Goal: Task Accomplishment & Management: Use online tool/utility

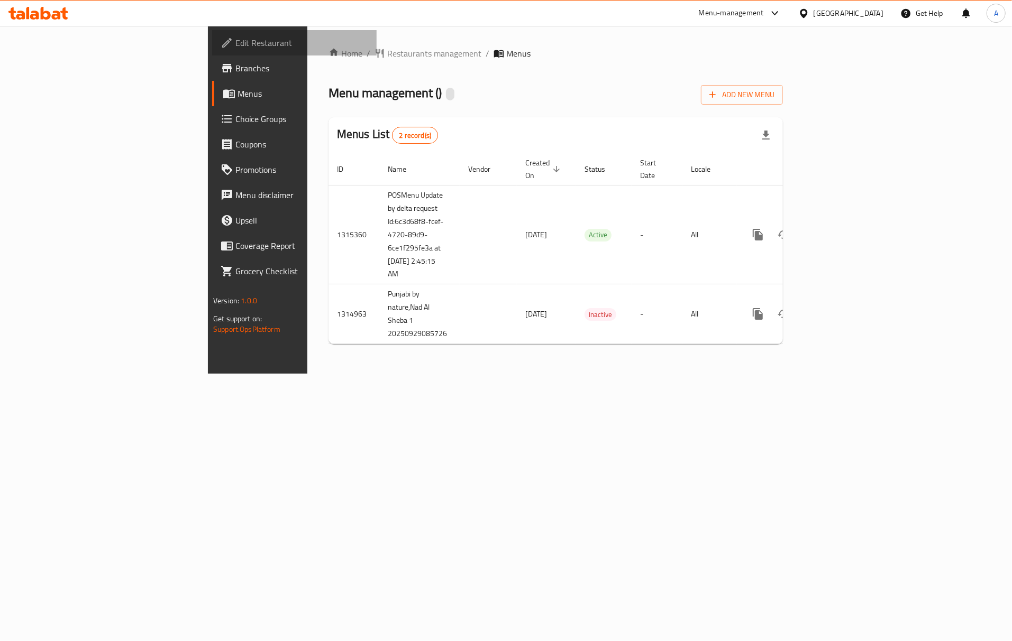
click at [235, 47] on span "Edit Restaurant" at bounding box center [301, 42] width 133 height 13
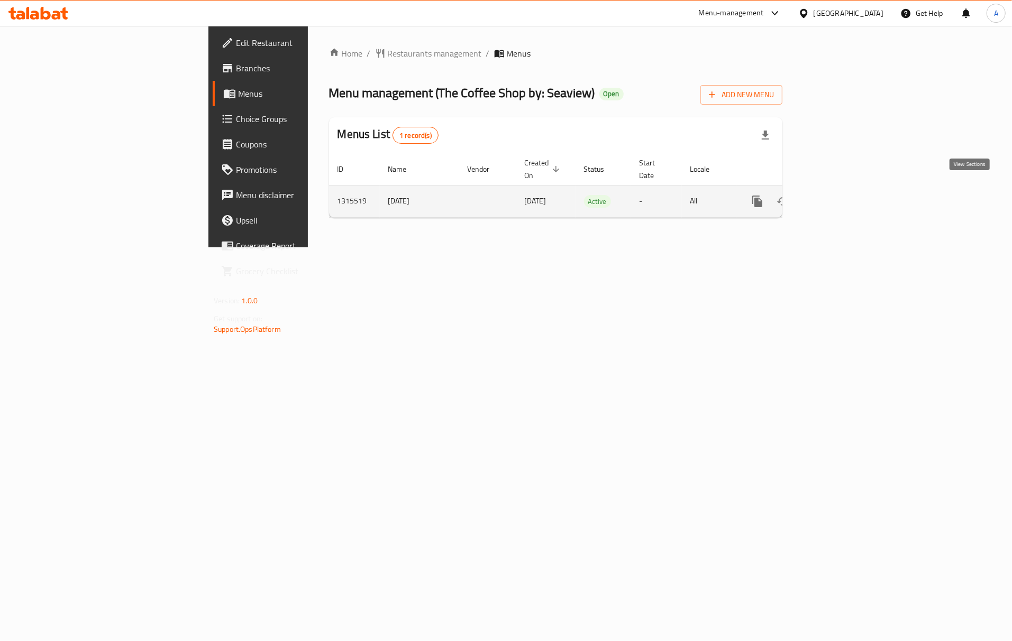
click at [846, 199] on link "enhanced table" at bounding box center [833, 201] width 25 height 25
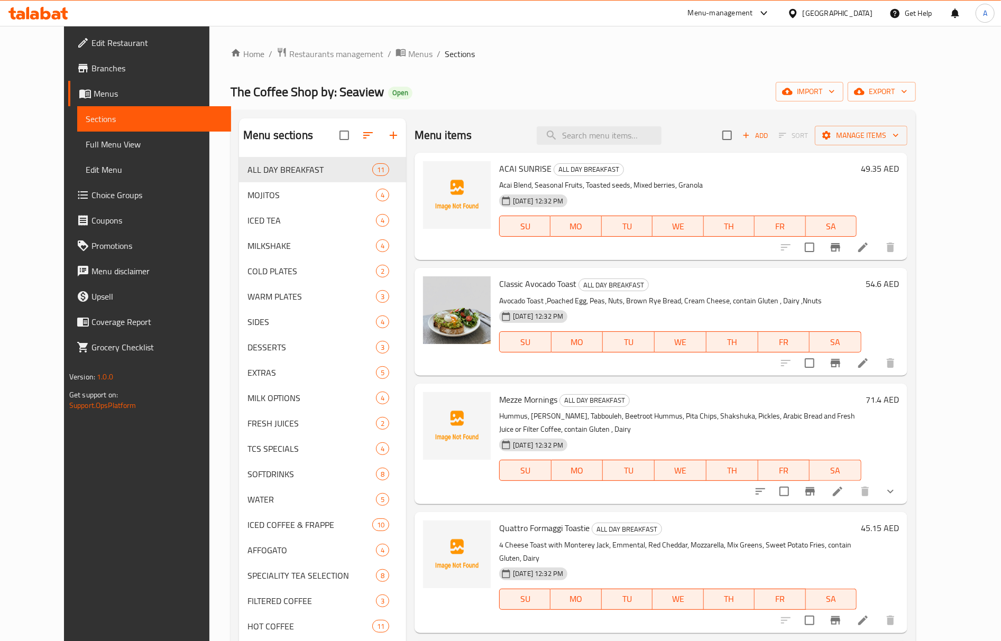
click at [719, 97] on div "The Coffee Shop by: Seaview Open import export" at bounding box center [573, 92] width 685 height 20
click at [835, 95] on span "import" at bounding box center [809, 91] width 51 height 13
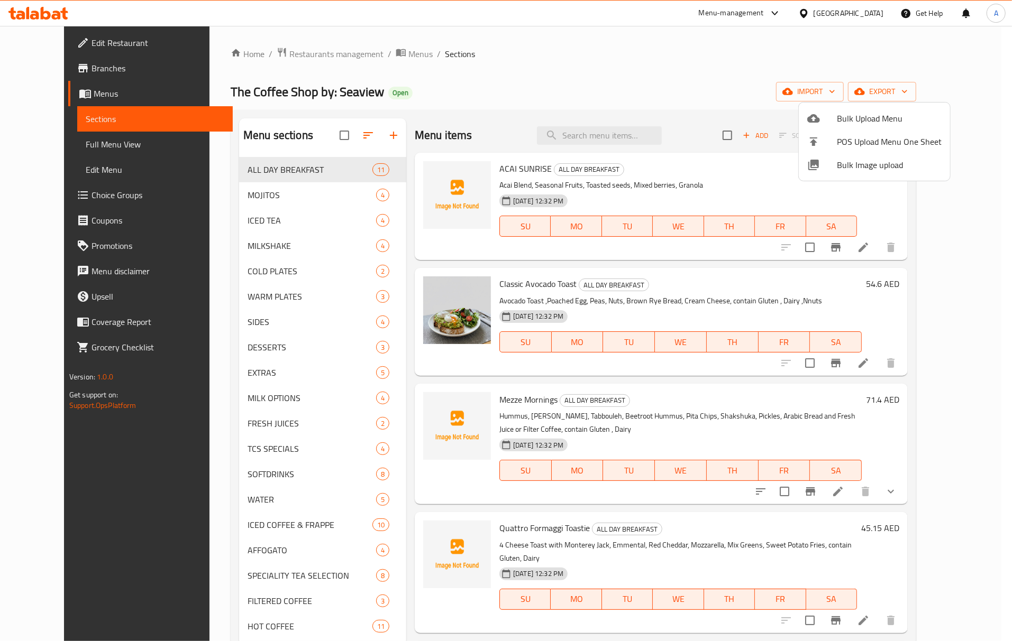
click at [837, 166] on span "Bulk Image upload" at bounding box center [889, 165] width 105 height 13
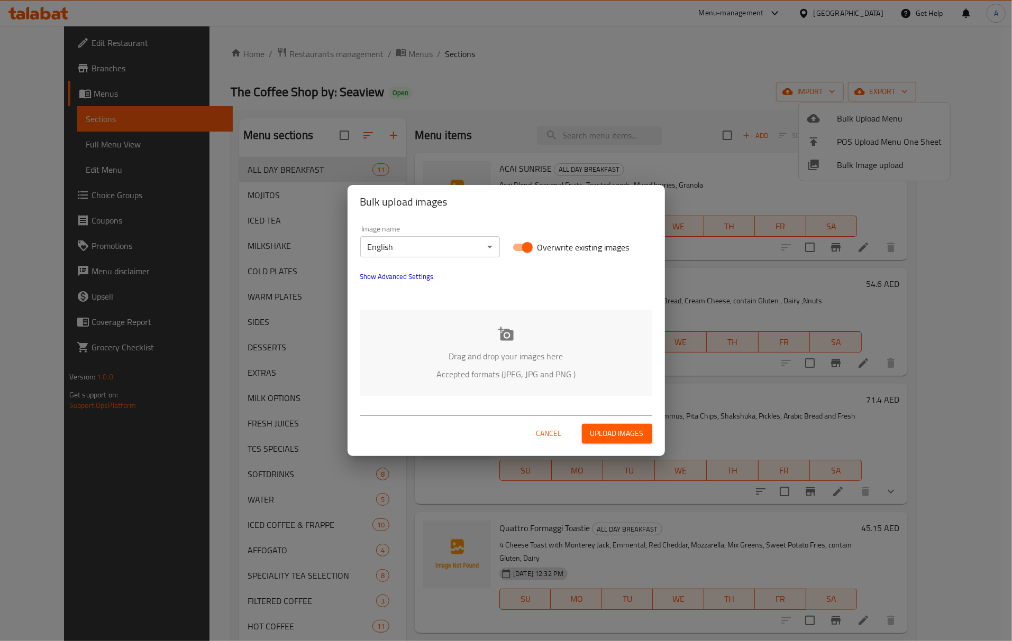
click at [530, 368] on p "Accepted formats (JPEG, JPG and PNG )" at bounding box center [506, 374] width 260 height 13
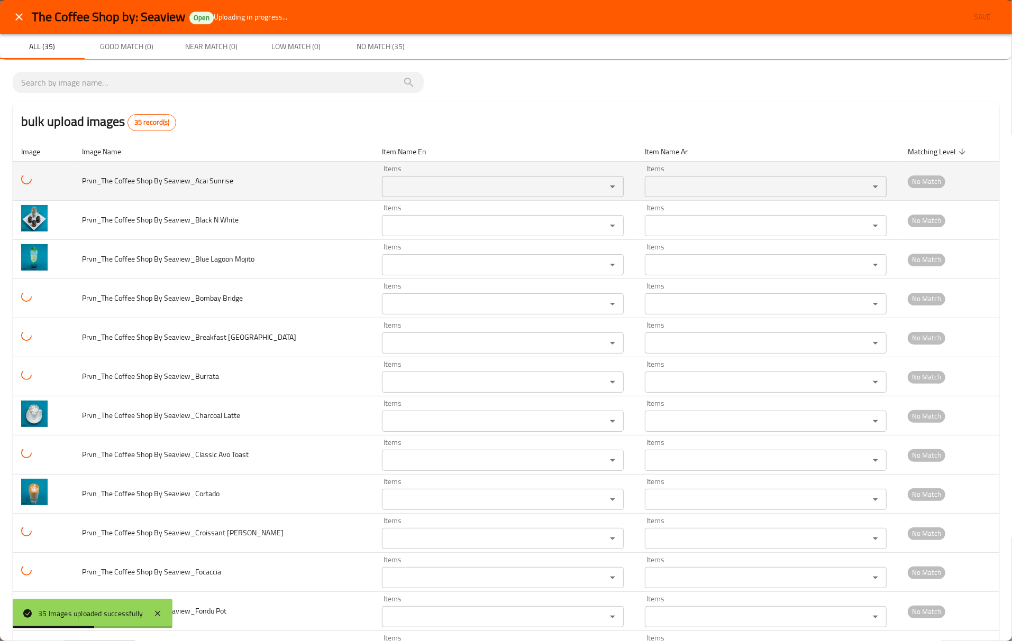
click at [201, 180] on span "Prvn_The Coffee Shop By Seaview_Acai Sunrise" at bounding box center [157, 181] width 151 height 14
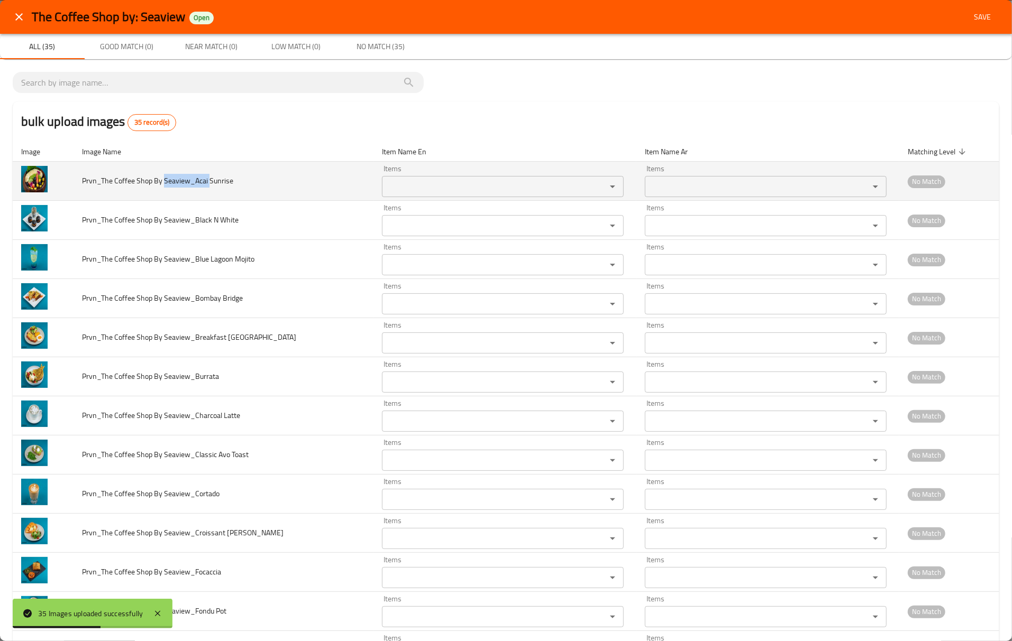
click at [195, 187] on span "Prvn_The Coffee Shop By Seaview_Acai Sunrise" at bounding box center [157, 181] width 151 height 14
drag, startPoint x: 205, startPoint y: 182, endPoint x: 348, endPoint y: 182, distance: 142.8
click at [348, 182] on td "Prvn_The Coffee Shop By Seaview_Acai Sunrise" at bounding box center [224, 181] width 300 height 39
copy span "Acai Sunrise"
click at [445, 189] on Sunrise "Items" at bounding box center [487, 186] width 204 height 15
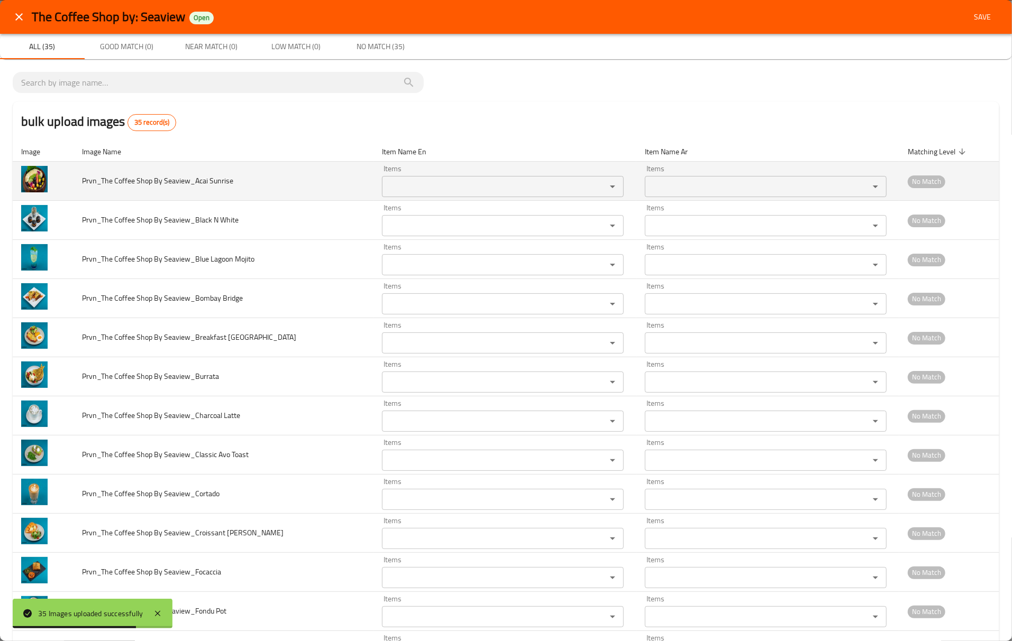
paste Sunrise "Acai Sunrise"
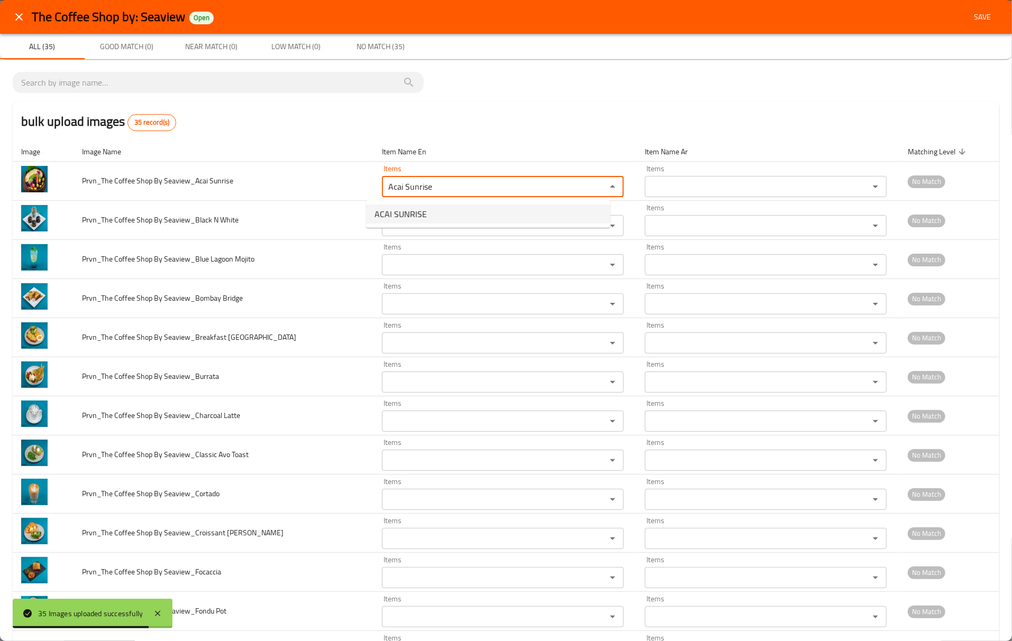
click at [430, 214] on Sunrise-option-0 "ACAI SUNRISE" at bounding box center [488, 214] width 244 height 19
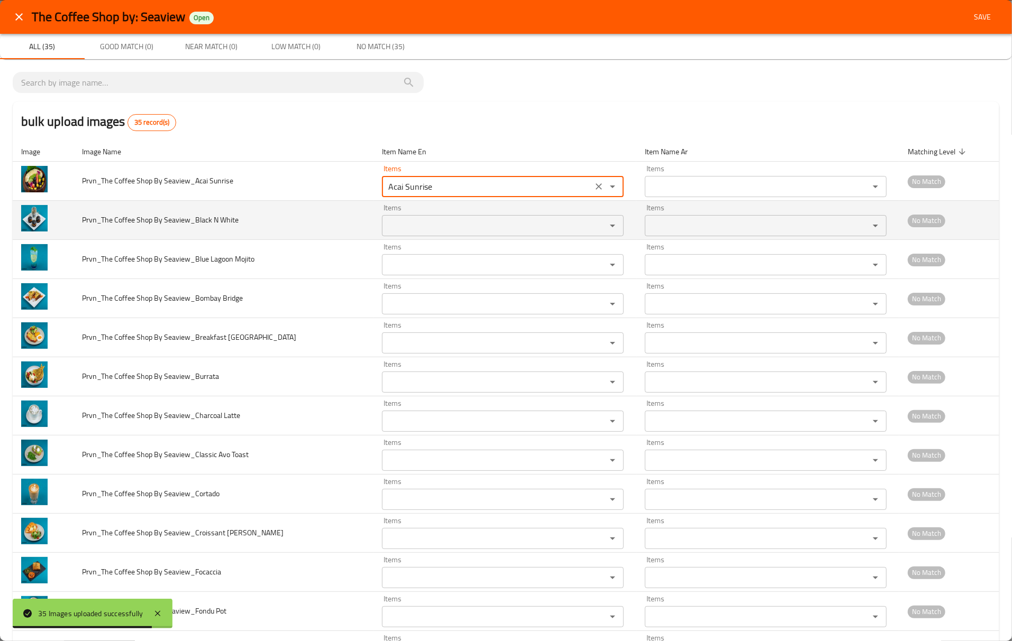
type Sunrise "ACAI SUNRISE"
type Sunrise-ar "أكاي صن رايز"
type Sunrise "ACAI SUNRISE"
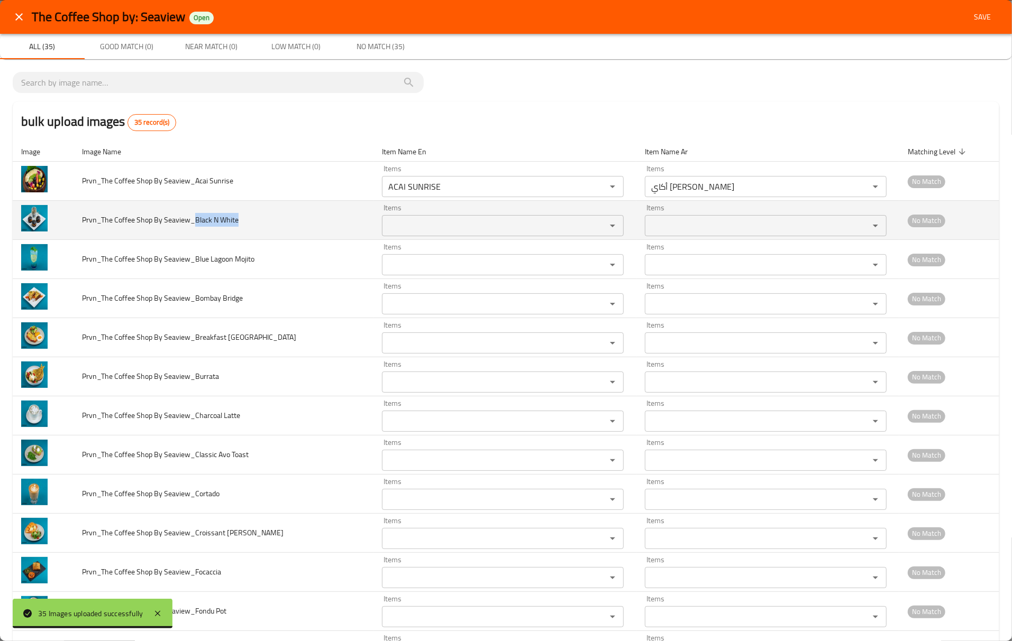
drag, startPoint x: 195, startPoint y: 221, endPoint x: 300, endPoint y: 221, distance: 105.8
click at [300, 221] on td "Prvn_The Coffee Shop By Seaview_Black N White" at bounding box center [224, 220] width 300 height 39
copy span "Black N White"
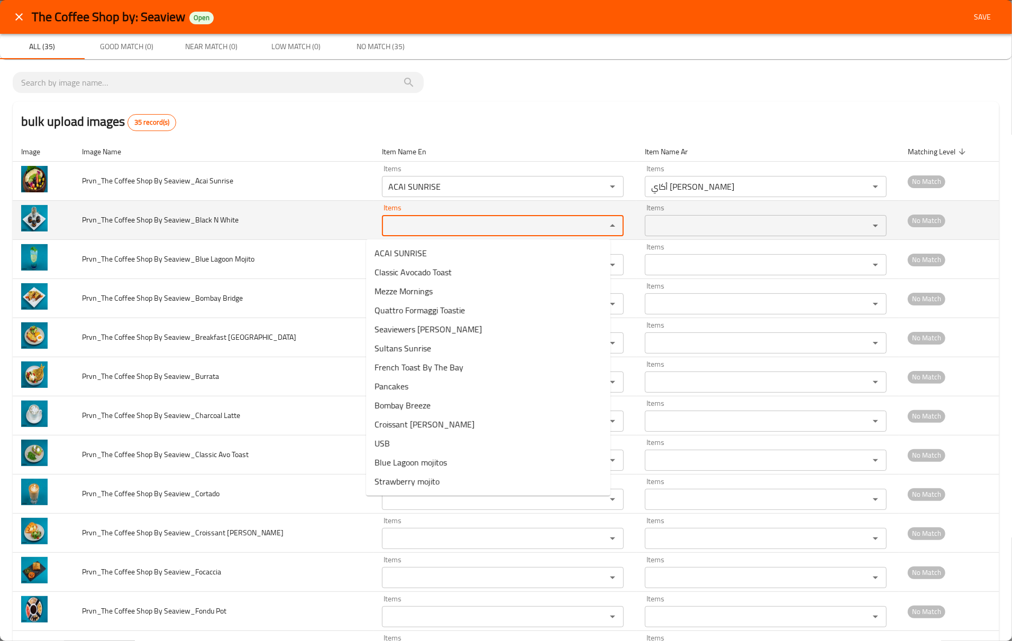
click at [445, 224] on White "Items" at bounding box center [487, 225] width 204 height 15
paste White "Black N White"
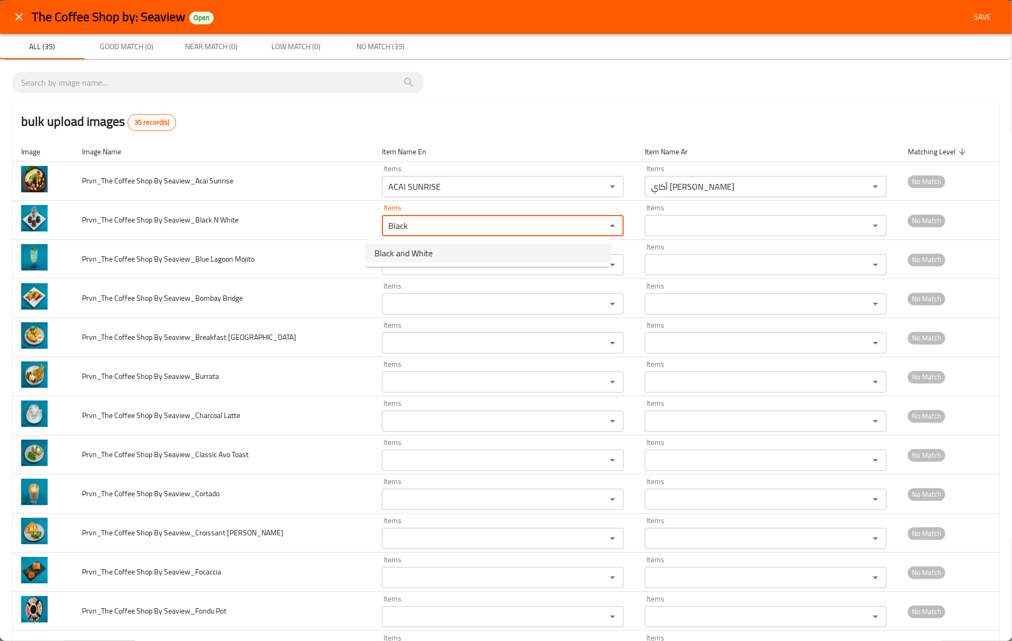
click at [437, 256] on White-option-0 "Black and White" at bounding box center [488, 253] width 244 height 19
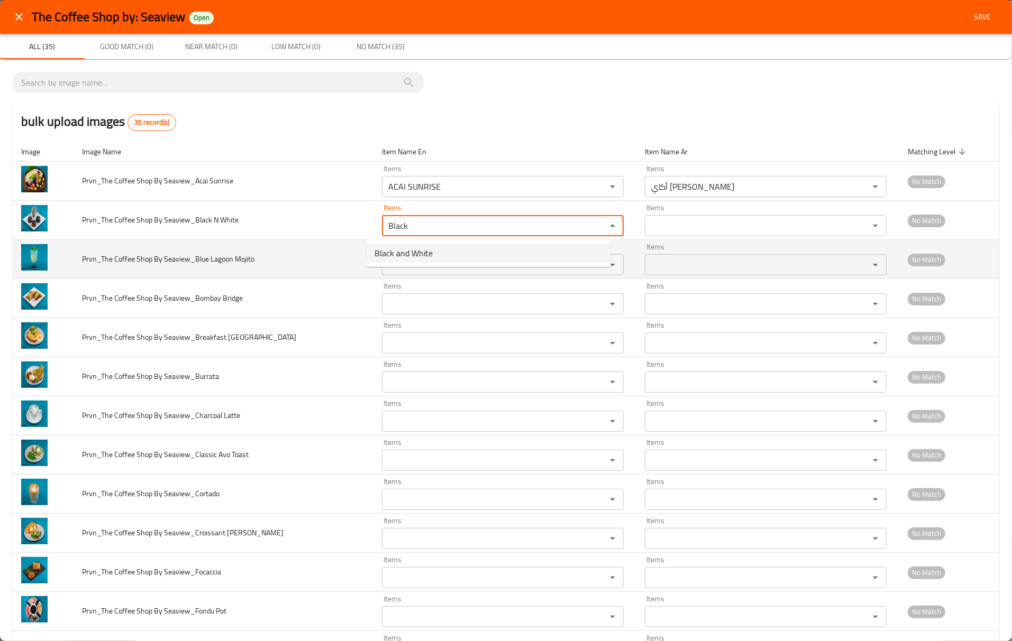
type White "Black and White"
type White-ar "بلاك اند وايت"
type White "Black and White"
drag, startPoint x: 196, startPoint y: 263, endPoint x: 307, endPoint y: 261, distance: 111.1
click at [307, 261] on td "Prvn_The Coffee Shop By Seaview_Blue Lagoon Mojito" at bounding box center [224, 259] width 300 height 39
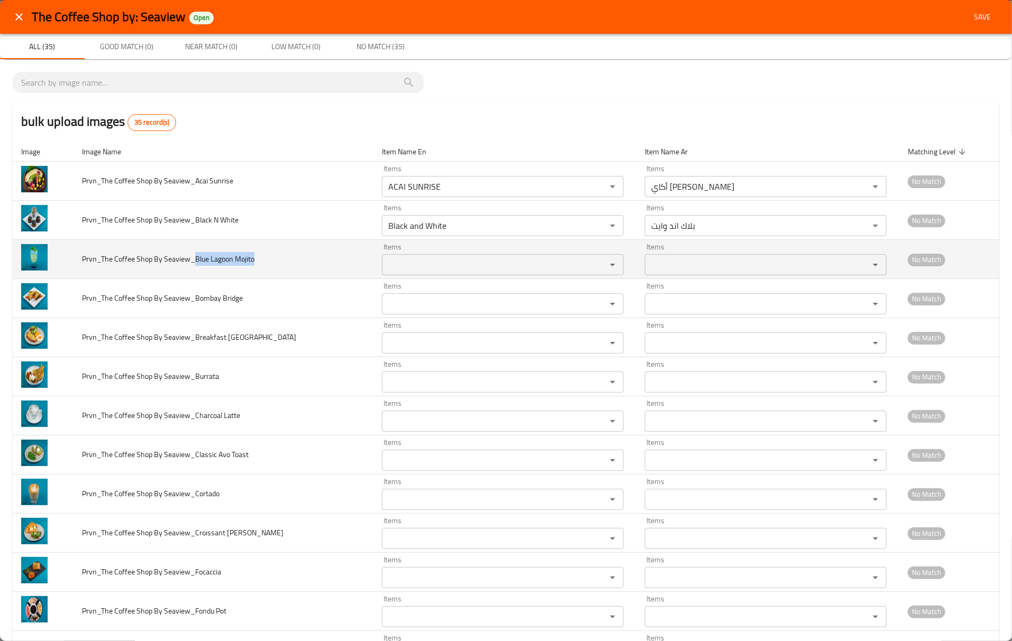
copy span "Blue Lagoon Mojito"
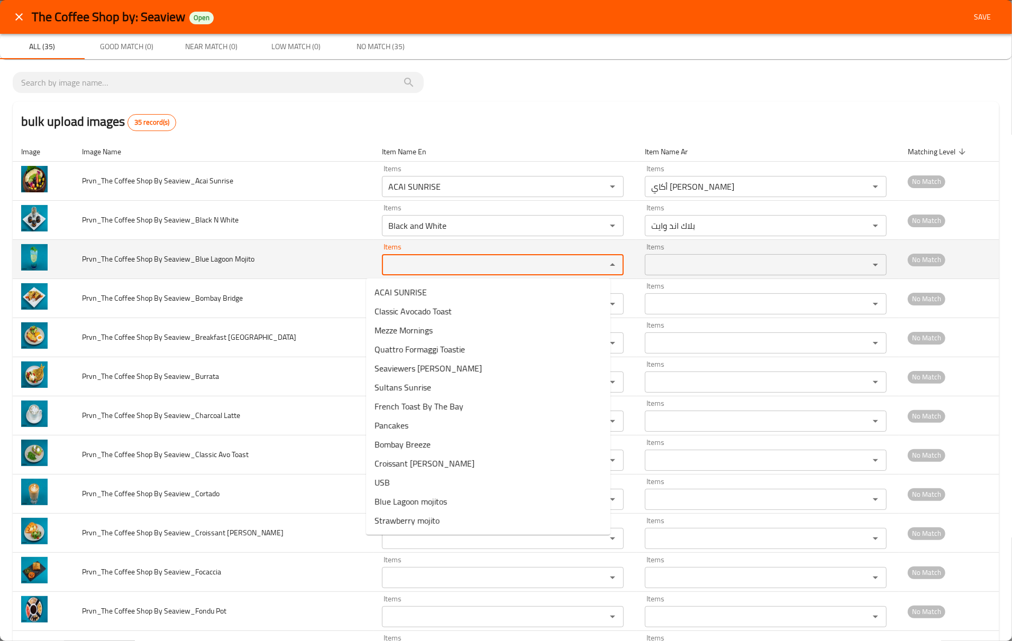
click at [455, 269] on Mojito "Items" at bounding box center [487, 265] width 204 height 15
paste Mojito "Blue Lagoon Mojito"
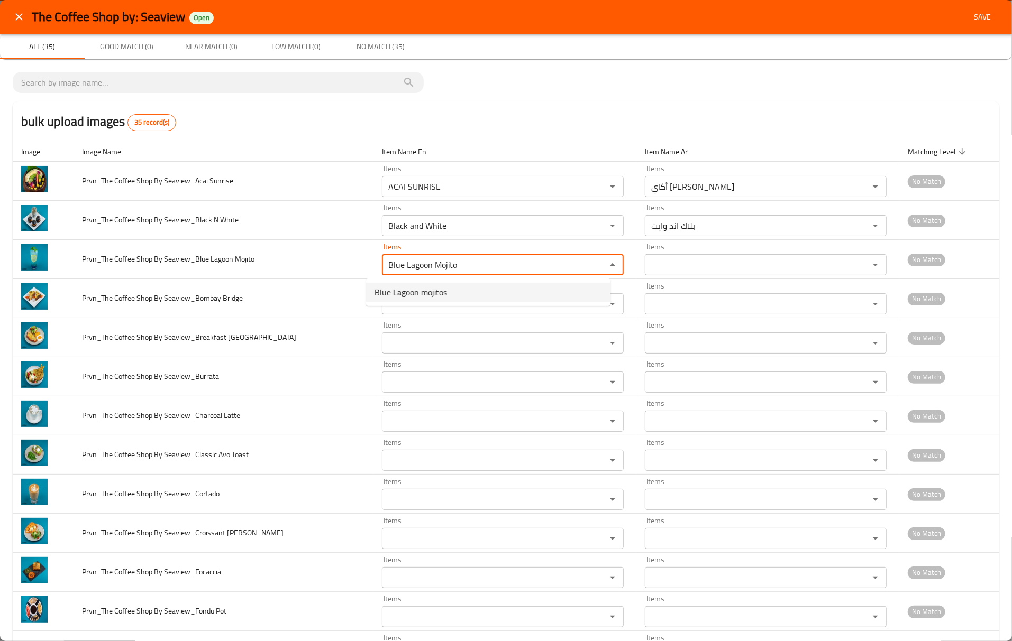
click at [457, 290] on Mojito-option-0 "Blue Lagoon mojitos" at bounding box center [488, 292] width 244 height 19
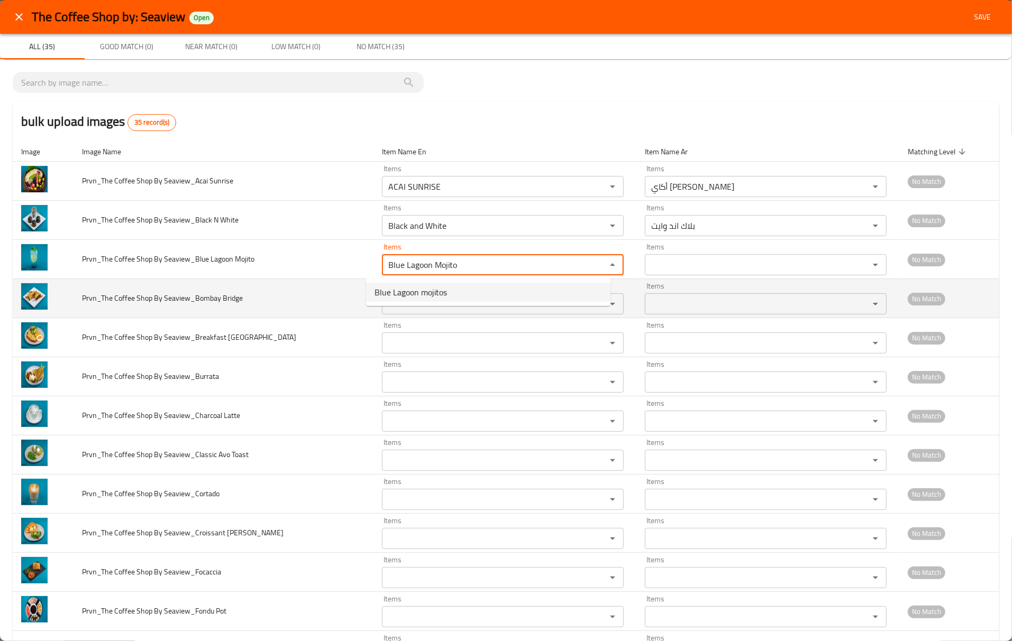
type Mojito "Blue Lagoon mojitos"
type Mojito-ar "بلو لاجون موهيتو"
type Mojito "Blue Lagoon mojitos"
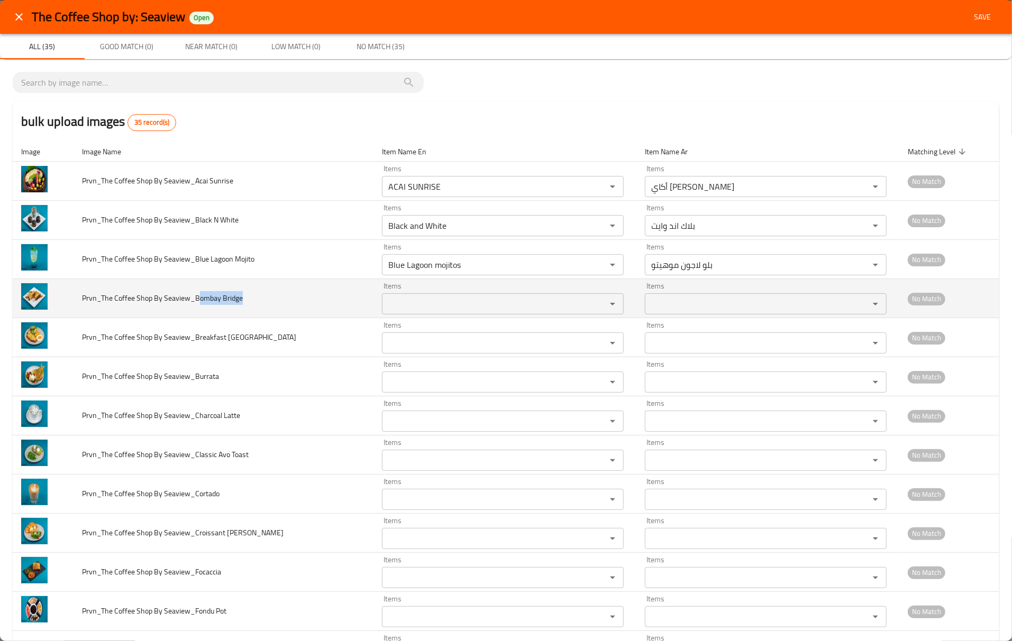
drag, startPoint x: 197, startPoint y: 301, endPoint x: 263, endPoint y: 301, distance: 66.1
click at [263, 301] on td "Prvn_The Coffee Shop By Seaview_Bombay Bridge" at bounding box center [224, 298] width 300 height 39
copy span "ombay Bridge"
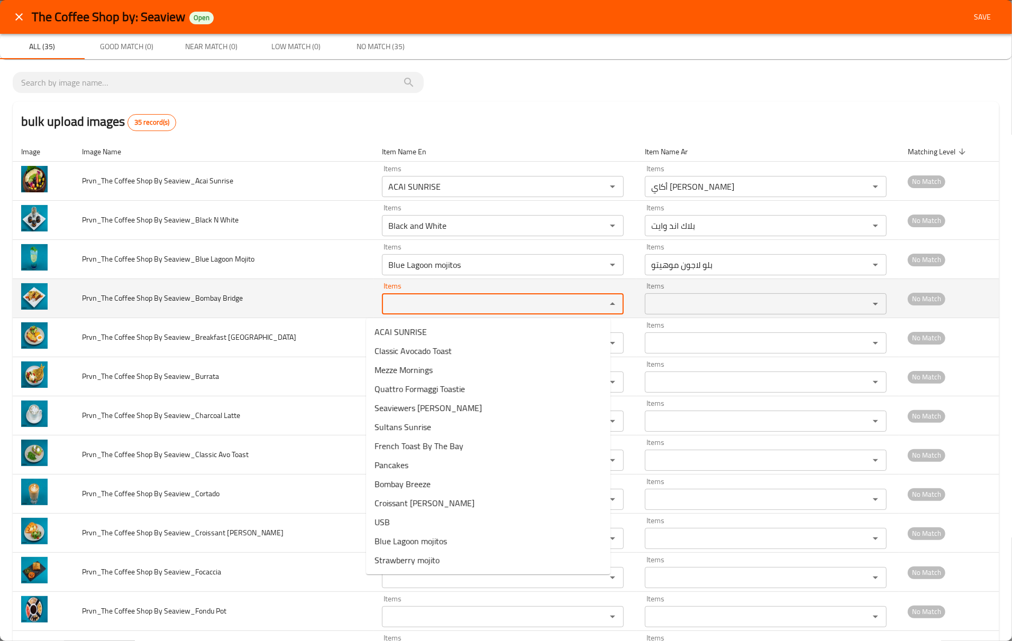
click at [498, 308] on Bridge "Items" at bounding box center [487, 304] width 204 height 15
paste Bridge "ombay Bridge"
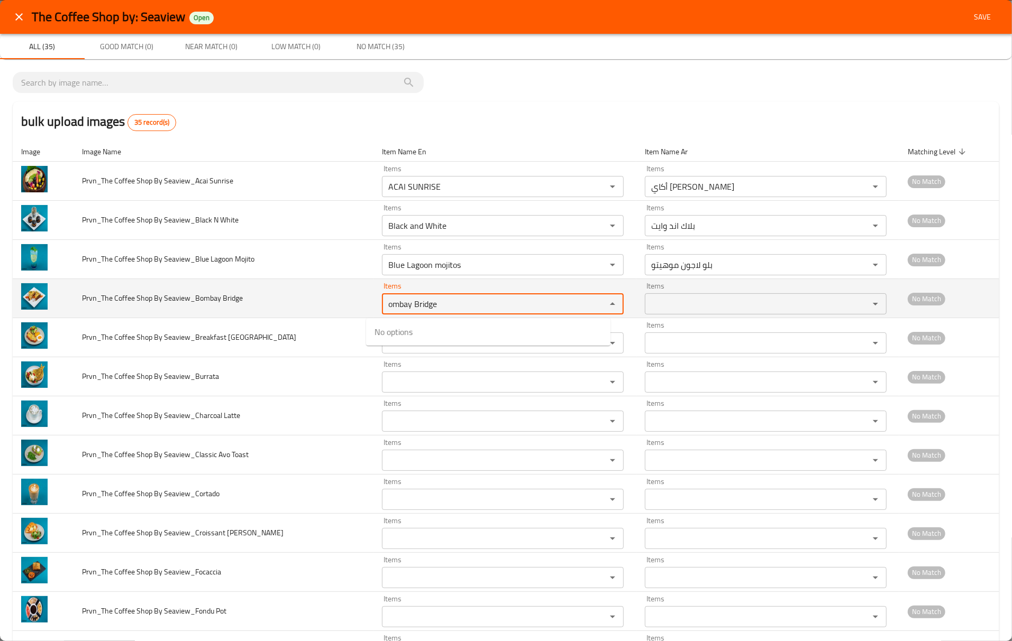
drag, startPoint x: 398, startPoint y: 304, endPoint x: 462, endPoint y: 305, distance: 64.5
click at [462, 305] on Bridge "ombay Bridge" at bounding box center [487, 304] width 204 height 15
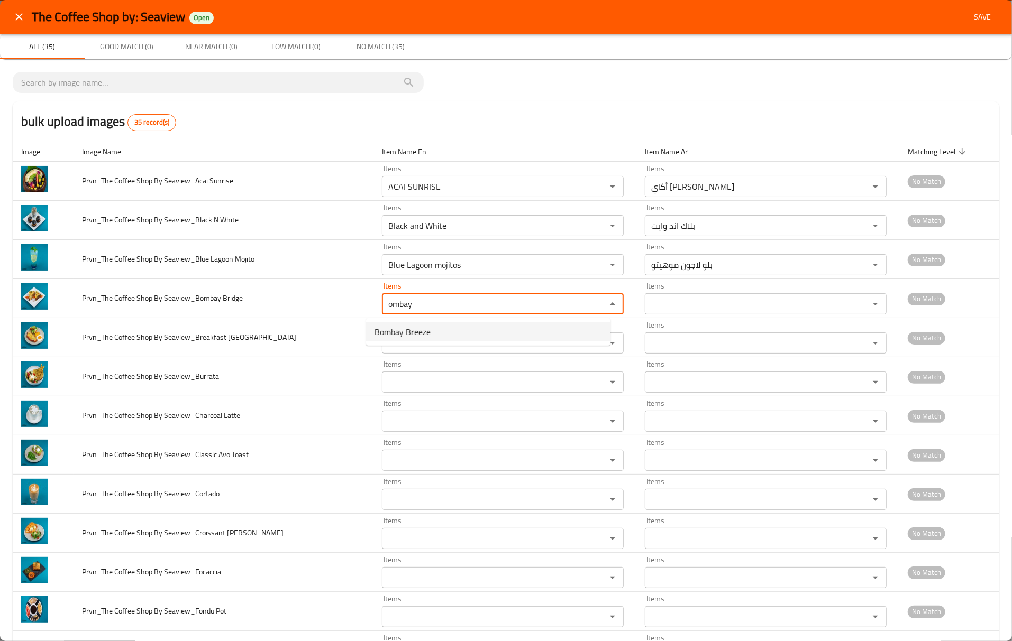
click at [433, 333] on Bridge-option-0 "Bombay Breeze" at bounding box center [488, 332] width 244 height 19
type Bridge "Bombay Breeze"
type Bridge-ar "بريز بومباي"
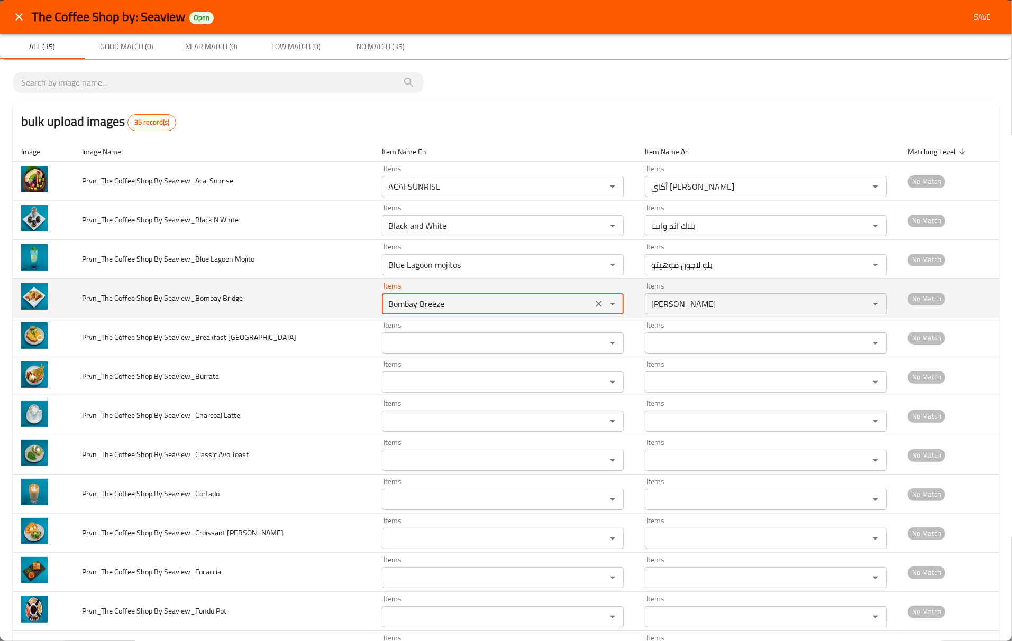
click at [201, 299] on span "Prvn_The Coffee Shop By Seaview_Bombay Bridge" at bounding box center [162, 298] width 161 height 14
click at [205, 299] on span "Prvn_The Coffee Shop By Seaview_Bombay Bridge" at bounding box center [162, 298] width 161 height 14
click at [216, 296] on span "Prvn_The Coffee Shop By Seaview_Bombay Bridge" at bounding box center [162, 298] width 161 height 14
click at [200, 304] on span "Prvn_The Coffee Shop By Seaview_Bombay Bridge" at bounding box center [162, 298] width 161 height 14
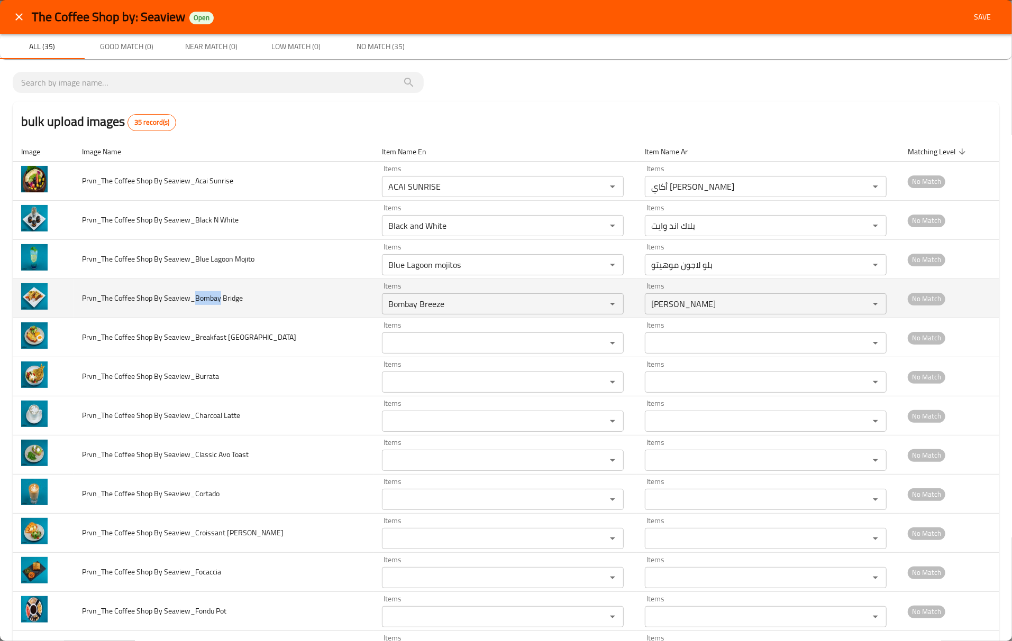
drag, startPoint x: 195, startPoint y: 303, endPoint x: 218, endPoint y: 300, distance: 23.9
click at [218, 300] on span "Prvn_The Coffee Shop By Seaview_Bombay Bridge" at bounding box center [162, 298] width 161 height 14
copy span "Bombay"
drag, startPoint x: 489, startPoint y: 301, endPoint x: 274, endPoint y: 311, distance: 214.9
click at [274, 311] on tr "Prvn_The Coffee Shop By Seaview_Bombay Bridge Items Bombay Breeze Items Items ب…" at bounding box center [506, 298] width 986 height 39
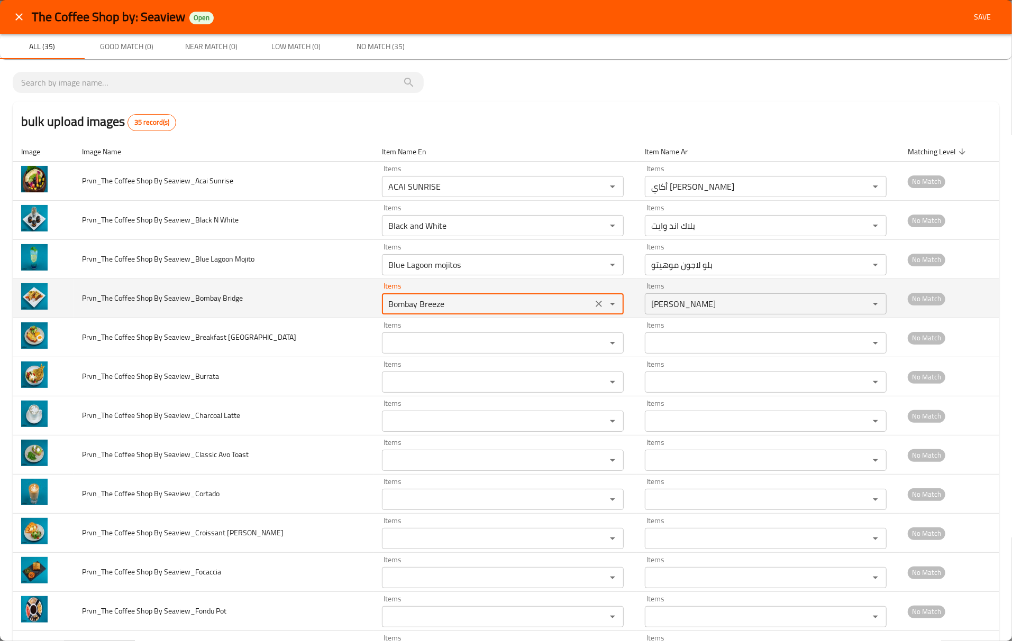
paste Bridge "enhanced table"
type Bridge "Bombay Breeze"
click at [181, 309] on td "Prvn_The Coffee Shop By Seaview_Bombay Bridge" at bounding box center [224, 298] width 300 height 39
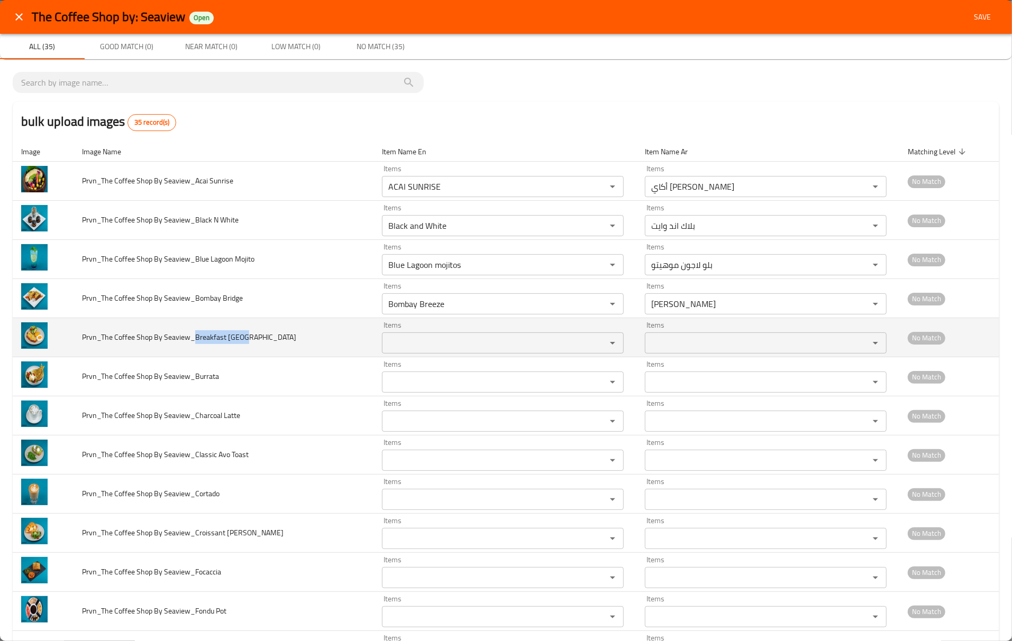
drag, startPoint x: 195, startPoint y: 337, endPoint x: 257, endPoint y: 341, distance: 62.0
click at [257, 341] on td "Prvn_The Coffee Shop By Seaview_Breakfast Parma" at bounding box center [224, 337] width 300 height 39
copy span "Breakfast Parma"
click at [483, 336] on div "Items" at bounding box center [503, 343] width 242 height 21
paste Parma "Breakfast Parma"
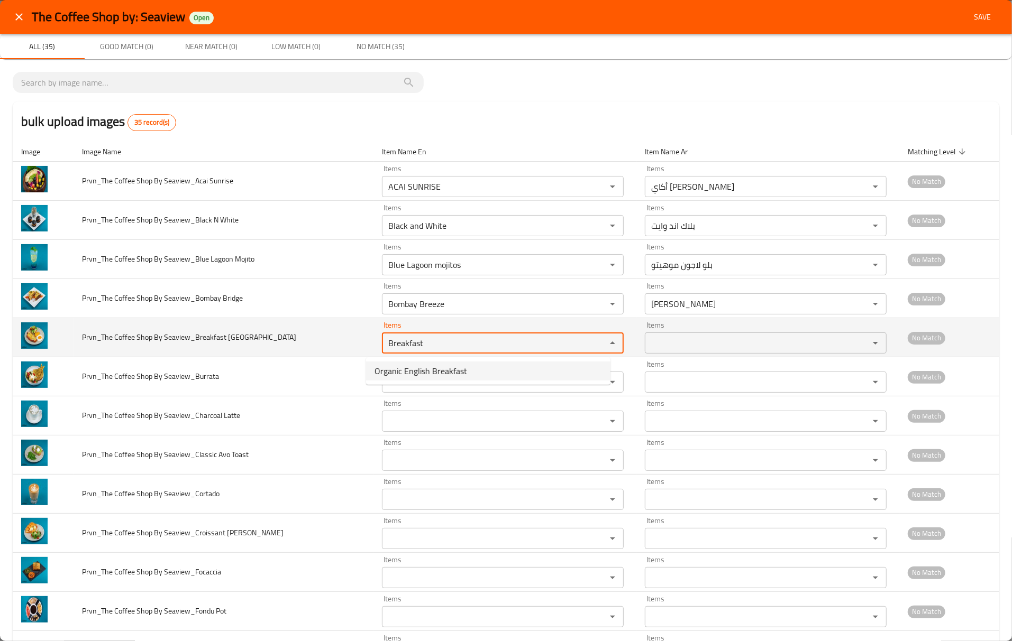
type Parma "Breakfast"
click at [228, 341] on span "Prvn_The Coffee Shop By Seaview_Breakfast Parma" at bounding box center [189, 338] width 214 height 14
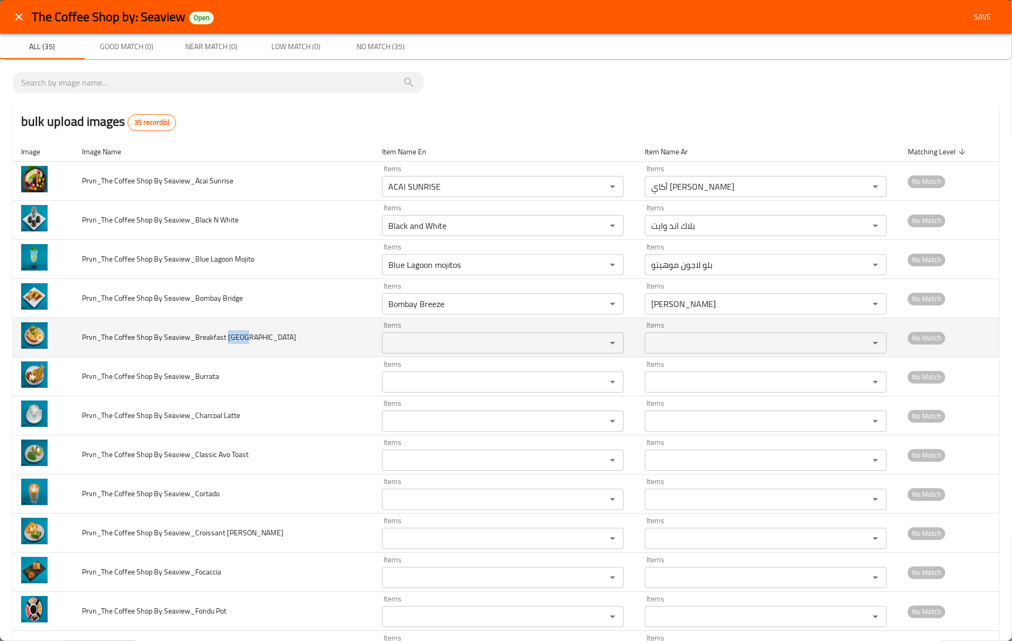
click at [228, 341] on span "Prvn_The Coffee Shop By Seaview_Breakfast Parma" at bounding box center [189, 338] width 214 height 14
copy span "Parma"
click at [439, 343] on Parma "Items" at bounding box center [487, 343] width 204 height 15
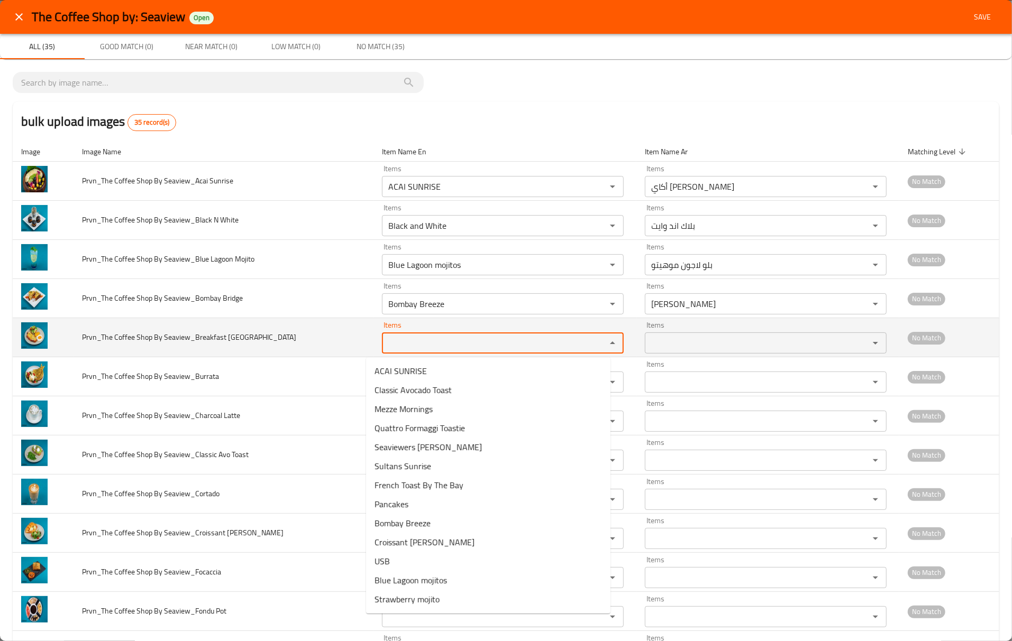
paste Parma "Parma"
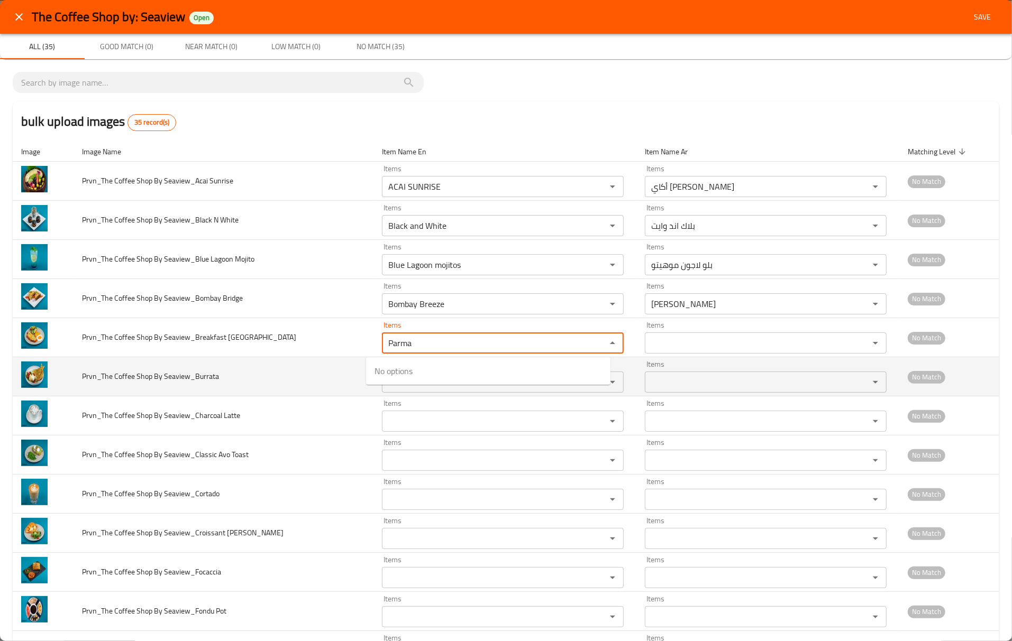
type Parma "Parma"
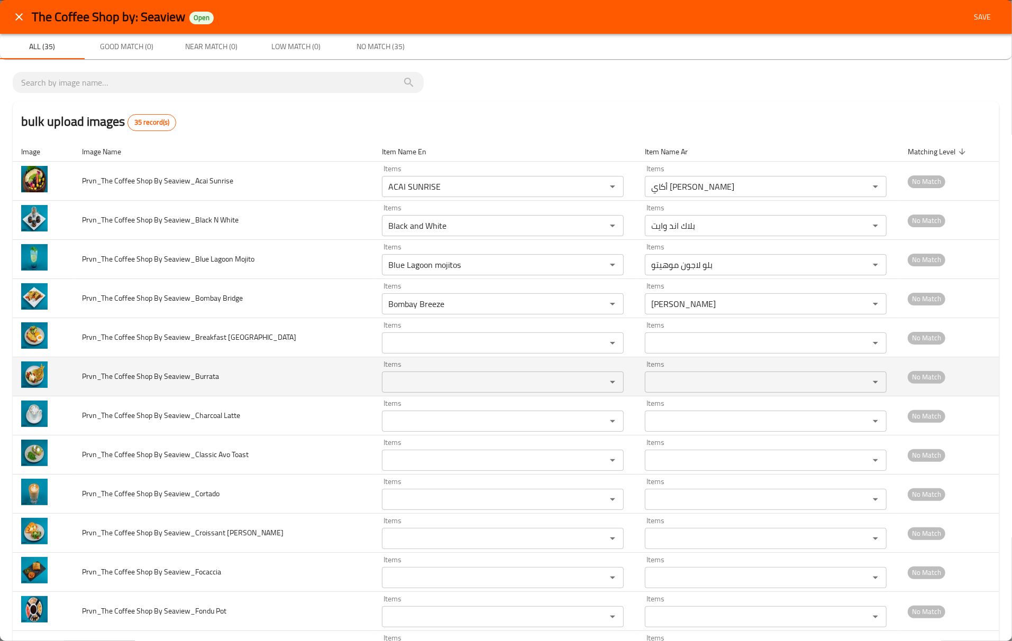
click at [235, 391] on td "Prvn_The Coffee Shop By Seaview_Burrata" at bounding box center [224, 376] width 300 height 39
drag, startPoint x: 195, startPoint y: 380, endPoint x: 256, endPoint y: 384, distance: 61.5
click at [256, 384] on td "Prvn_The Coffee Shop By Seaview_Burrata" at bounding box center [224, 376] width 300 height 39
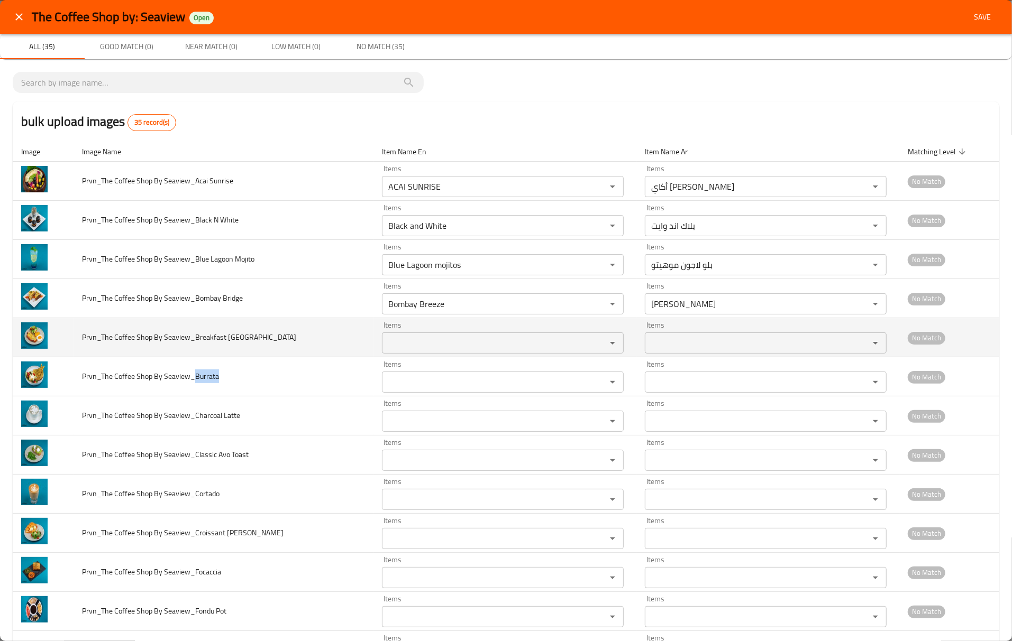
copy span "Burrata"
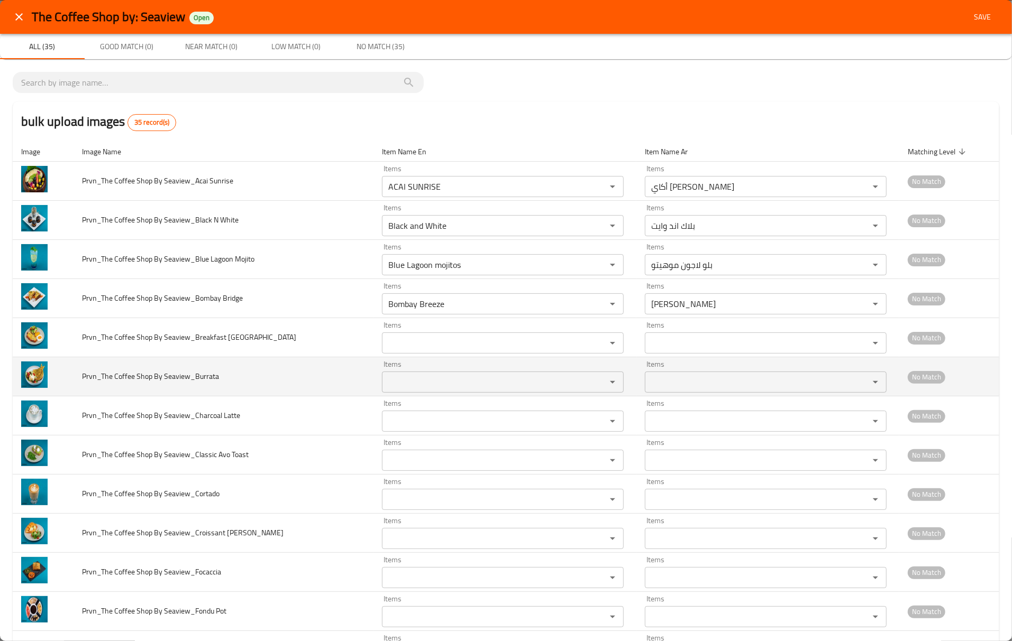
click at [487, 389] on Seaview_Burrata "Items" at bounding box center [487, 382] width 204 height 15
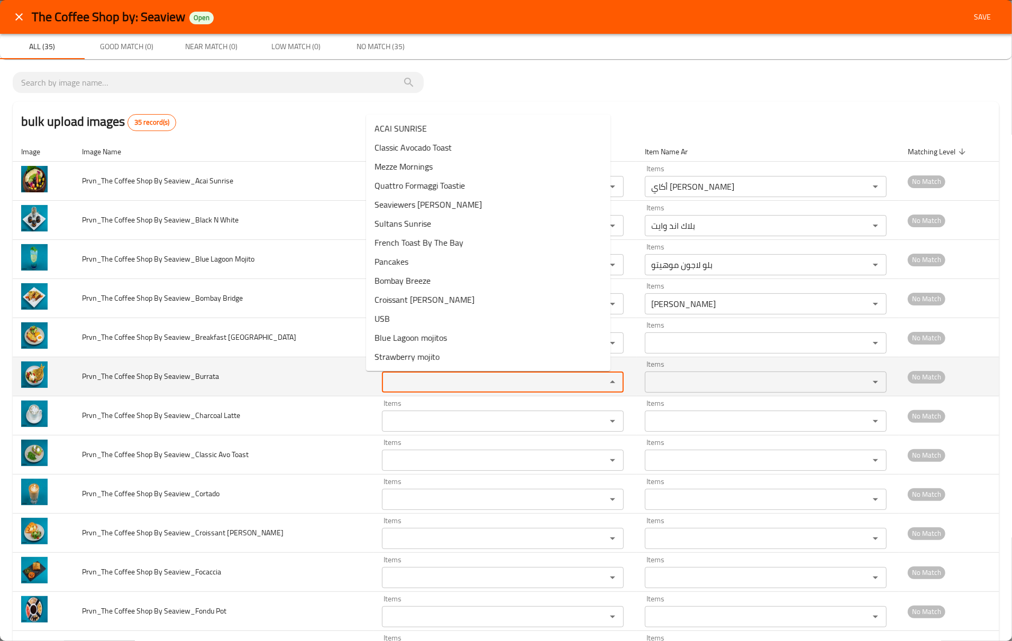
paste Seaview_Burrata "Burrata"
type Seaview_Burrata "Burrata"
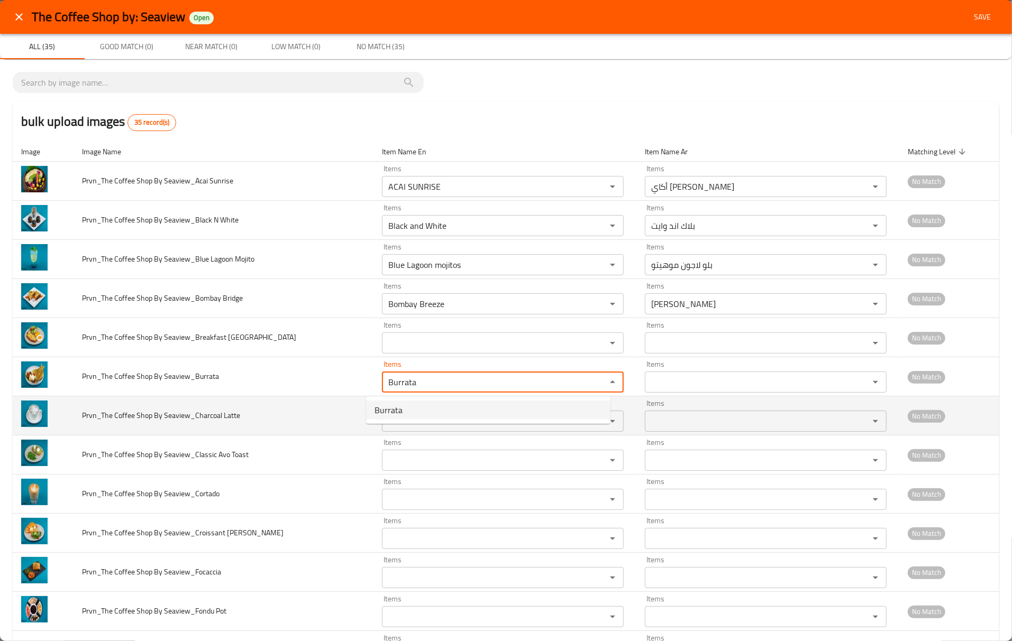
click at [394, 415] on span "Burrata" at bounding box center [388, 410] width 28 height 13
type Seaview_Burrata-ar "بوراتا"
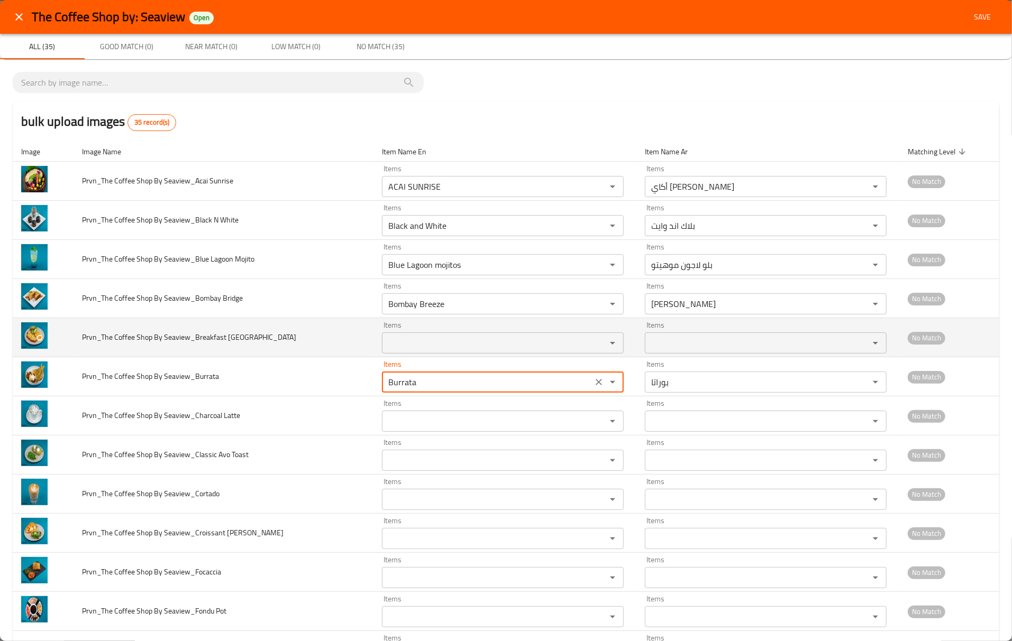
type Seaview_Burrata "Burrata"
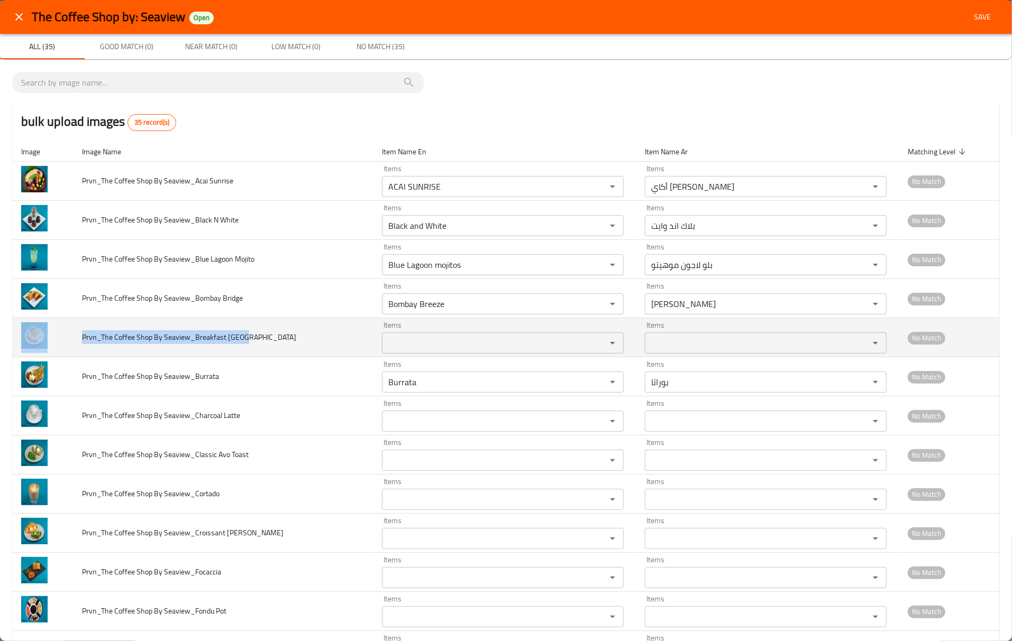
drag, startPoint x: 280, startPoint y: 342, endPoint x: 24, endPoint y: 343, distance: 255.9
click at [24, 343] on tr "Prvn_The Coffee Shop By Seaview_Breakfast Parma Items Items Items Items No Match" at bounding box center [506, 337] width 986 height 39
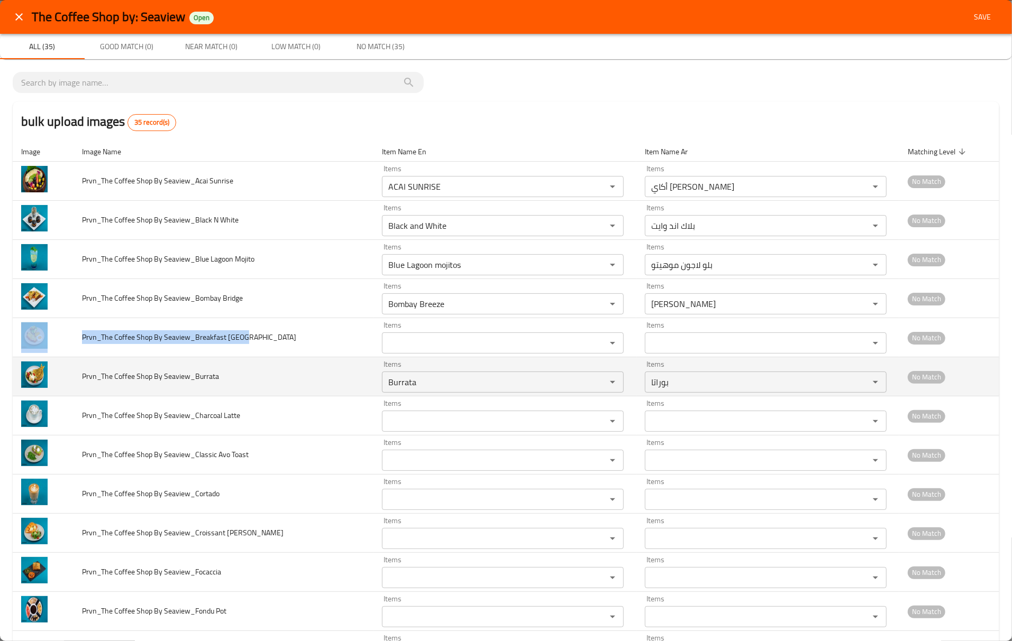
copy tr "Prvn_The Coffee Shop By Seaview_Breakfast Parma"
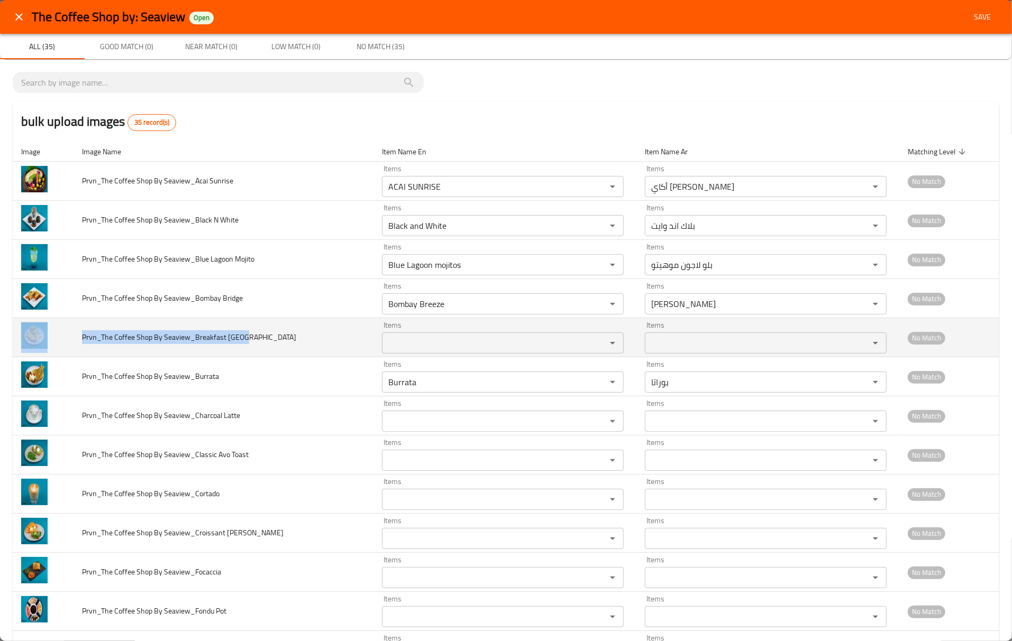
click at [168, 335] on span "Prvn_The Coffee Shop By Seaview_Breakfast Parma" at bounding box center [189, 338] width 214 height 14
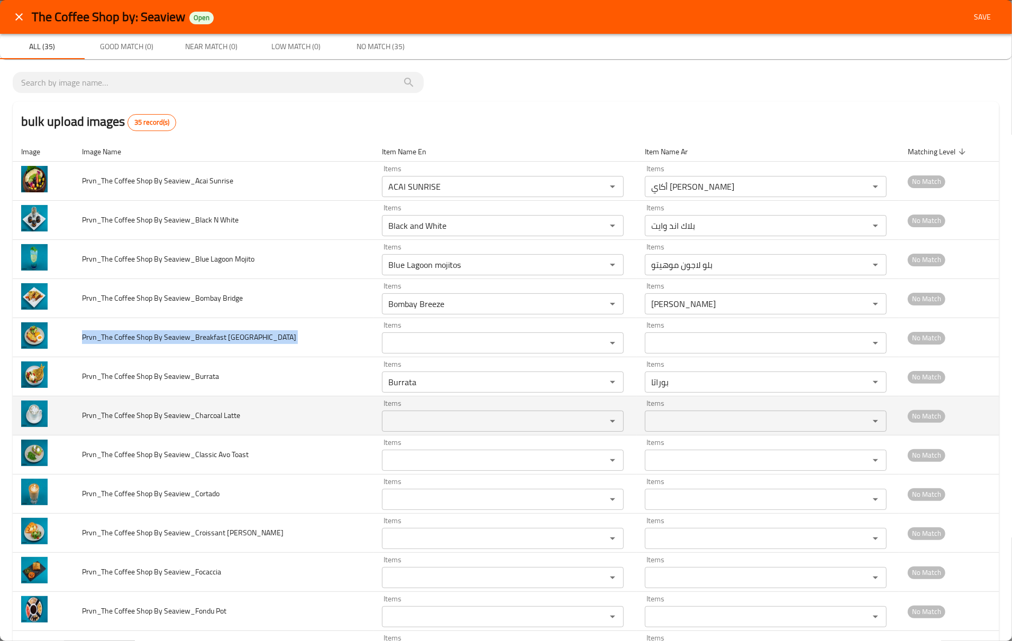
drag, startPoint x: 268, startPoint y: 402, endPoint x: 220, endPoint y: 410, distance: 48.3
click at [265, 402] on td "Prvn_The Coffee Shop By Seaview_Charcoal Latte" at bounding box center [224, 416] width 300 height 39
click at [202, 418] on span "Prvn_The Coffee Shop By Seaview_Charcoal Latte" at bounding box center [161, 416] width 158 height 14
click at [198, 417] on span "Prvn_The Coffee Shop By Seaview_Charcoal Latte" at bounding box center [161, 416] width 158 height 14
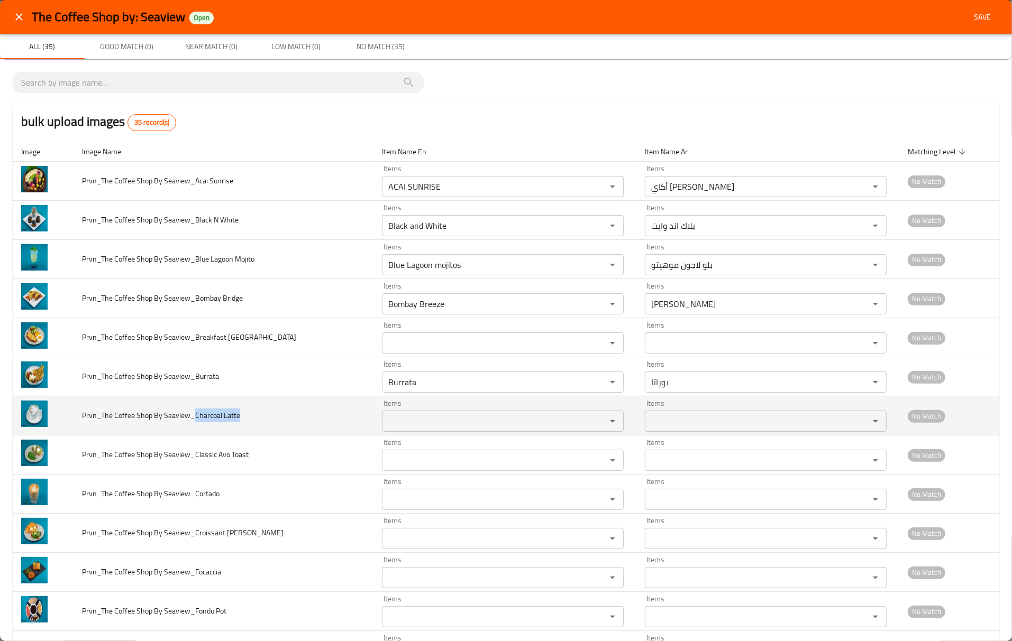
drag, startPoint x: 194, startPoint y: 416, endPoint x: 379, endPoint y: 425, distance: 185.3
click at [238, 417] on span "Prvn_The Coffee Shop By Seaview_Charcoal Latte" at bounding box center [161, 416] width 158 height 14
copy span "Charcoal Latte"
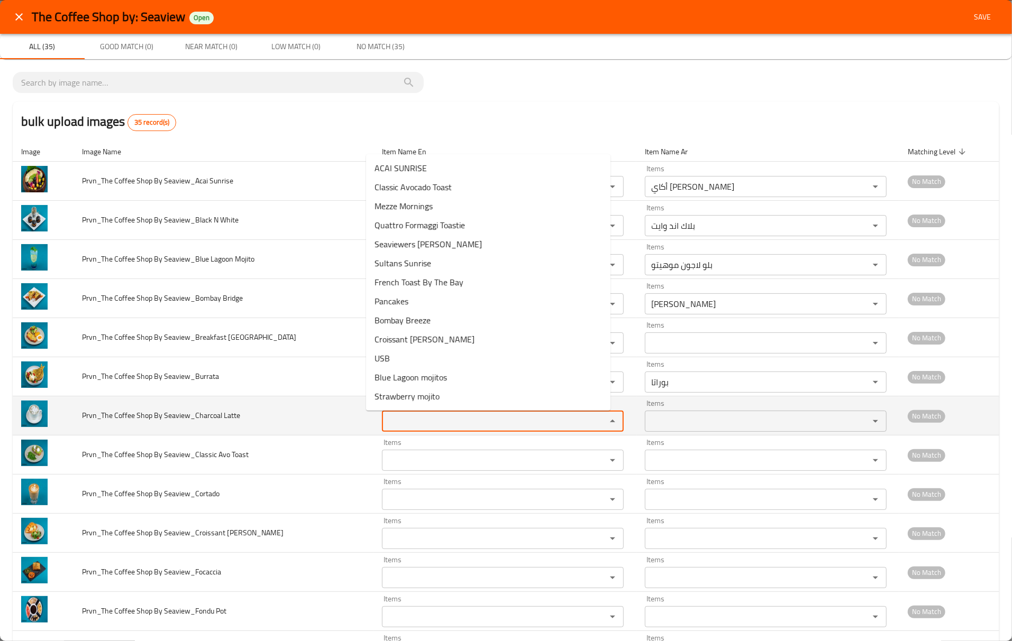
click at [448, 429] on Latte "Items" at bounding box center [487, 421] width 204 height 15
paste Latte "Charcoal Latte"
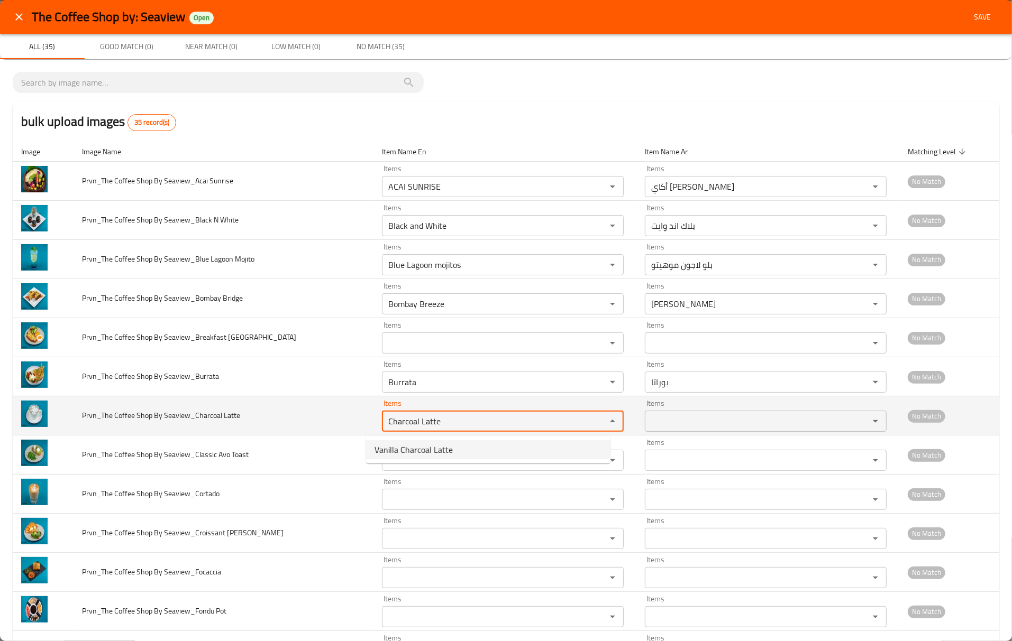
drag, startPoint x: 402, startPoint y: 423, endPoint x: 318, endPoint y: 424, distance: 83.6
click at [318, 424] on tr "Prvn_The Coffee Shop By Seaview_Charcoal Latte Items Charcoal Latte Items Items…" at bounding box center [506, 416] width 986 height 39
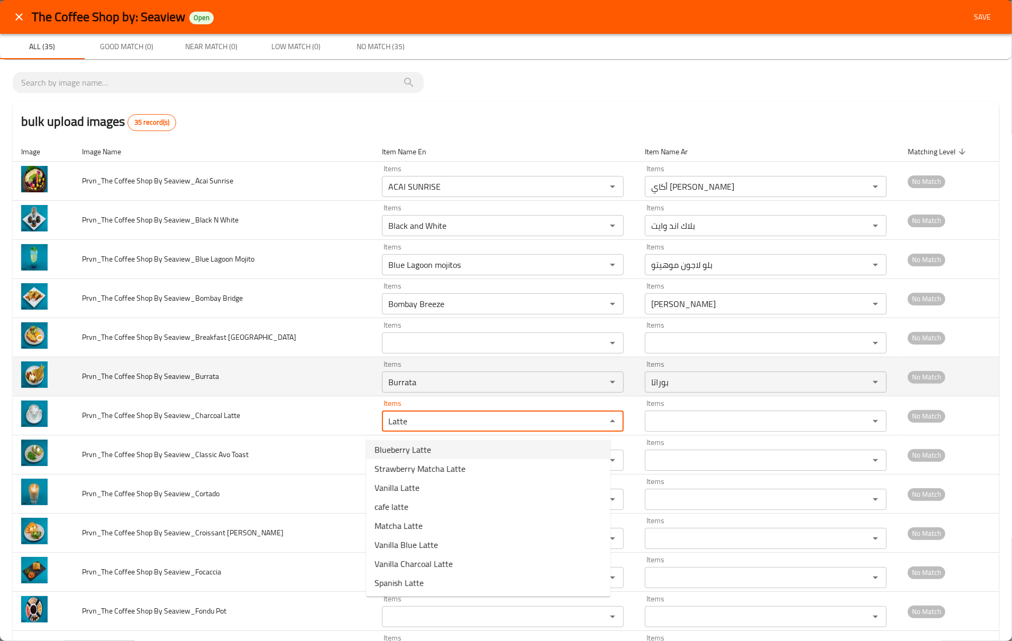
type Latte "Latte"
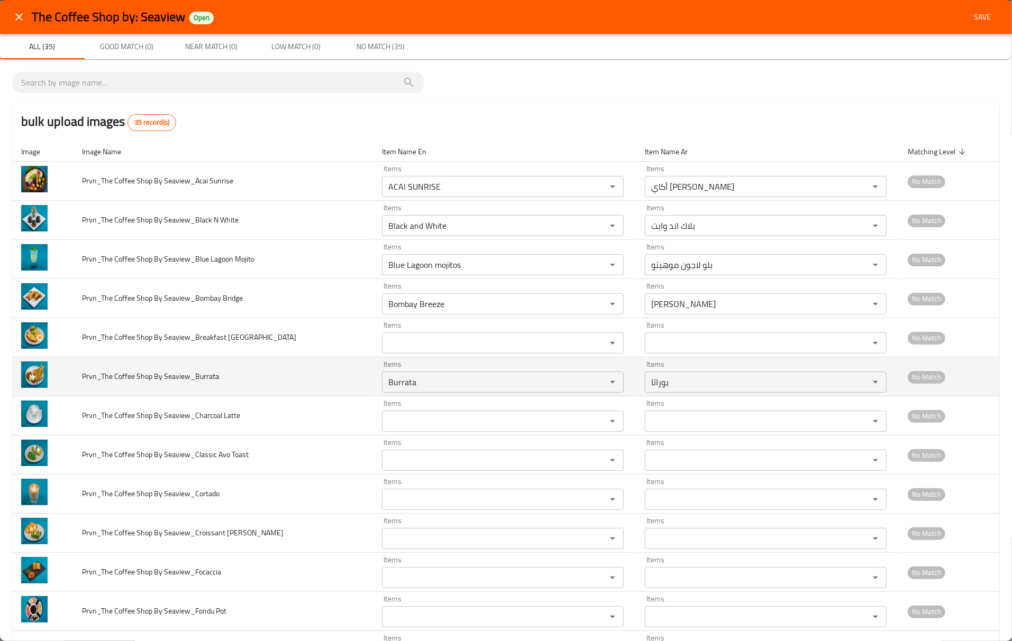
click at [335, 384] on td "Prvn_The Coffee Shop By Seaview_Burrata" at bounding box center [224, 376] width 300 height 39
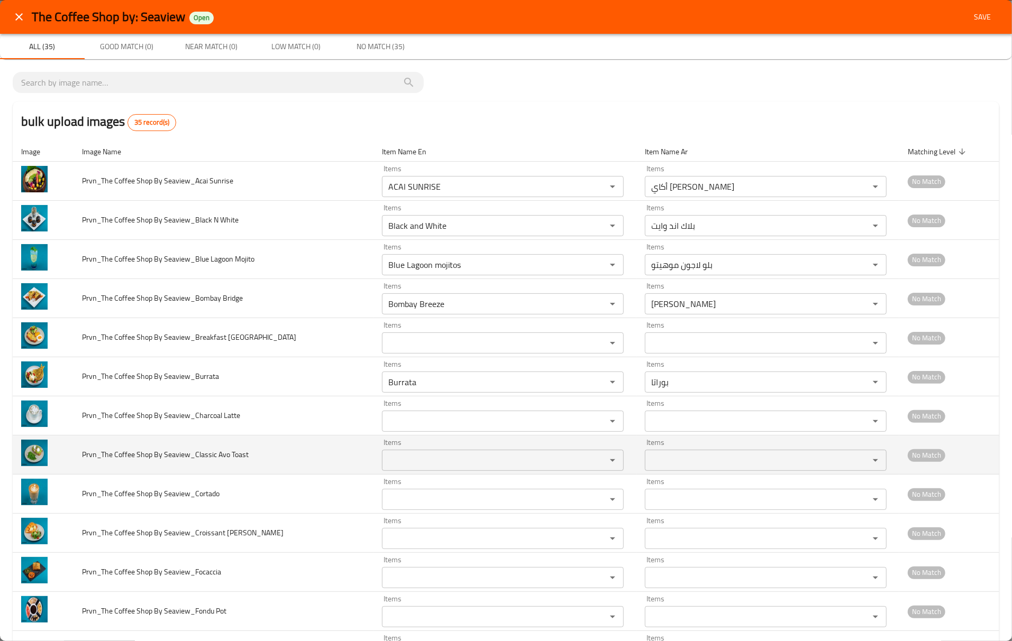
click at [222, 455] on span "Prvn_The Coffee Shop By Seaview_Classic Avo Toast" at bounding box center [165, 455] width 167 height 14
click at [388, 465] on Toast "Items" at bounding box center [487, 460] width 204 height 15
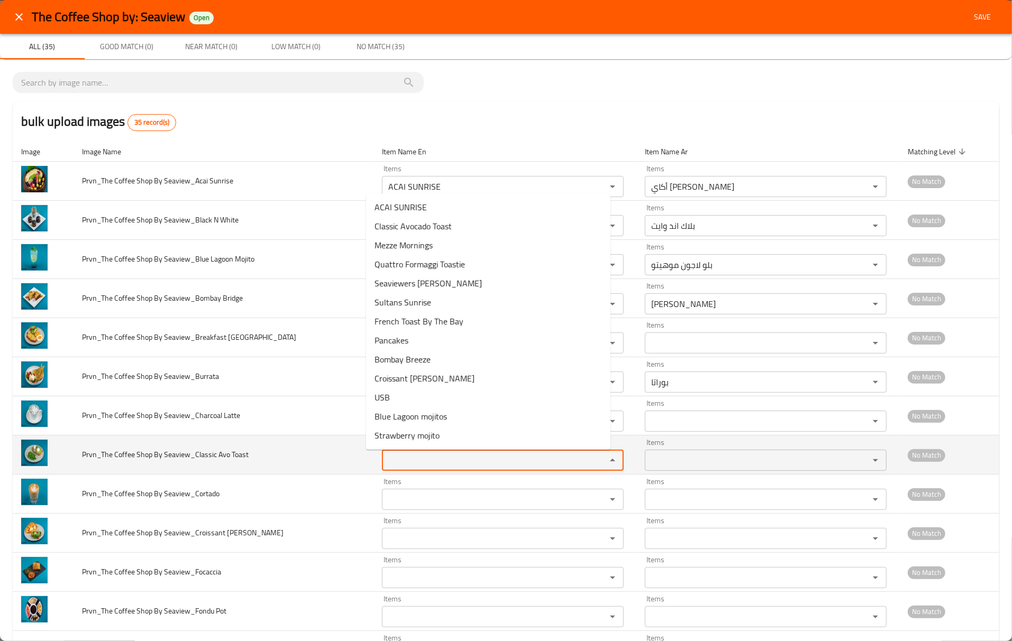
paste Toast "Avo"
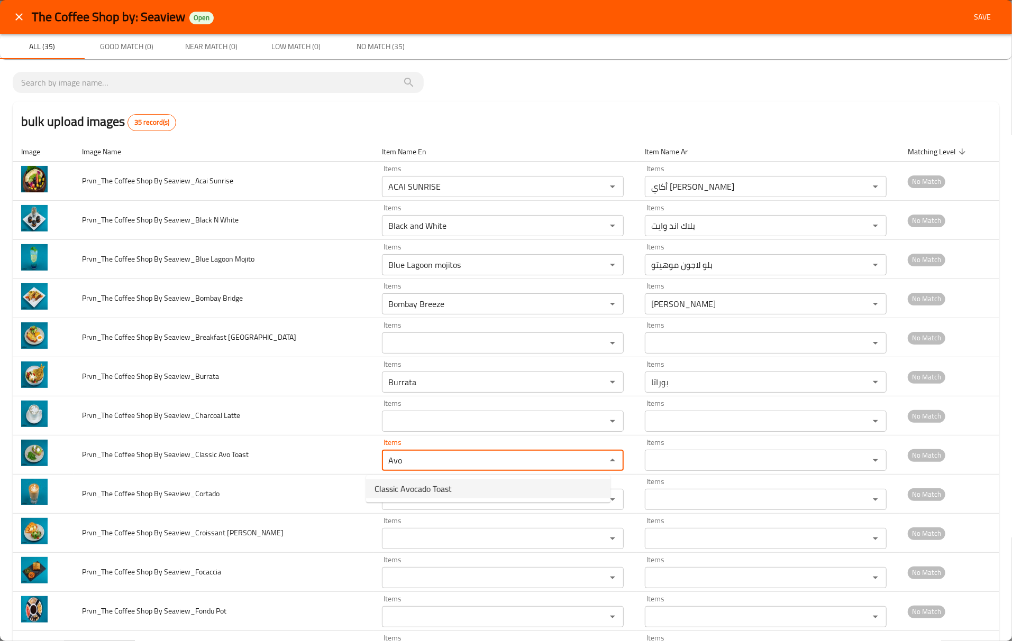
click at [451, 490] on span "Classic Avocado Toast" at bounding box center [412, 489] width 77 height 13
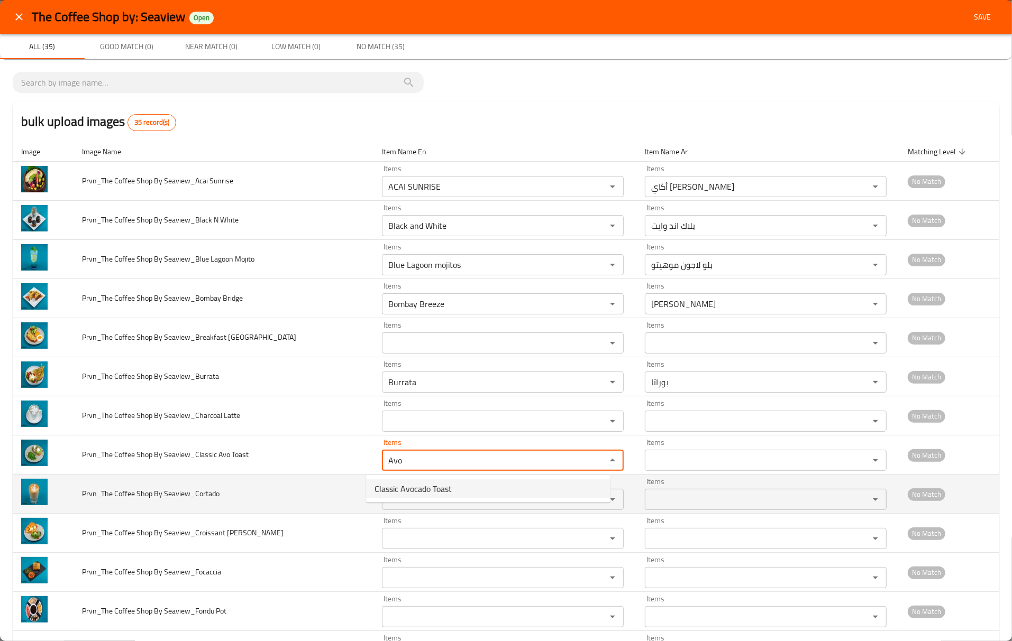
type Toast "Classic Avocado Toast"
type Toast-ar "توست الأفوكادو الكلاسيكي"
type Toast "Classic Avocado Toast"
click at [210, 495] on span "Prvn_The Coffee Shop By Seaview_Cortado" at bounding box center [150, 494] width 137 height 14
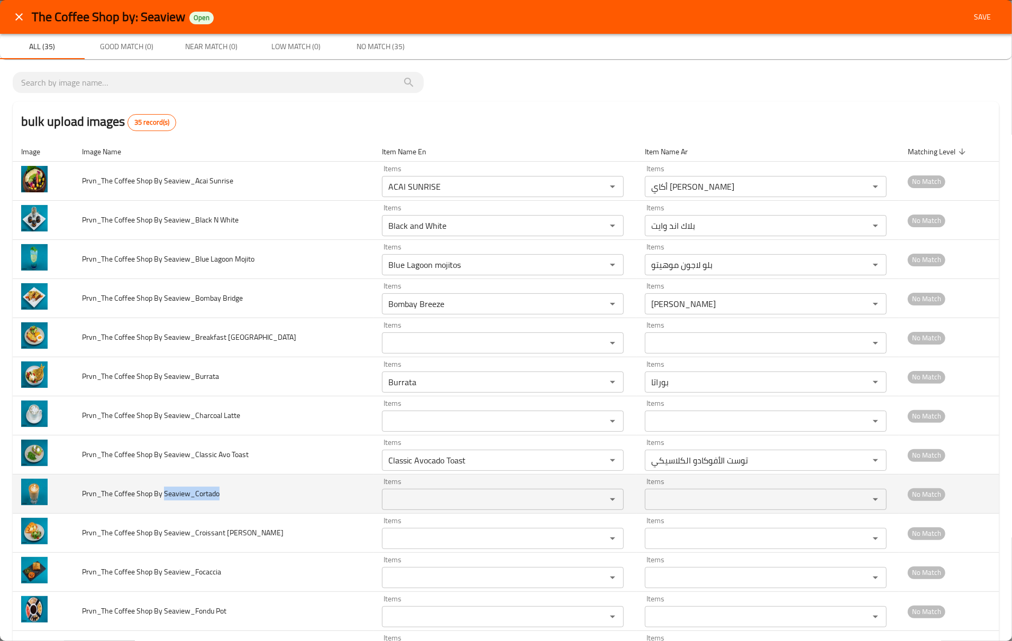
click at [210, 495] on span "Prvn_The Coffee Shop By Seaview_Cortado" at bounding box center [150, 494] width 137 height 14
click at [199, 499] on span "Prvn_The Coffee Shop By Seaview_Cortado" at bounding box center [150, 494] width 137 height 14
drag, startPoint x: 197, startPoint y: 497, endPoint x: 237, endPoint y: 501, distance: 40.4
click at [237, 501] on td "Prvn_The Coffee Shop By Seaview_Cortado" at bounding box center [224, 494] width 300 height 39
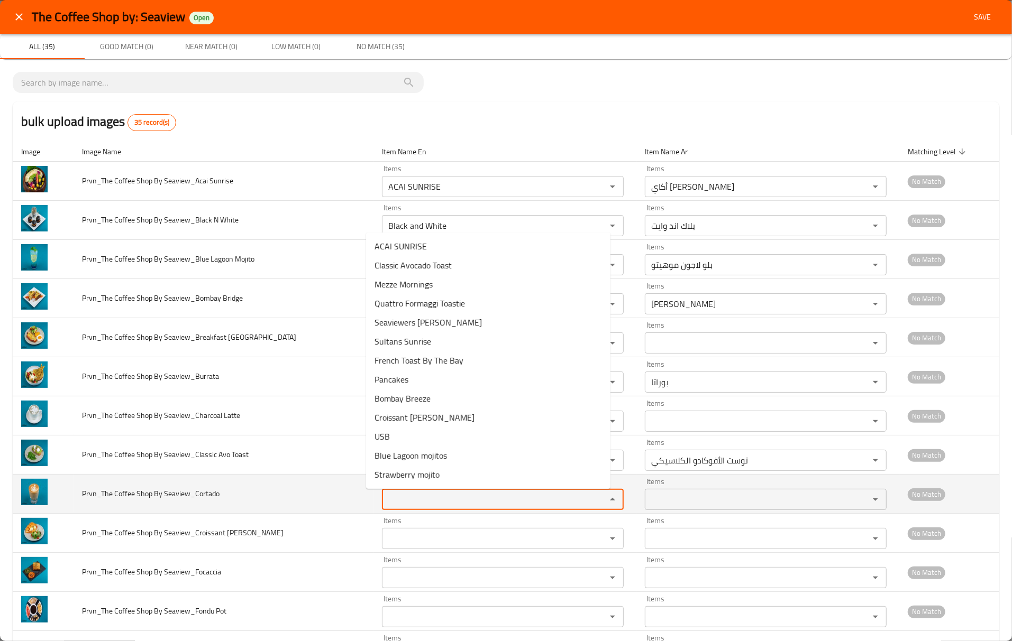
click at [416, 506] on Seaview_Cortado "Items" at bounding box center [487, 499] width 204 height 15
paste Seaview_Cortado "ortado"
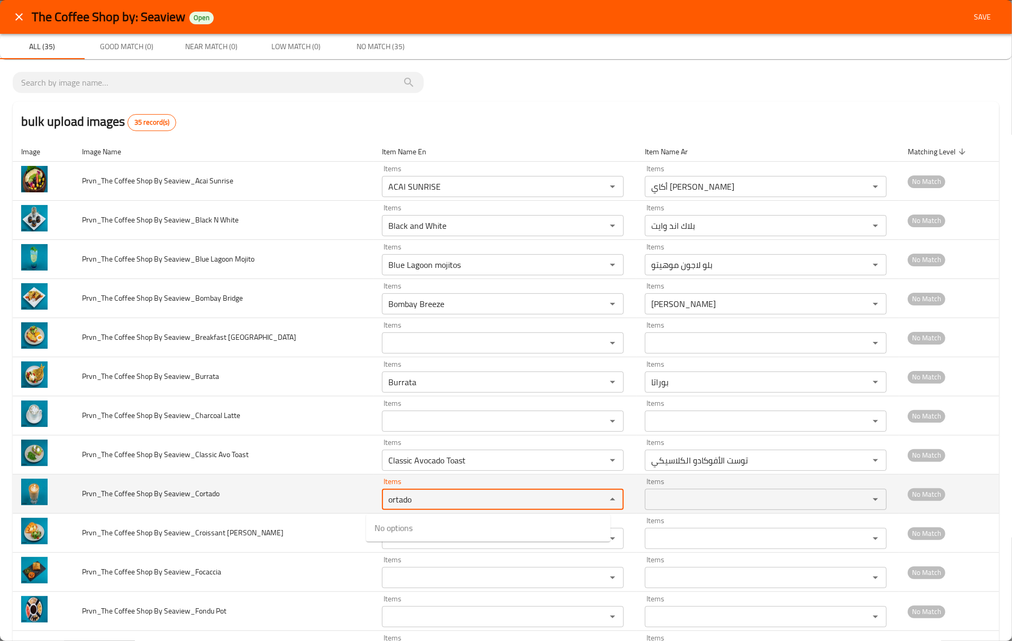
click at [385, 503] on Seaview_Cortado "ortado" at bounding box center [487, 499] width 204 height 15
click at [430, 496] on Seaview_Cortado "cortado" at bounding box center [487, 499] width 204 height 15
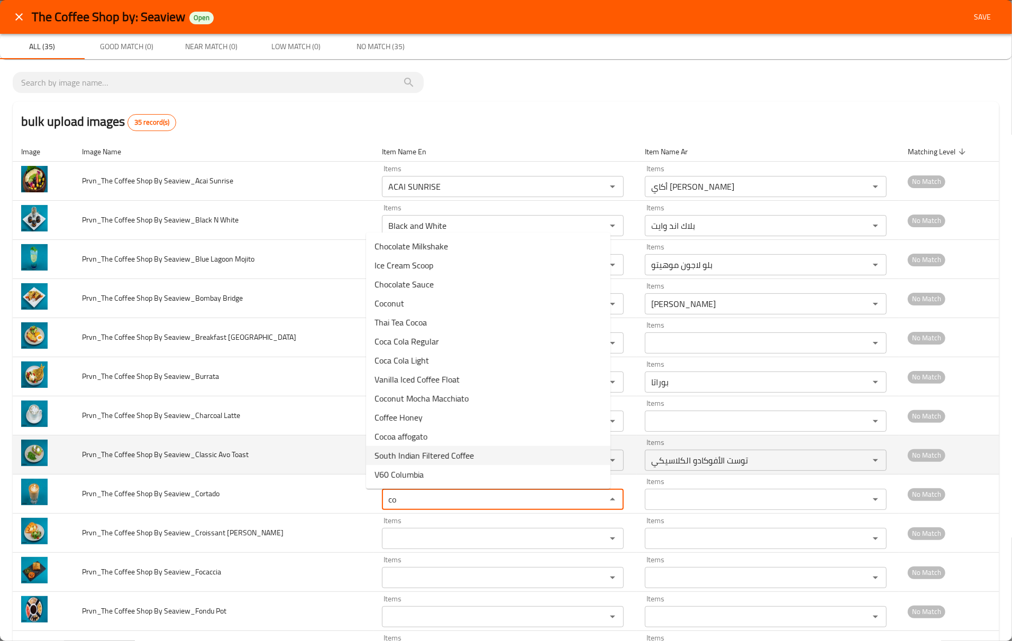
type Seaview_Cortado "co"
click at [347, 467] on td "Prvn_The Coffee Shop By Seaview_Classic Avo Toast" at bounding box center [224, 455] width 300 height 39
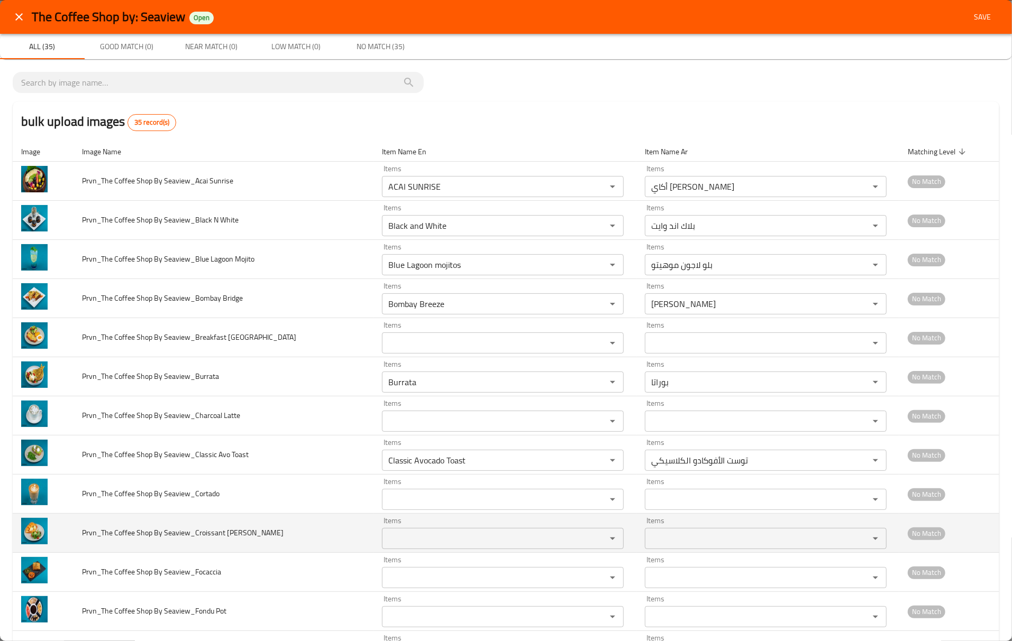
click at [236, 540] on span "Prvn_The Coffee Shop By Seaview_Croissant Benedict" at bounding box center [182, 533] width 201 height 14
click at [460, 531] on div "Items" at bounding box center [503, 538] width 242 height 21
paste Benedict "Benedict"
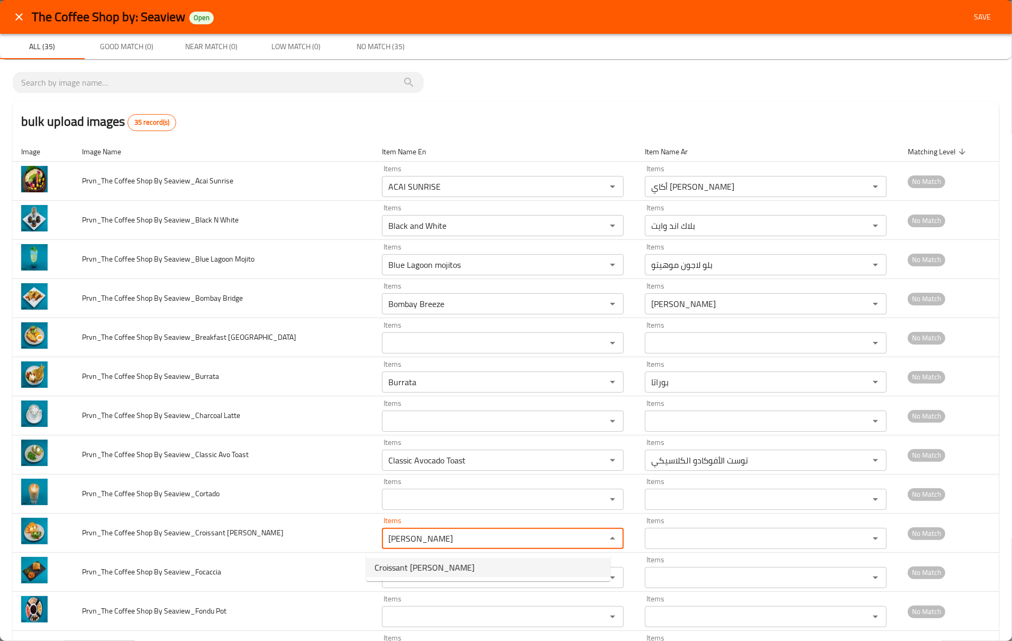
click at [414, 567] on span "Croissant Benedict" at bounding box center [424, 568] width 100 height 13
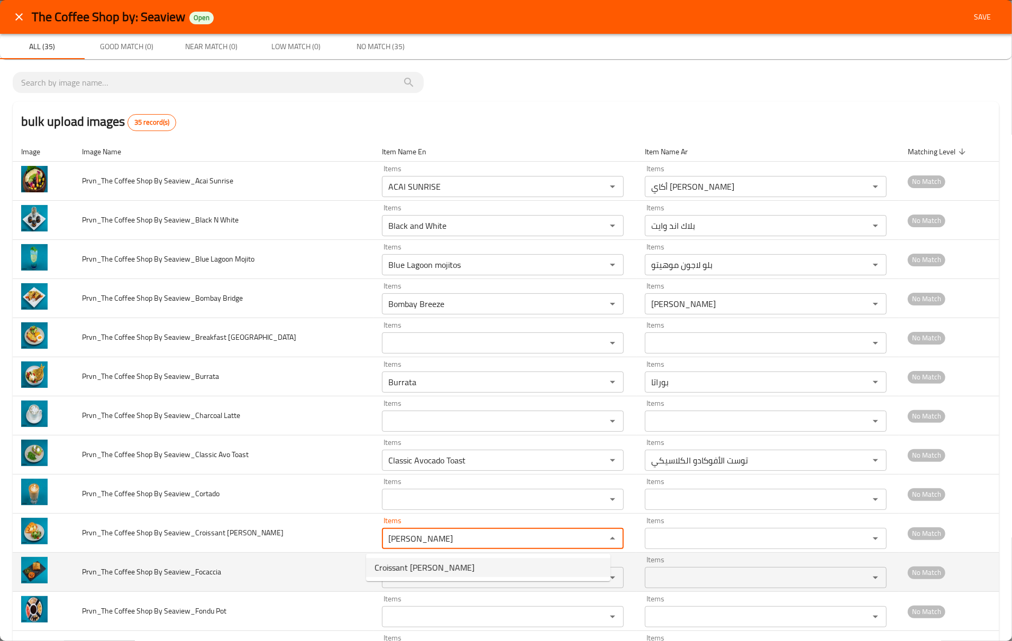
type Benedict "Croissant Benedict"
type Benedict-ar "كرواسون بنديكت"
type Benedict "Croissant Benedict"
drag, startPoint x: 193, startPoint y: 576, endPoint x: 297, endPoint y: 584, distance: 104.5
click at [254, 583] on td "Prvn_The Coffee Shop By Seaview_Focaccia" at bounding box center [224, 572] width 300 height 39
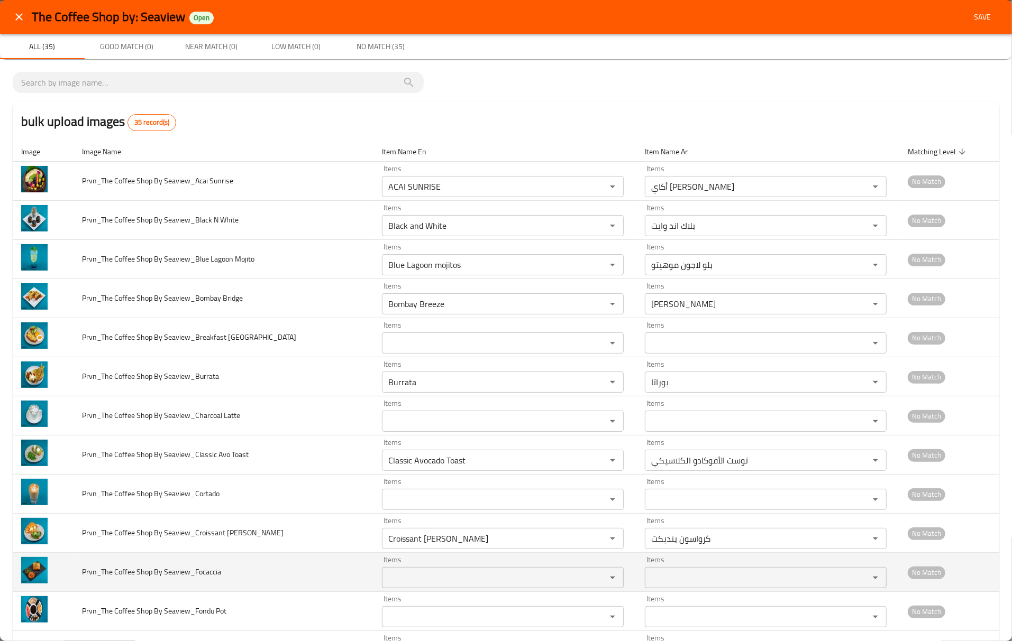
click at [385, 582] on Seaview_Focaccia "Items" at bounding box center [487, 578] width 204 height 15
paste Seaview_Focaccia "Focaccia"
type Seaview_Focaccia "Focaccia"
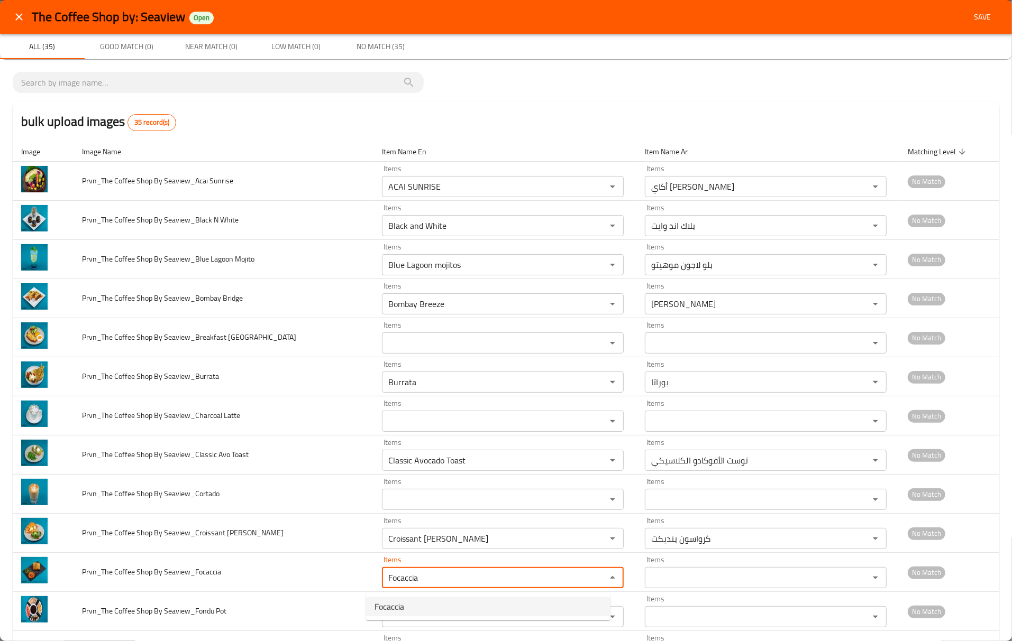
click at [385, 607] on span "Focaccia" at bounding box center [389, 607] width 30 height 13
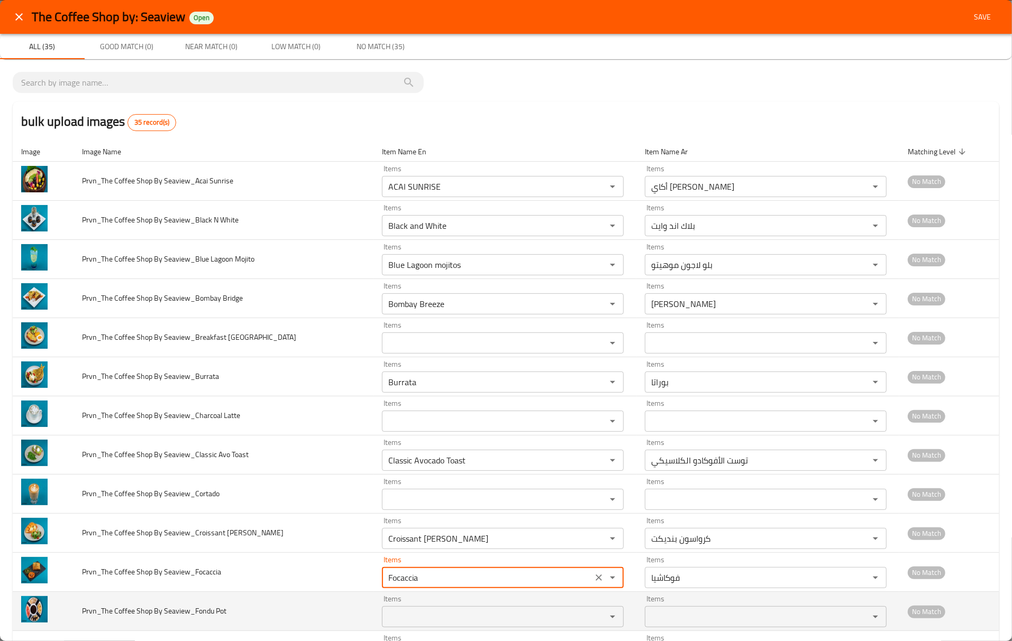
type Seaview_Focaccia-ar "فوكاشيا"
type Seaview_Focaccia "Focaccia"
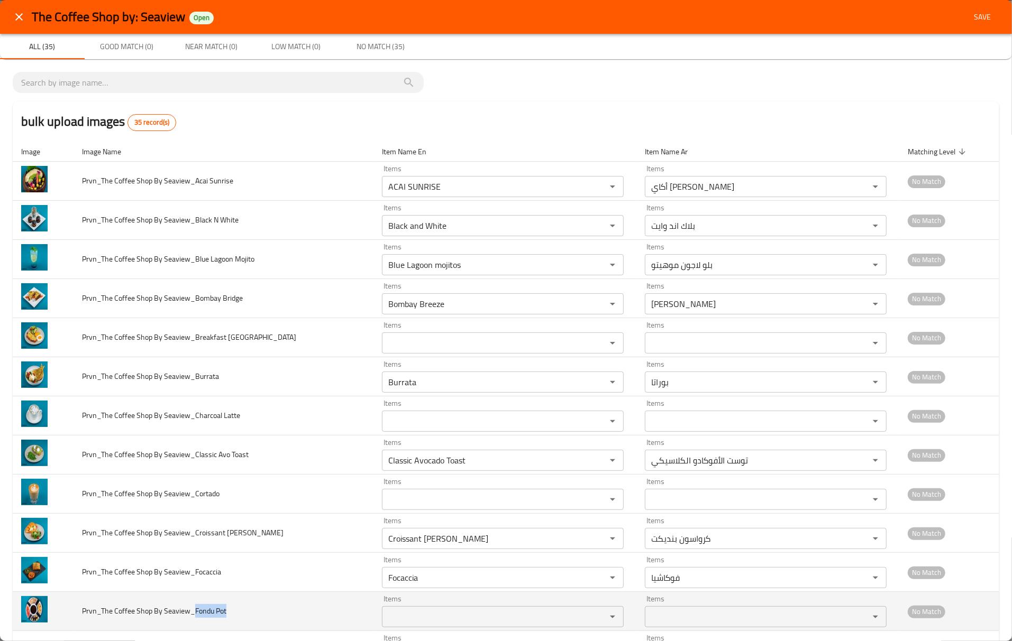
drag, startPoint x: 214, startPoint y: 618, endPoint x: 242, endPoint y: 618, distance: 28.0
click at [237, 618] on td "Prvn_The Coffee Shop By Seaview_Fondu Pot" at bounding box center [224, 611] width 300 height 39
click at [385, 624] on Pot "Items" at bounding box center [487, 617] width 204 height 15
paste Pot "Fondu Pot"
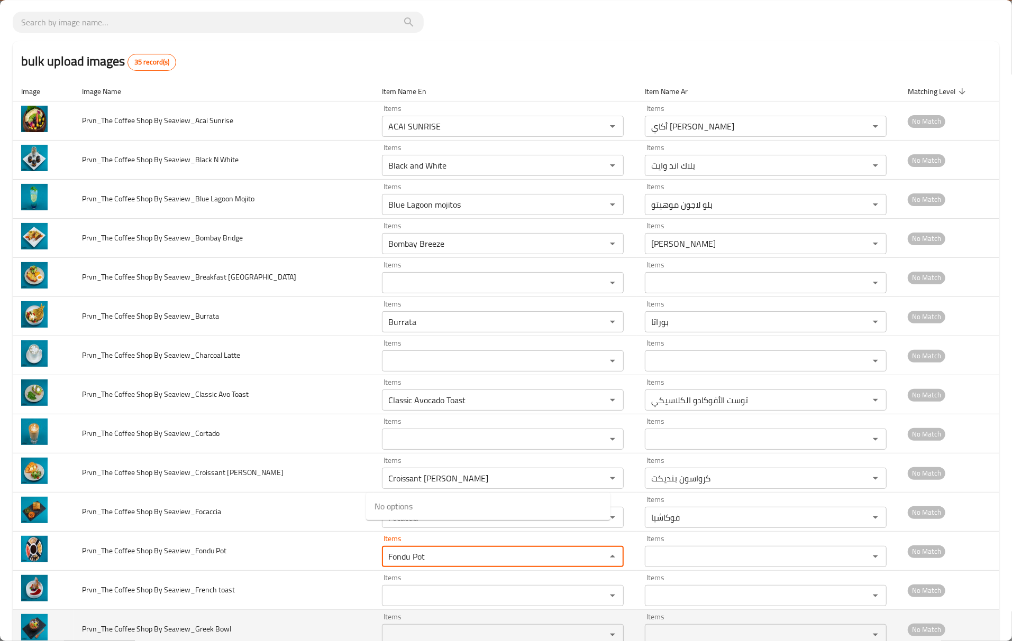
scroll to position [141, 0]
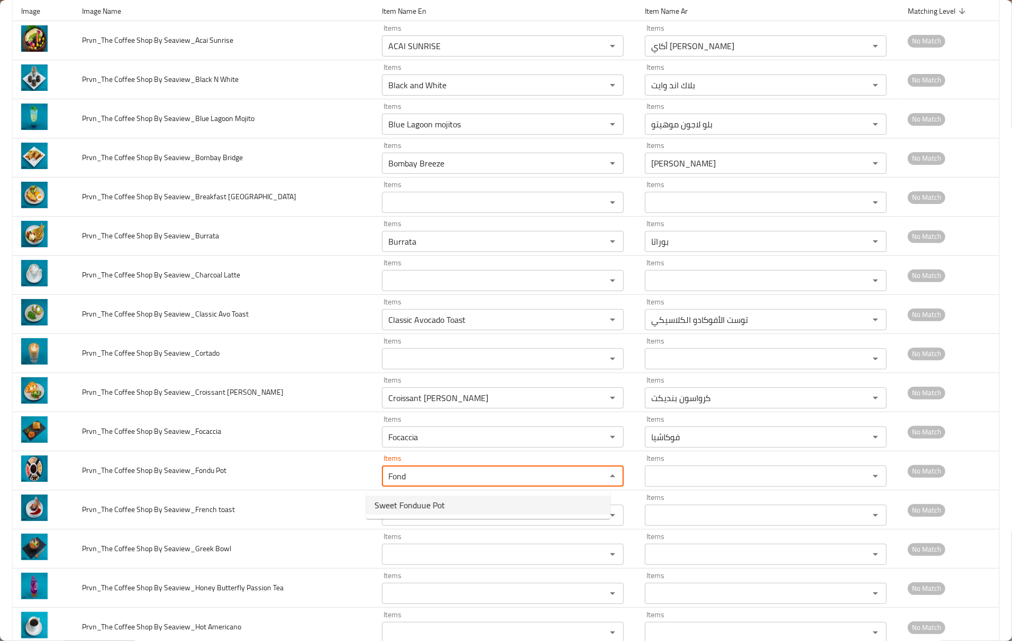
click at [494, 508] on Pot-option-0 "Sweet Fonduue Pot" at bounding box center [488, 505] width 244 height 19
type Pot "Sweet Fonduue Pot"
type Pot-ar "وعاء فوندو حلو"
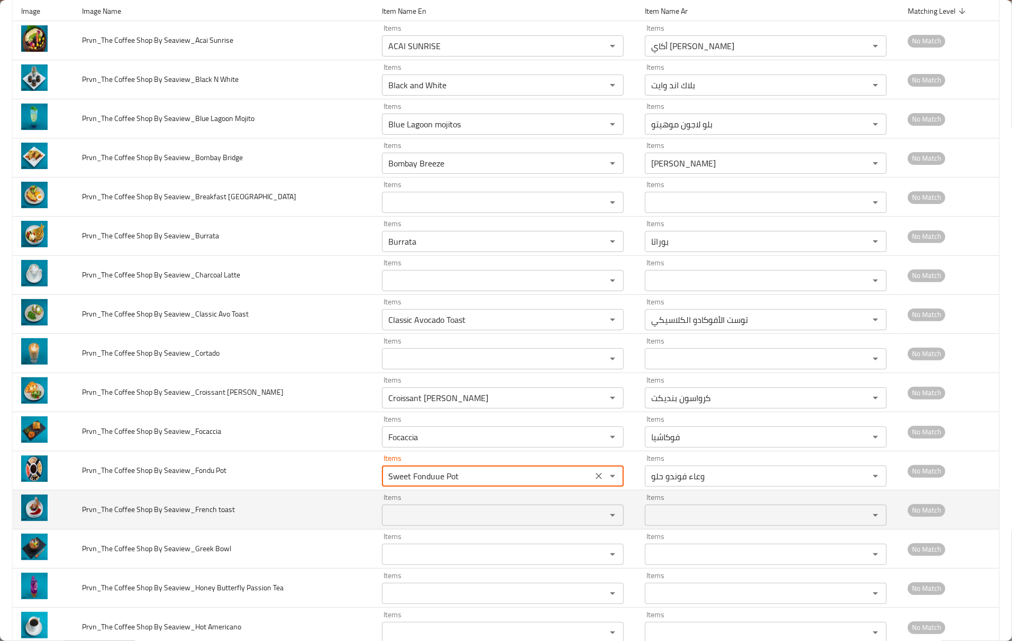
type Pot "Sweet Fonduue Pot"
drag, startPoint x: 198, startPoint y: 514, endPoint x: 257, endPoint y: 516, distance: 59.3
click at [257, 516] on td "Prvn_The Coffee Shop By Seaview_French toast" at bounding box center [224, 510] width 300 height 39
click at [435, 518] on toast "Items" at bounding box center [487, 515] width 204 height 15
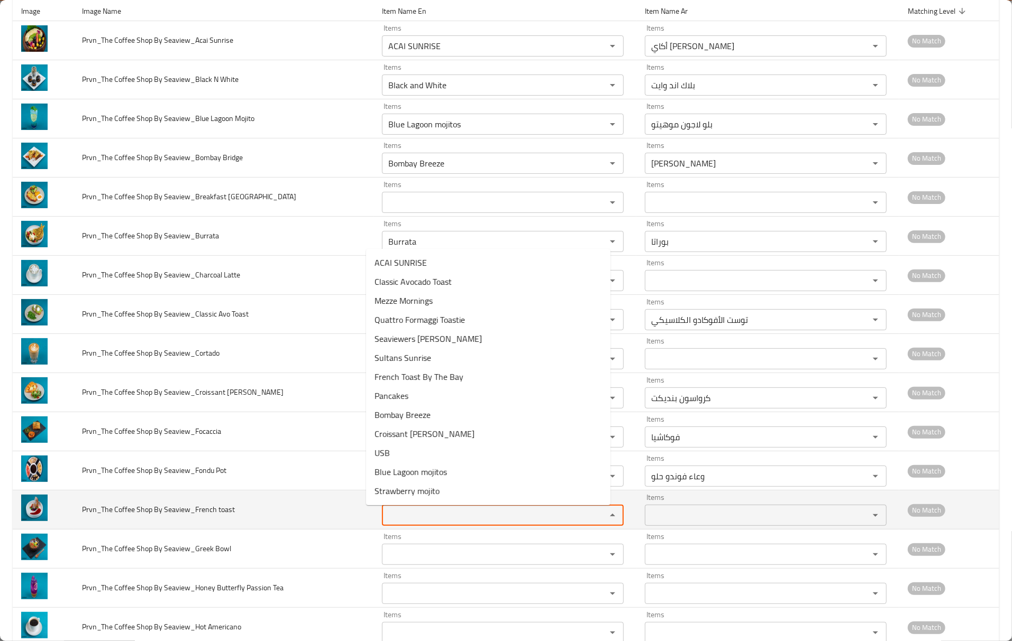
paste toast "rench toast"
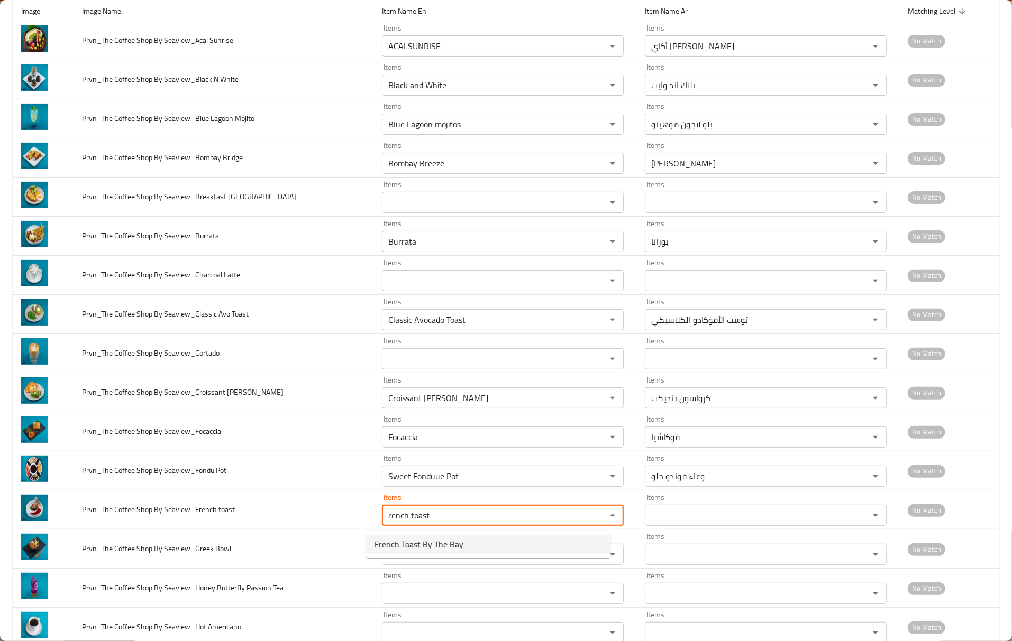
click at [463, 548] on toast-option-0 "French Toast By The Bay" at bounding box center [488, 544] width 244 height 19
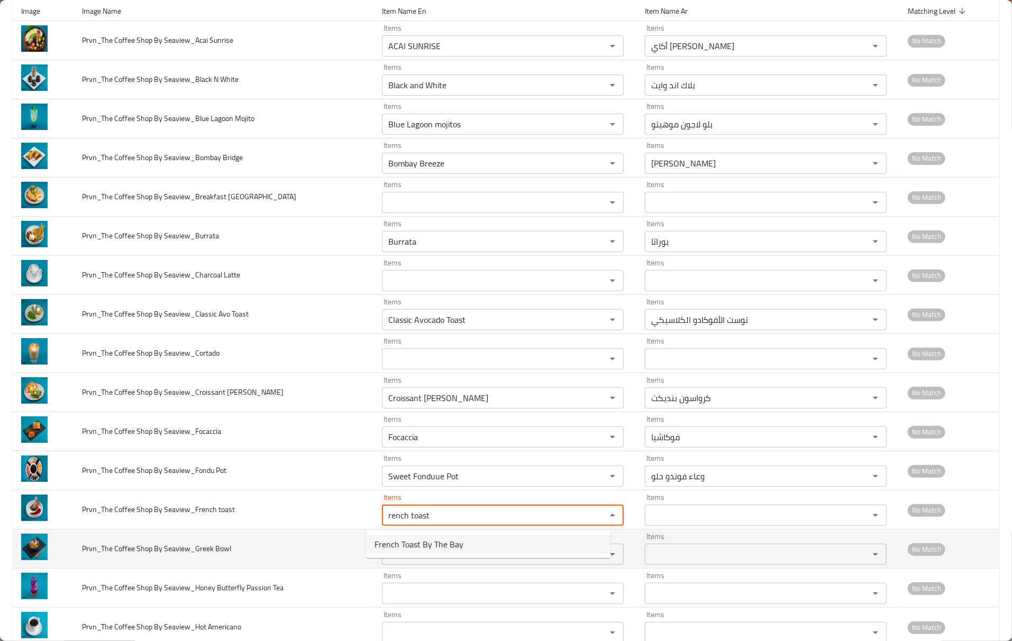
type toast "French Toast By The Bay"
type toast-ar "توست فرنسي باي ذا باي"
type toast "French Toast By The Bay"
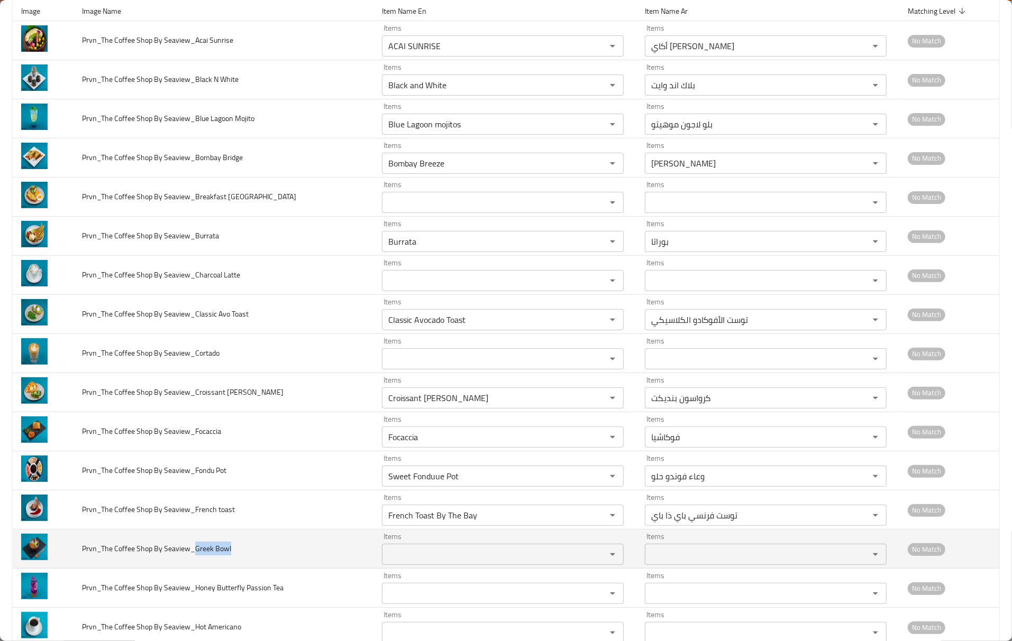
drag, startPoint x: 195, startPoint y: 553, endPoint x: 243, endPoint y: 557, distance: 48.3
click at [243, 557] on td "Prvn_The Coffee Shop By Seaview_Greek Bowl" at bounding box center [224, 549] width 300 height 39
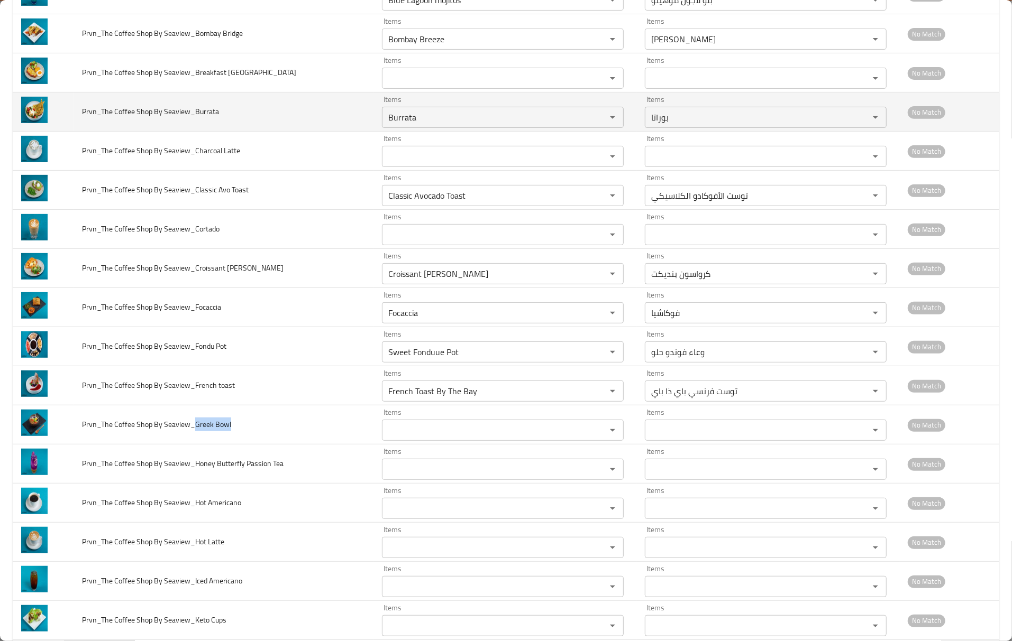
scroll to position [70, 0]
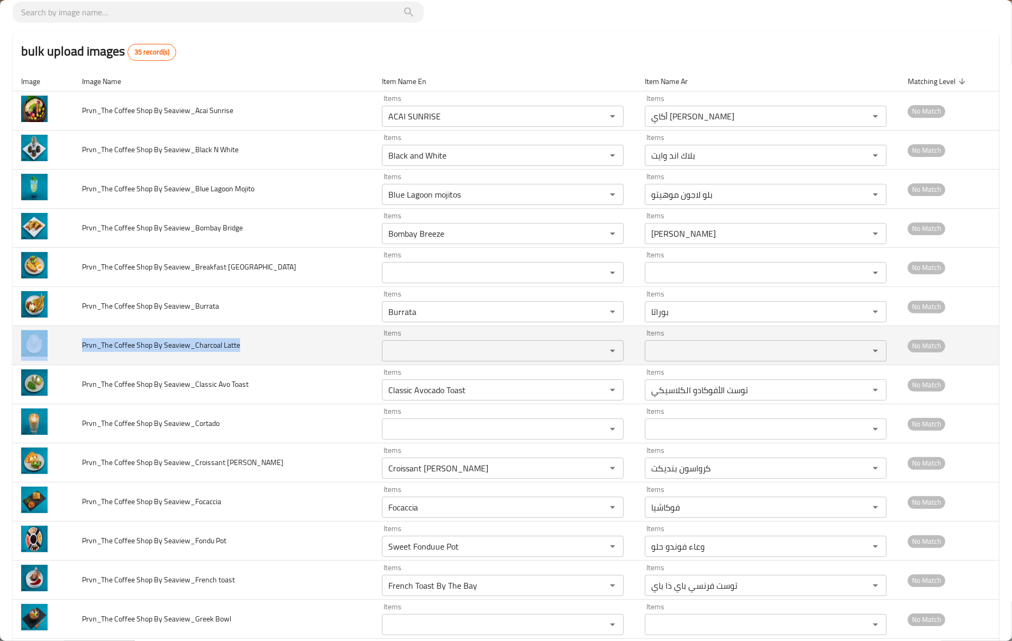
drag, startPoint x: 249, startPoint y: 345, endPoint x: 72, endPoint y: 341, distance: 176.7
click at [72, 341] on tr "Prvn_The Coffee Shop By Seaview_Charcoal Latte Items Items Items Items No Match" at bounding box center [506, 345] width 986 height 39
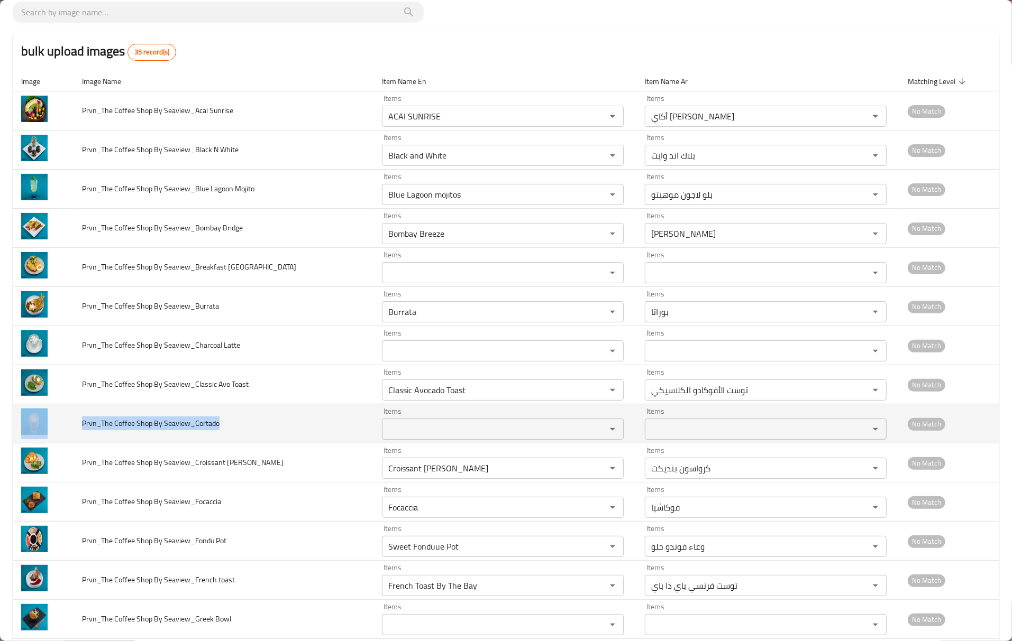
drag, startPoint x: 223, startPoint y: 425, endPoint x: 56, endPoint y: 420, distance: 167.2
click at [56, 420] on tr "Prvn_The Coffee Shop By Seaview_Cortado Items Items Items Items No Match" at bounding box center [506, 424] width 986 height 39
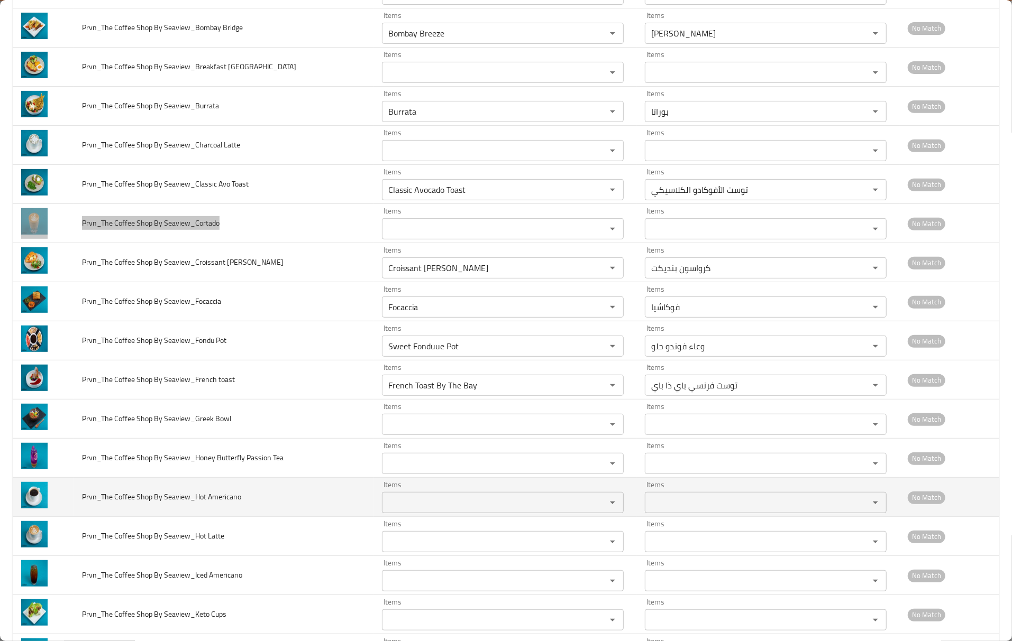
scroll to position [282, 0]
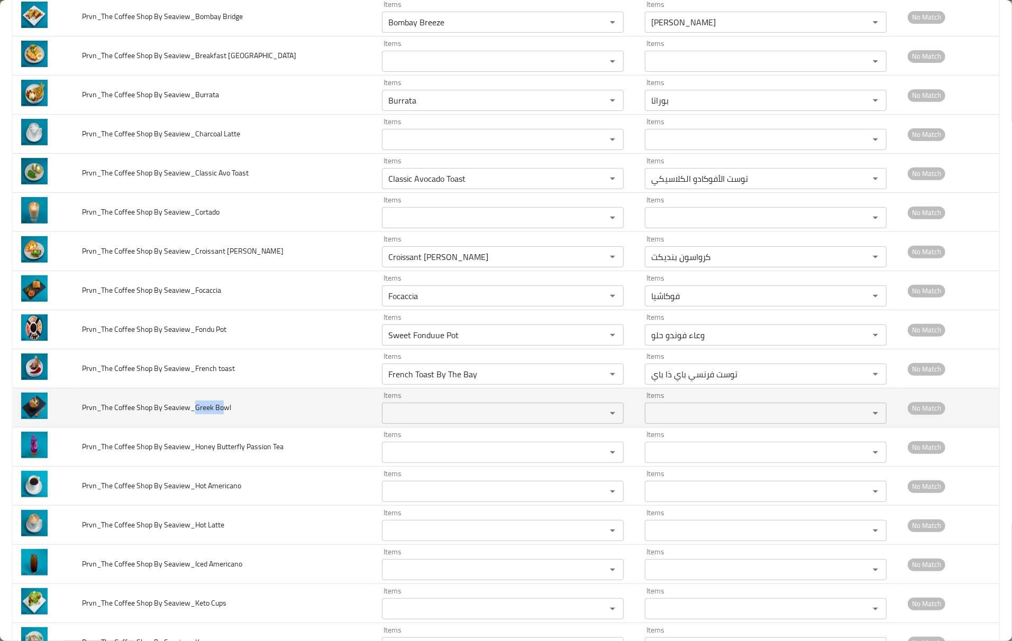
drag, startPoint x: 195, startPoint y: 409, endPoint x: 221, endPoint y: 411, distance: 26.0
click at [221, 411] on span "Prvn_The Coffee Shop By Seaview_Greek Bowl" at bounding box center [156, 408] width 149 height 14
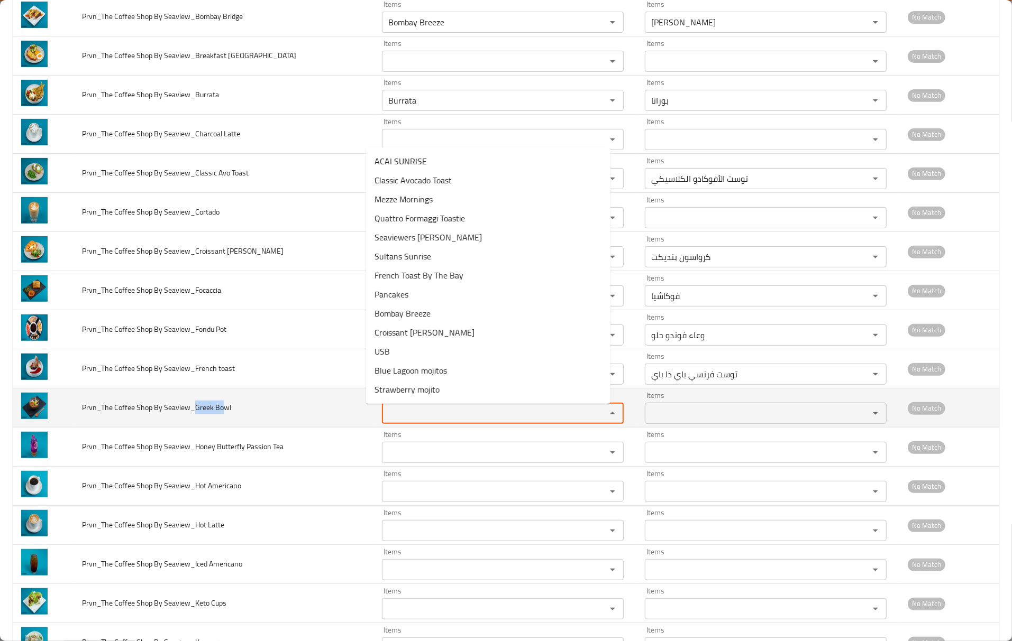
click at [439, 421] on Bowl "Items" at bounding box center [487, 413] width 204 height 15
paste Bowl "Greek Bo"
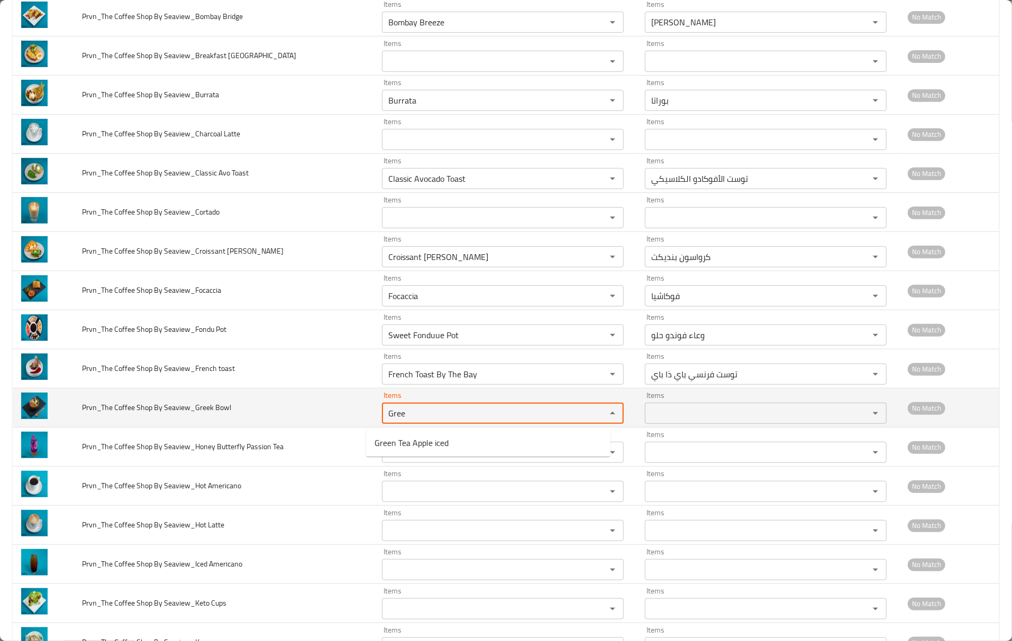
drag, startPoint x: 411, startPoint y: 419, endPoint x: 331, endPoint y: 419, distance: 80.4
click at [331, 419] on tr "Prvn_The Coffee Shop By Seaview_Greek Bowl Items Gree Items Items Items No Match" at bounding box center [506, 408] width 986 height 39
type Bowl "Gree"
click at [225, 411] on span "Prvn_The Coffee Shop By Seaview_Greek Bowl" at bounding box center [156, 408] width 149 height 14
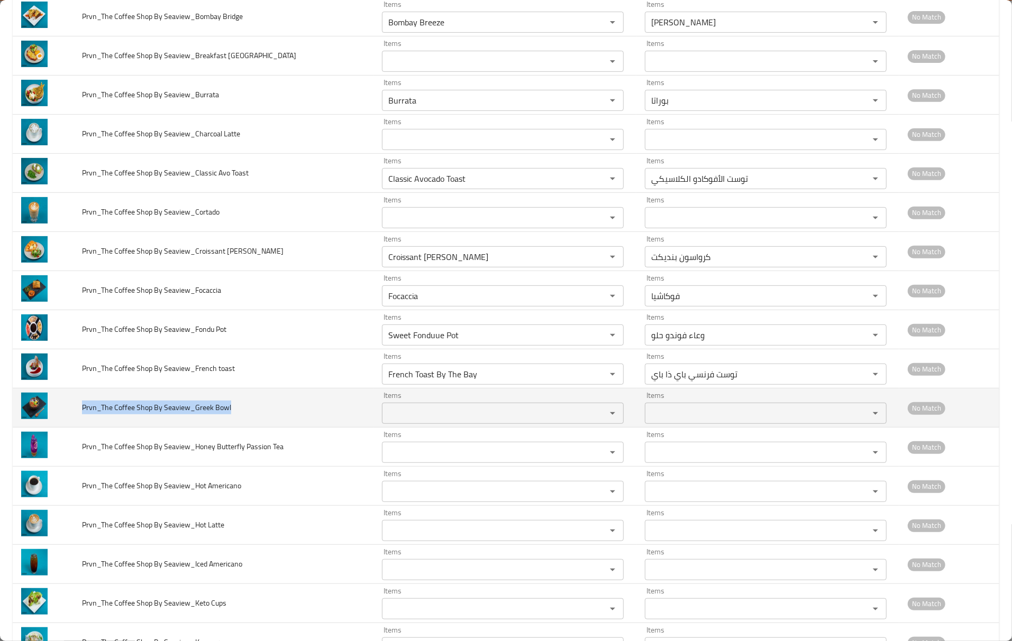
drag, startPoint x: 234, startPoint y: 410, endPoint x: 77, endPoint y: 407, distance: 156.6
click at [77, 407] on td "Prvn_The Coffee Shop By Seaview_Greek Bowl" at bounding box center [224, 408] width 300 height 39
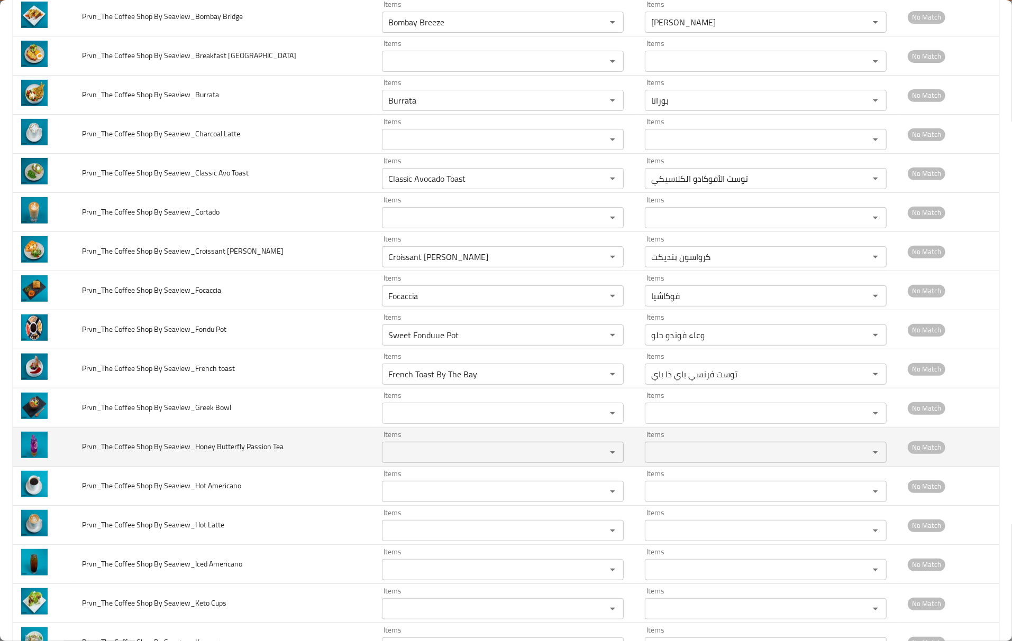
click at [206, 452] on span "Prvn_The Coffee Shop By Seaview_Honey Butterfly Passion Tea" at bounding box center [182, 447] width 201 height 14
click at [225, 449] on span "Prvn_The Coffee Shop By Seaview_Honey Butterfly Passion Tea" at bounding box center [182, 447] width 201 height 14
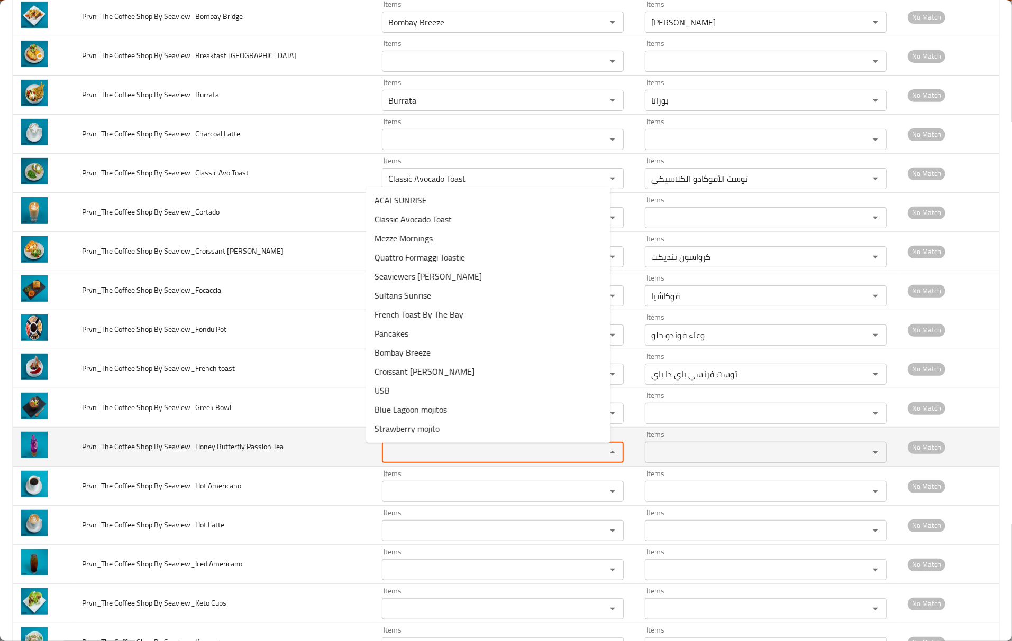
click at [436, 454] on Tea "Items" at bounding box center [487, 452] width 204 height 15
paste Tea "Butterfly"
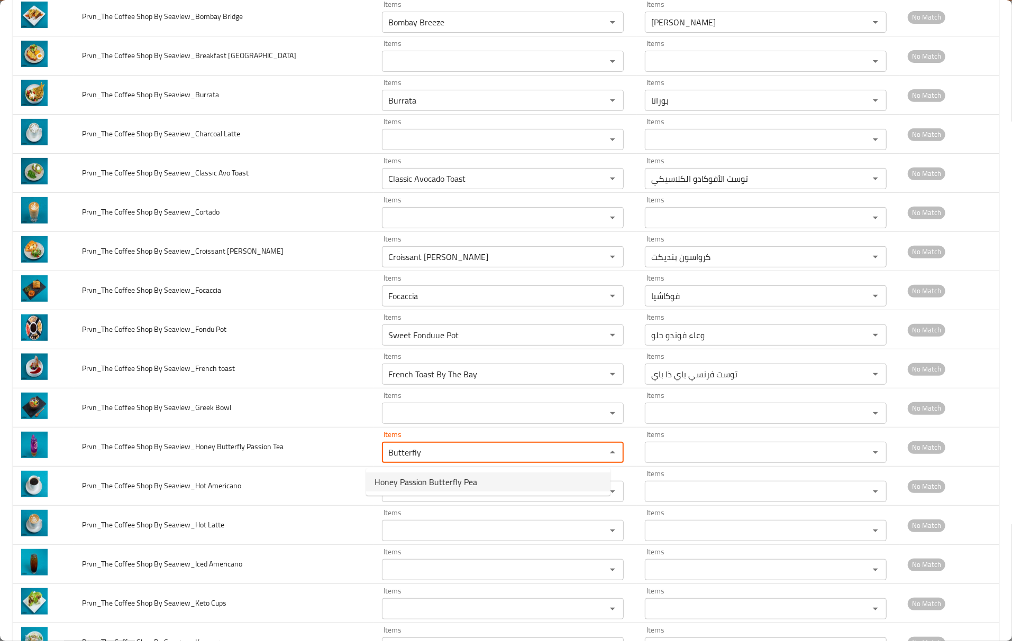
click at [442, 485] on span "Honey Passion Butterfly Pea" at bounding box center [425, 482] width 103 height 13
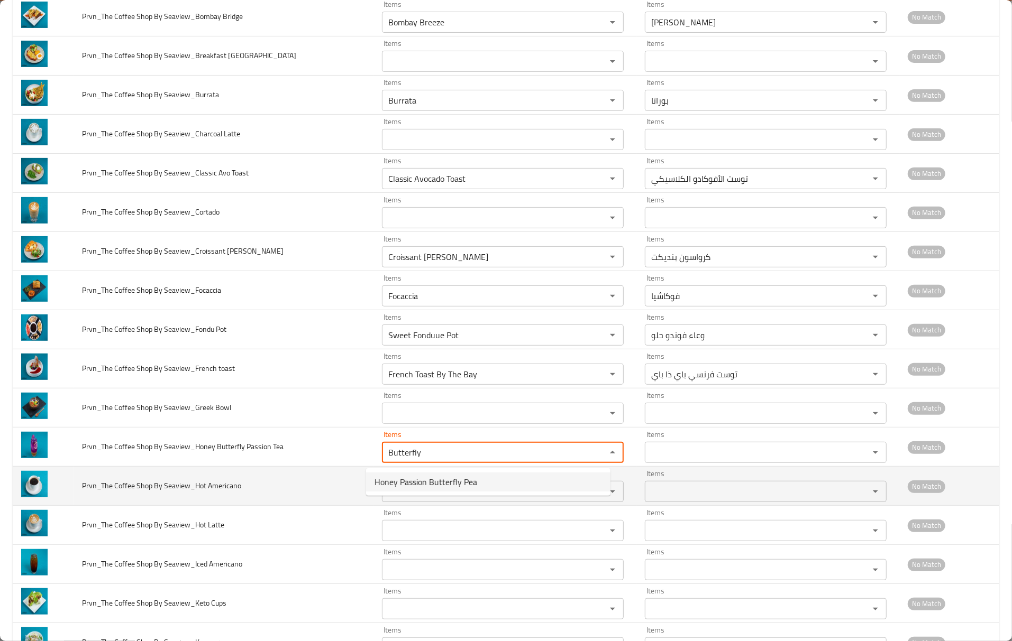
type Tea "Honey Passion Butterfly Pea"
type Tea-ar "عسل باشن بازلاء باترفلاي"
type Tea "Honey Passion Butterfly Pea"
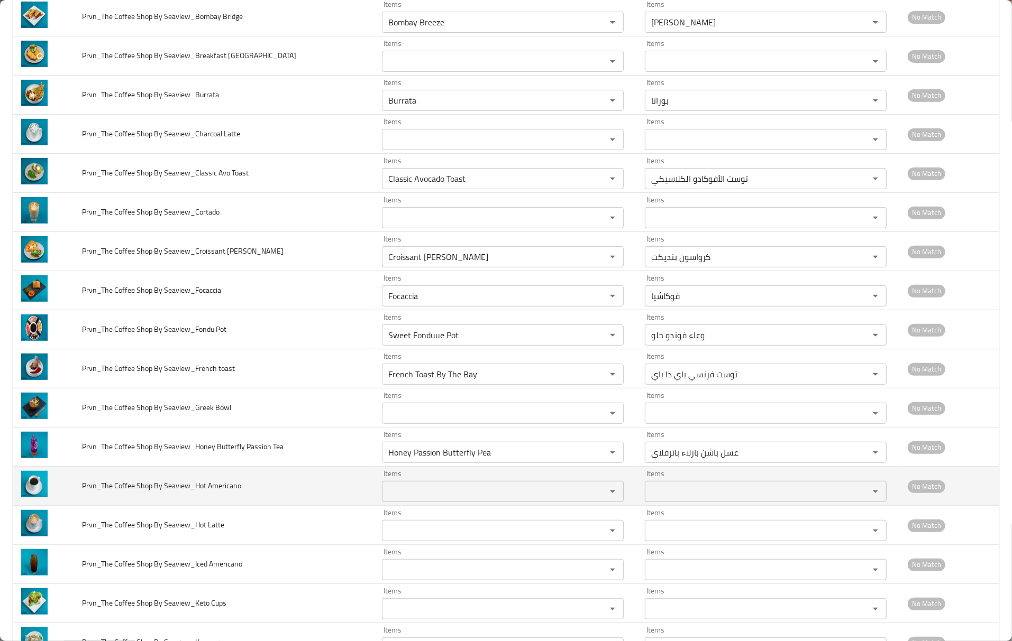
click at [228, 491] on span "Prvn_The Coffee Shop By Seaview_Hot Americano" at bounding box center [161, 486] width 159 height 14
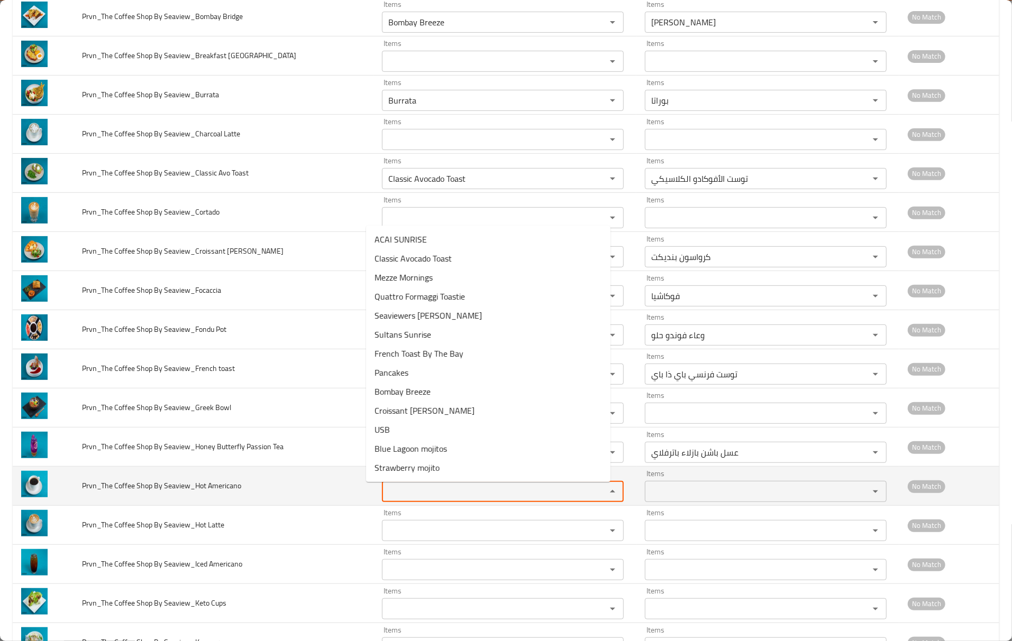
click at [390, 495] on Americano "Items" at bounding box center [487, 491] width 204 height 15
paste Americano "Americano"
type Americano "Americano"
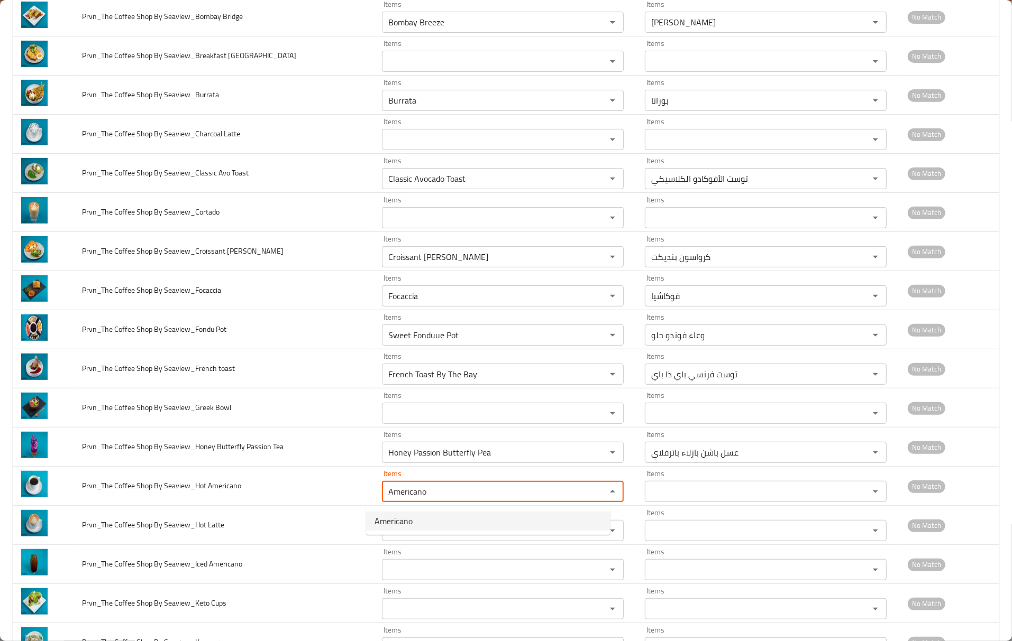
click at [400, 527] on span "Americano" at bounding box center [393, 521] width 38 height 13
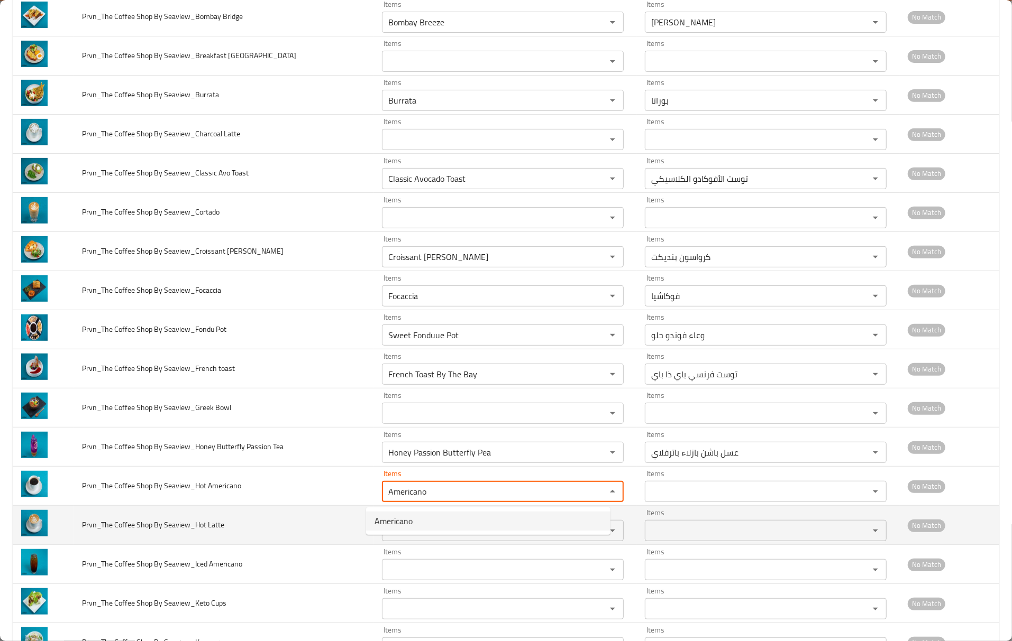
type Americano-ar "أمريكانو"
type Americano "Americano"
click at [210, 529] on span "Prvn_The Coffee Shop By Seaview_Hot Latte" at bounding box center [153, 525] width 142 height 14
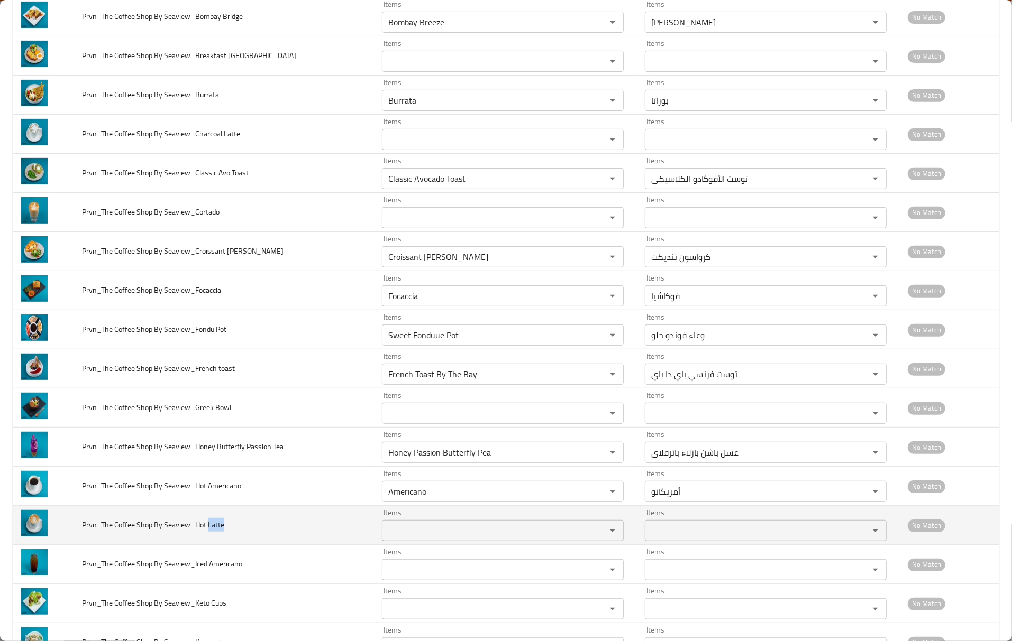
click at [210, 529] on span "Prvn_The Coffee Shop By Seaview_Hot Latte" at bounding box center [153, 525] width 142 height 14
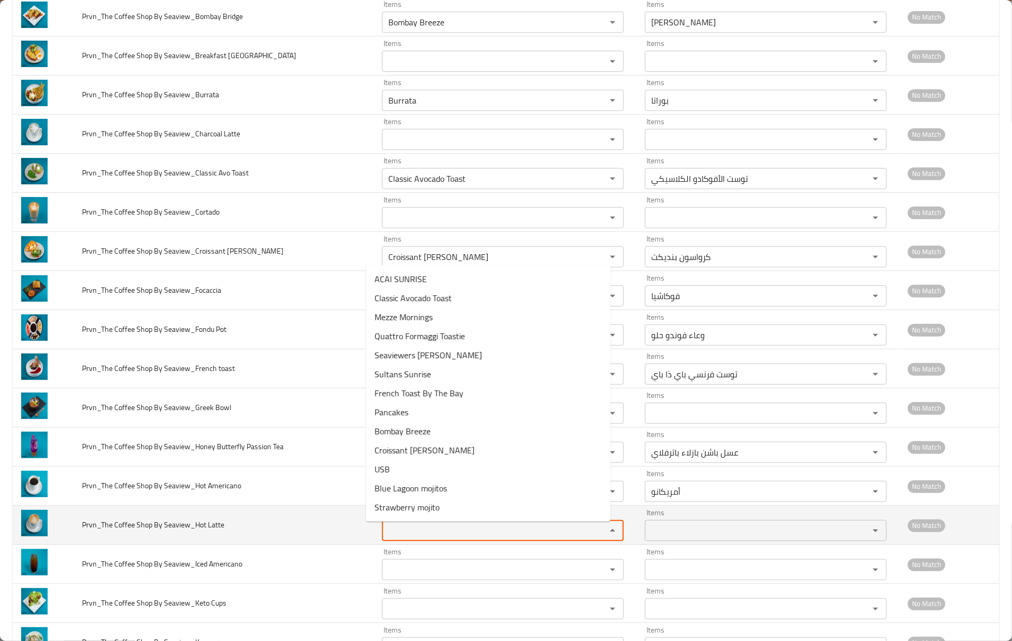
click at [426, 534] on Latte "Items" at bounding box center [487, 531] width 204 height 15
paste Latte "Latte"
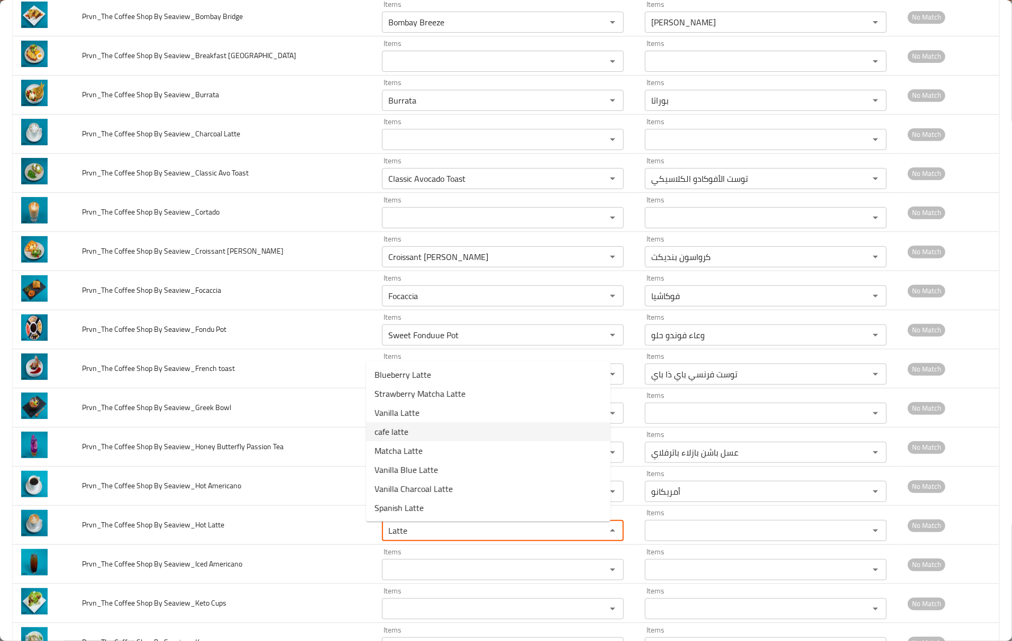
click at [432, 433] on Latte-option-3 "cafe latte" at bounding box center [488, 432] width 244 height 19
type Latte "cafe latte"
type Latte-ar "كافيه لاتيه"
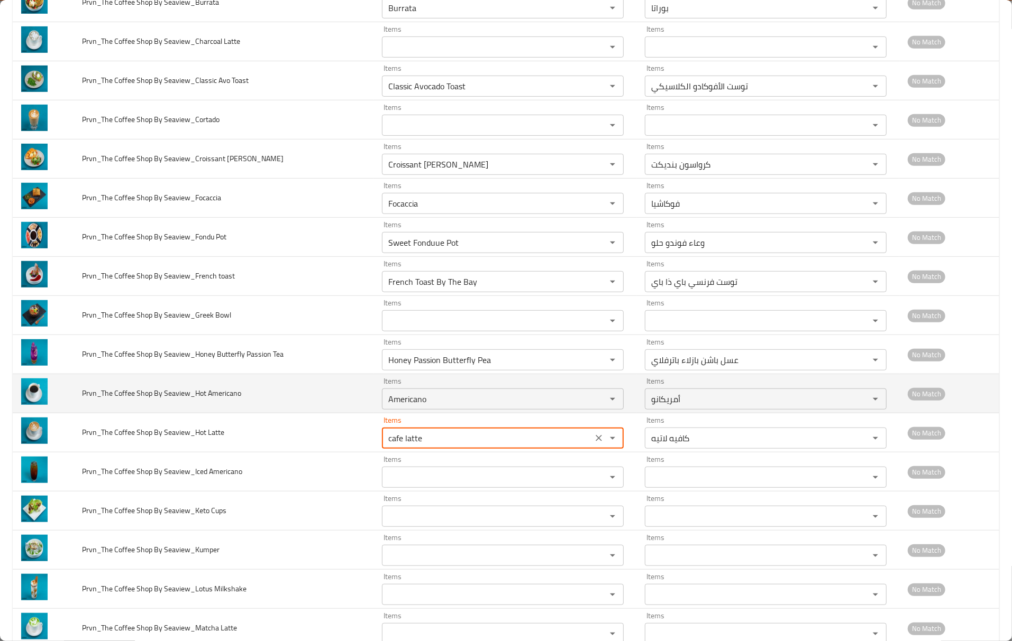
scroll to position [493, 0]
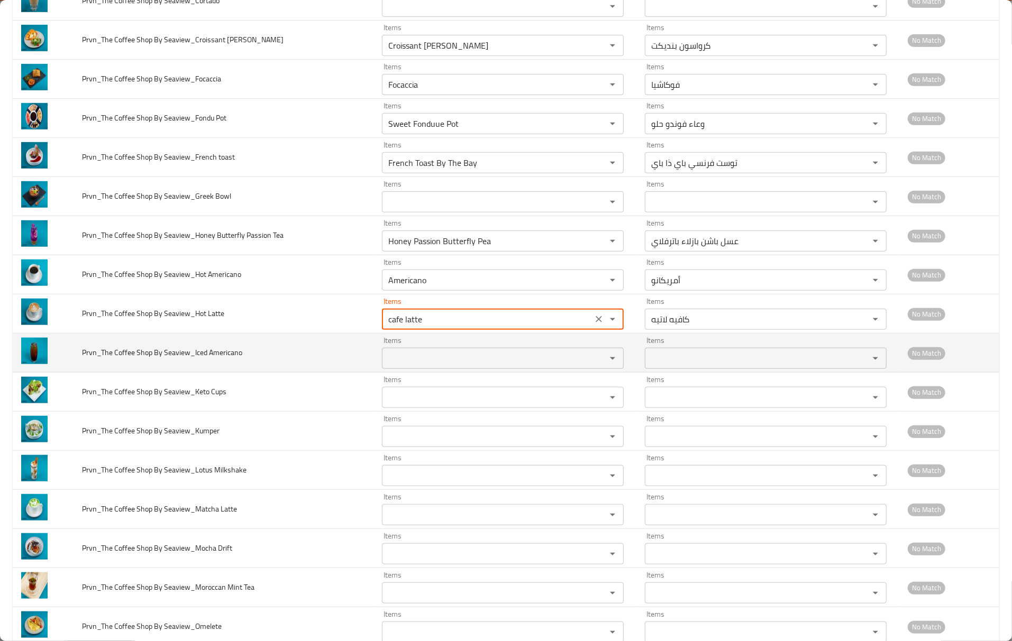
type Latte "cafe latte"
click at [221, 357] on span "Prvn_The Coffee Shop By Seaview_Iced Americano" at bounding box center [162, 353] width 160 height 14
click at [406, 362] on Americano "Items" at bounding box center [487, 358] width 204 height 15
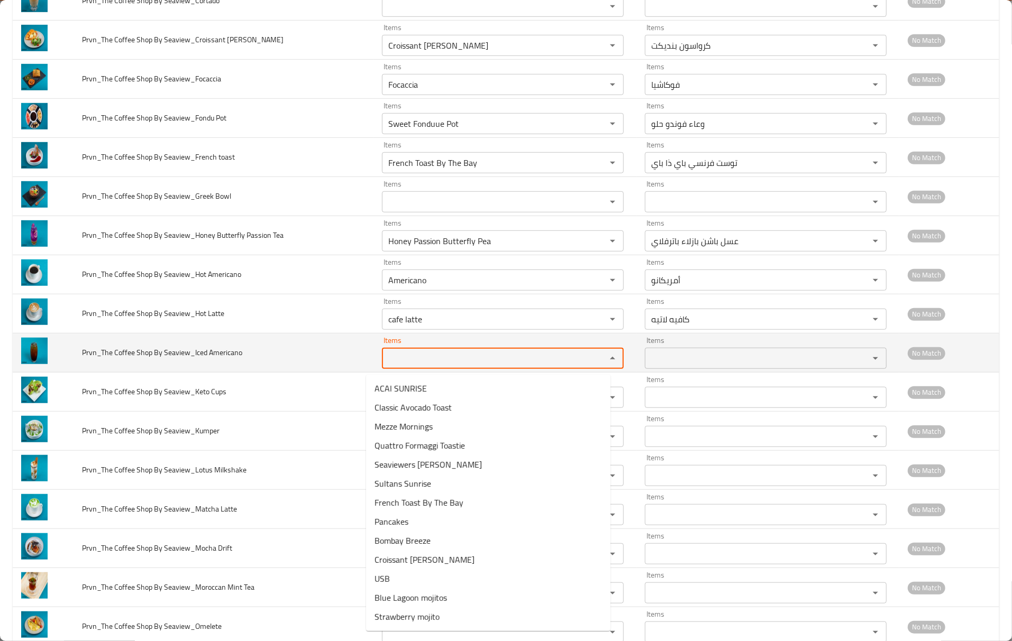
paste Americano "Americano"
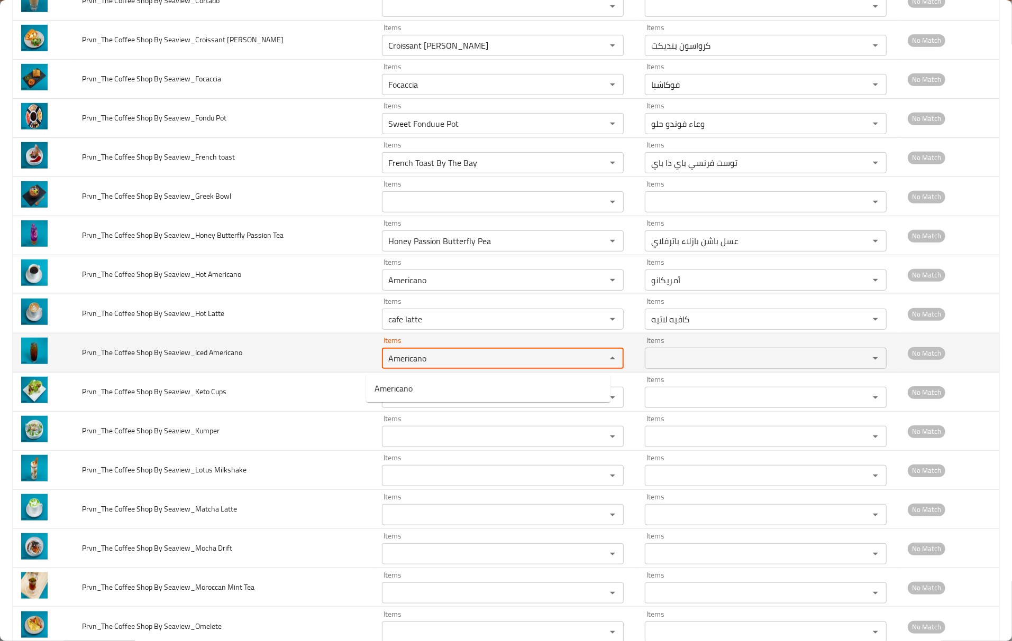
type Americano "Americano"
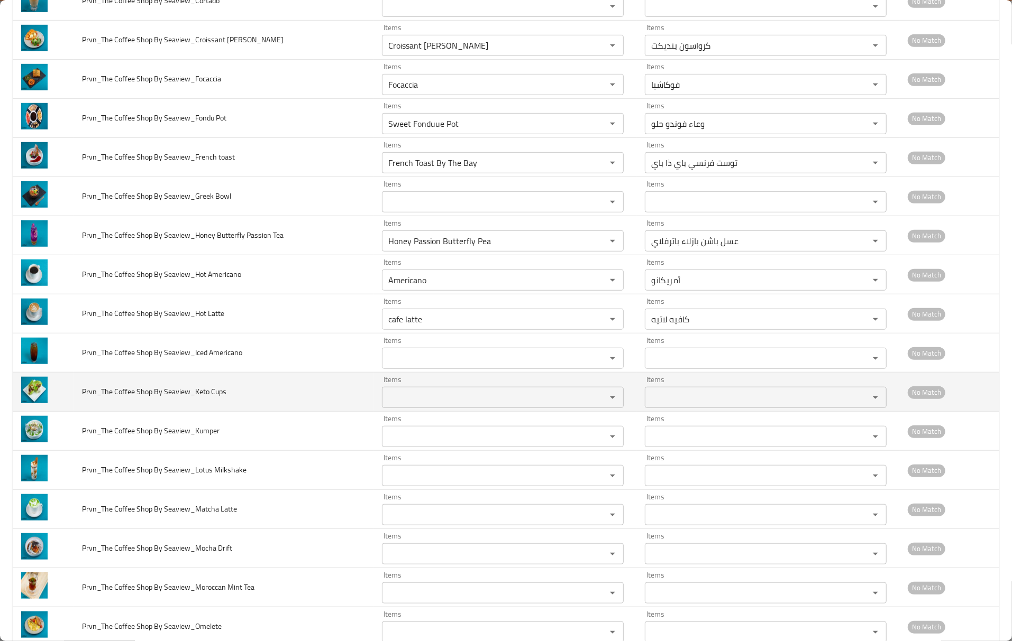
drag, startPoint x: 308, startPoint y: 373, endPoint x: 311, endPoint y: 383, distance: 11.0
click at [307, 373] on td "Prvn_The Coffee Shop By Seaview_Iced Americano" at bounding box center [224, 353] width 300 height 39
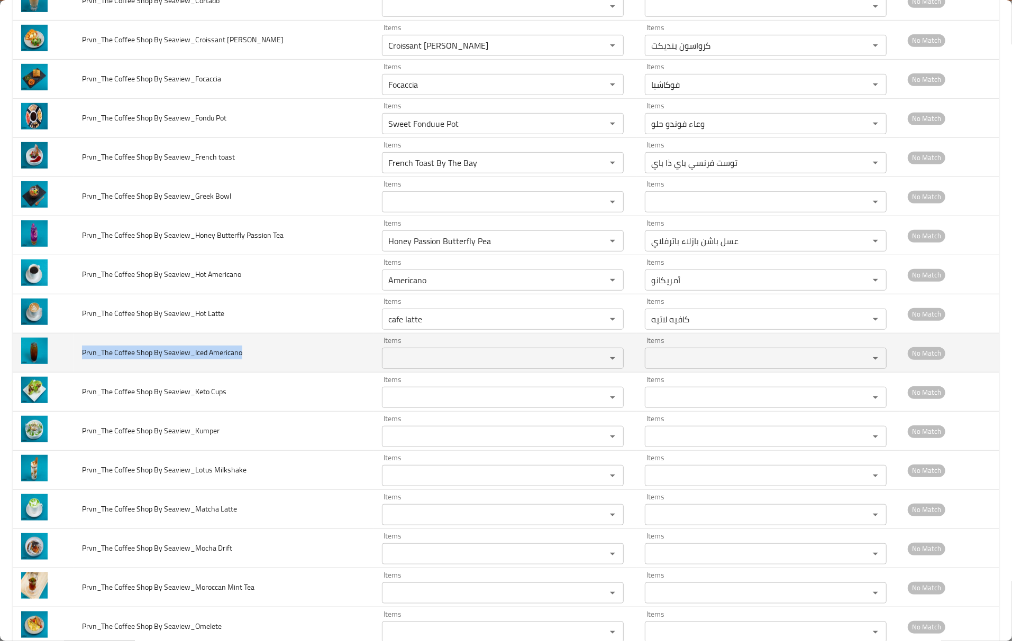
drag, startPoint x: 253, startPoint y: 357, endPoint x: 79, endPoint y: 355, distance: 174.0
click at [79, 355] on td "Prvn_The Coffee Shop By Seaview_Iced Americano" at bounding box center [224, 353] width 300 height 39
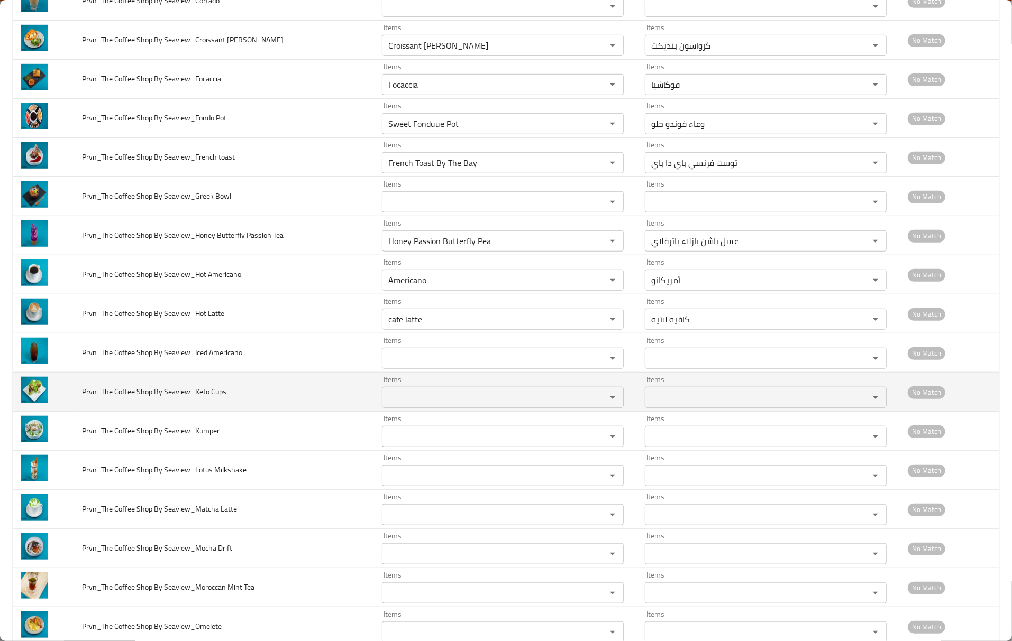
click at [199, 393] on span "Prvn_The Coffee Shop By Seaview_Keto Cups" at bounding box center [154, 392] width 144 height 14
click at [210, 394] on span "Prvn_The Coffee Shop By Seaview_Keto Cups" at bounding box center [154, 392] width 144 height 14
click at [387, 399] on Cups "Items" at bounding box center [487, 397] width 204 height 15
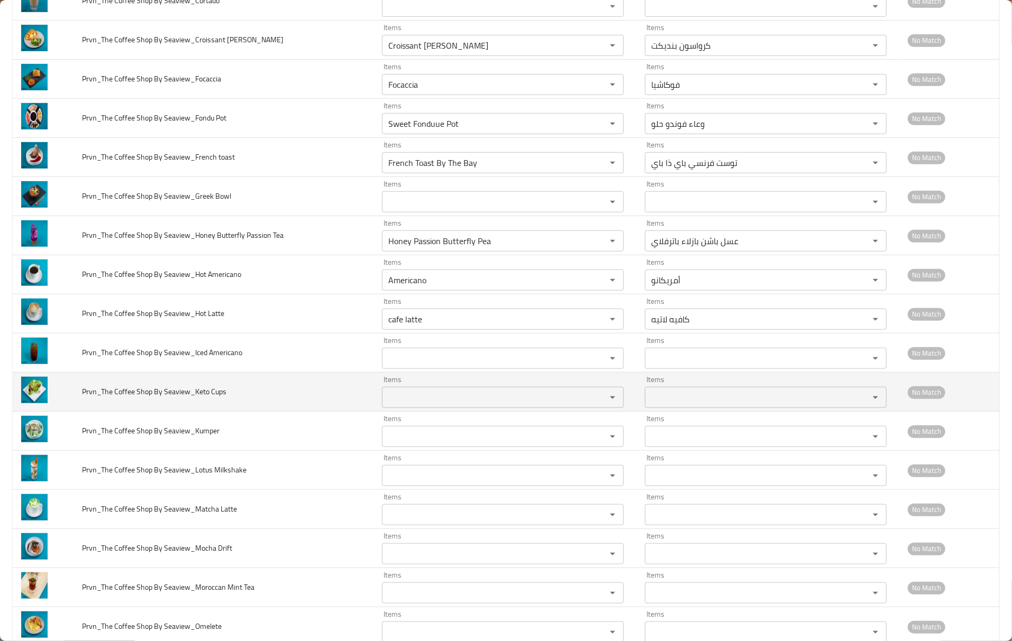
paste Cups "Cups"
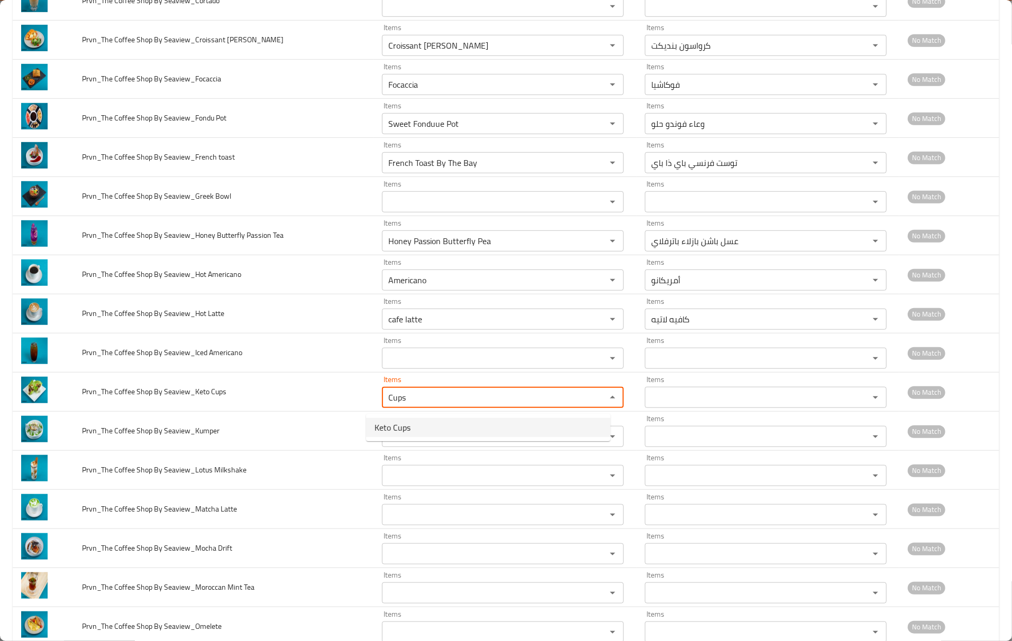
click at [392, 421] on span "Keto Cups" at bounding box center [392, 427] width 36 height 13
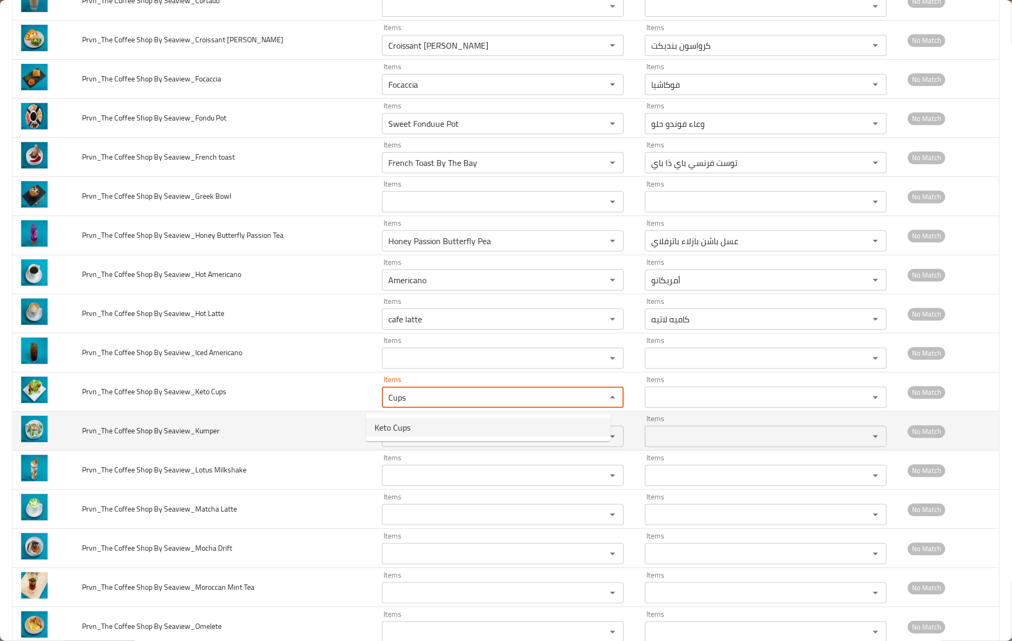
type Cups "Keto Cups"
type Cups-ar "أكواب كيتو"
type Cups "Keto Cups"
click at [203, 433] on span "Prvn_The Coffee Shop By Seaview_Kumper" at bounding box center [150, 431] width 137 height 14
drag, startPoint x: 195, startPoint y: 434, endPoint x: 218, endPoint y: 435, distance: 23.8
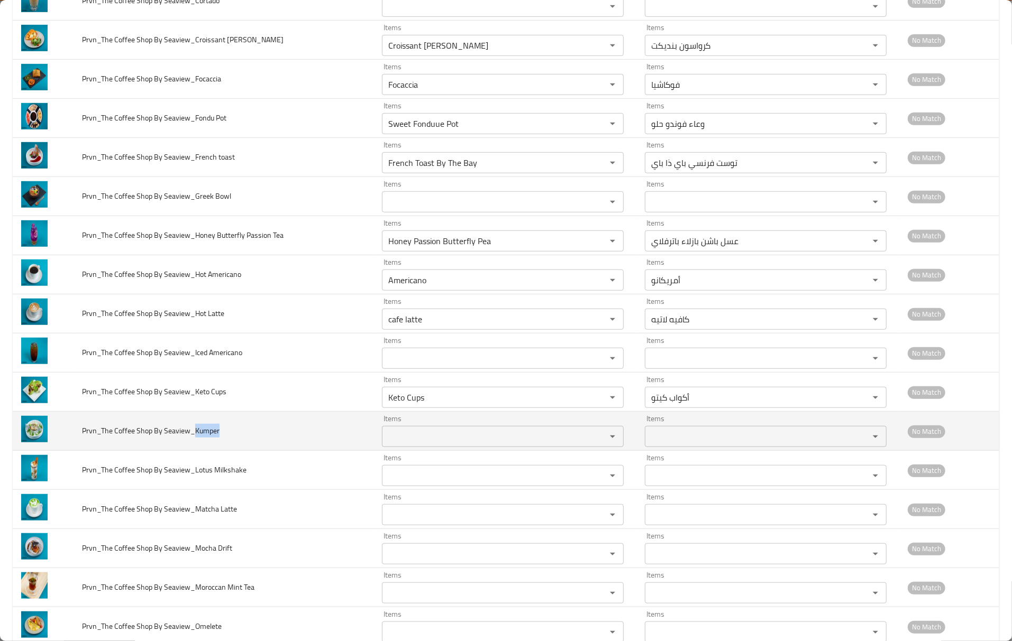
click at [218, 435] on td "Prvn_The Coffee Shop By Seaview_Kumper" at bounding box center [224, 431] width 300 height 39
click at [387, 444] on Seaview_Kumper "Items" at bounding box center [487, 436] width 204 height 15
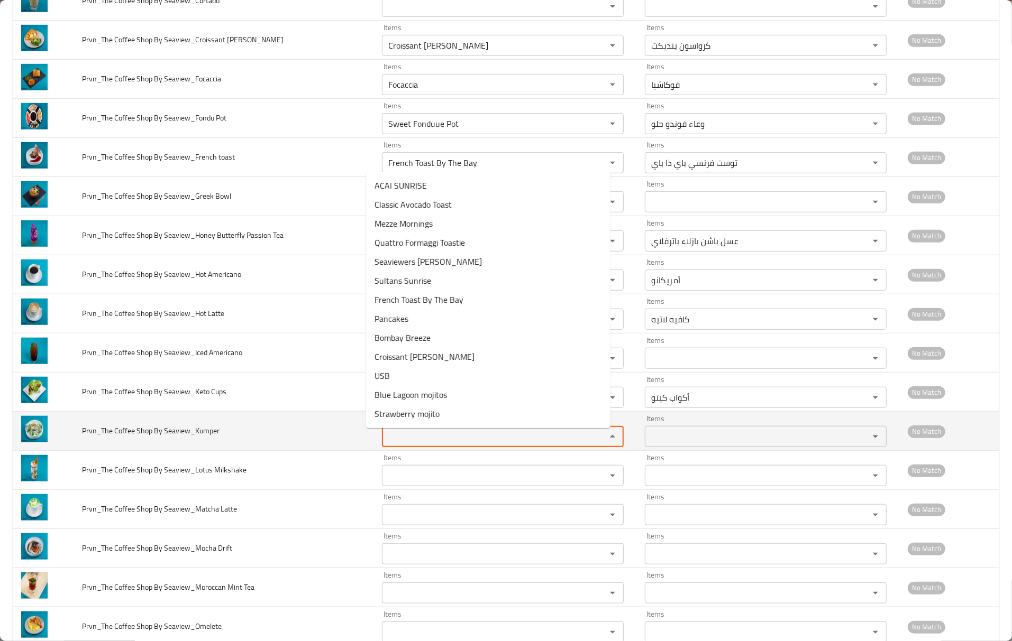
paste Seaview_Kumper "Kumper"
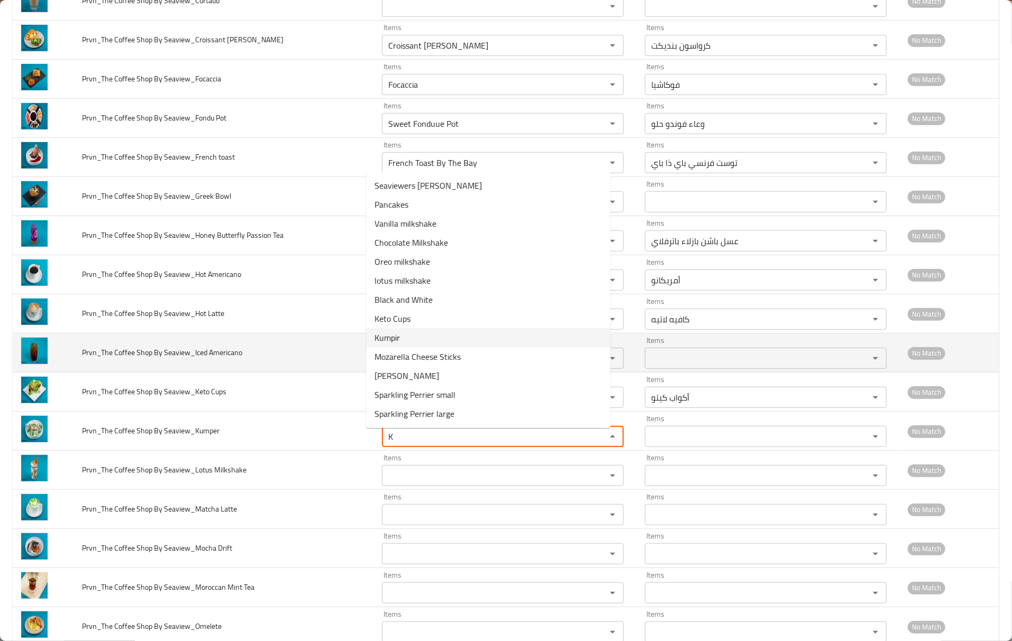
click at [409, 341] on Seaview_Kumper-option-8 "Kumpir" at bounding box center [488, 337] width 244 height 19
type Seaview_Kumper "Kumpir"
type Seaview_Kumper-ar "كومبير"
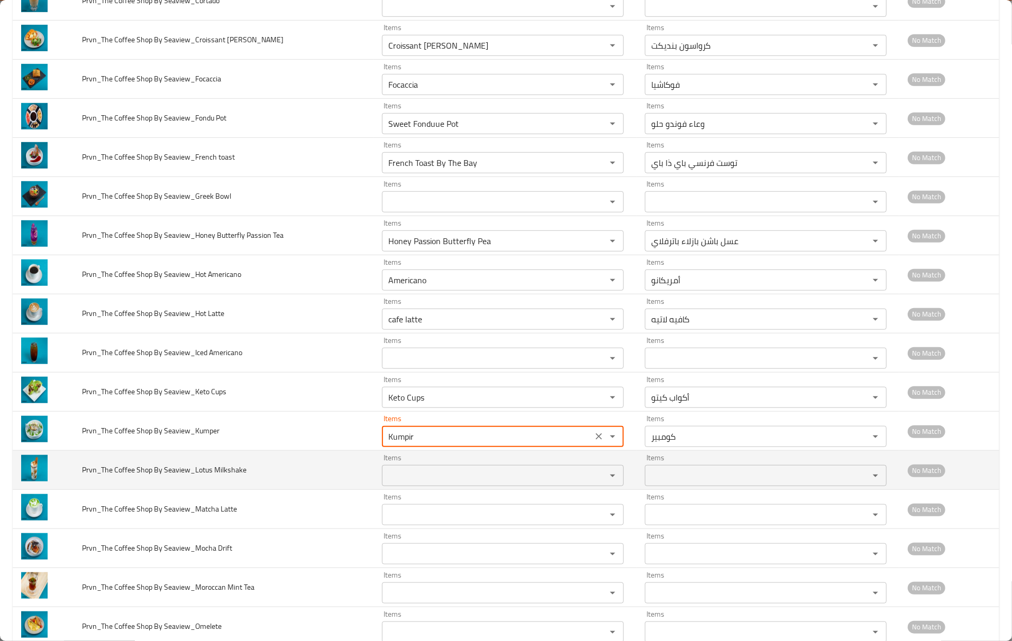
type Seaview_Kumper "Kumpir"
click at [226, 474] on span "Prvn_The Coffee Shop By Seaview_Lotus Milkshake" at bounding box center [164, 470] width 164 height 14
drag, startPoint x: 226, startPoint y: 474, endPoint x: 245, endPoint y: 472, distance: 19.1
click at [226, 472] on span "Prvn_The Coffee Shop By Seaview_Lotus Milkshake" at bounding box center [164, 470] width 164 height 14
click at [385, 480] on Milkshake "Items" at bounding box center [487, 476] width 204 height 15
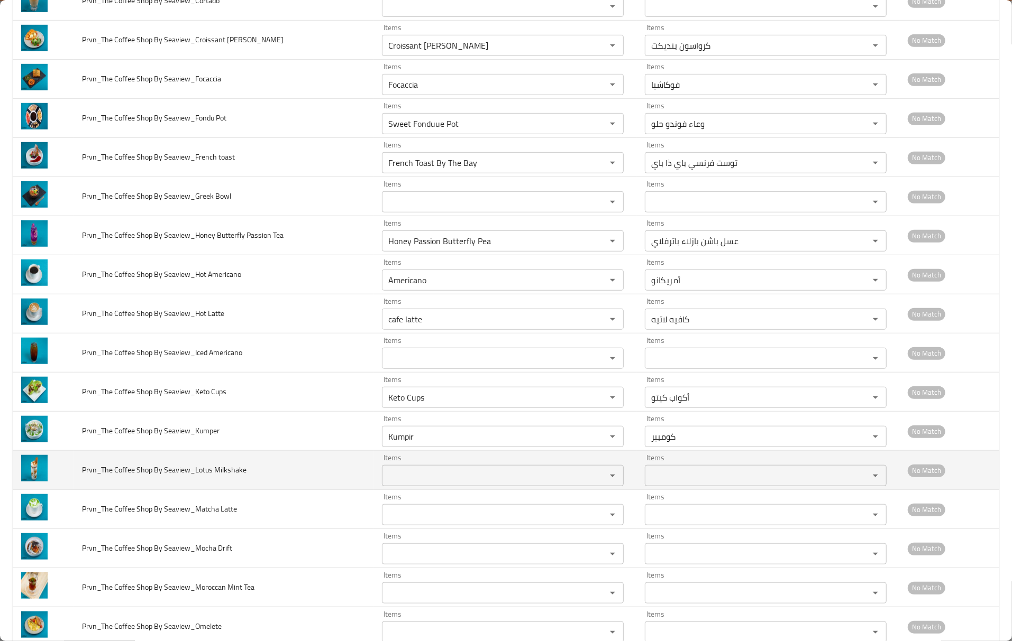
paste Milkshake "Milkshake"
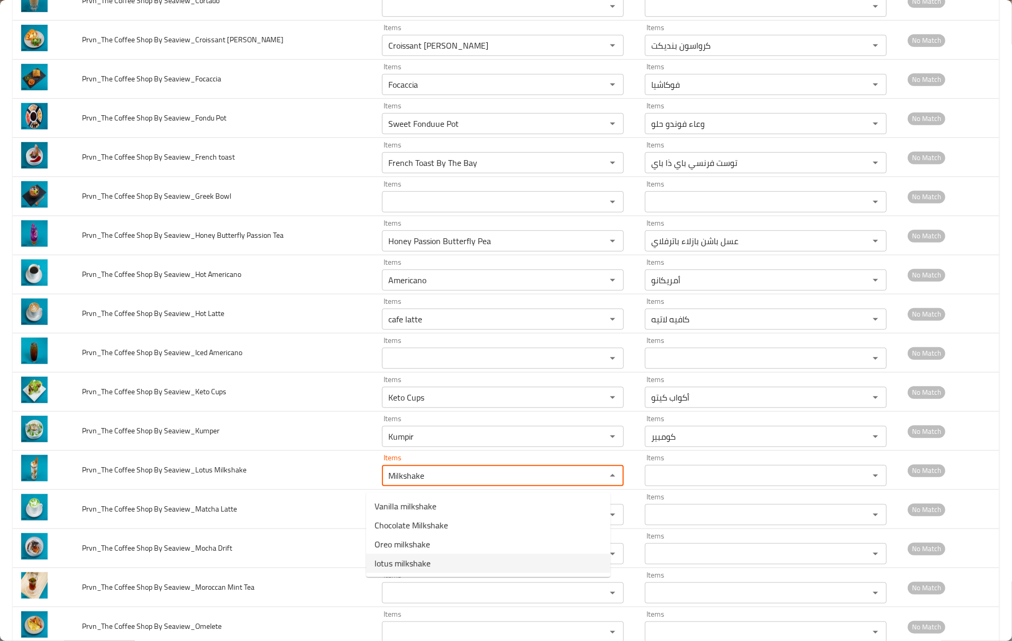
click at [400, 563] on span "lotus milkshake" at bounding box center [402, 563] width 56 height 13
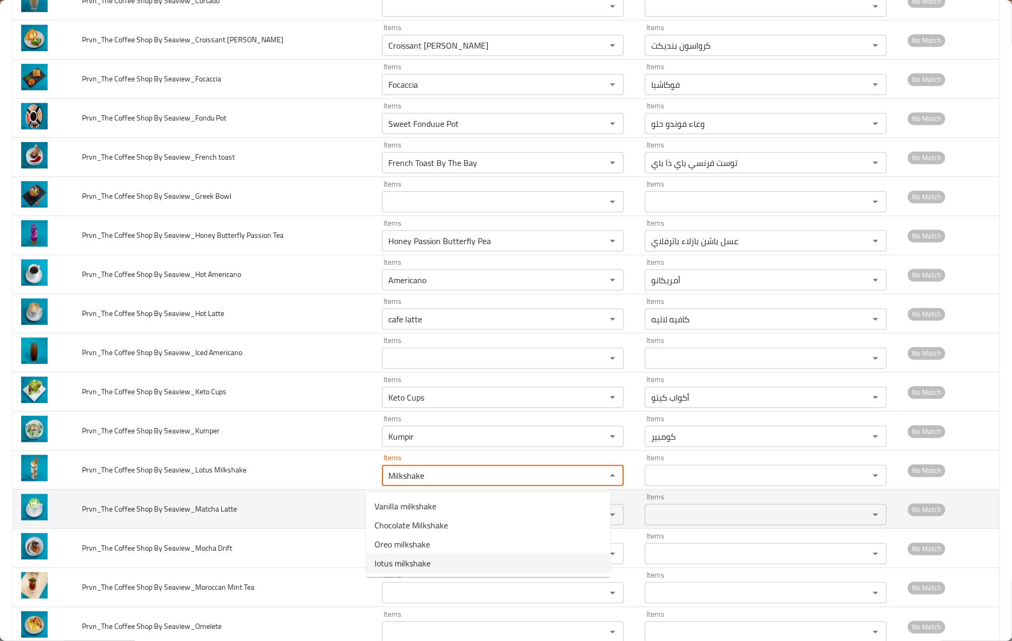
type Milkshake "lotus milkshake"
type Milkshake-ar "ميلك شيك لوتس"
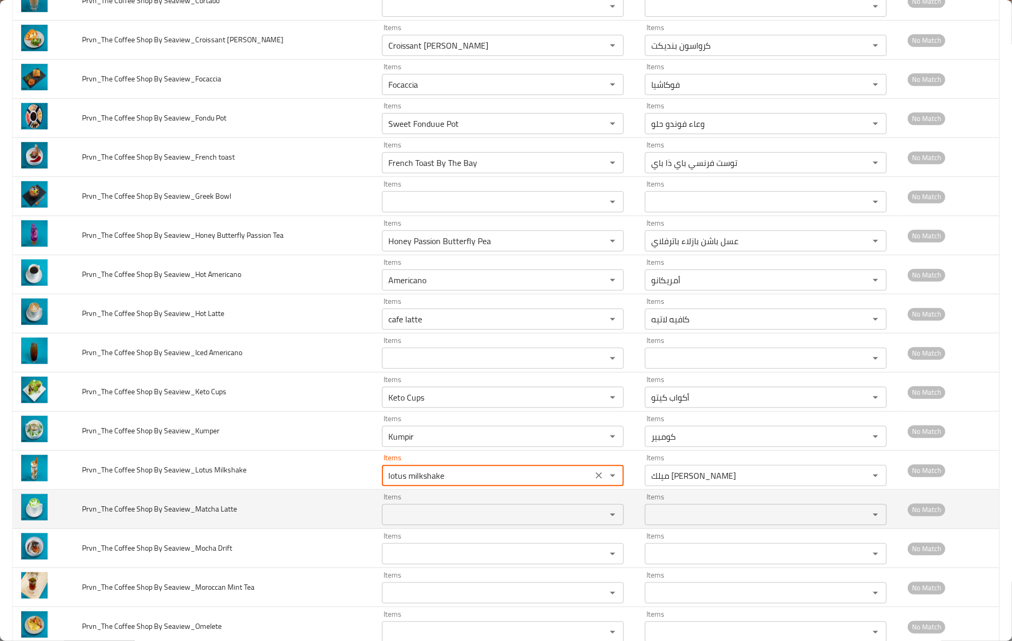
type Milkshake "lotus milkshake"
drag, startPoint x: 216, startPoint y: 512, endPoint x: 196, endPoint y: 516, distance: 21.0
click at [196, 516] on span "Prvn_The Coffee Shop By Seaview_Matcha Latte" at bounding box center [159, 509] width 155 height 14
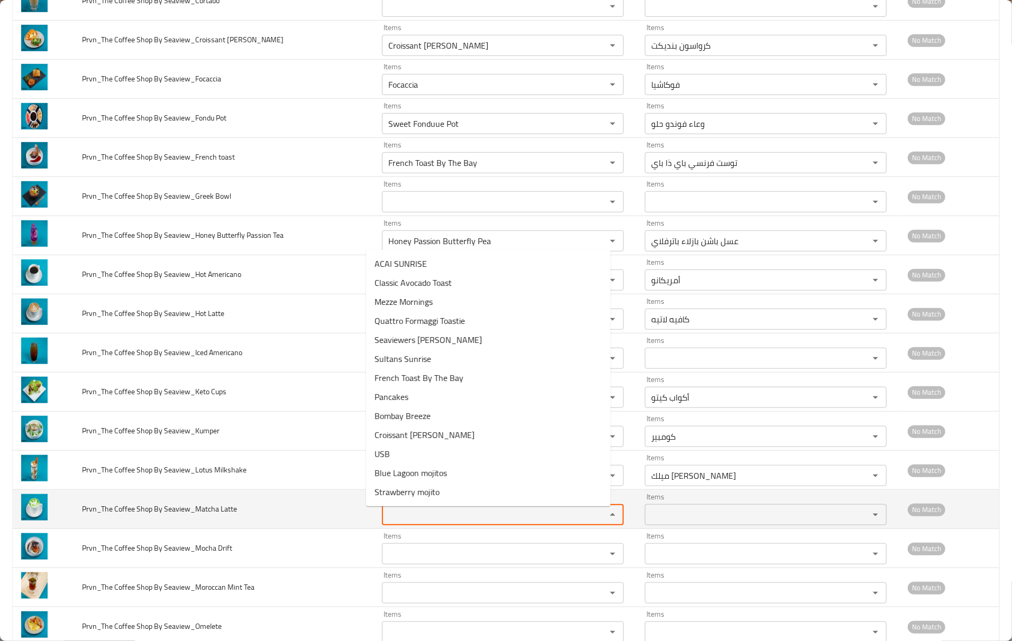
click at [385, 521] on Latte "Items" at bounding box center [487, 515] width 204 height 15
paste Latte "Matcha"
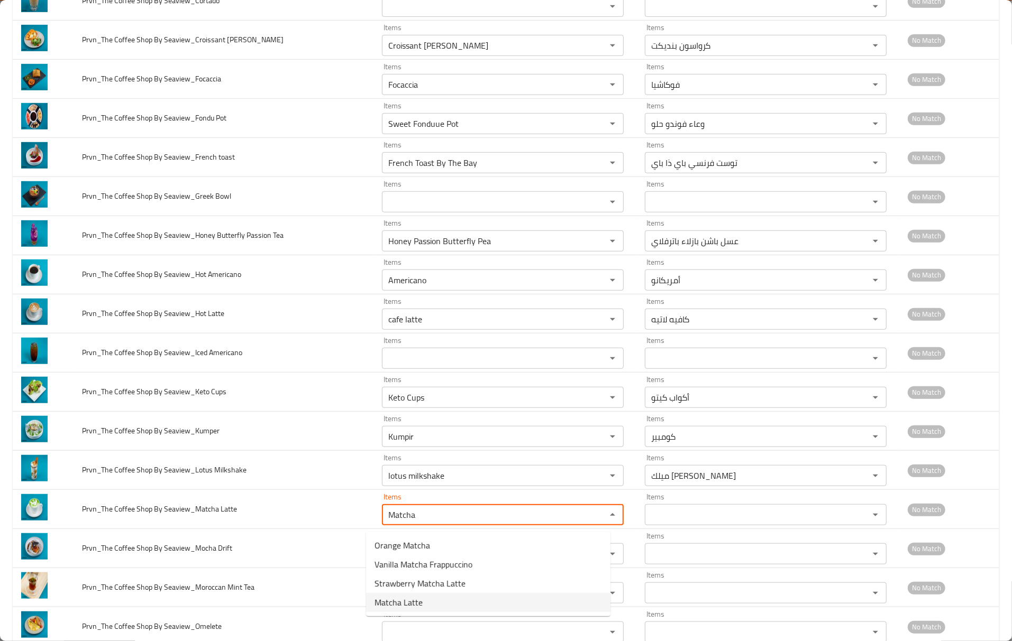
click at [392, 601] on span "Matcha Latte" at bounding box center [398, 602] width 48 height 13
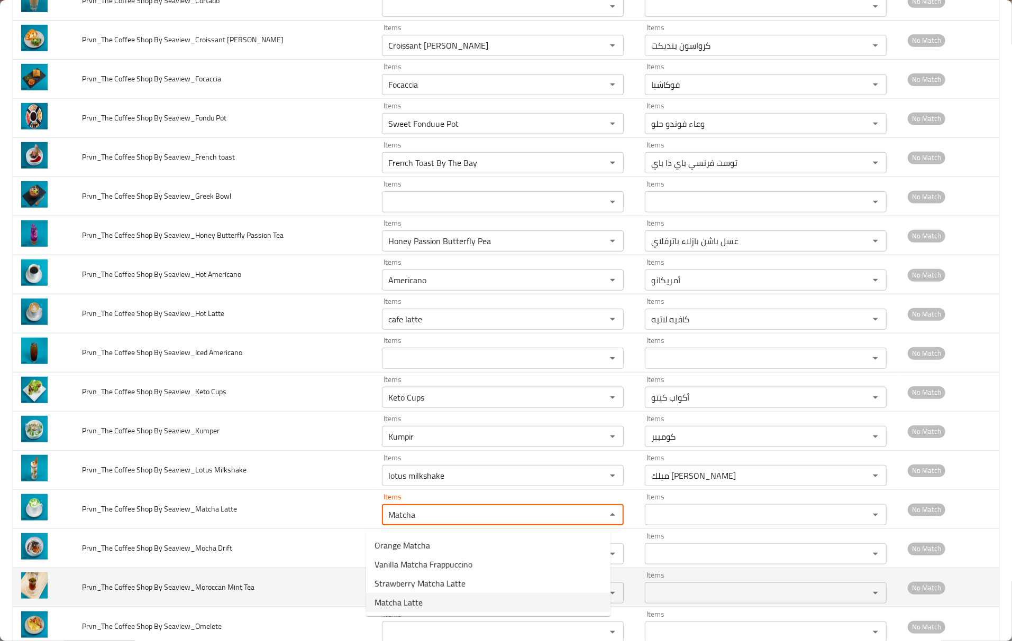
type Latte "Matcha Latte"
type Latte-ar "لاتيه ماتشا"
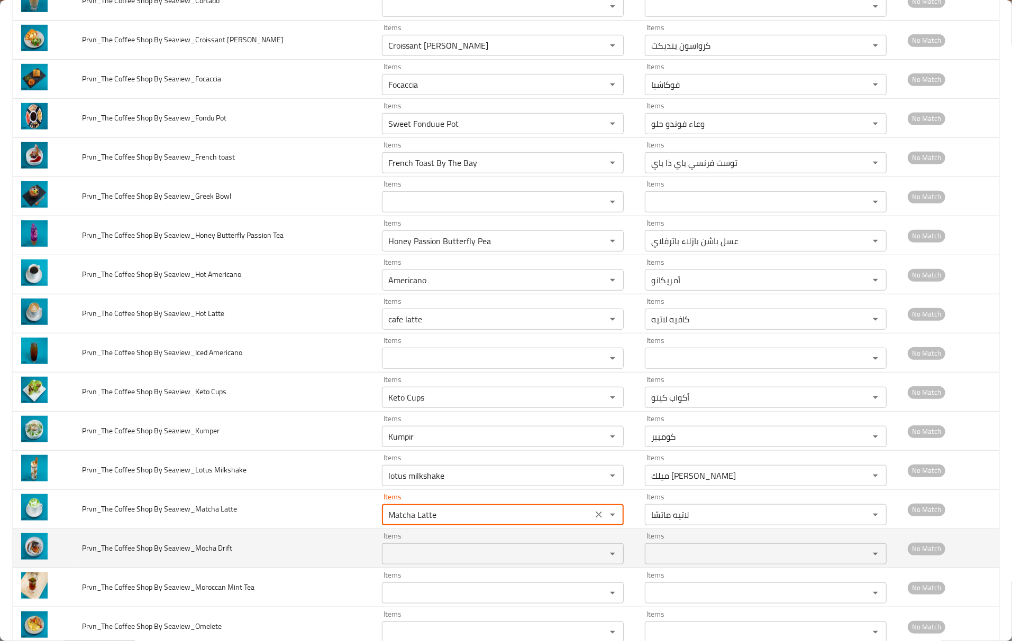
type Latte "Matcha Latte"
drag, startPoint x: 195, startPoint y: 553, endPoint x: 216, endPoint y: 553, distance: 20.6
click at [216, 553] on span "Prvn_The Coffee Shop By Seaview_Mocha Drift" at bounding box center [157, 548] width 150 height 14
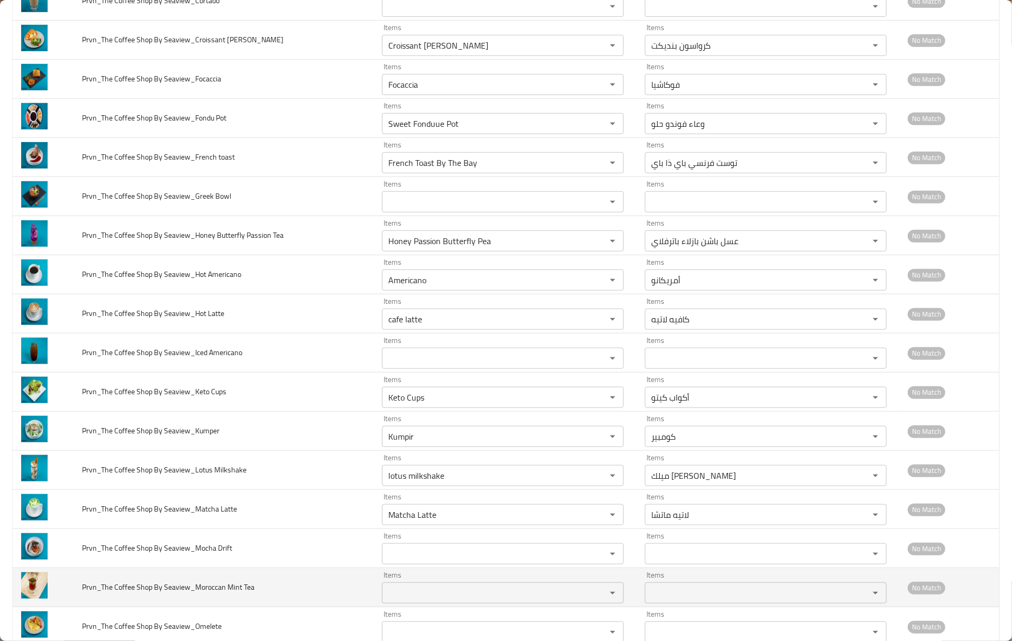
click at [411, 574] on td "Items Items" at bounding box center [504, 587] width 263 height 39
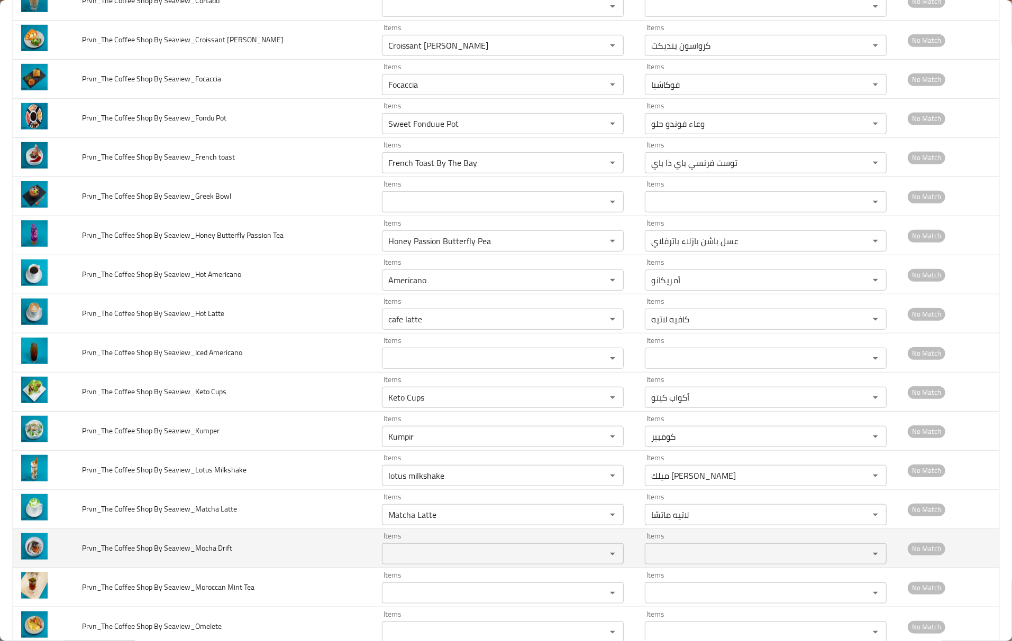
click at [412, 568] on td "Items Items" at bounding box center [504, 548] width 263 height 39
click at [412, 565] on div "Items" at bounding box center [503, 554] width 242 height 21
paste Drift "Mocha"
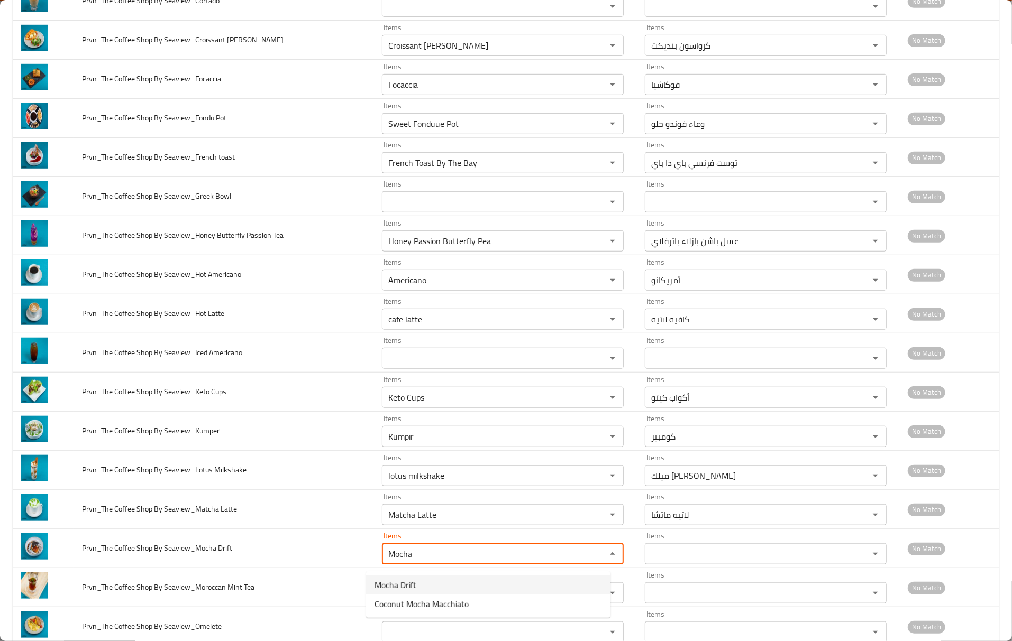
click at [402, 581] on span "Mocha Drift" at bounding box center [395, 585] width 42 height 13
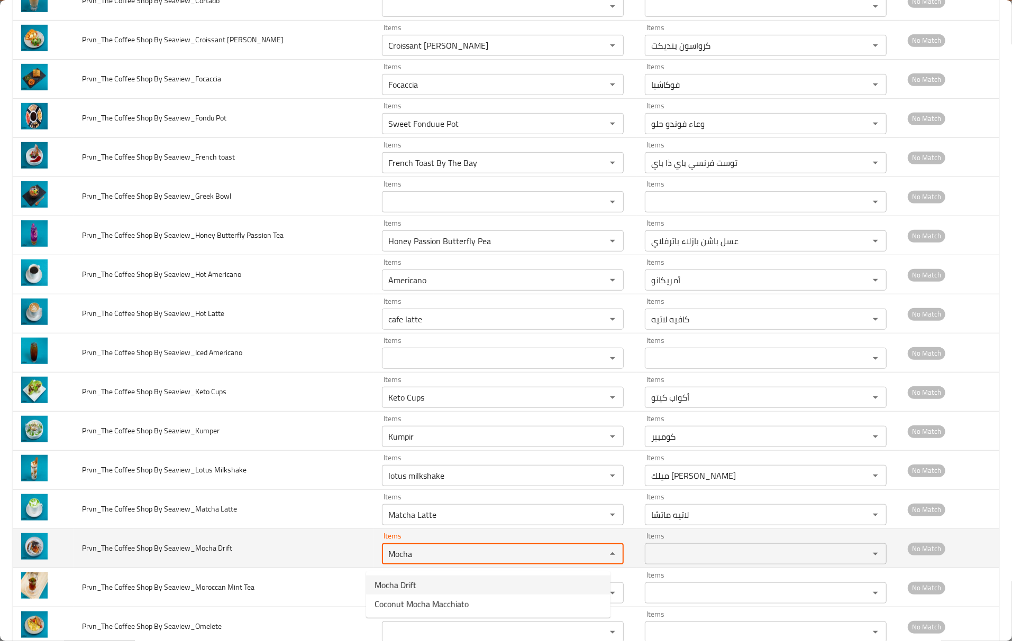
type Drift "Mocha Drift"
type Drift-ar "موكا دريفت"
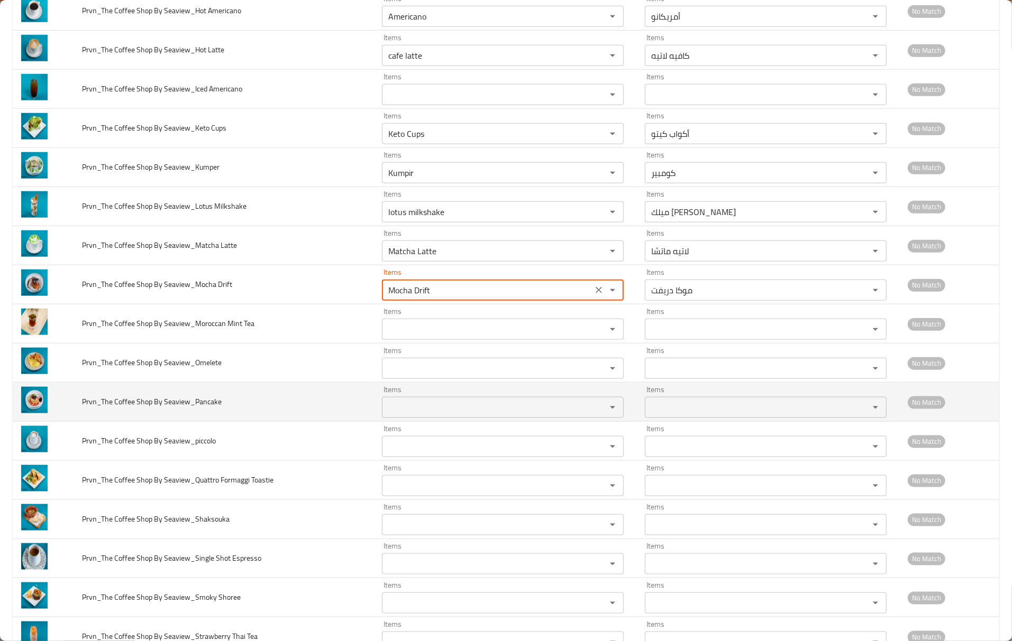
scroll to position [846, 0]
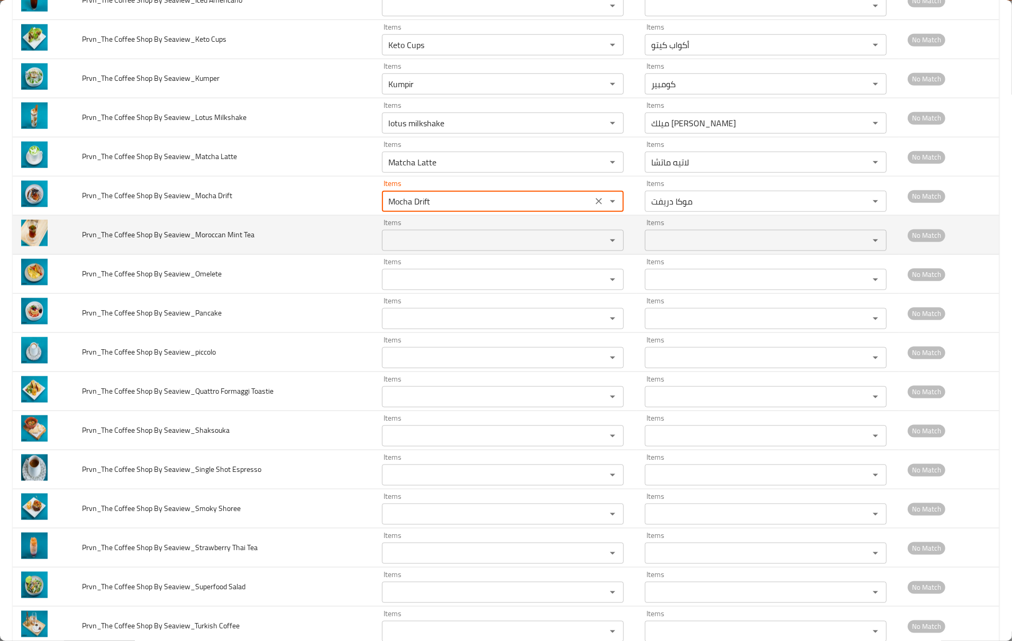
type Drift "Mocha Drift"
drag, startPoint x: 196, startPoint y: 240, endPoint x: 224, endPoint y: 244, distance: 28.9
click at [224, 242] on span "Prvn_The Coffee Shop By Seaview_Moroccan Mint Tea" at bounding box center [168, 235] width 172 height 14
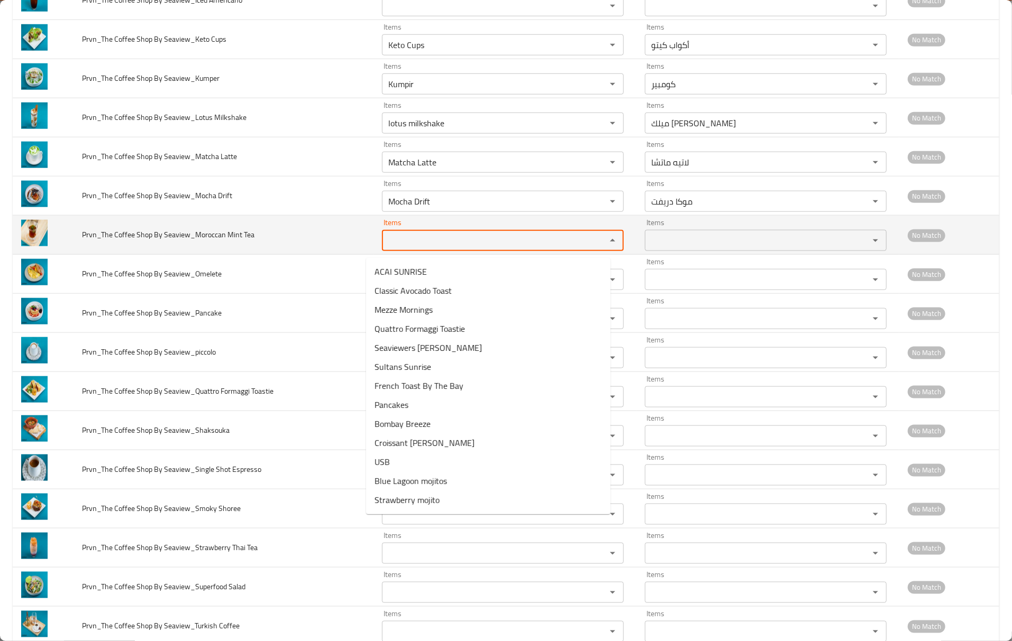
click at [460, 245] on Tea "Items" at bounding box center [487, 240] width 204 height 15
paste Tea "Moroccan"
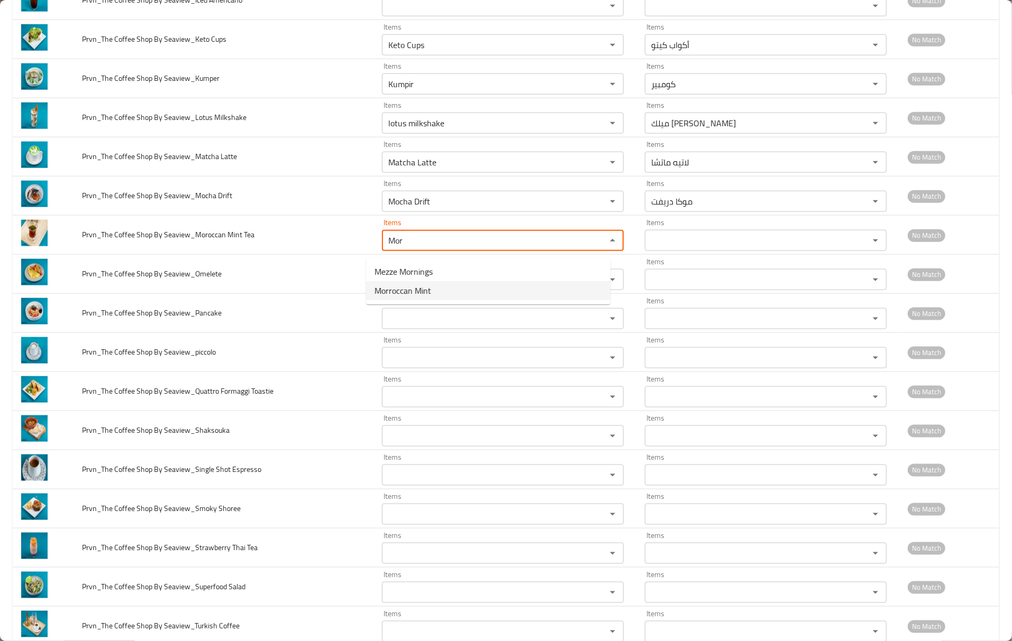
click at [418, 295] on span "Morroccan Mint" at bounding box center [402, 290] width 57 height 13
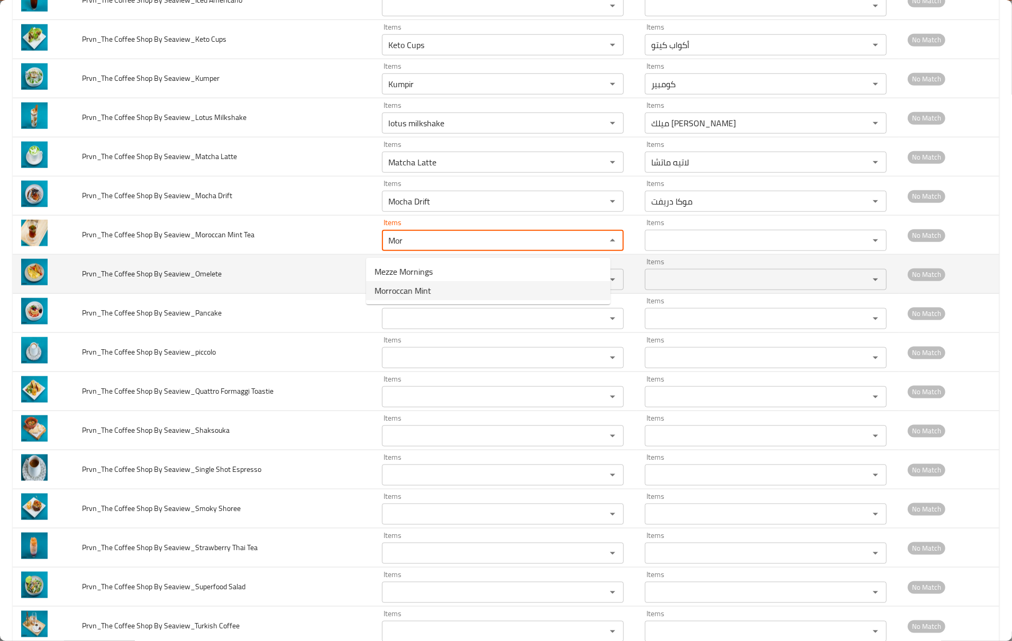
type Tea "Morroccan Mint"
type Tea-ar "نعناع مغربي"
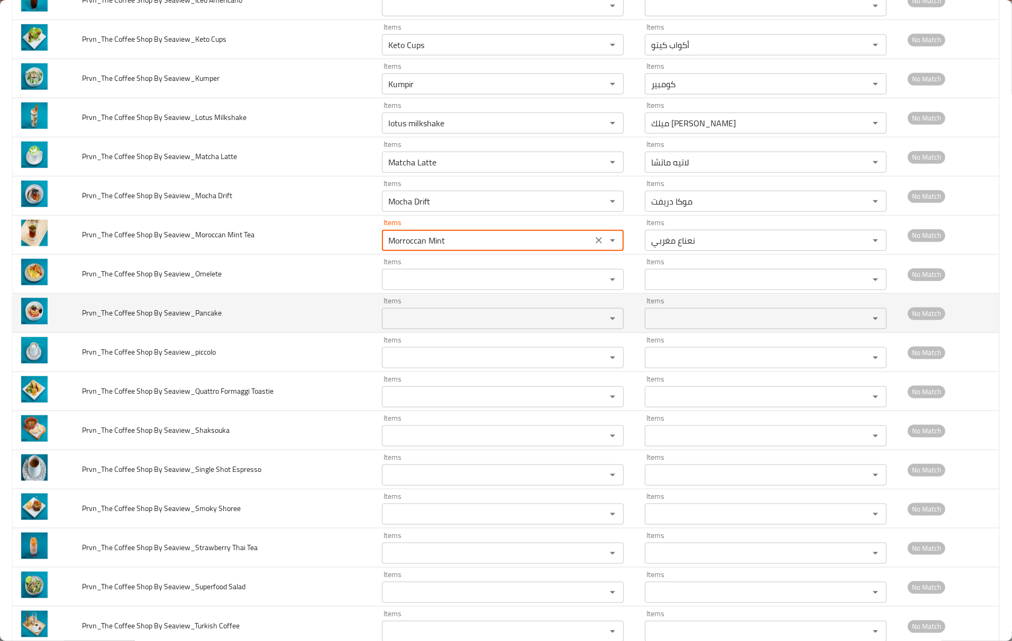
type Tea "Morroccan Mint"
drag, startPoint x: 198, startPoint y: 320, endPoint x: 244, endPoint y: 316, distance: 46.2
click at [244, 316] on td "Prvn_The Coffee Shop By Seaview_Pancake" at bounding box center [224, 313] width 300 height 39
click at [429, 307] on div "Items Items" at bounding box center [503, 313] width 242 height 32
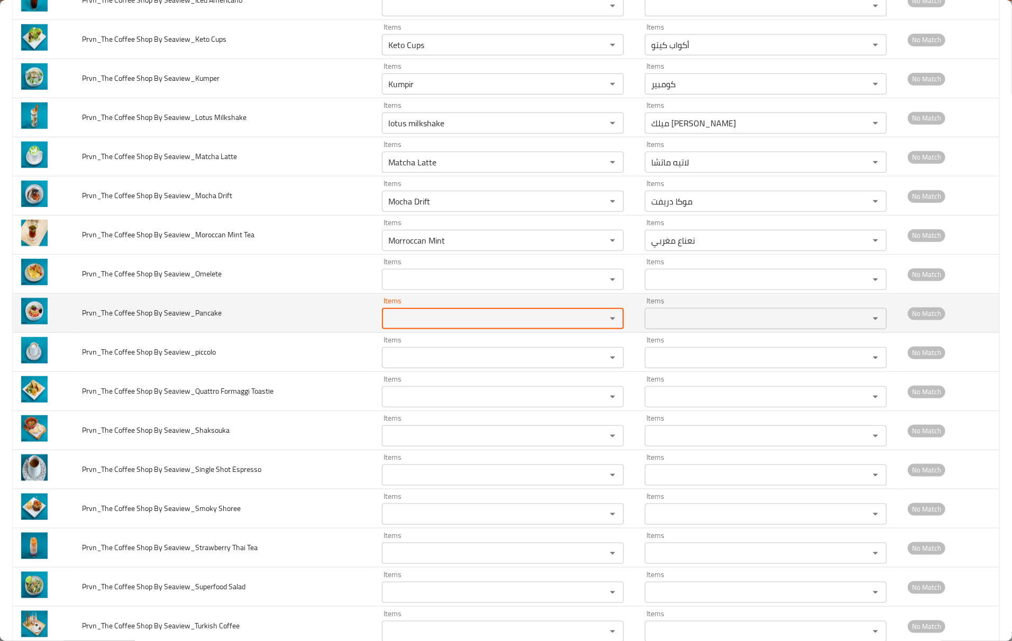
paste Seaview_Pancake "ancake"
click at [430, 318] on Seaview_Pancake "ancake" at bounding box center [487, 318] width 204 height 15
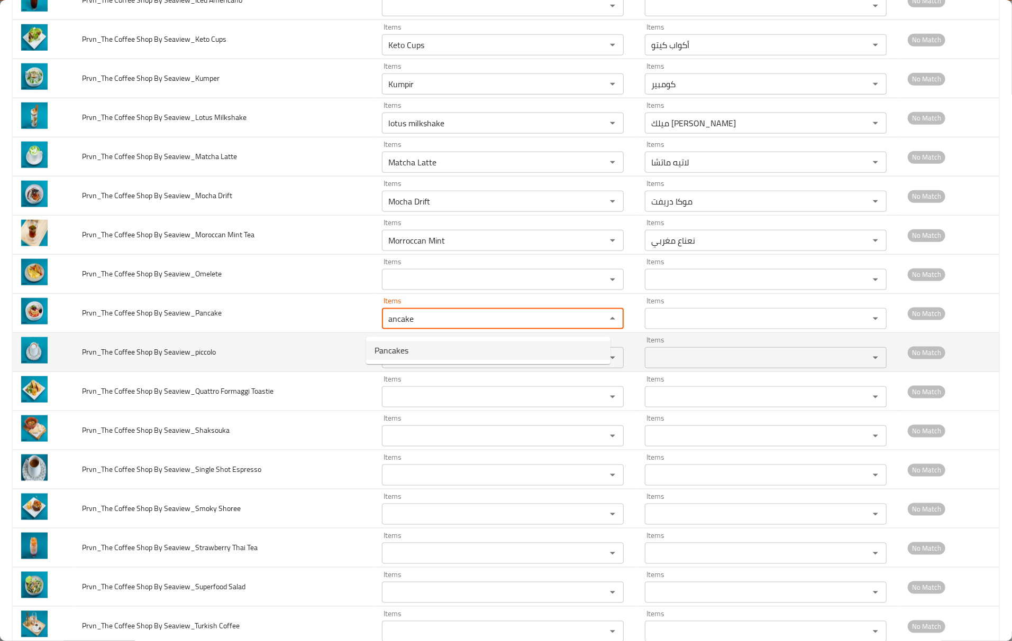
click at [402, 357] on span "Pancakes" at bounding box center [391, 350] width 34 height 13
type Seaview_Pancake "Pancakes"
type Seaview_Pancake-ar "بان كيكس"
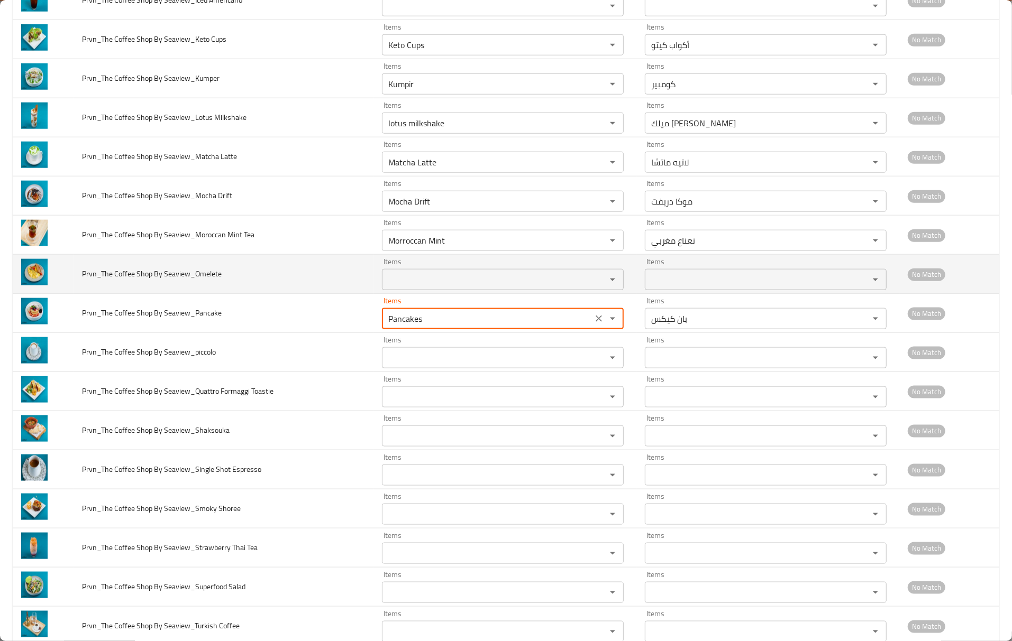
type Seaview_Pancake "Pancakes"
drag, startPoint x: 219, startPoint y: 276, endPoint x: 198, endPoint y: 284, distance: 22.8
click at [198, 281] on span "Prvn_The Coffee Shop By Seaview_Omelete" at bounding box center [152, 274] width 140 height 14
drag, startPoint x: 196, startPoint y: 282, endPoint x: 222, endPoint y: 278, distance: 26.7
click at [222, 278] on td "Prvn_The Coffee Shop By Seaview_Omelete" at bounding box center [224, 274] width 300 height 39
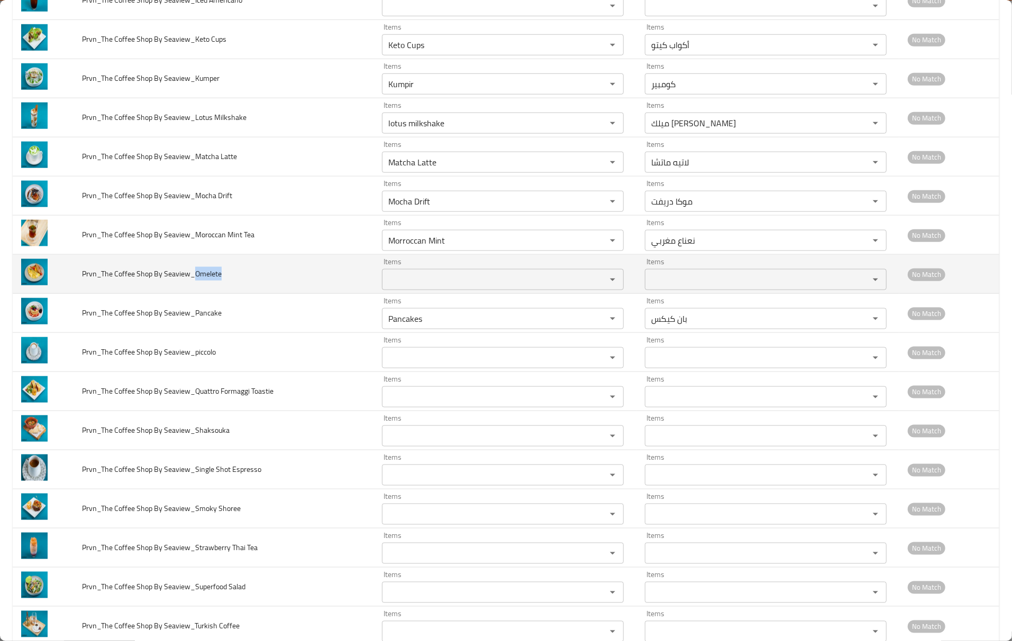
click at [476, 287] on Seaview_Omelete "Items" at bounding box center [487, 279] width 204 height 15
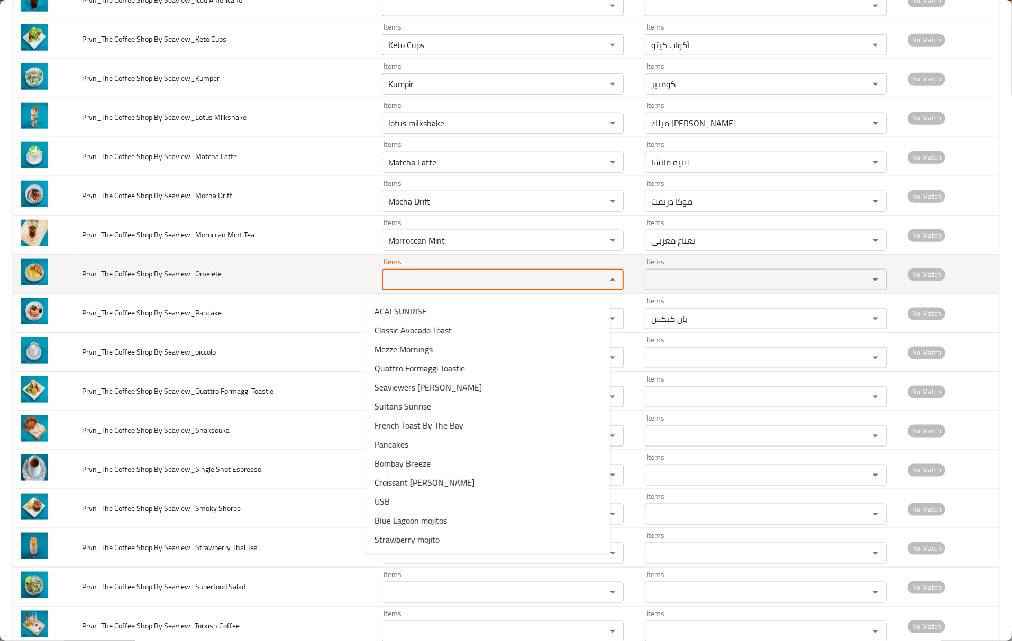
paste Seaview_Omelete "Omelete"
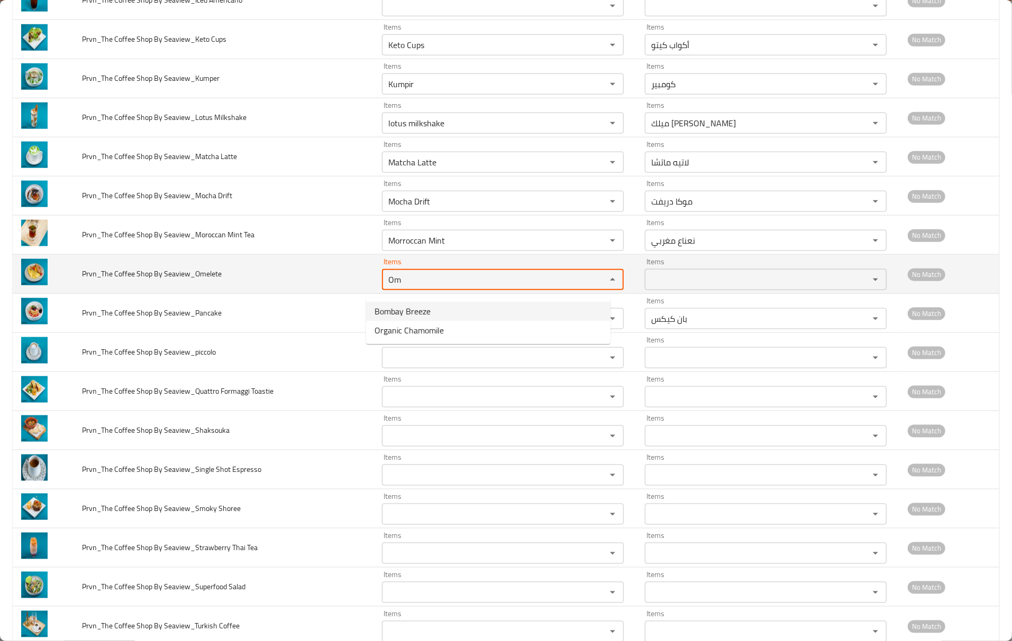
type Seaview_Omelete "O"
type Seaview_Omelete "e"
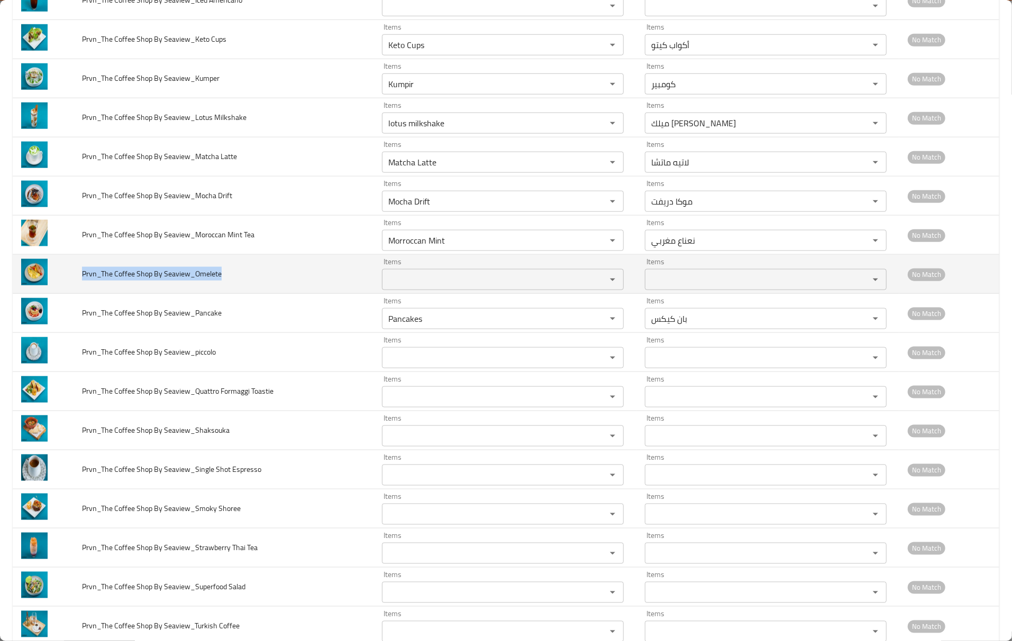
drag, startPoint x: 202, startPoint y: 281, endPoint x: 76, endPoint y: 274, distance: 126.1
click at [76, 274] on td "Prvn_The Coffee Shop By Seaview_Omelete" at bounding box center [224, 274] width 300 height 39
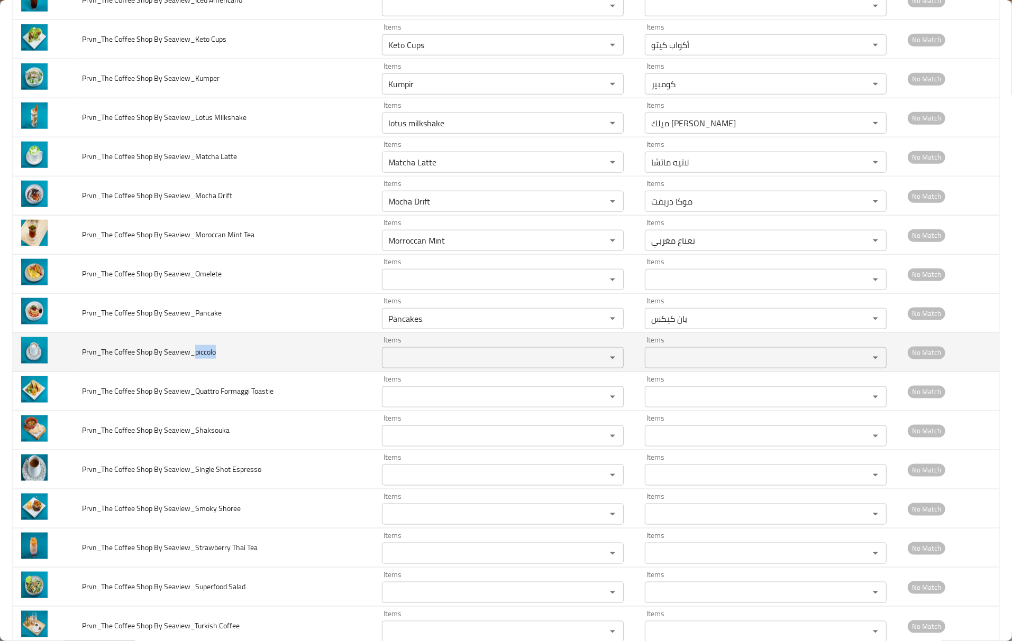
drag, startPoint x: 195, startPoint y: 359, endPoint x: 231, endPoint y: 363, distance: 36.7
click at [231, 363] on td "Prvn_The Coffee Shop By Seaview_piccolo" at bounding box center [224, 352] width 300 height 39
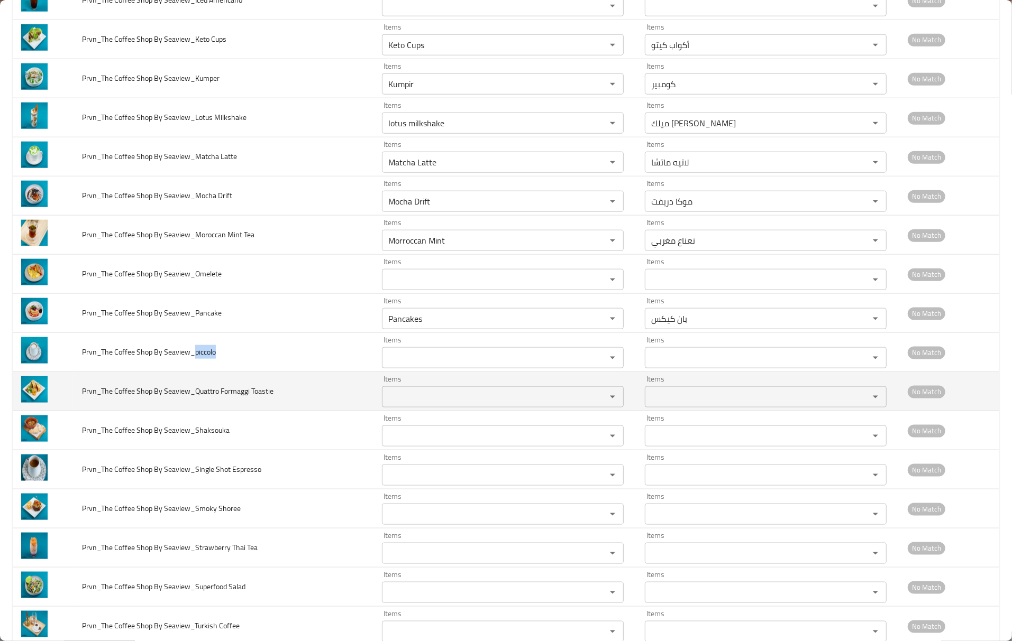
click at [595, 381] on div "Items Items" at bounding box center [503, 391] width 242 height 32
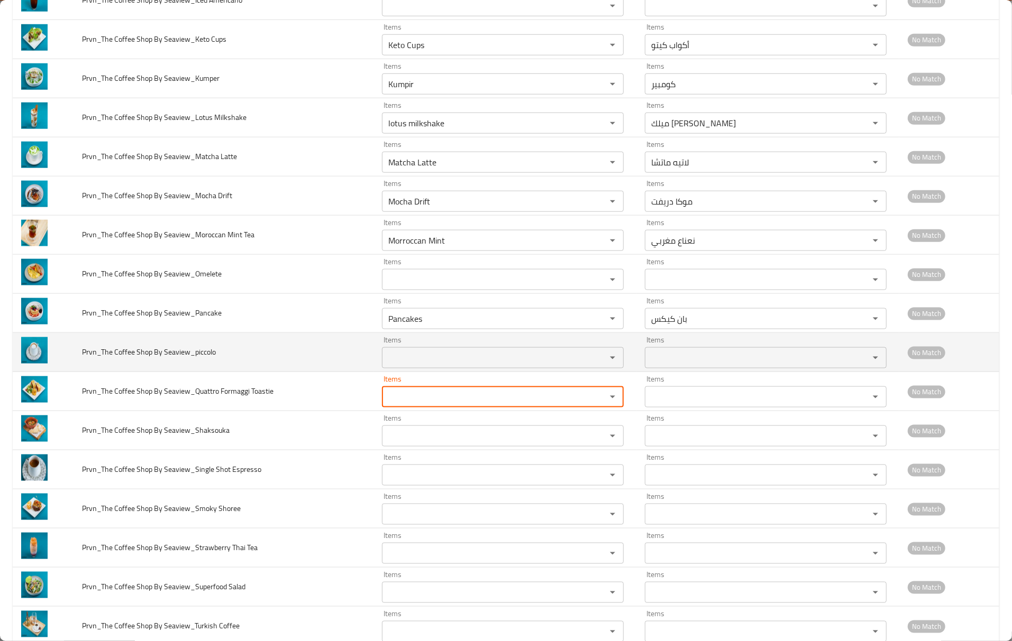
click at [580, 372] on td "Items Items" at bounding box center [504, 352] width 263 height 39
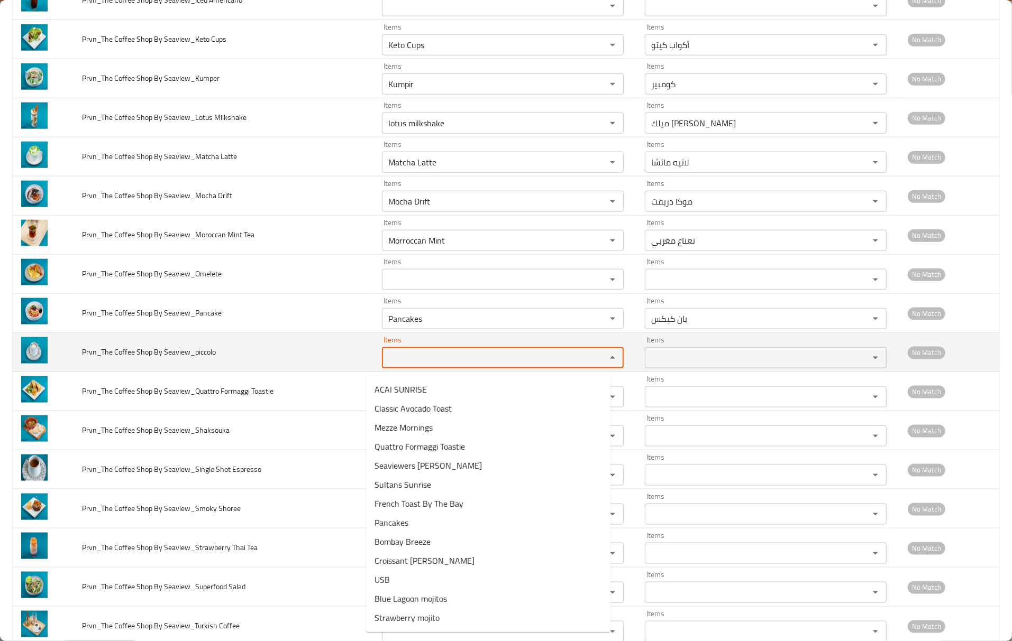
drag, startPoint x: 544, startPoint y: 366, endPoint x: 536, endPoint y: 363, distance: 8.1
click at [542, 365] on Seaview_piccolo "Items" at bounding box center [487, 358] width 204 height 15
paste Seaview_piccolo "piccolo"
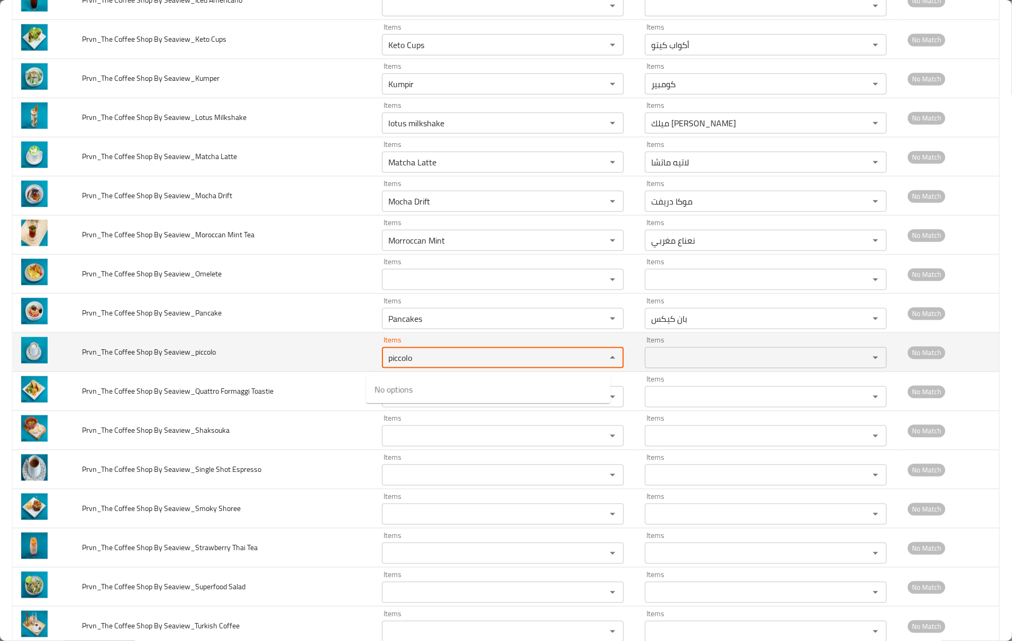
click at [426, 361] on Seaview_piccolo "piccolo" at bounding box center [487, 358] width 204 height 15
type Seaview_piccolo "pi"
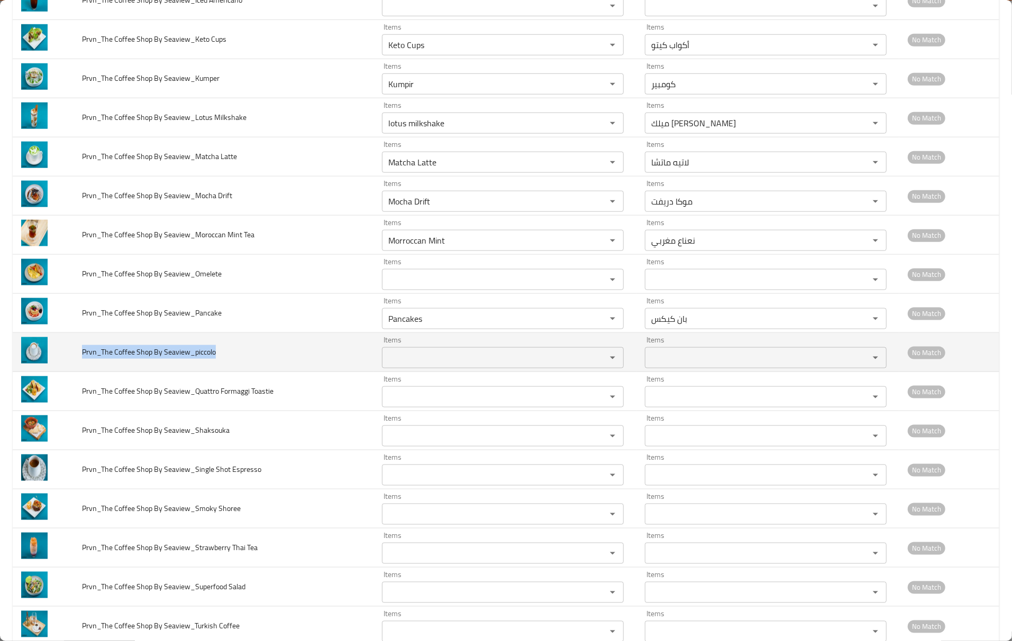
drag, startPoint x: 225, startPoint y: 359, endPoint x: 76, endPoint y: 346, distance: 149.1
click at [76, 346] on td "Prvn_The Coffee Shop By Seaview_piccolo" at bounding box center [224, 352] width 300 height 39
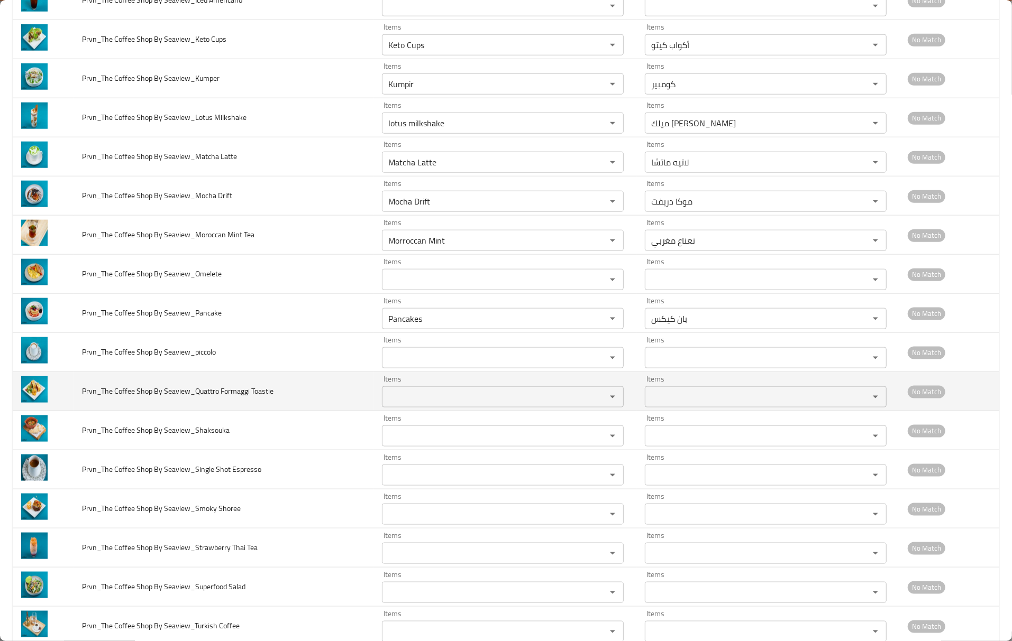
click at [225, 396] on span "Prvn_The Coffee Shop By Seaview_Quattro Formaggi Toastie" at bounding box center [177, 391] width 191 height 14
click at [462, 398] on Toastie "Items" at bounding box center [487, 397] width 204 height 15
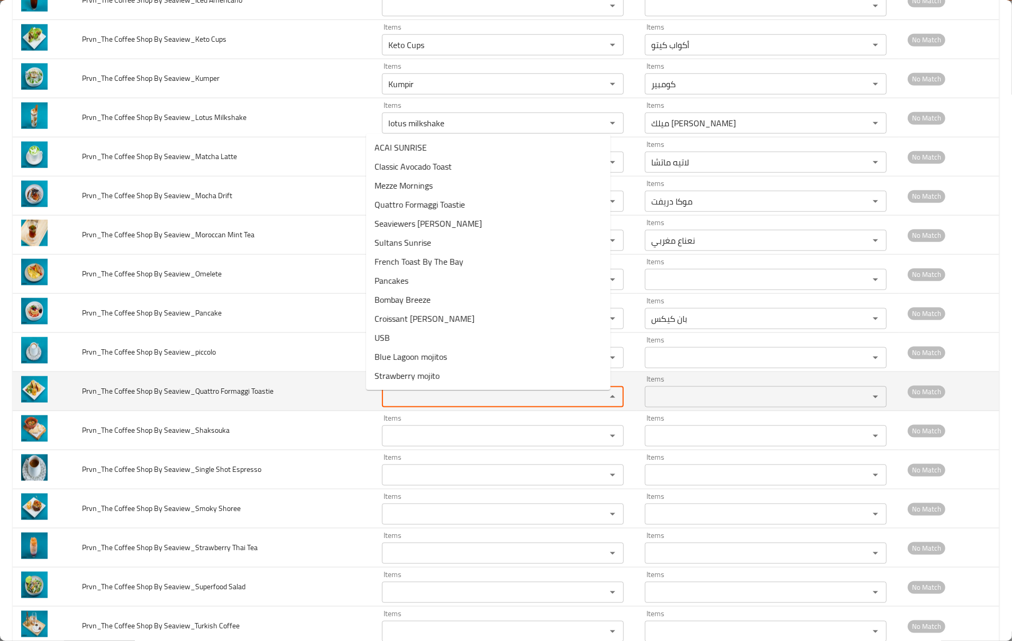
paste Toastie "Formaggi"
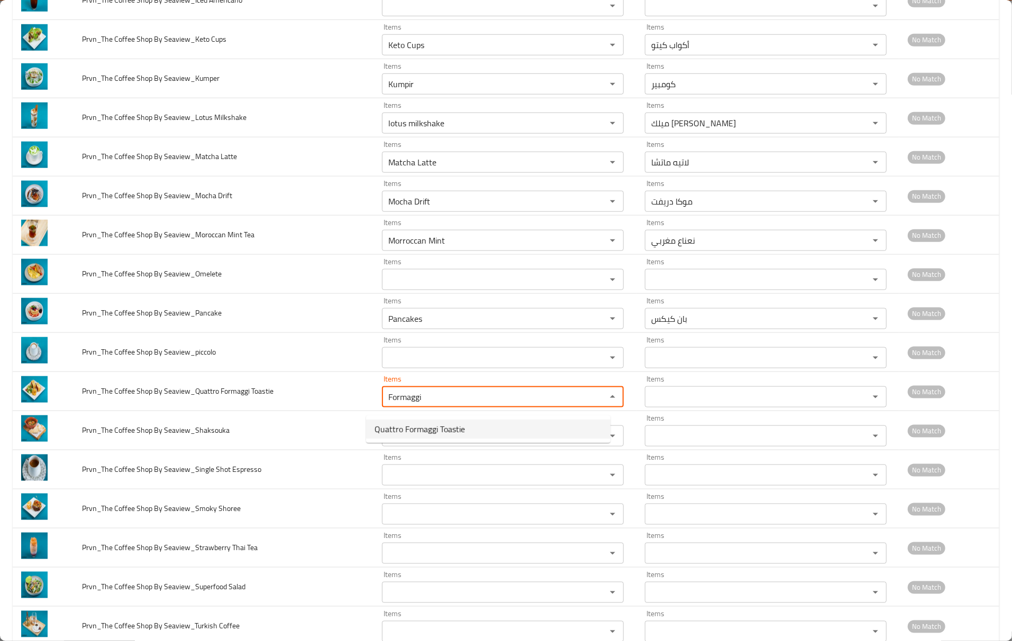
drag, startPoint x: 474, startPoint y: 426, endPoint x: 457, endPoint y: 428, distance: 17.1
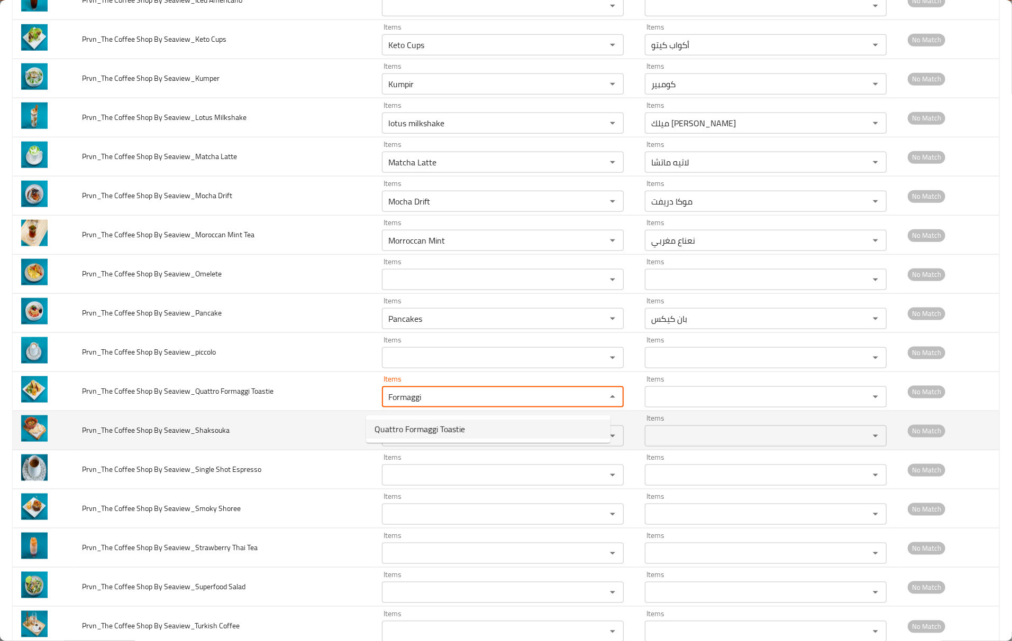
click at [474, 428] on Toastie-option-0 "Quattro Formaggi Toastie" at bounding box center [488, 429] width 244 height 19
type Toastie "Quattro Formaggi Toastie"
type Toastie-ar "كواترو فورماجي توستيا"
type Toastie "Quattro Formaggi Toastie"
click at [209, 437] on span "Prvn_The Coffee Shop By Seaview_Shaksouka" at bounding box center [156, 431] width 148 height 14
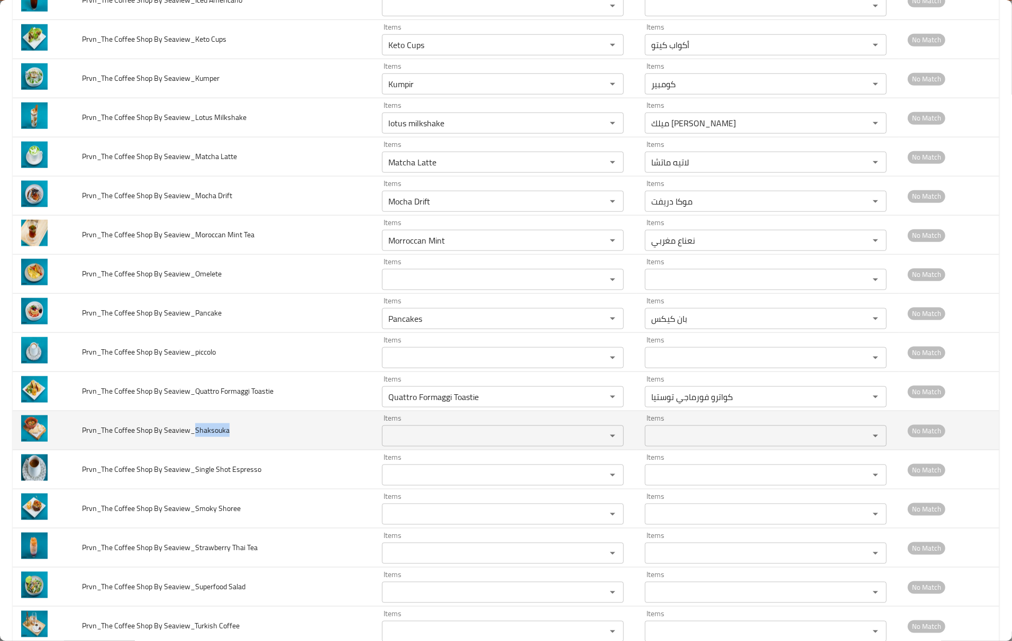
drag, startPoint x: 195, startPoint y: 440, endPoint x: 244, endPoint y: 440, distance: 49.2
click at [244, 440] on td "Prvn_The Coffee Shop By Seaview_Shaksouka" at bounding box center [224, 430] width 300 height 39
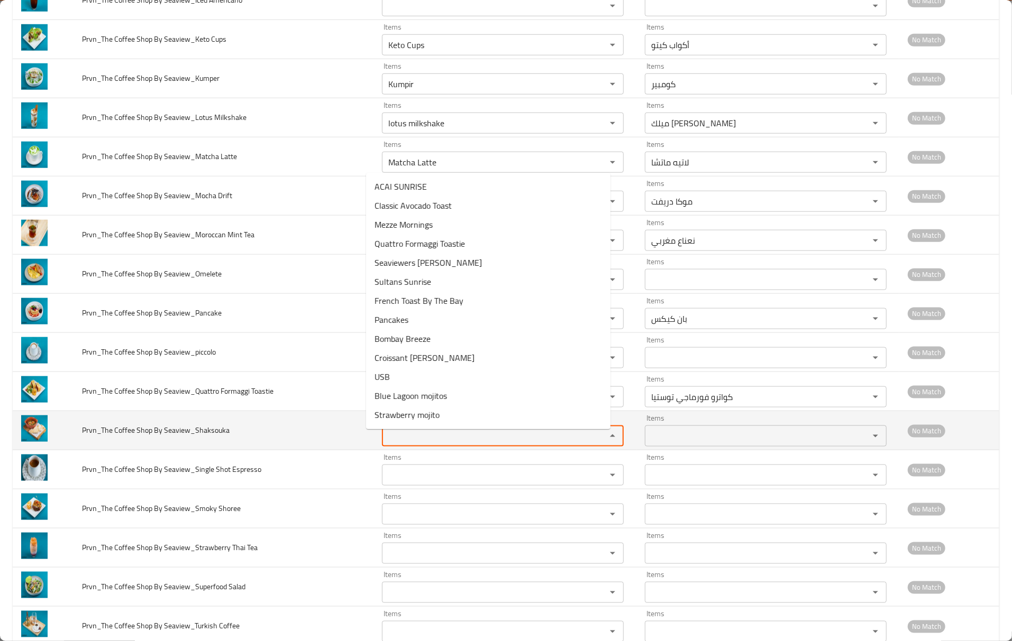
click at [418, 436] on Seaview_Shaksouka "Items" at bounding box center [487, 436] width 204 height 15
paste Seaview_Shaksouka "Shaksouka"
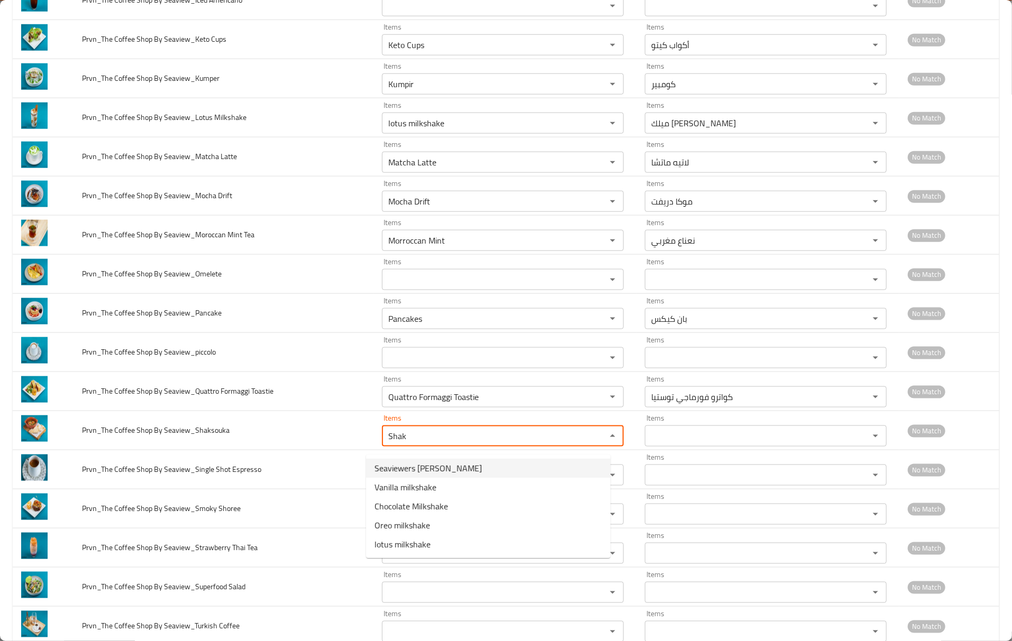
click at [484, 473] on Seaview_Shaksouka-option-0 "Seaviewers Shakshuka" at bounding box center [488, 468] width 244 height 19
type Seaview_Shaksouka "Seaviewers Shakshuka"
type Seaview_Shaksouka-ar "سي فيورز شكشوكة"
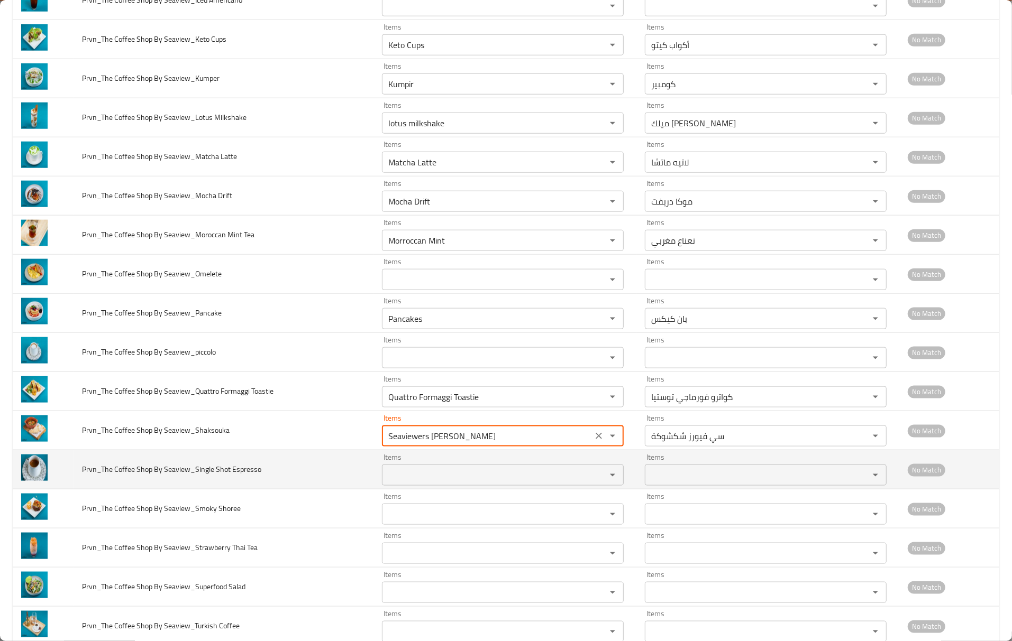
type Seaview_Shaksouka "Seaviewers Shakshuka"
drag, startPoint x: 233, startPoint y: 473, endPoint x: 286, endPoint y: 487, distance: 54.6
click at [286, 487] on td "Prvn_The Coffee Shop By Seaview_Single Shot Espresso" at bounding box center [224, 470] width 300 height 39
click at [424, 483] on Espresso "Items" at bounding box center [487, 475] width 204 height 15
paste Espresso "spresso"
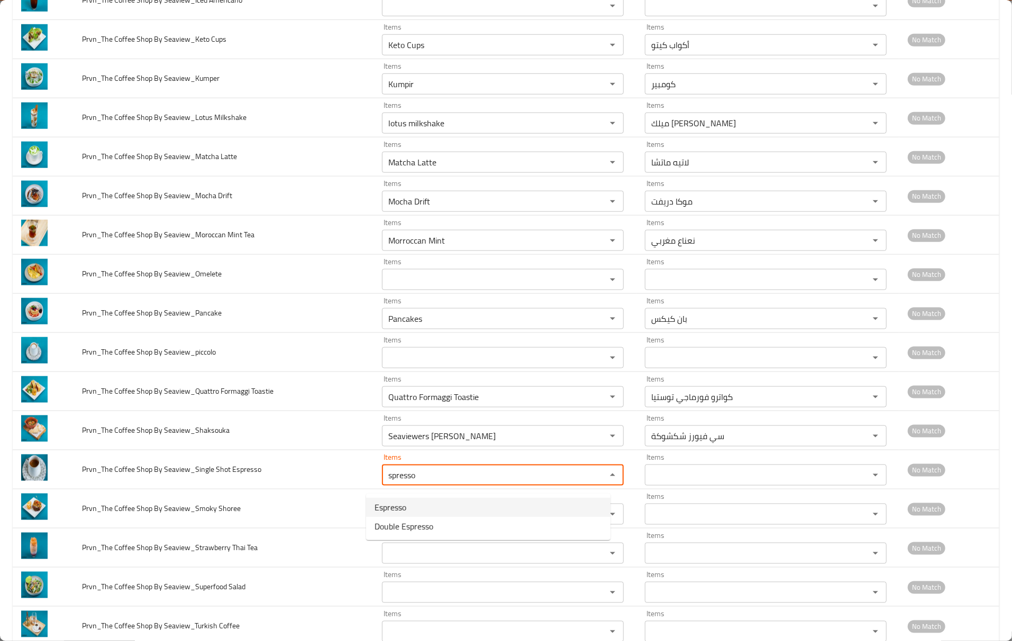
click at [421, 504] on Espresso-option-0 "Espresso" at bounding box center [488, 507] width 244 height 19
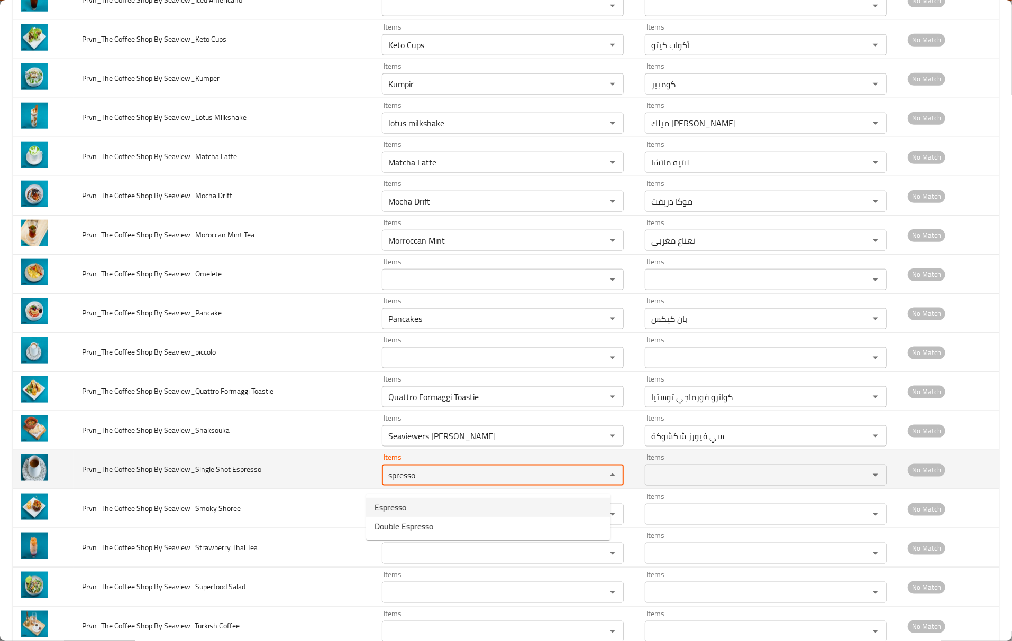
type Espresso "Espresso"
type Espresso-ar "إسبرسو"
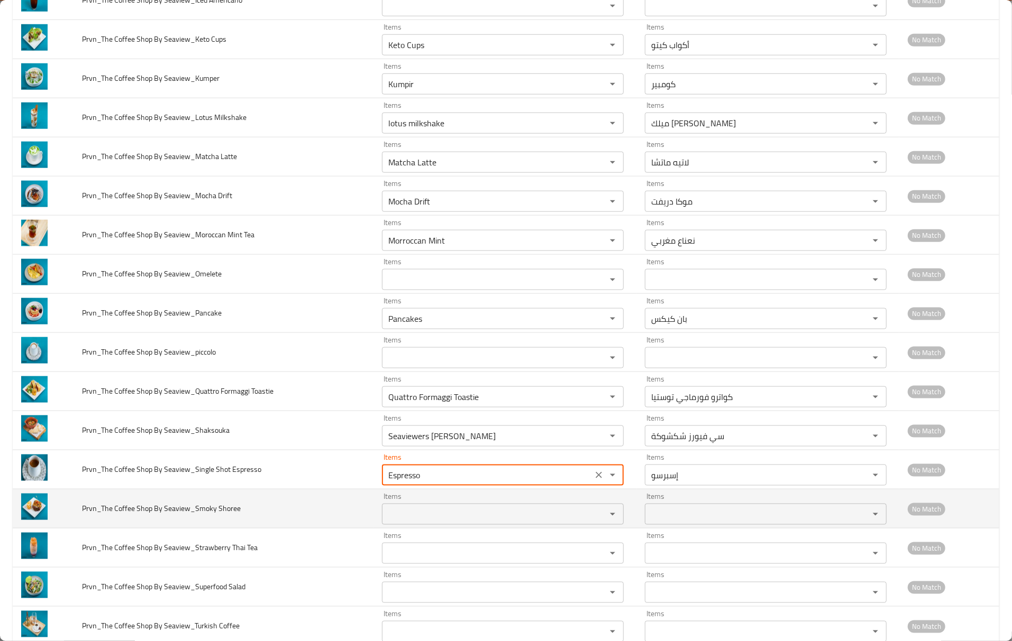
type Espresso "Espresso"
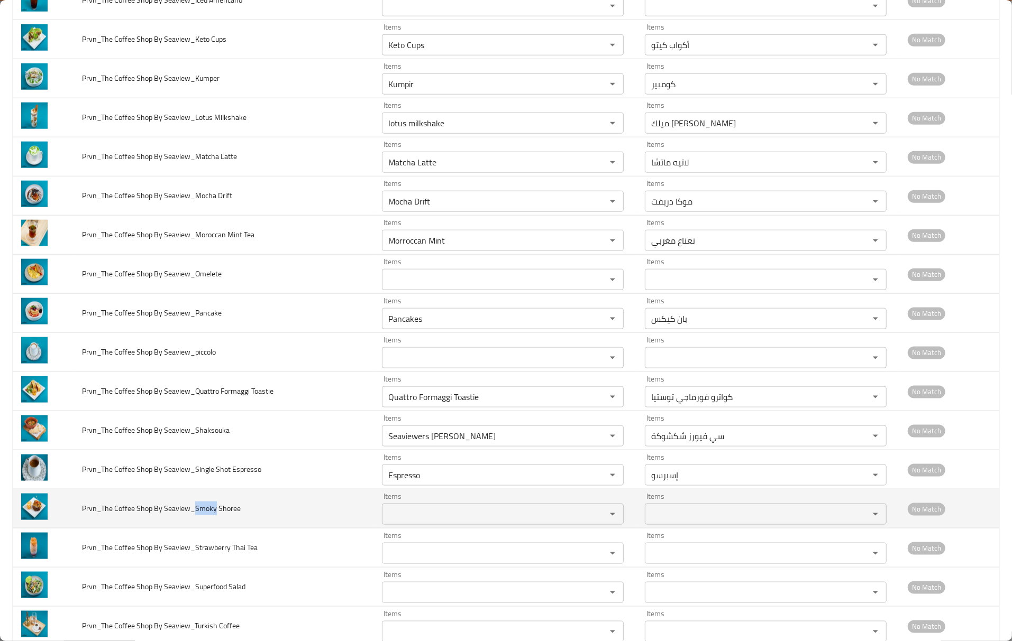
drag, startPoint x: 192, startPoint y: 515, endPoint x: 214, endPoint y: 515, distance: 21.7
click at [214, 515] on span "Prvn_The Coffee Shop By Seaview_Smoky Shoree" at bounding box center [161, 509] width 159 height 14
click at [392, 529] on td "Items Items" at bounding box center [504, 509] width 263 height 39
click at [394, 522] on Shoree "Items" at bounding box center [487, 514] width 204 height 15
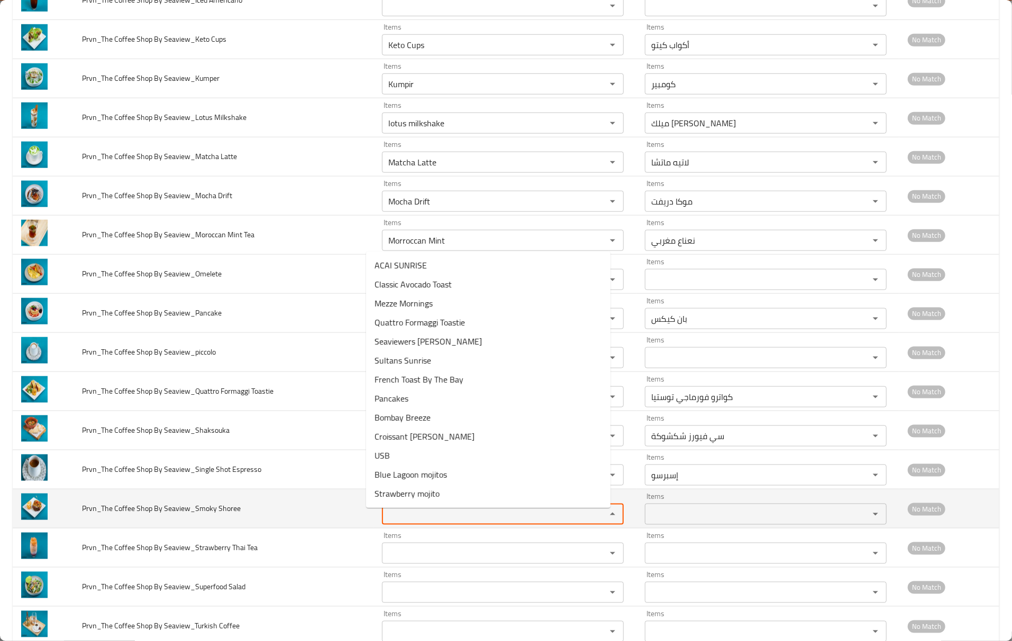
paste Shoree "Smoky"
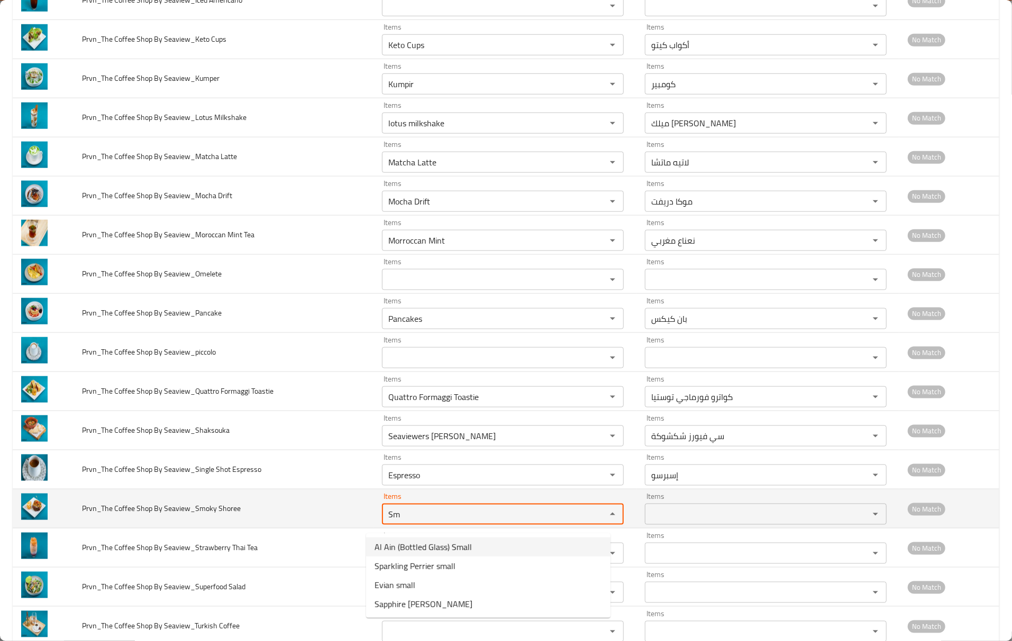
type Shoree "Sm"
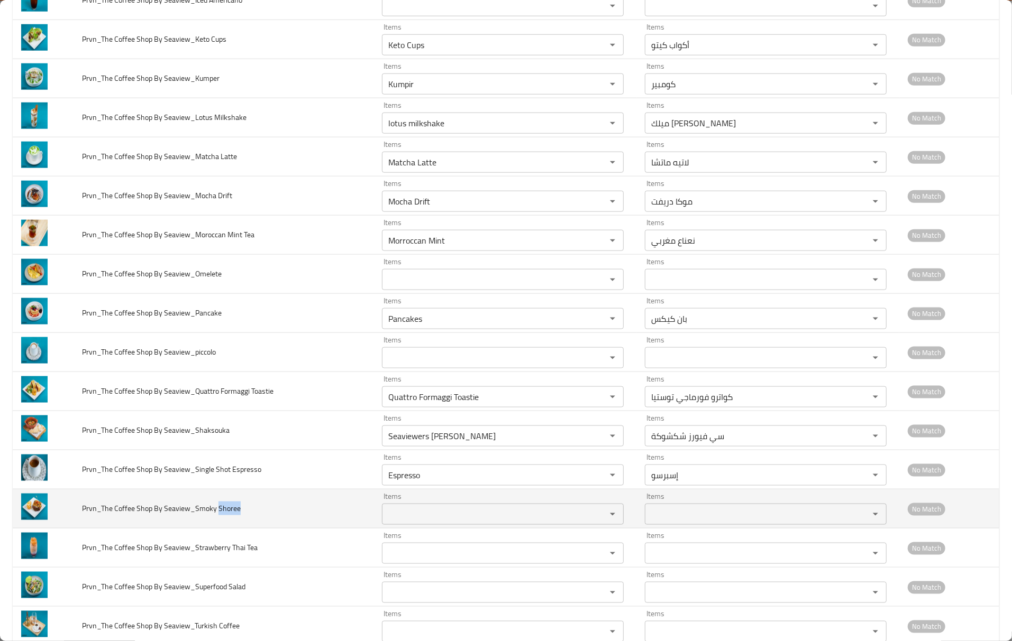
drag, startPoint x: 216, startPoint y: 518, endPoint x: 247, endPoint y: 519, distance: 31.2
click at [247, 519] on td "Prvn_The Coffee Shop By Seaview_Smoky Shoree" at bounding box center [224, 509] width 300 height 39
click at [398, 512] on div "Items" at bounding box center [503, 514] width 242 height 21
paste Shoree "Shoree"
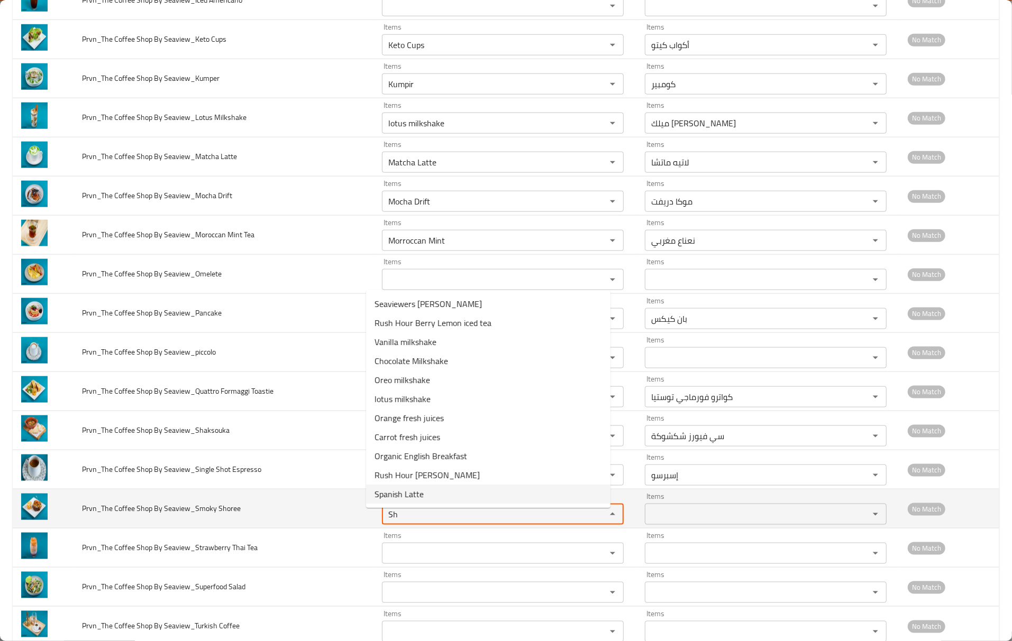
type Shoree "Sh"
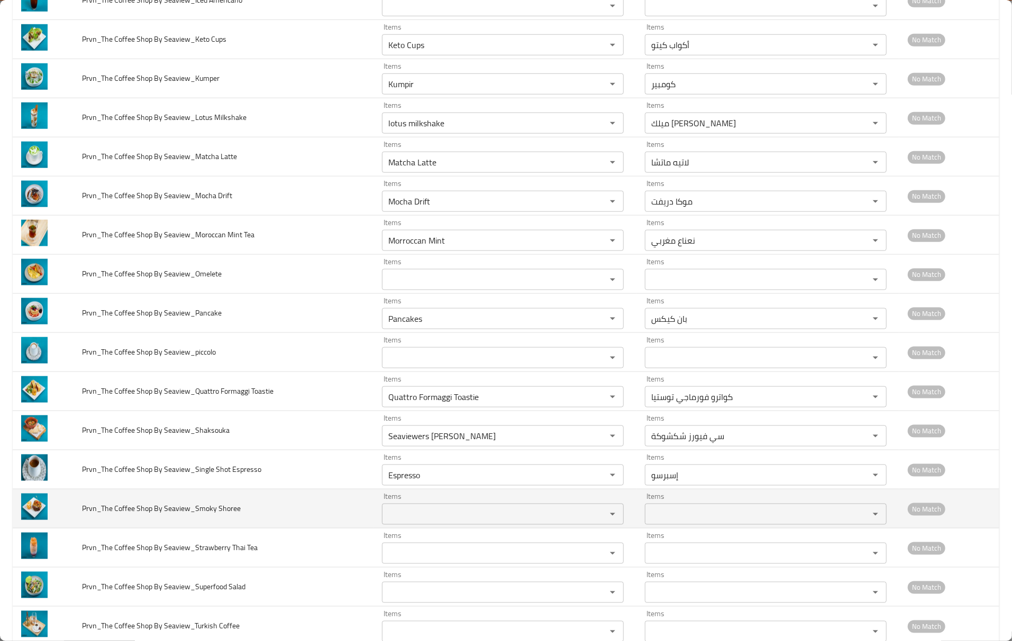
click at [201, 516] on span "Prvn_The Coffee Shop By Seaview_Smoky Shoree" at bounding box center [161, 509] width 159 height 14
click at [191, 514] on span "Prvn_The Coffee Shop By Seaview_Smoky Shoree" at bounding box center [161, 509] width 159 height 14
drag, startPoint x: 194, startPoint y: 514, endPoint x: 216, endPoint y: 517, distance: 22.4
click at [216, 516] on span "Prvn_The Coffee Shop By Seaview_Smoky Shoree" at bounding box center [161, 509] width 159 height 14
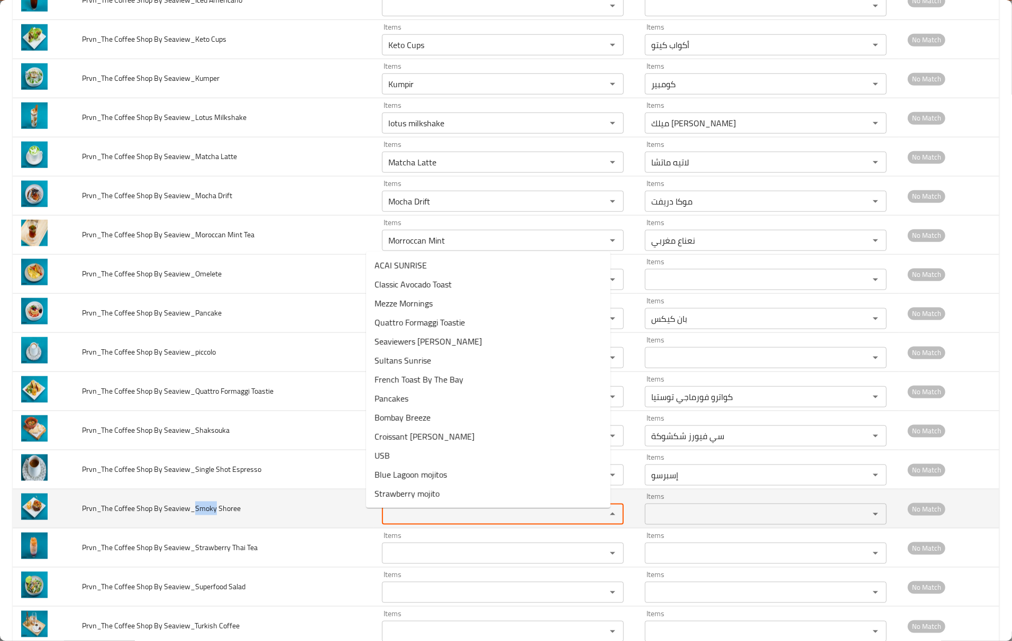
click at [424, 517] on Shoree "Items" at bounding box center [487, 514] width 204 height 15
paste Shoree "Smoky"
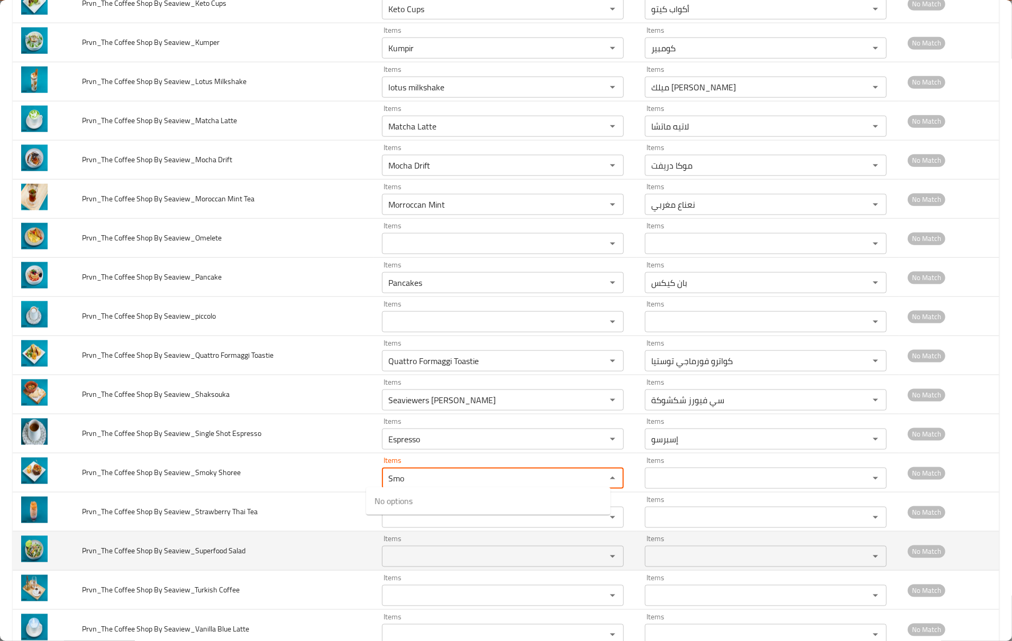
scroll to position [916, 0]
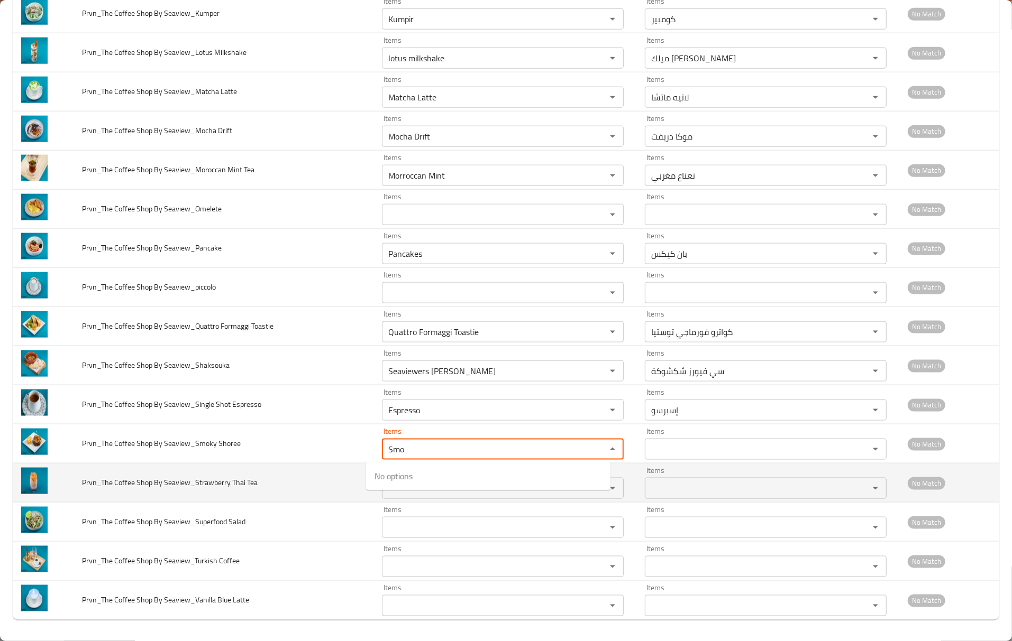
type Shoree "Smo"
click at [345, 495] on td "Prvn_The Coffee Shop By Seaview_Strawberry Thai Tea" at bounding box center [224, 483] width 300 height 39
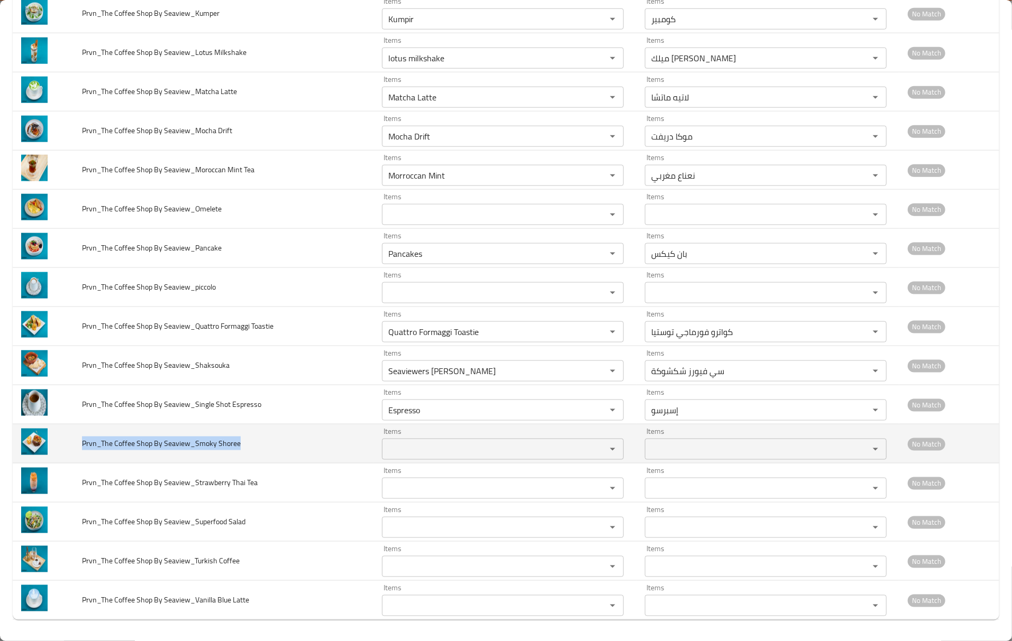
drag, startPoint x: 259, startPoint y: 448, endPoint x: 83, endPoint y: 440, distance: 175.7
click at [83, 440] on td "Prvn_The Coffee Shop By Seaview_Smoky Shoree" at bounding box center [224, 444] width 300 height 39
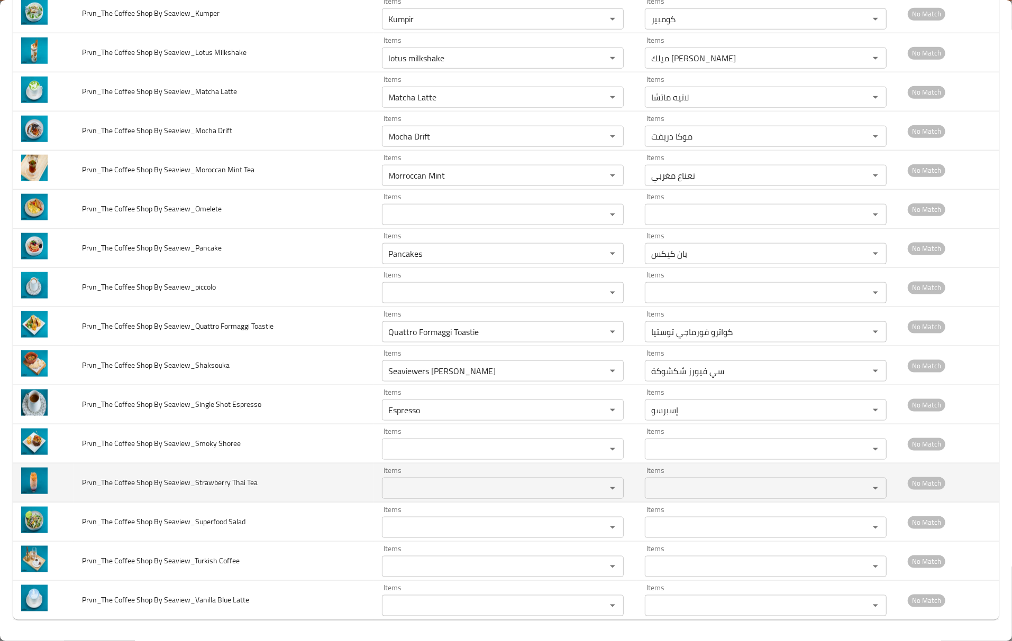
click at [238, 483] on span "Prvn_The Coffee Shop By Seaview_Strawberry Thai Tea" at bounding box center [170, 483] width 176 height 14
click at [413, 483] on Tea "Items" at bounding box center [487, 488] width 204 height 15
paste Tea "Thai"
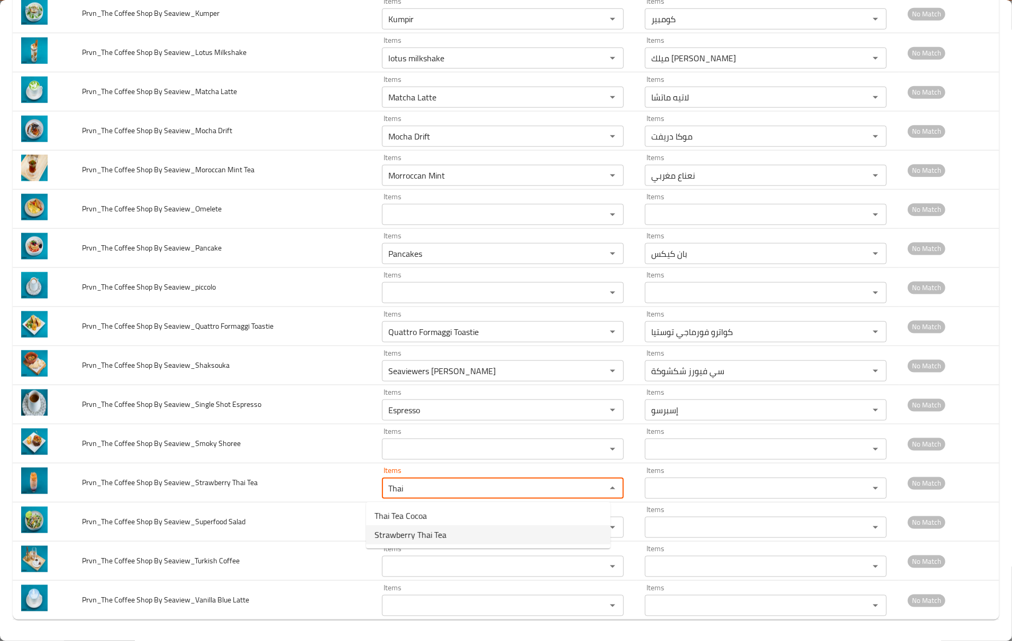
click at [421, 531] on span "Strawberry Thai Tea" at bounding box center [410, 535] width 72 height 13
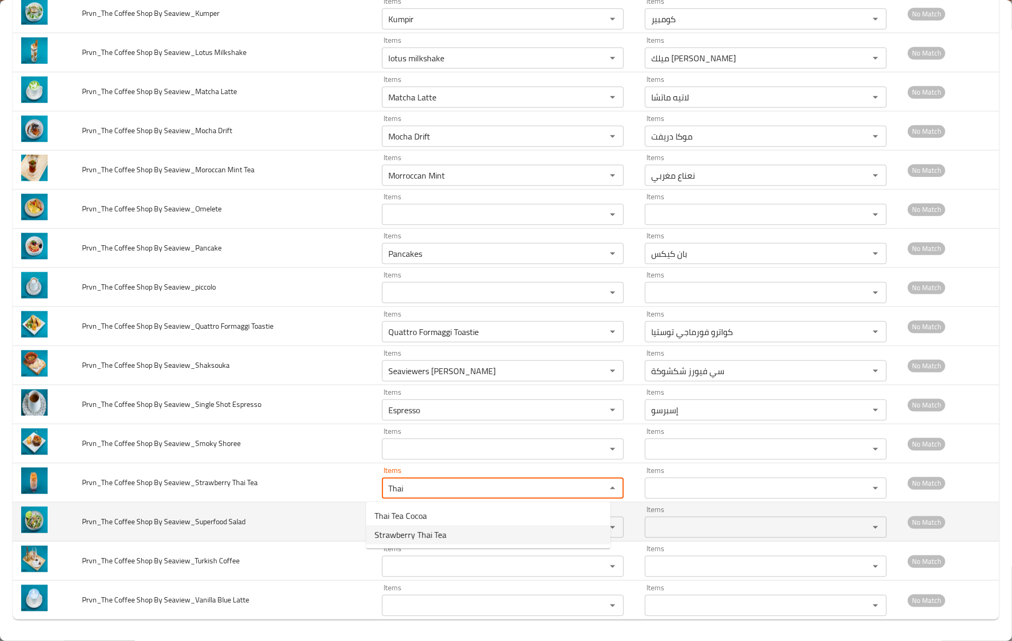
type Tea "Strawberry Thai Tea"
type Tea-ar "شاي الفراولة التايلندي"
type Tea "Strawberry Thai Tea"
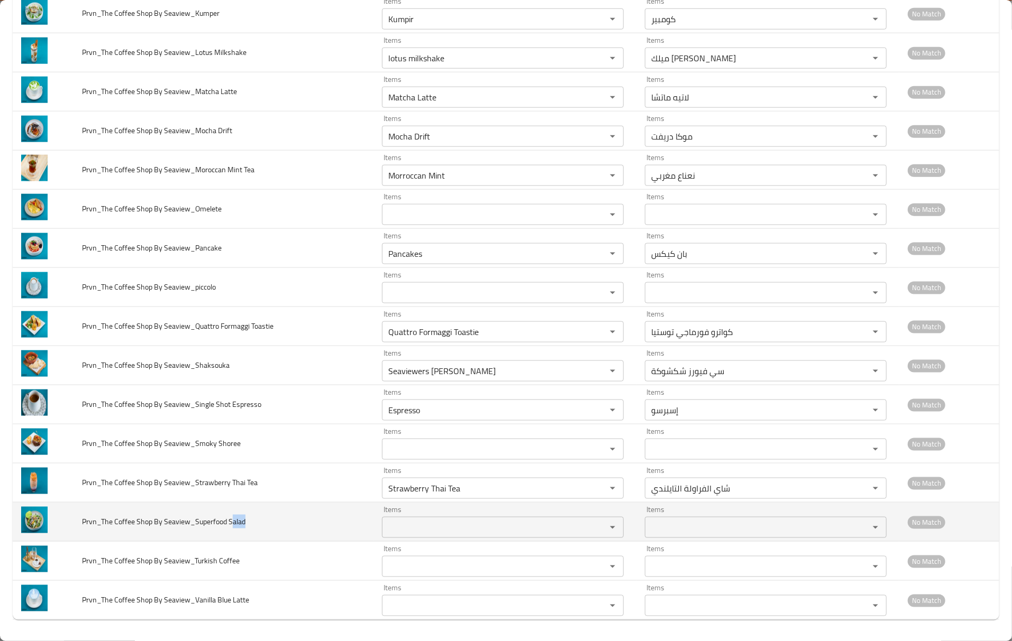
drag, startPoint x: 231, startPoint y: 525, endPoint x: 259, endPoint y: 523, distance: 28.6
click at [258, 523] on td "Prvn_The Coffee Shop By Seaview_Superfood Salad" at bounding box center [224, 522] width 300 height 39
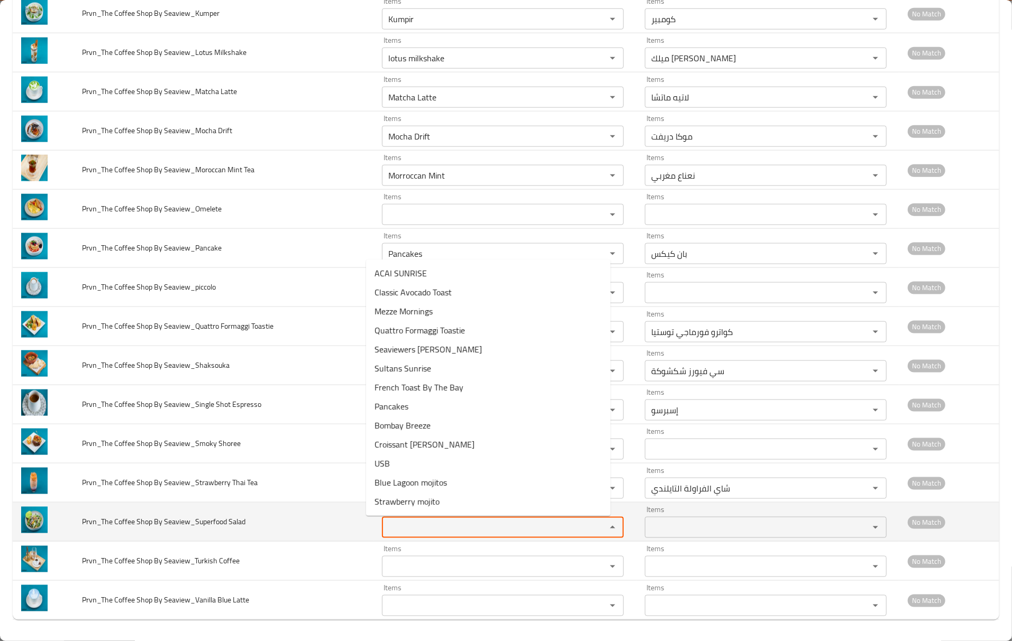
click at [388, 531] on Salad "Items" at bounding box center [487, 527] width 204 height 15
paste Salad "alad"
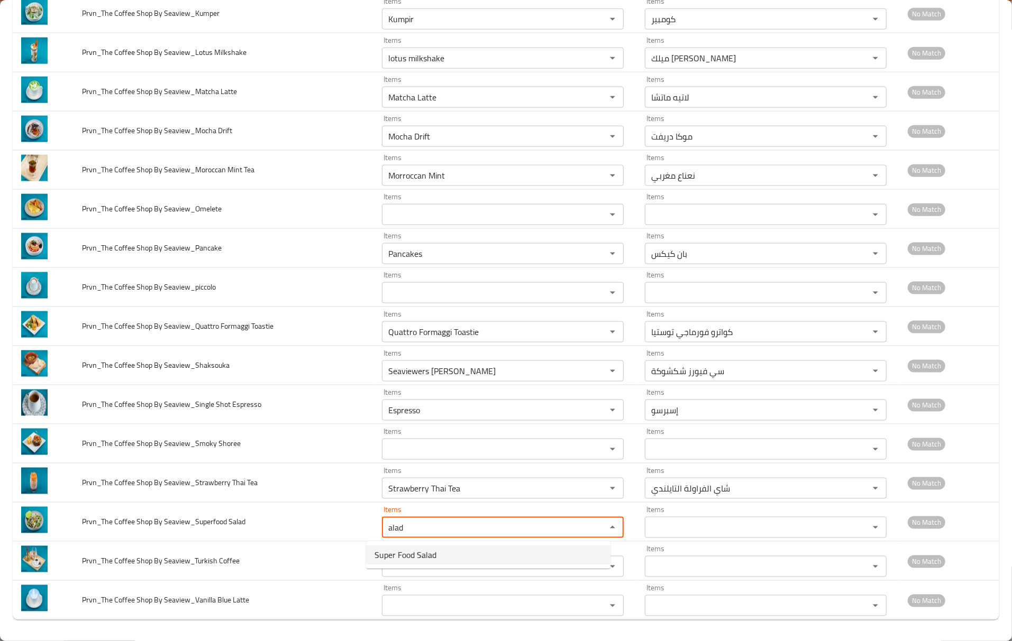
click at [401, 551] on span "Super Food Salad" at bounding box center [405, 555] width 62 height 13
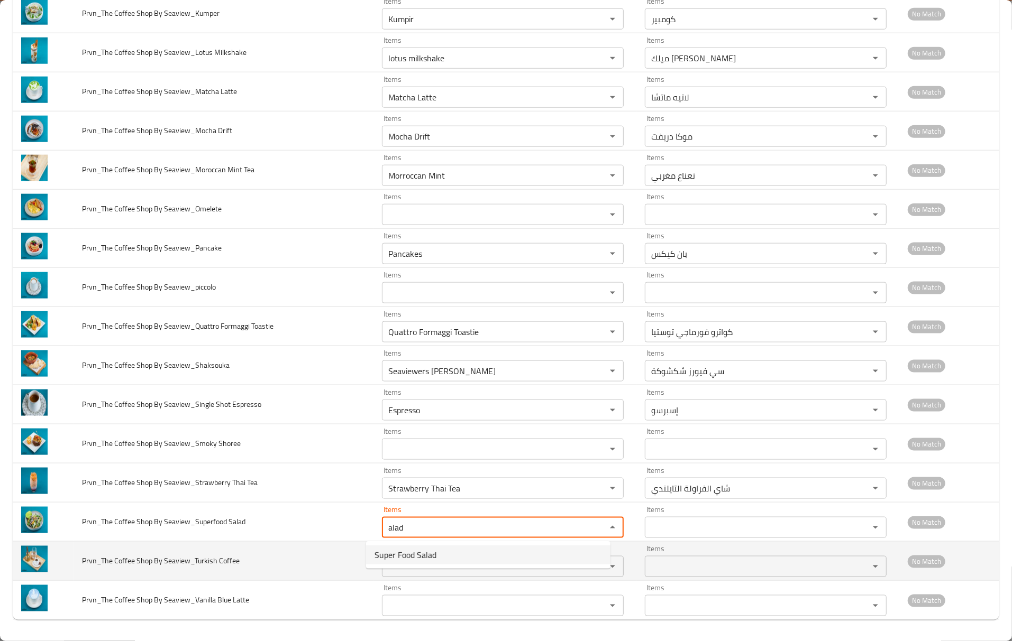
type Salad "Super Food Salad"
type Salad-ar "سلطة سوبر فود"
type Salad "Super Food Salad"
click at [218, 558] on span "Prvn_The Coffee Shop By Seaview_Turkish Coffee" at bounding box center [161, 561] width 158 height 14
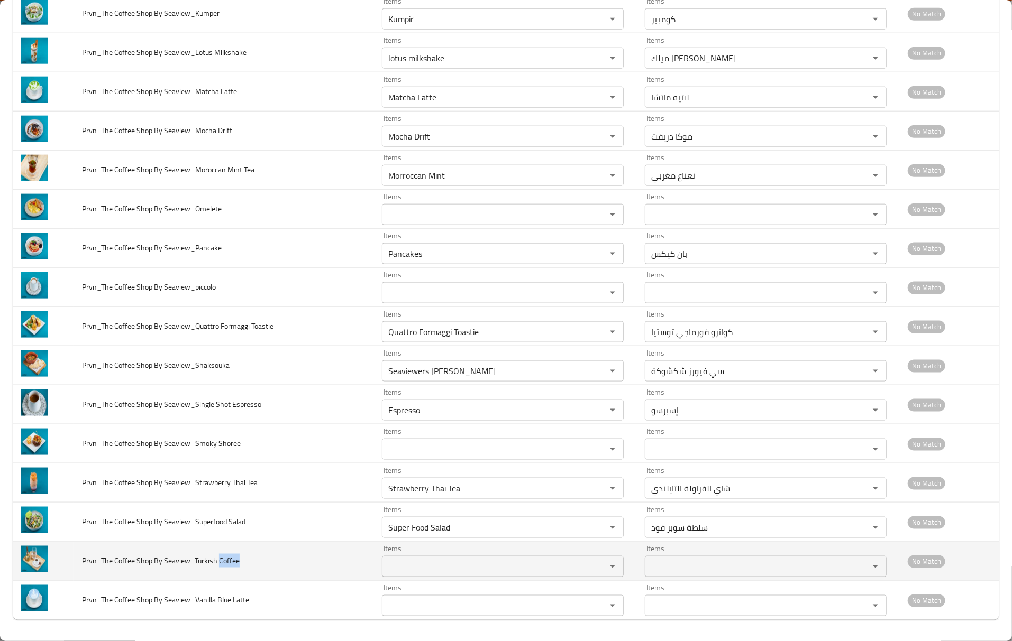
click at [218, 558] on span "Prvn_The Coffee Shop By Seaview_Turkish Coffee" at bounding box center [161, 561] width 158 height 14
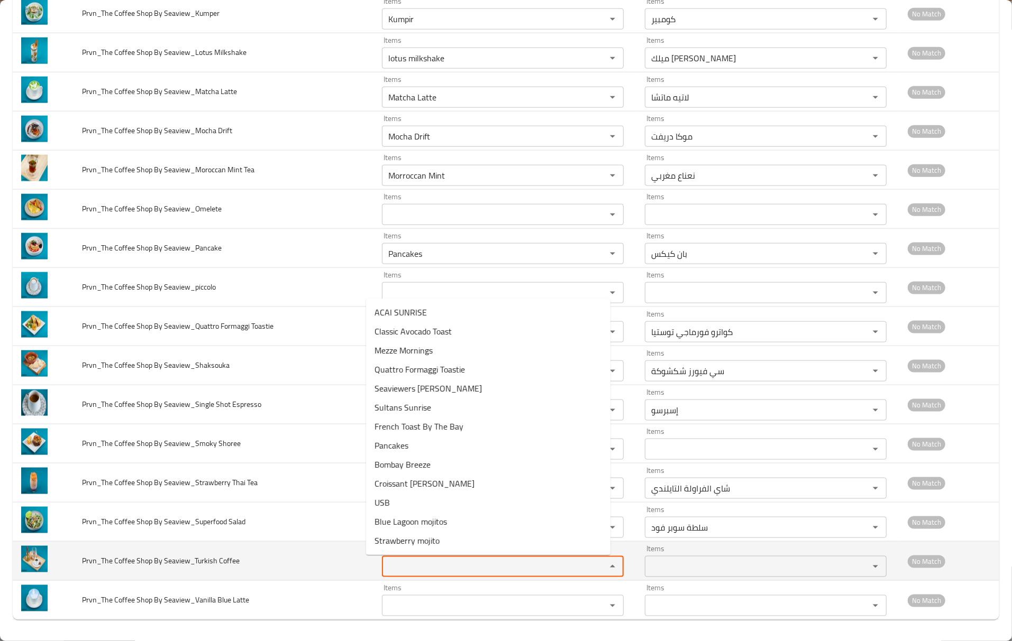
click at [388, 567] on Coffee "Items" at bounding box center [487, 566] width 204 height 15
paste Coffee "Coffee"
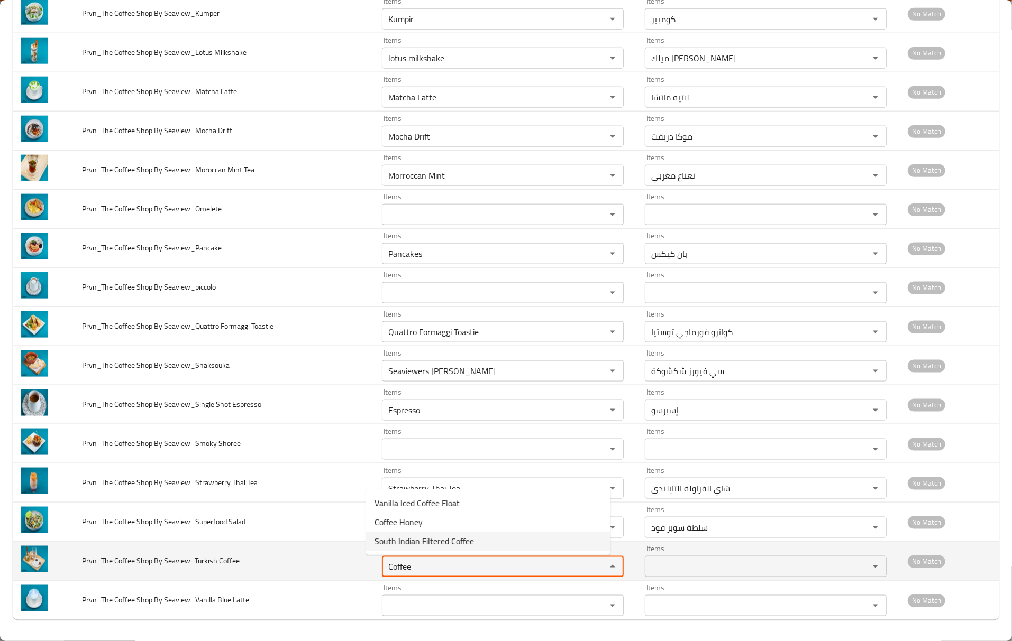
type Coffee "Coffee"
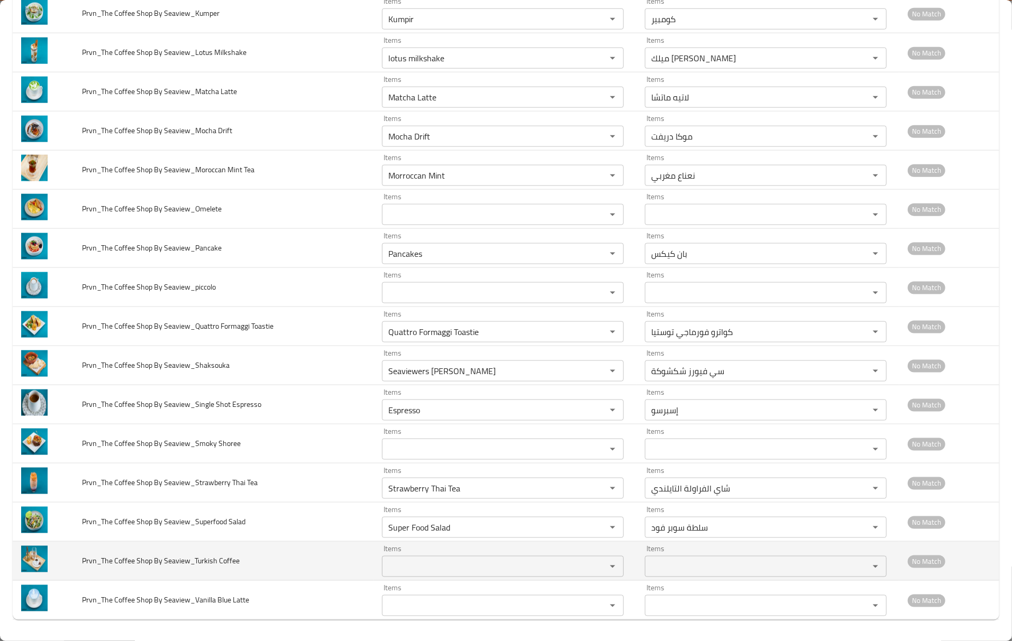
click at [208, 563] on span "Prvn_The Coffee Shop By Seaview_Turkish Coffee" at bounding box center [161, 561] width 158 height 14
drag, startPoint x: 214, startPoint y: 563, endPoint x: 195, endPoint y: 565, distance: 19.2
click at [195, 565] on span "Prvn_The Coffee Shop By Seaview_Turkish Coffee" at bounding box center [161, 561] width 158 height 14
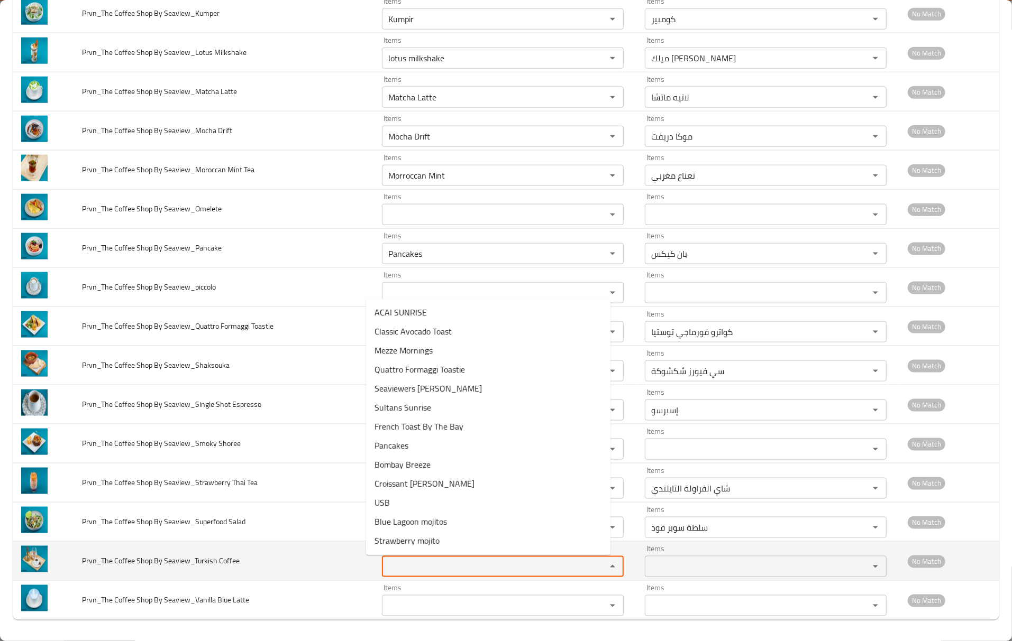
click at [399, 572] on Coffee "Items" at bounding box center [487, 566] width 204 height 15
paste Coffee "Turkis"
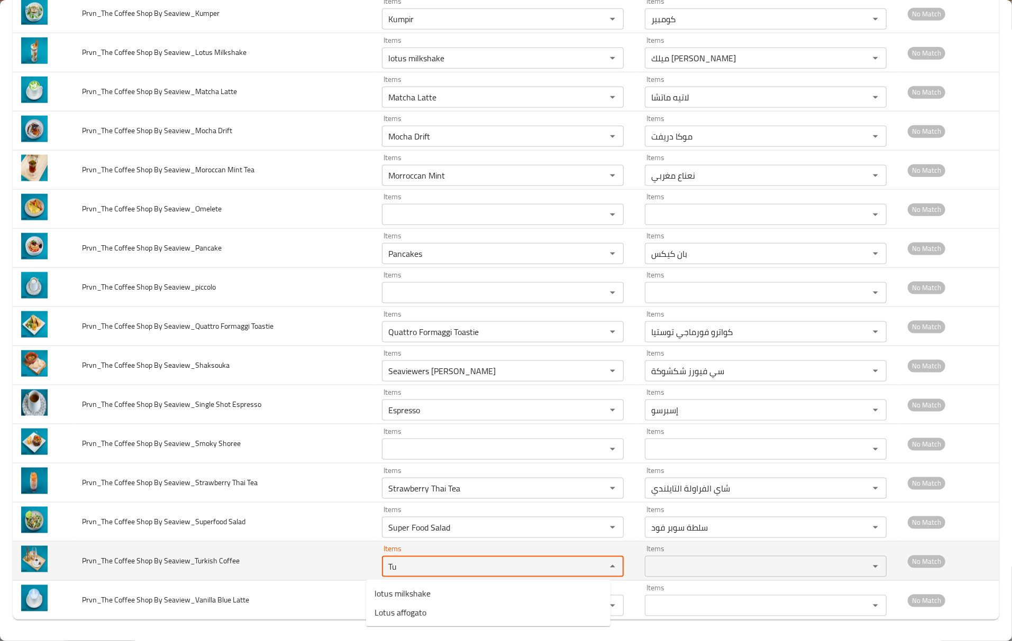
scroll to position [918, 0]
type Coffee "Tu"
click at [313, 568] on td "Prvn_The Coffee Shop By Seaview_Turkish Coffee" at bounding box center [224, 561] width 300 height 39
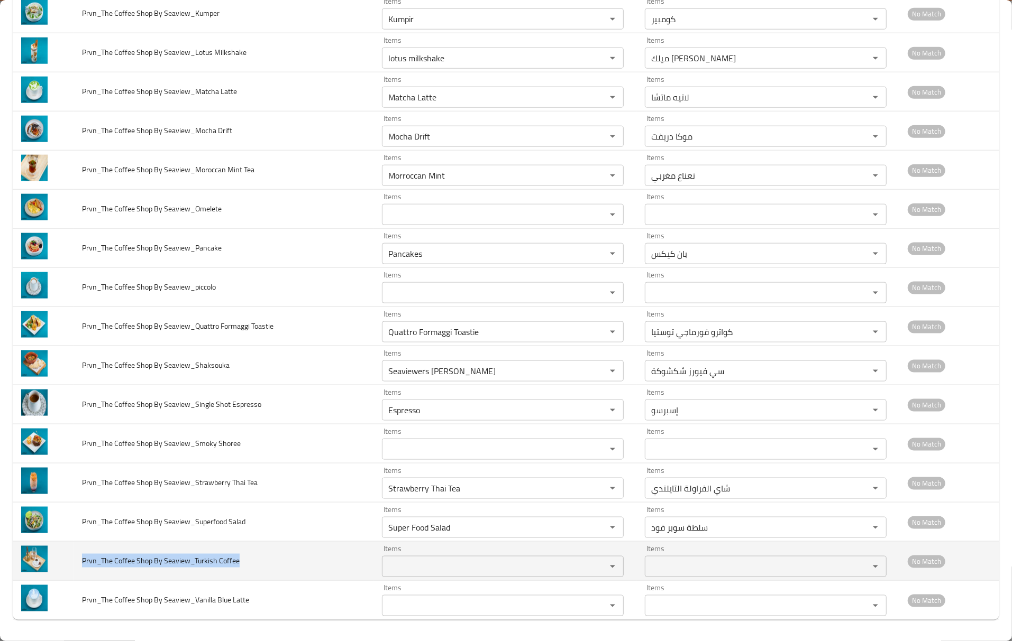
drag, startPoint x: 254, startPoint y: 563, endPoint x: 81, endPoint y: 553, distance: 173.7
click at [81, 553] on td "Prvn_The Coffee Shop By Seaview_Turkish Coffee" at bounding box center [224, 561] width 300 height 39
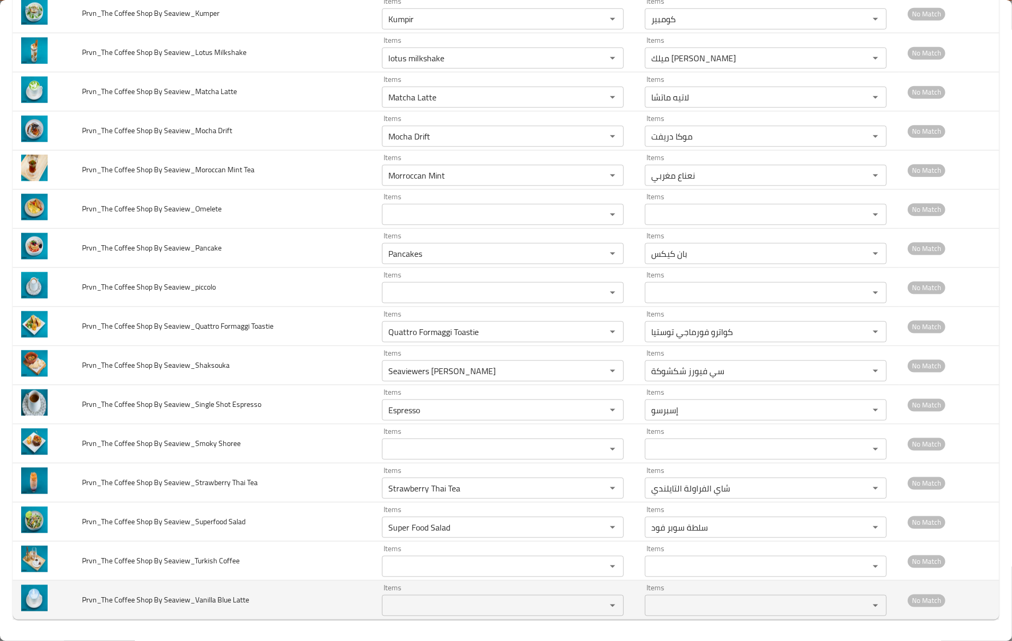
click at [222, 599] on span "Prvn_The Coffee Shop By Seaview_Vanilla Blue Latte" at bounding box center [165, 600] width 167 height 14
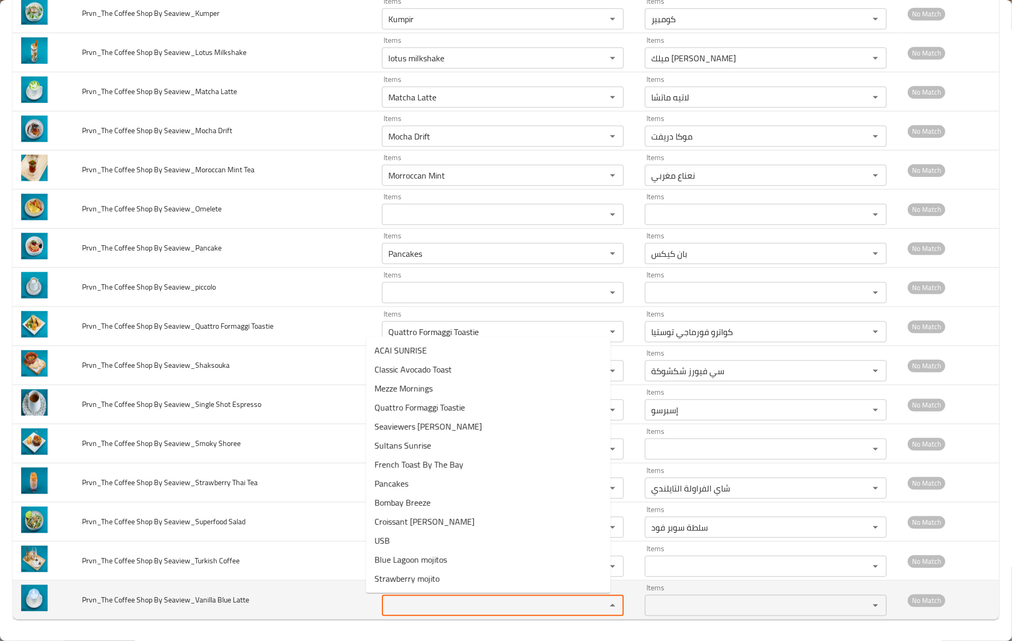
click at [400, 603] on Latte "Items" at bounding box center [487, 606] width 204 height 15
paste Latte "Blue"
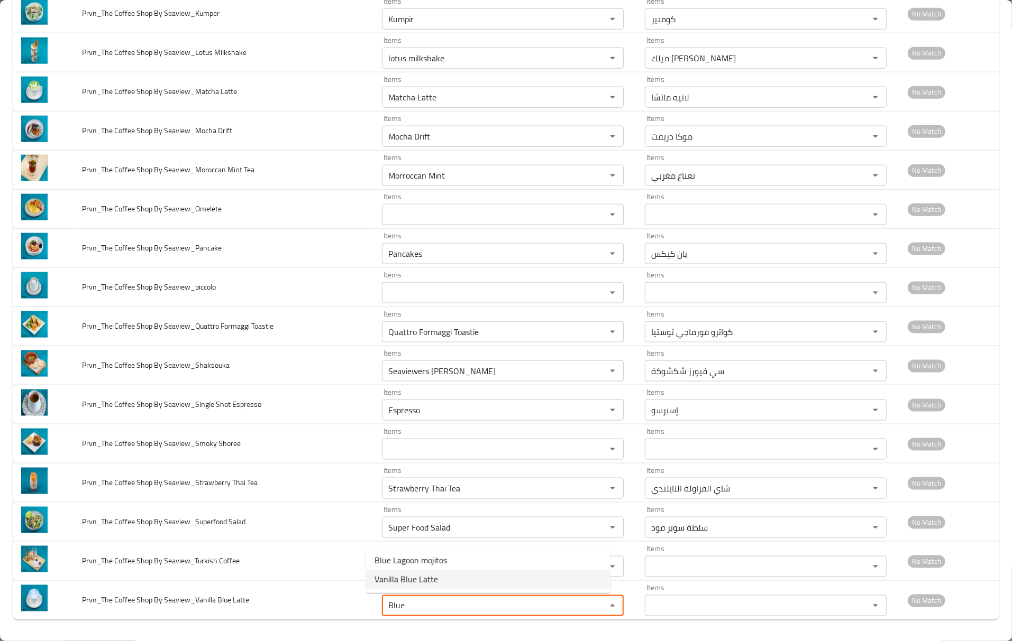
click at [445, 582] on Latte-option-1 "Vanilla Blue Latte" at bounding box center [488, 579] width 244 height 19
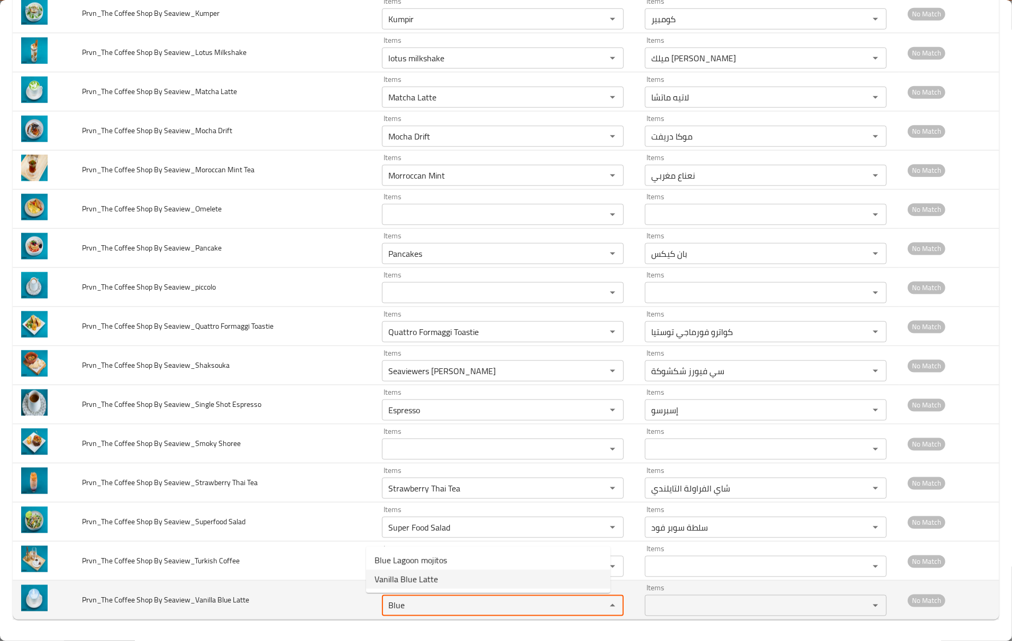
type Latte "Vanilla Blue Latte"
type Latte-ar "بلو لاتيه فانيليا"
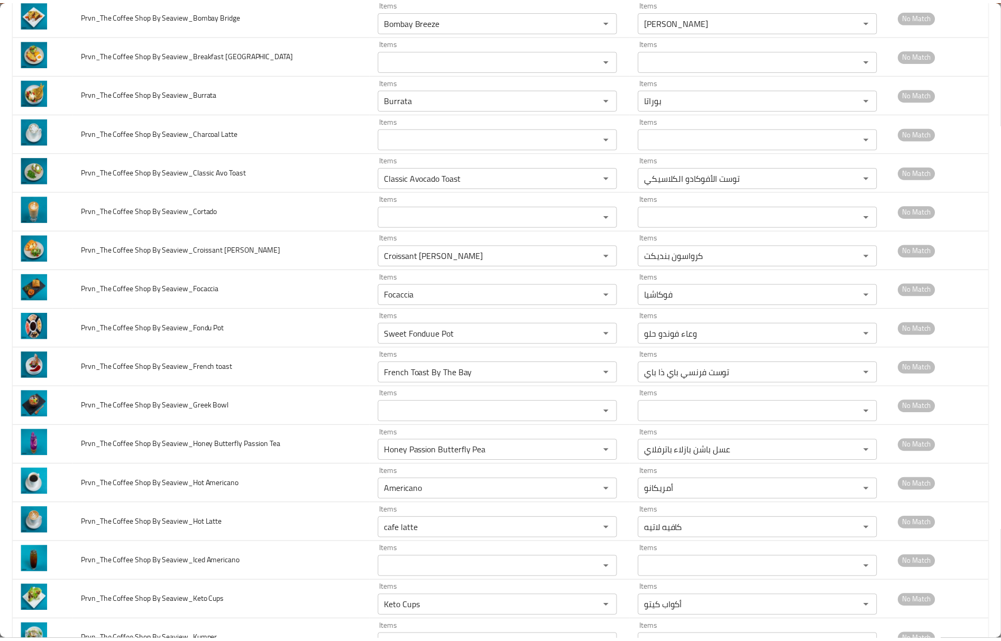
scroll to position [0, 0]
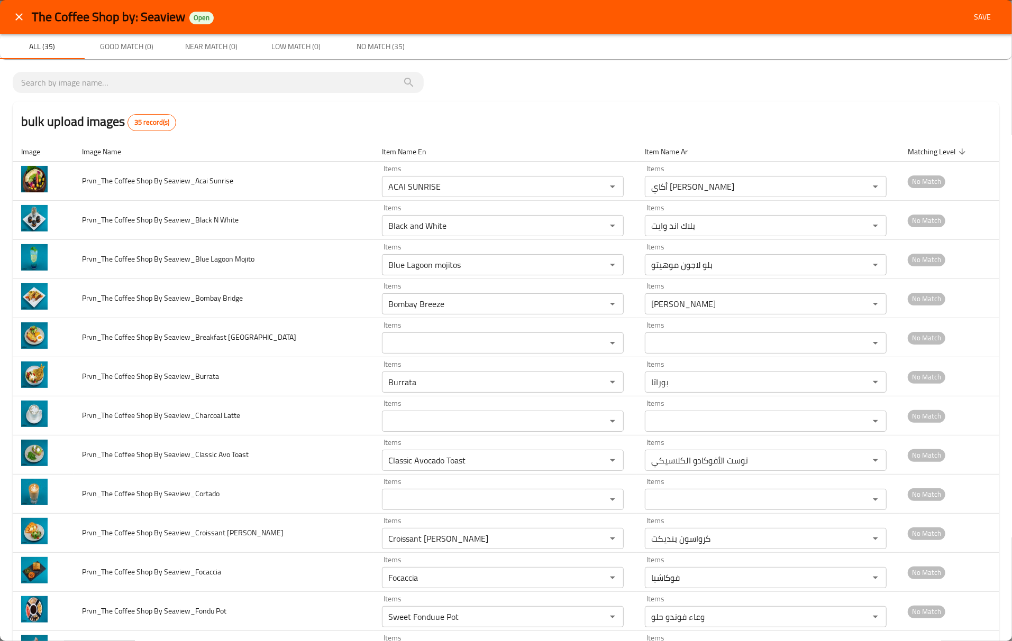
type Latte "Vanilla Blue Latte"
click at [975, 17] on span "Save" at bounding box center [981, 17] width 25 height 13
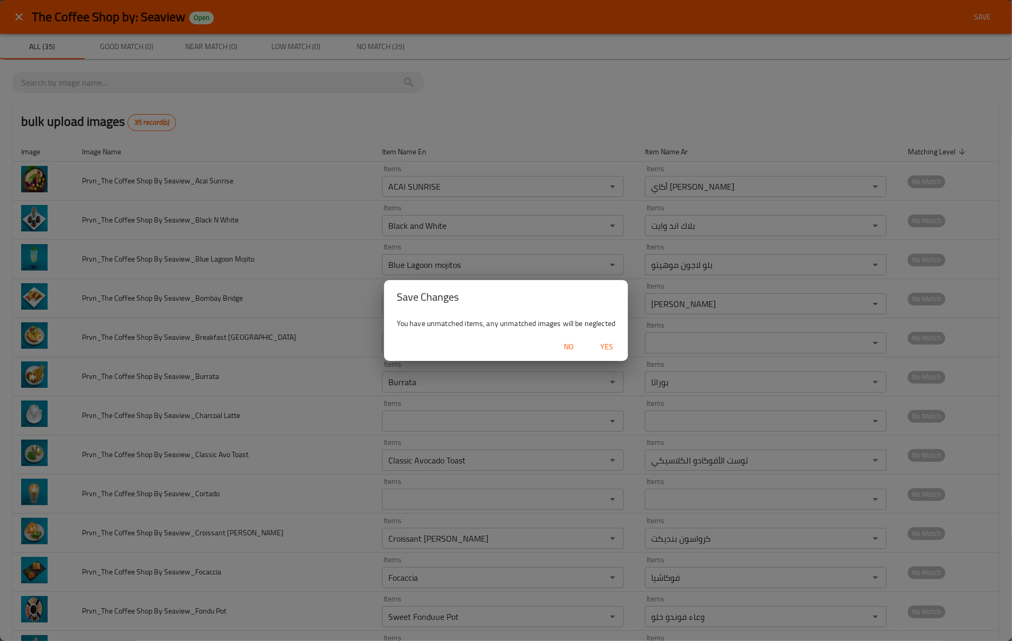
click at [608, 347] on span "Yes" at bounding box center [606, 347] width 25 height 13
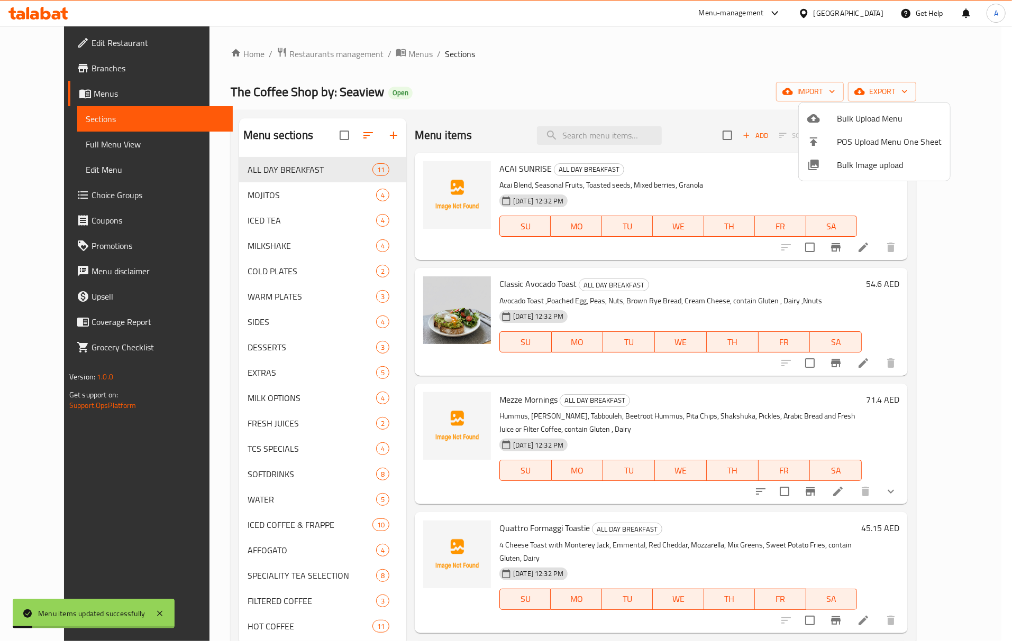
click at [648, 235] on div at bounding box center [506, 320] width 1012 height 641
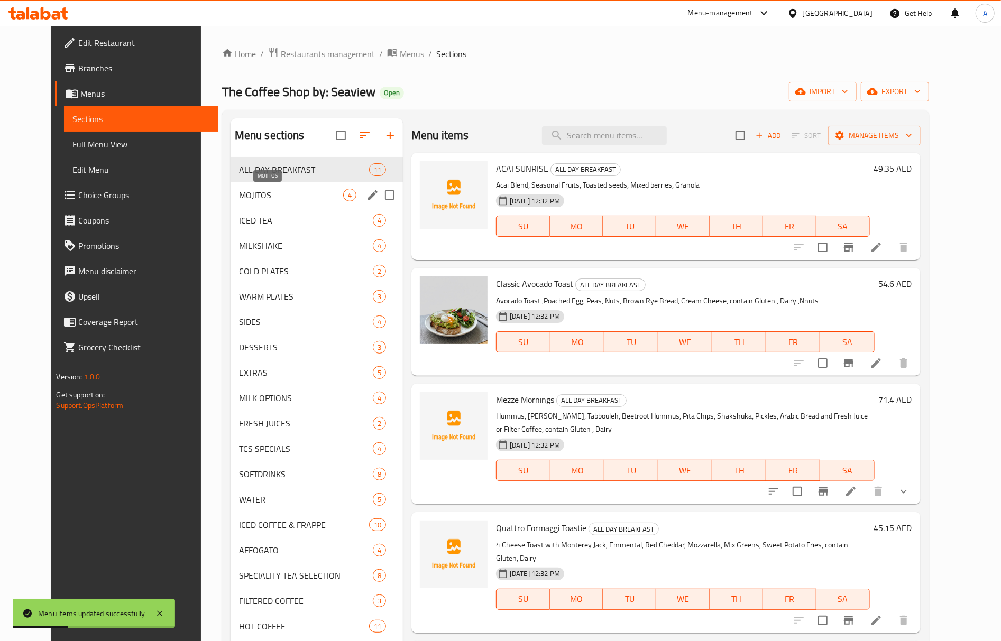
click at [254, 190] on span "MOJITOS" at bounding box center [291, 195] width 104 height 13
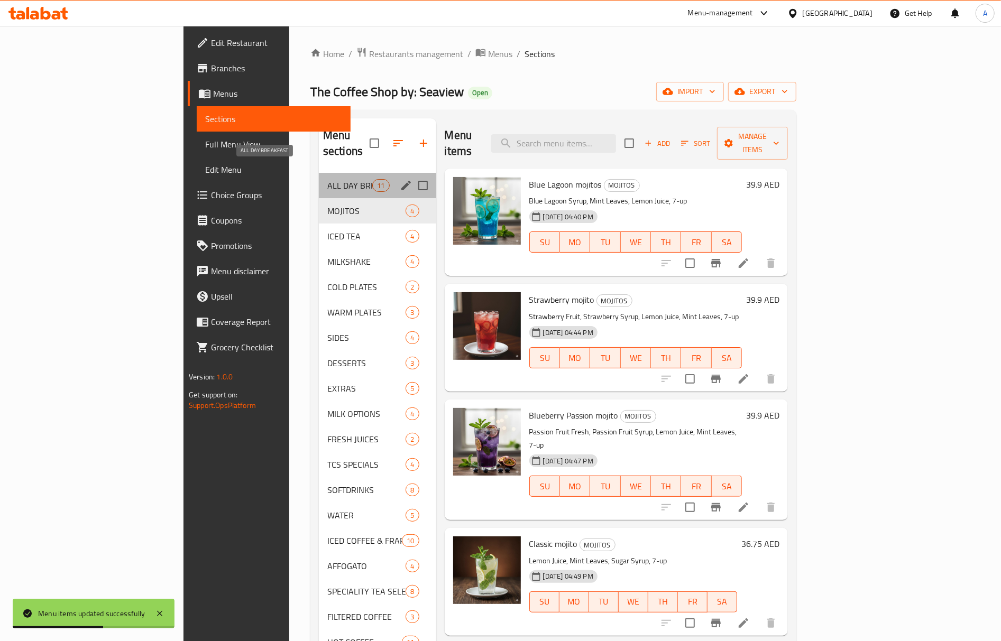
click at [327, 179] on span "ALL DAY BREAKFAST" at bounding box center [349, 185] width 45 height 13
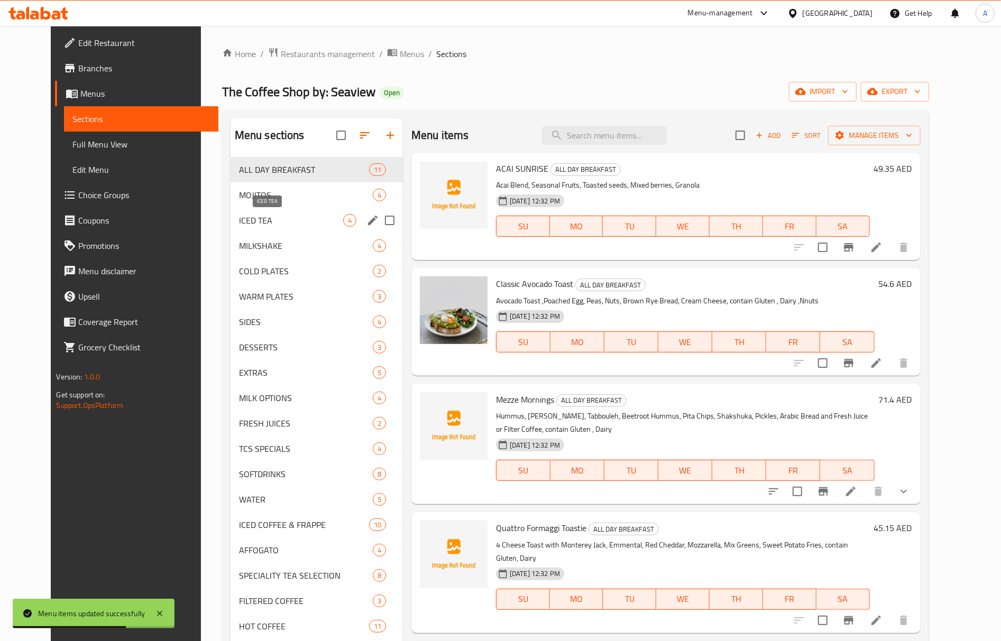
click at [261, 223] on span "ICED TEA" at bounding box center [291, 220] width 104 height 13
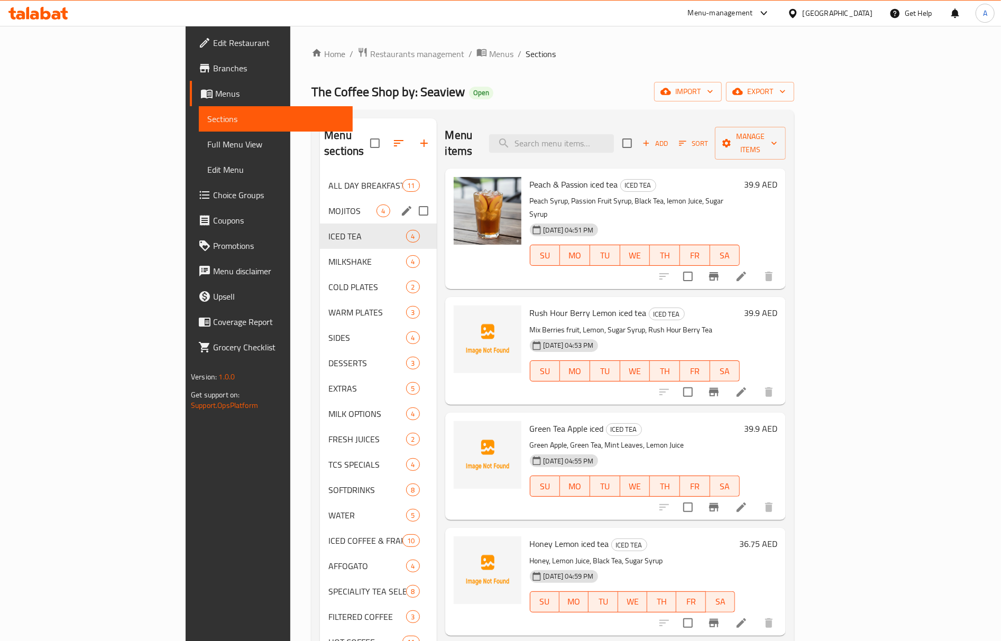
click at [328, 205] on span "MOJITOS" at bounding box center [352, 211] width 48 height 13
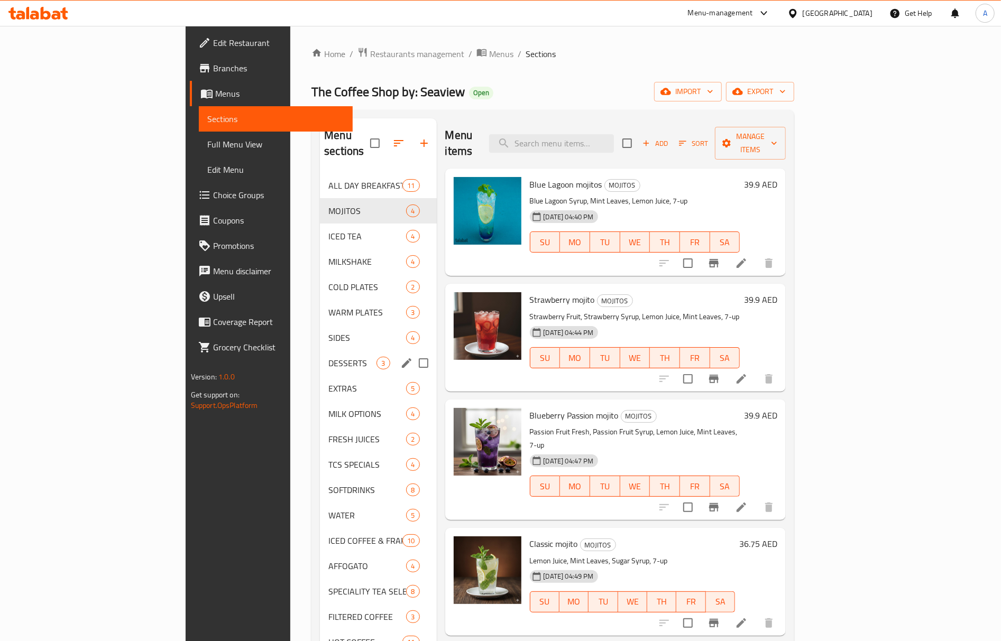
scroll to position [149, 0]
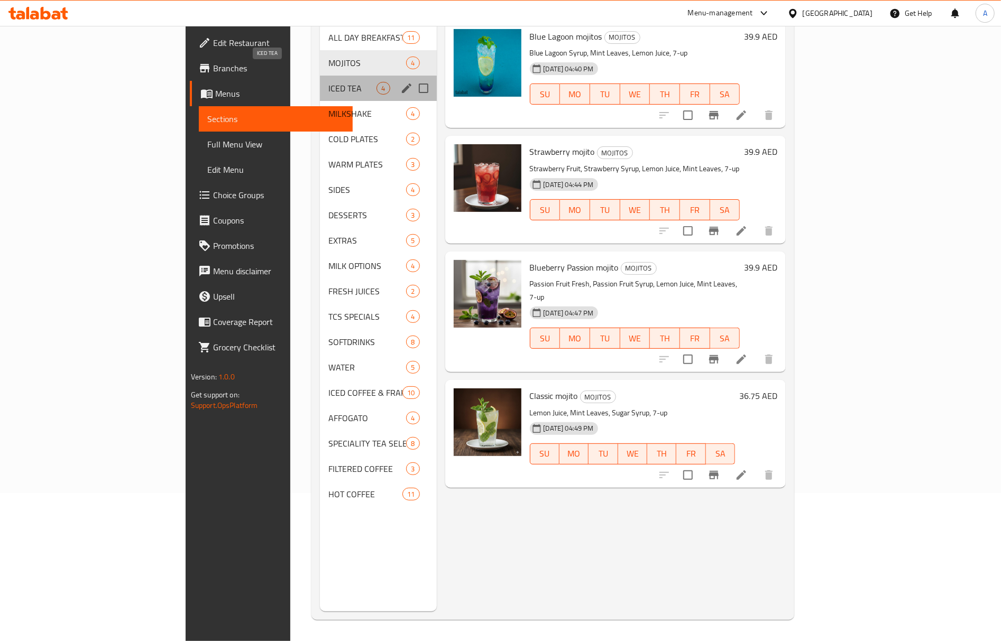
click at [320, 76] on div "ICED TEA 4" at bounding box center [378, 88] width 116 height 25
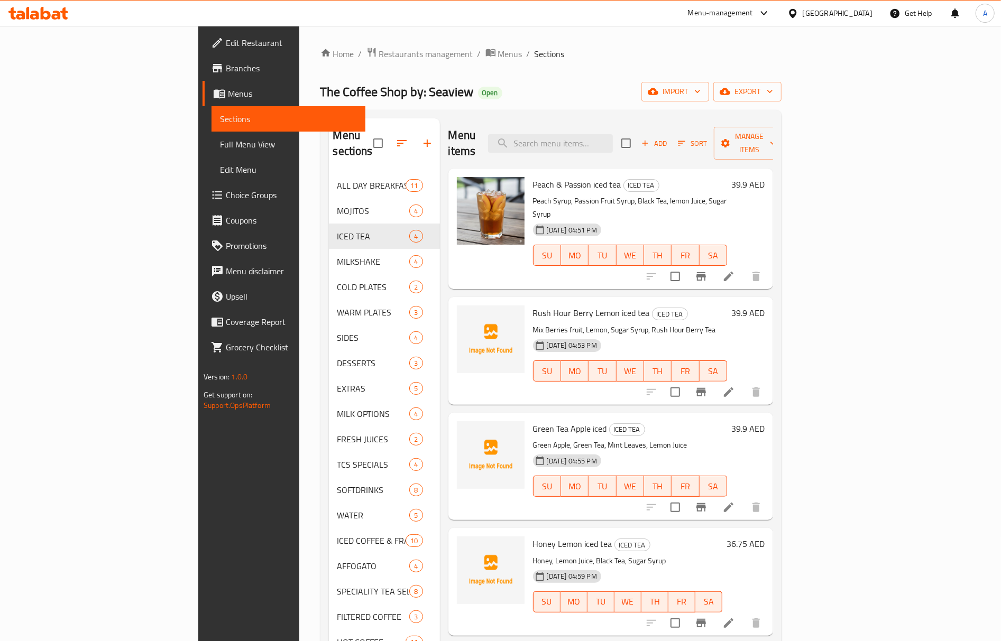
click at [580, 610] on div "Menu items Add Sort Manage items Peach & Passion iced tea ICED TEA Peach Syrup,…" at bounding box center [606, 438] width 333 height 641
click at [533, 536] on span "Honey Lemon iced tea" at bounding box center [572, 544] width 79 height 16
click at [613, 143] on input "search" at bounding box center [550, 143] width 125 height 19
paste input "Honey"
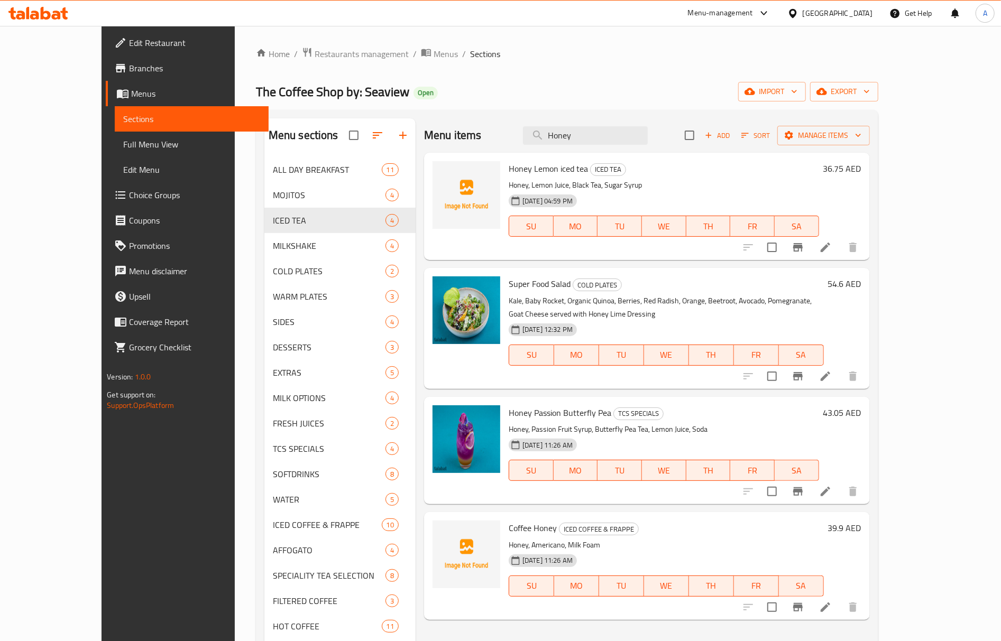
click at [509, 530] on span "Coffee Honey" at bounding box center [533, 528] width 48 height 16
click at [525, 530] on span "Coffee Honey" at bounding box center [533, 528] width 48 height 16
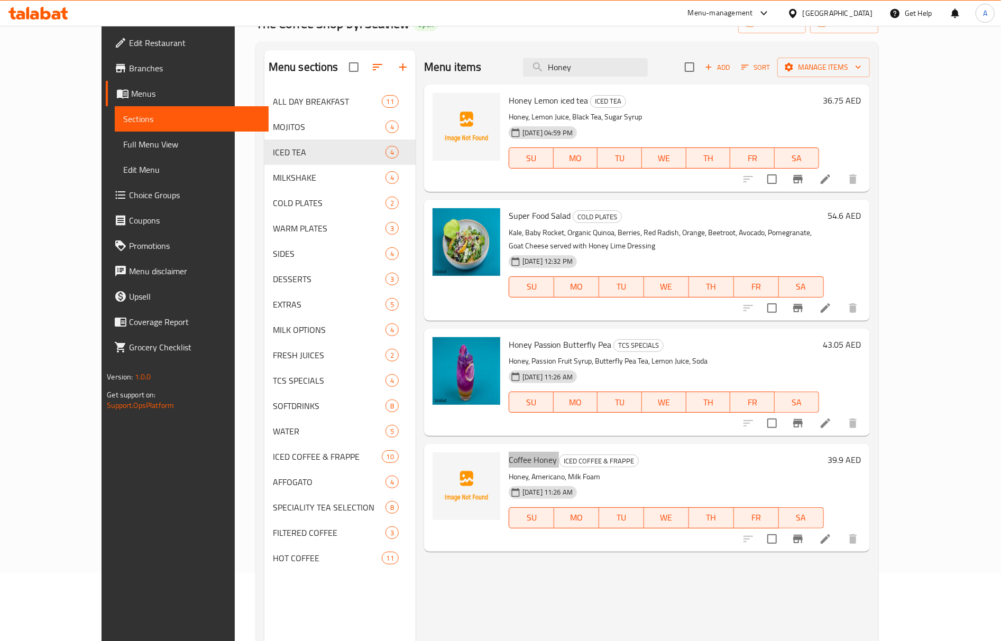
scroll to position [149, 0]
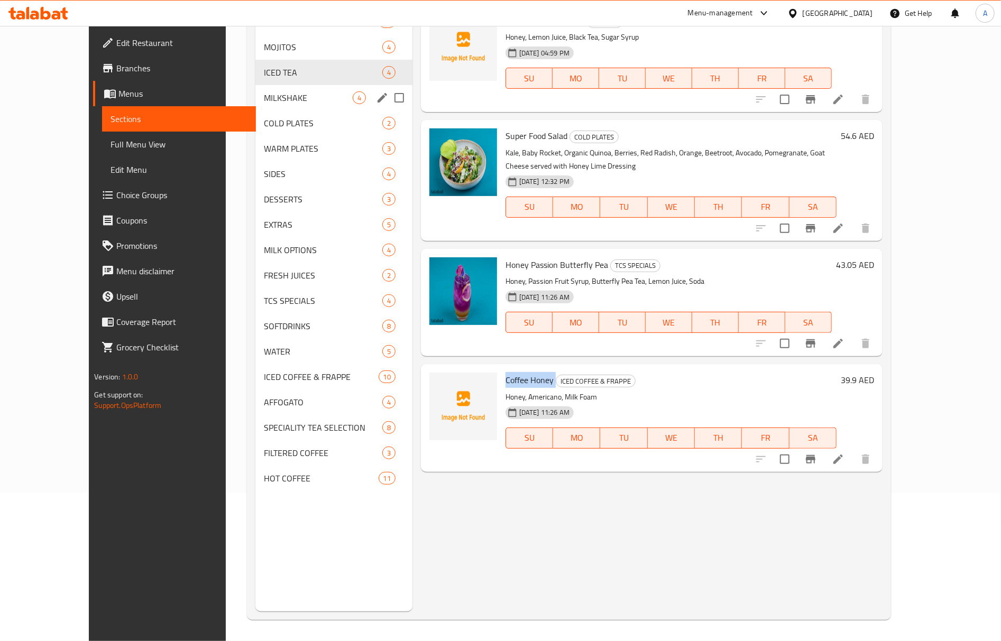
drag, startPoint x: 232, startPoint y: 98, endPoint x: 258, endPoint y: 134, distance: 44.6
click at [264, 99] on span "MILKSHAKE" at bounding box center [308, 97] width 88 height 13
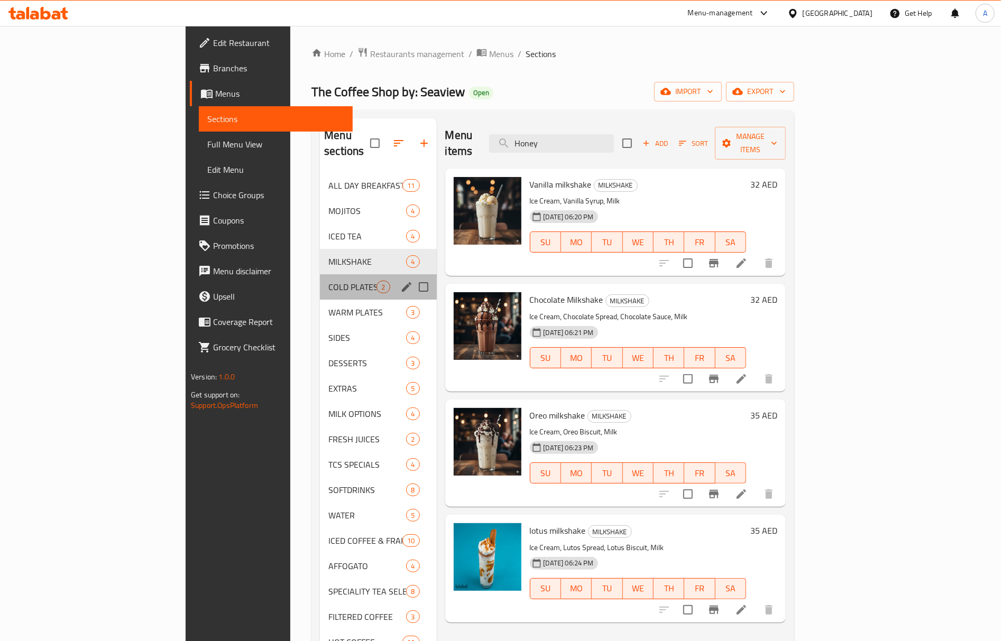
click at [320, 274] on div "COLD PLATES 2" at bounding box center [378, 286] width 116 height 25
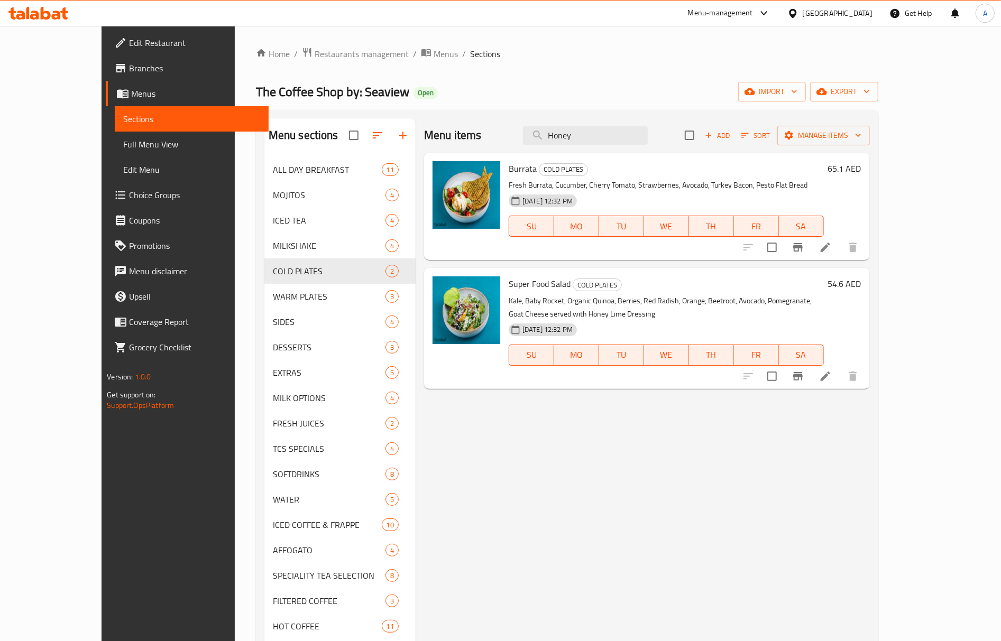
drag, startPoint x: 665, startPoint y: 142, endPoint x: 500, endPoint y: 140, distance: 165.0
click at [500, 140] on div "Menu items Honey Add Sort Manage items" at bounding box center [647, 135] width 446 height 34
paste input "Breakfast"
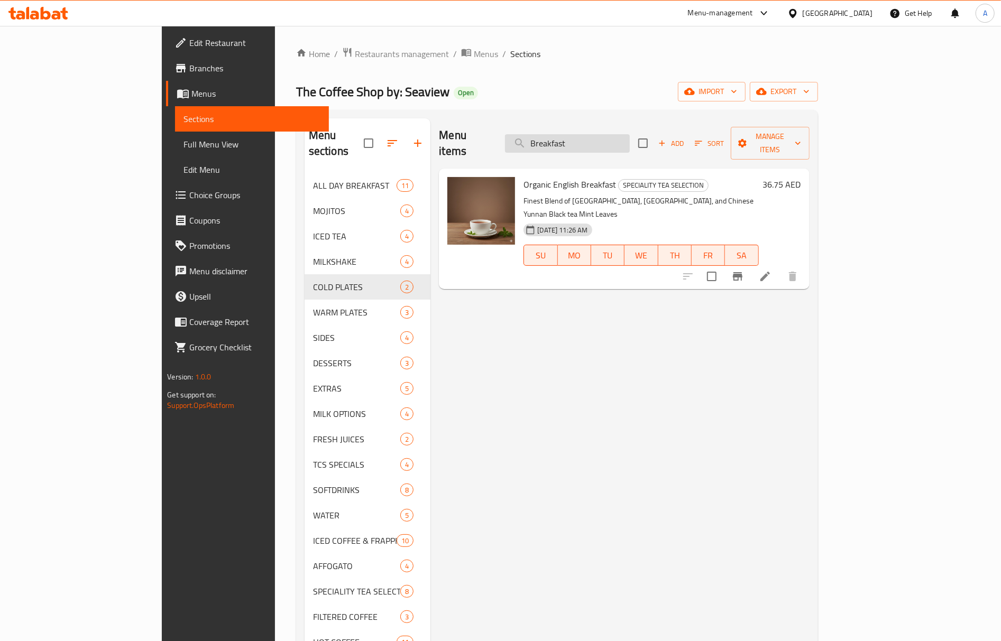
click at [630, 134] on input "Breakfast" at bounding box center [567, 143] width 125 height 19
paste input "Charcoal"
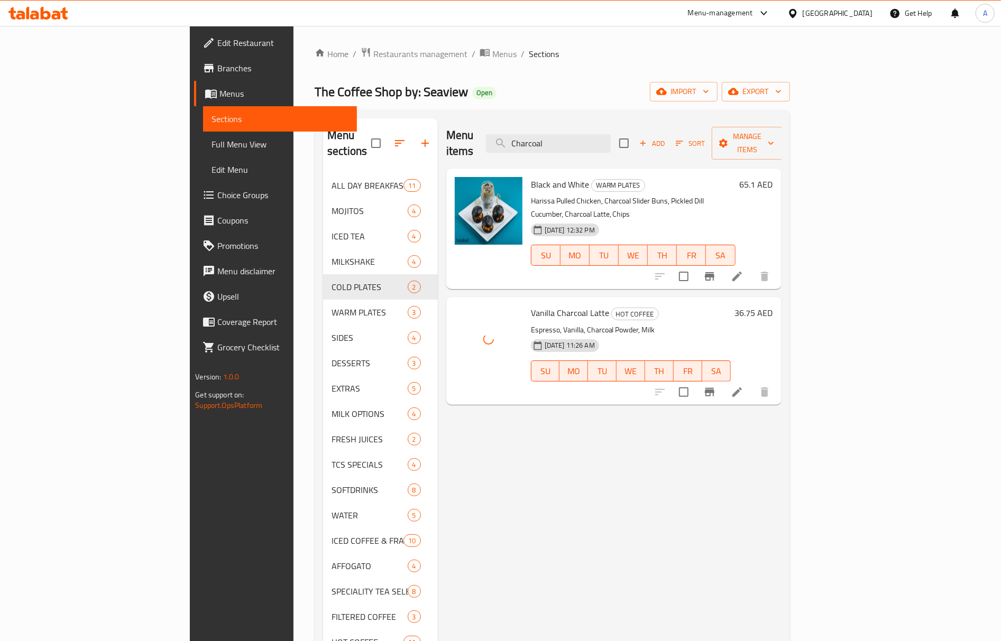
click at [544, 305] on span "Vanilla Charcoal Latte" at bounding box center [570, 313] width 78 height 16
click at [669, 324] on p "Espresso, Vanilla, Charcoal Powder, Milk" at bounding box center [631, 330] width 200 height 13
drag, startPoint x: 565, startPoint y: 424, endPoint x: 559, endPoint y: 367, distance: 57.5
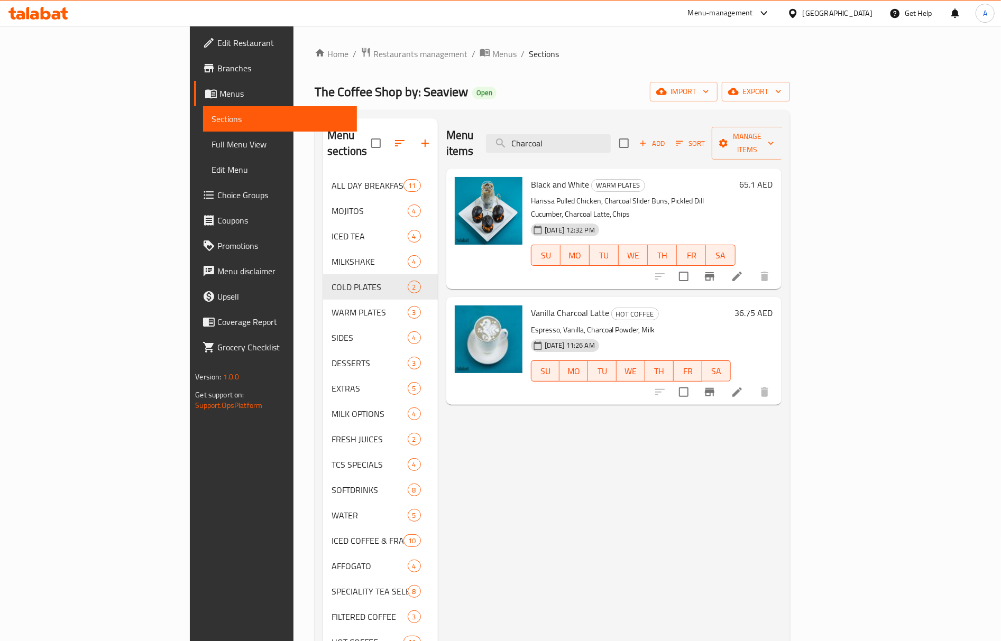
click at [565, 423] on div "Menu items Charcoal Add Sort Manage items Black and White WARM PLATES Harissa P…" at bounding box center [610, 438] width 344 height 641
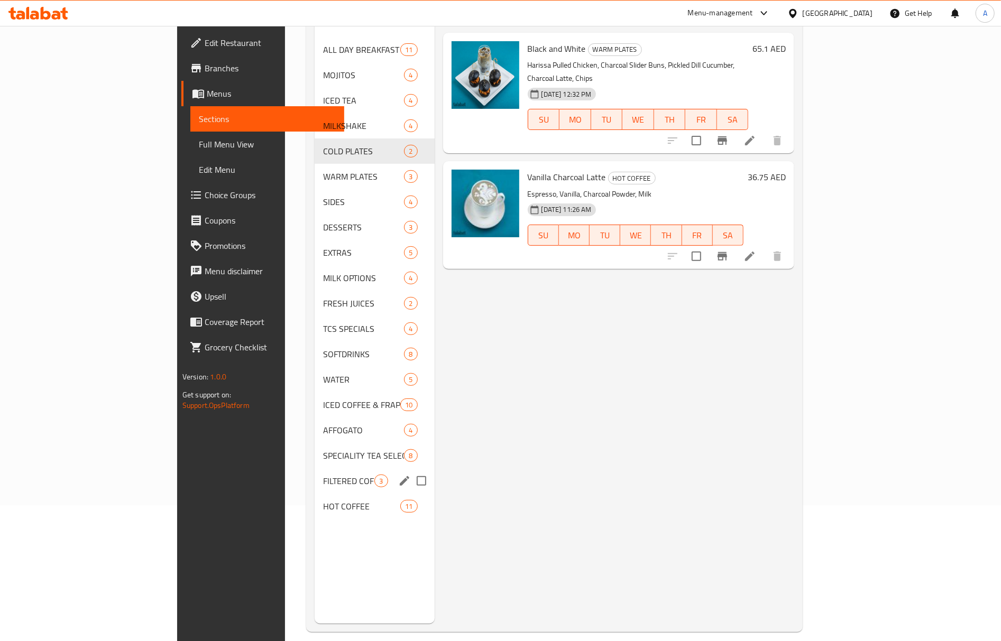
scroll to position [149, 0]
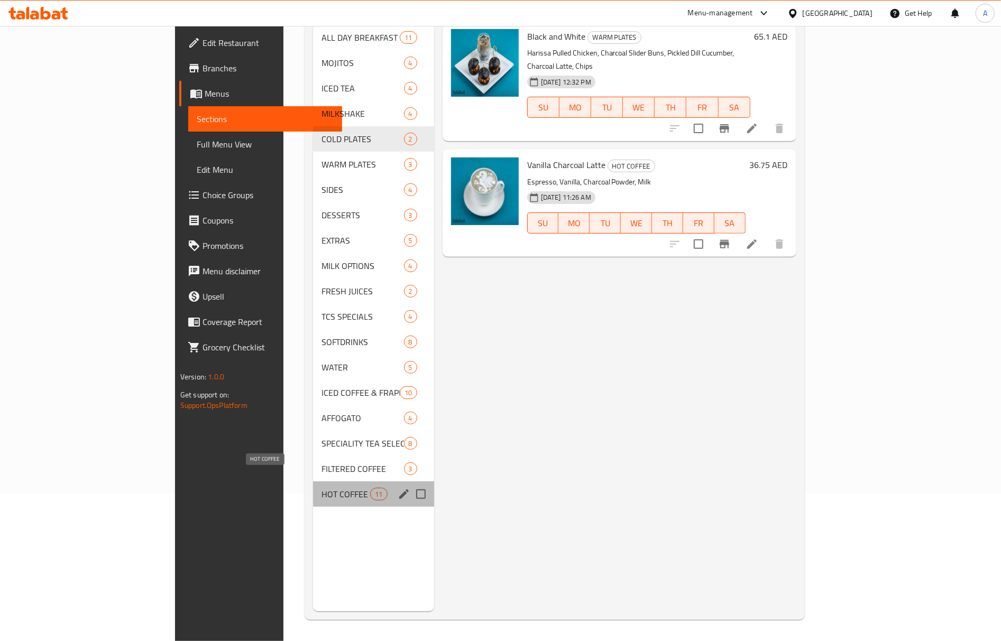
click at [322, 488] on span "HOT COFFEE" at bounding box center [346, 494] width 49 height 13
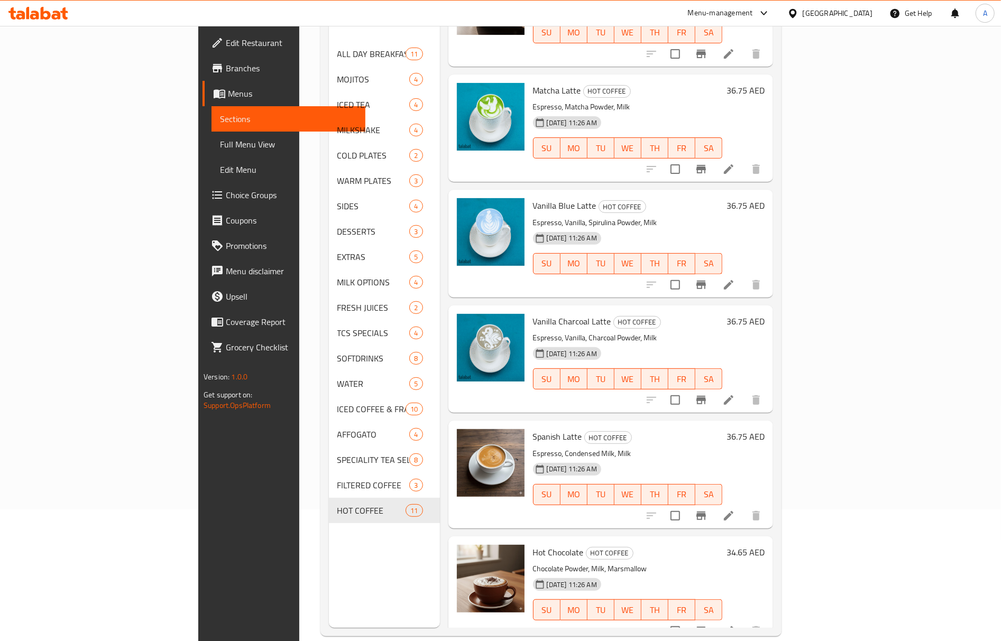
scroll to position [149, 0]
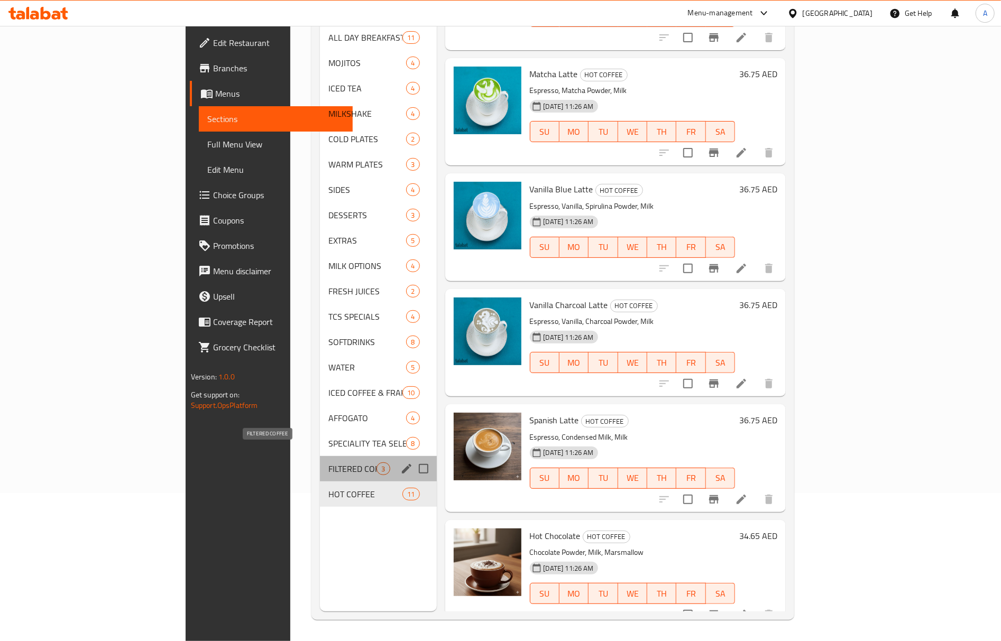
click at [328, 463] on span "FILTERED COFFEE" at bounding box center [352, 469] width 48 height 13
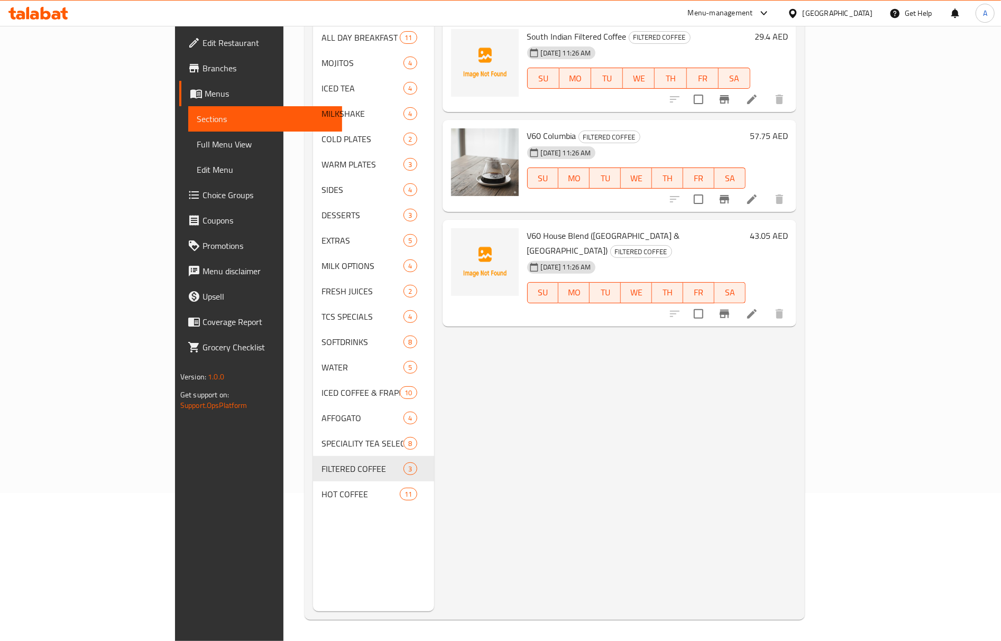
scroll to position [78, 0]
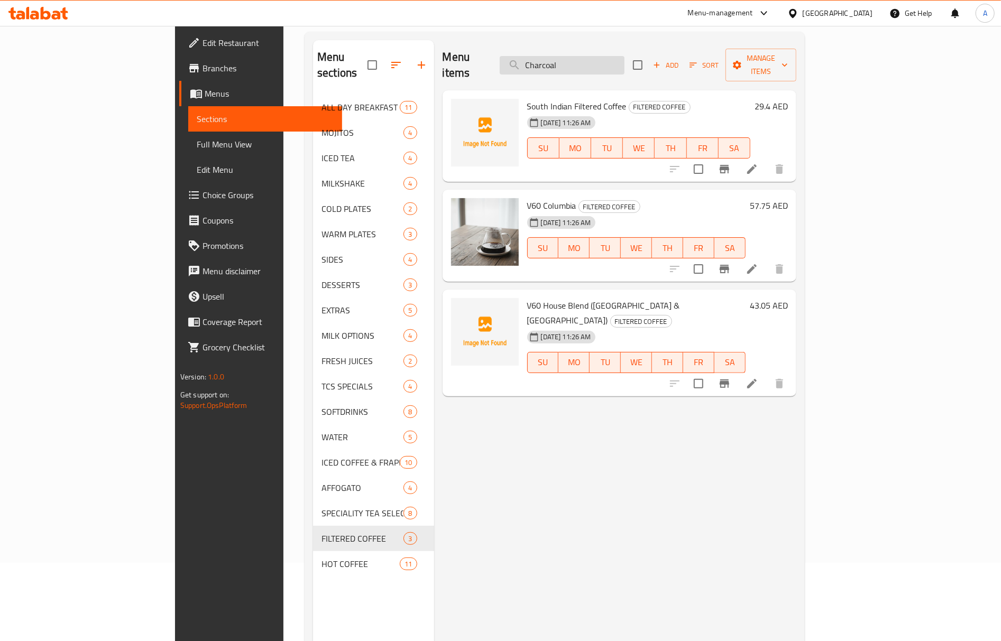
click at [619, 56] on input "Charcoal" at bounding box center [562, 65] width 125 height 19
paste input "Turkish"
click at [619, 56] on input "CharcoalTurkish" at bounding box center [562, 65] width 125 height 19
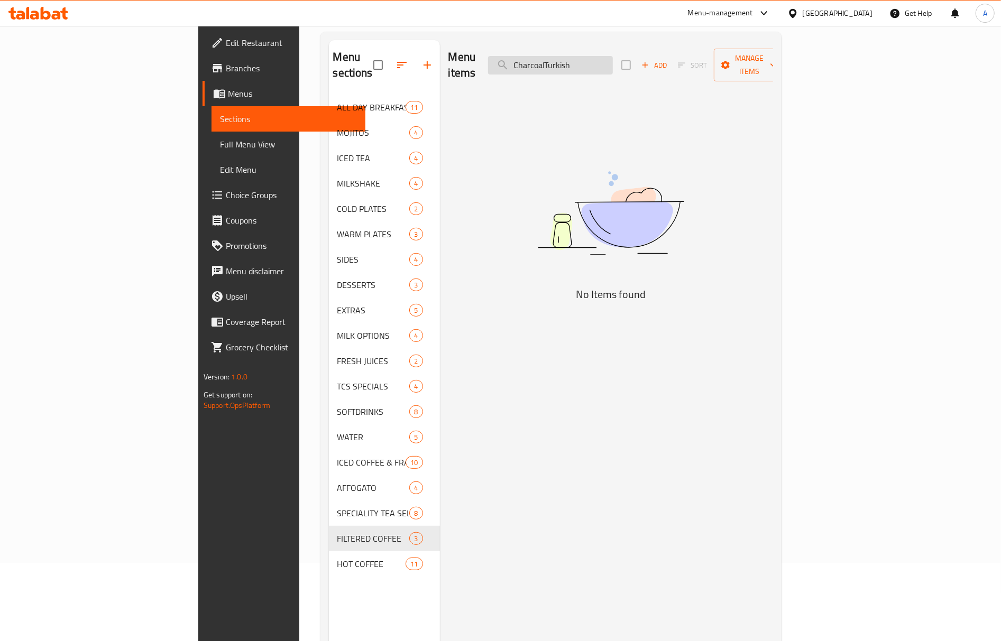
paste input "search"
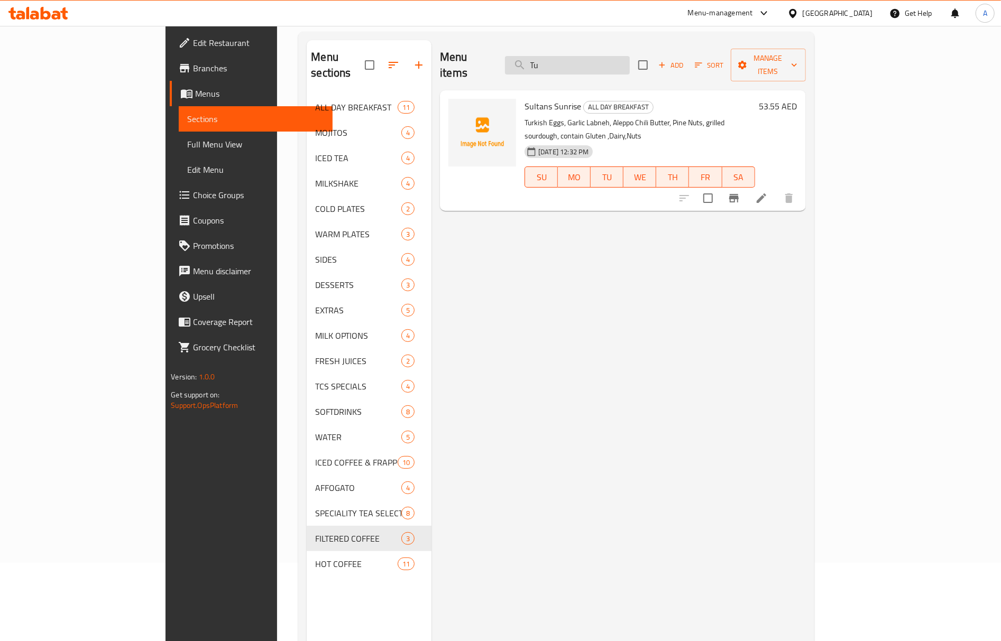
type input "T"
drag, startPoint x: 637, startPoint y: 382, endPoint x: 598, endPoint y: 375, distance: 40.3
click at [637, 383] on div "Menu items Add Sort Manage items Sultans Sunrise ALL DAY BREAKFAST Turkish Eggs…" at bounding box center [619, 360] width 374 height 641
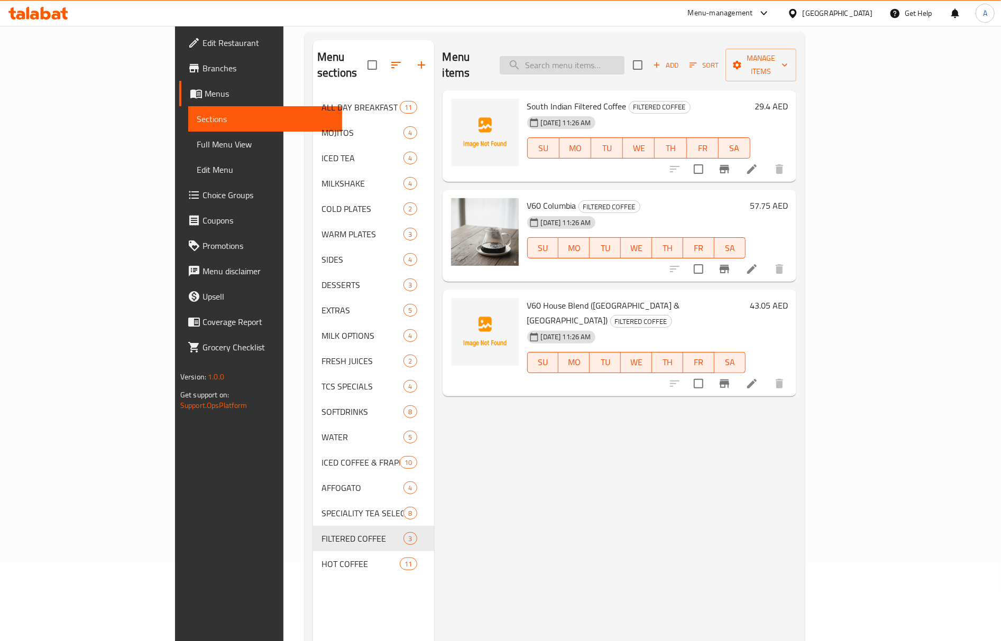
click at [625, 56] on input "search" at bounding box center [562, 65] width 125 height 19
paste input "Espresso"
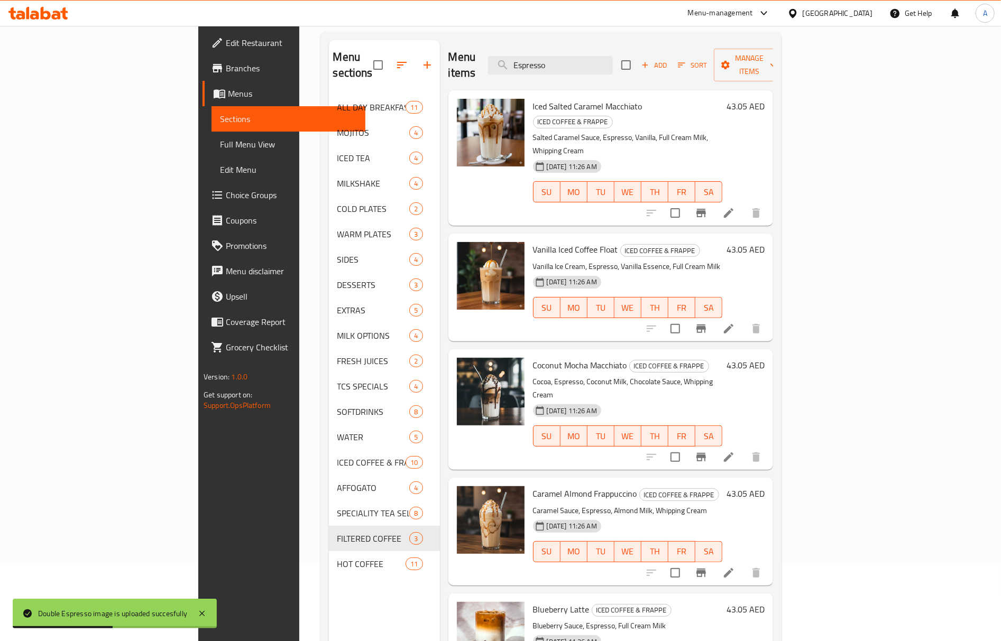
scroll to position [0, 0]
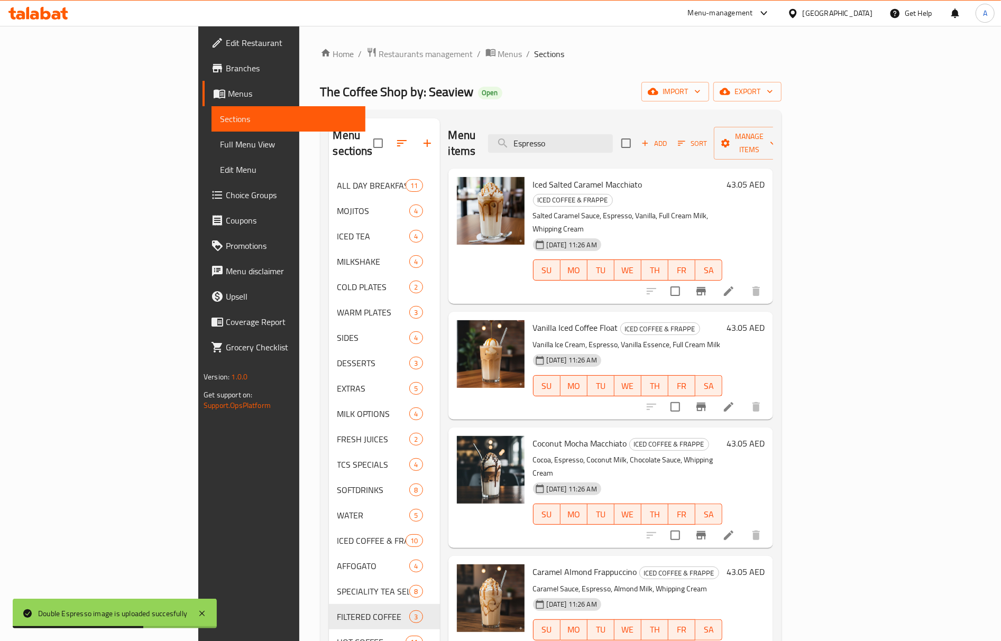
drag, startPoint x: 648, startPoint y: 131, endPoint x: 543, endPoint y: 140, distance: 105.6
click at [543, 140] on div "Menu items Espresso Add Sort Manage items" at bounding box center [610, 143] width 325 height 50
paste input "Cappuccin"
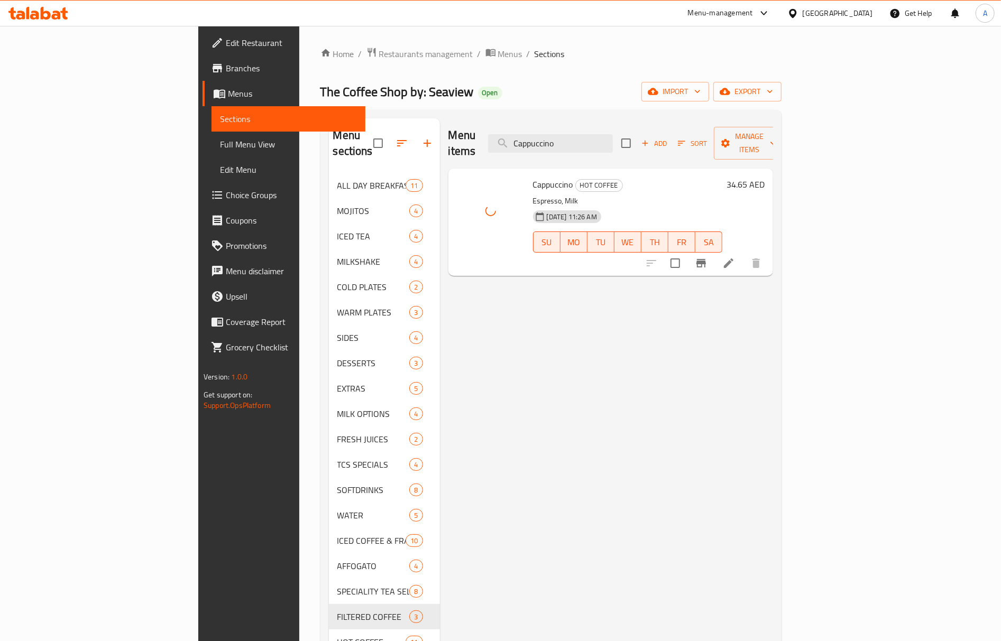
drag, startPoint x: 648, startPoint y: 145, endPoint x: 523, endPoint y: 146, distance: 125.3
click at [523, 146] on div "Menu items Cappuccino Add Sort Manage items" at bounding box center [610, 143] width 325 height 50
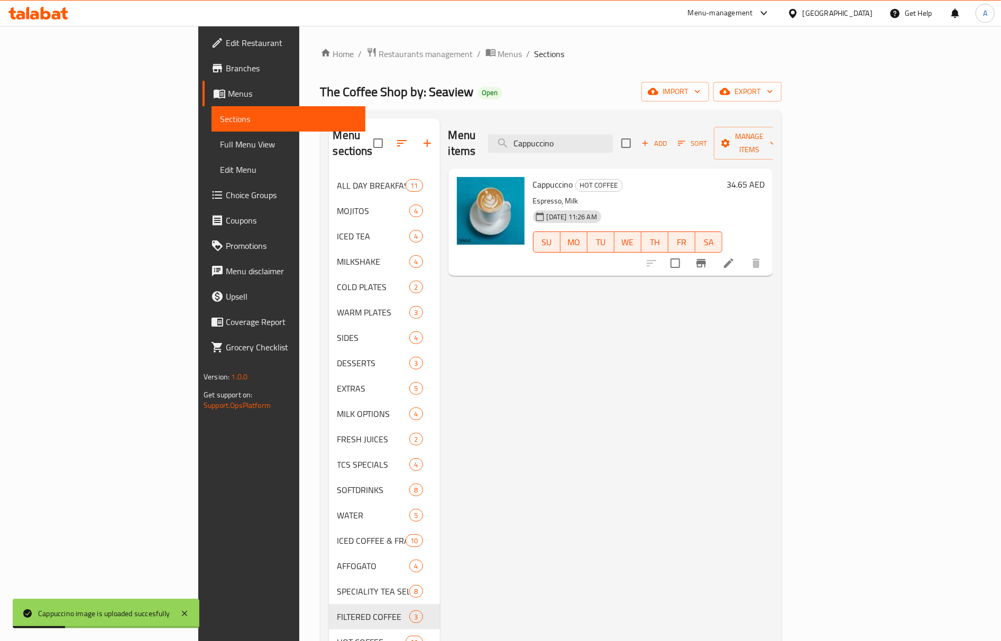
paste input "Spanish"
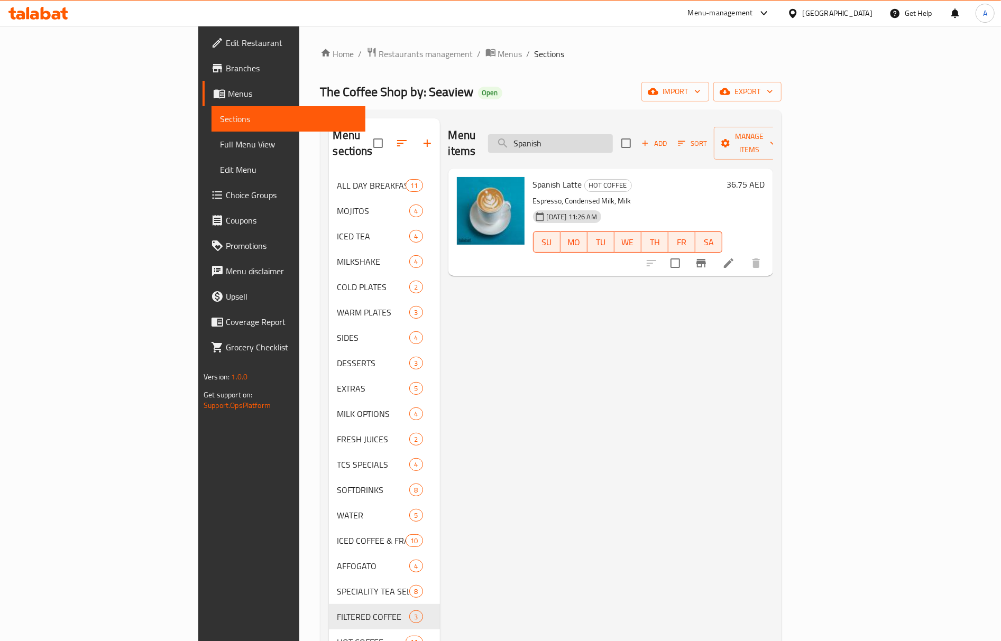
drag, startPoint x: 619, startPoint y: 118, endPoint x: 613, endPoint y: 134, distance: 16.7
click at [618, 121] on div "Menu sections ALL DAY BREAKFAST 11 MOJITOS 4 ICED TEA 4 MILKSHAKE 4 COLD PLATES…" at bounding box center [550, 439] width 461 height 658
click at [613, 134] on input "Spanish" at bounding box center [550, 143] width 125 height 19
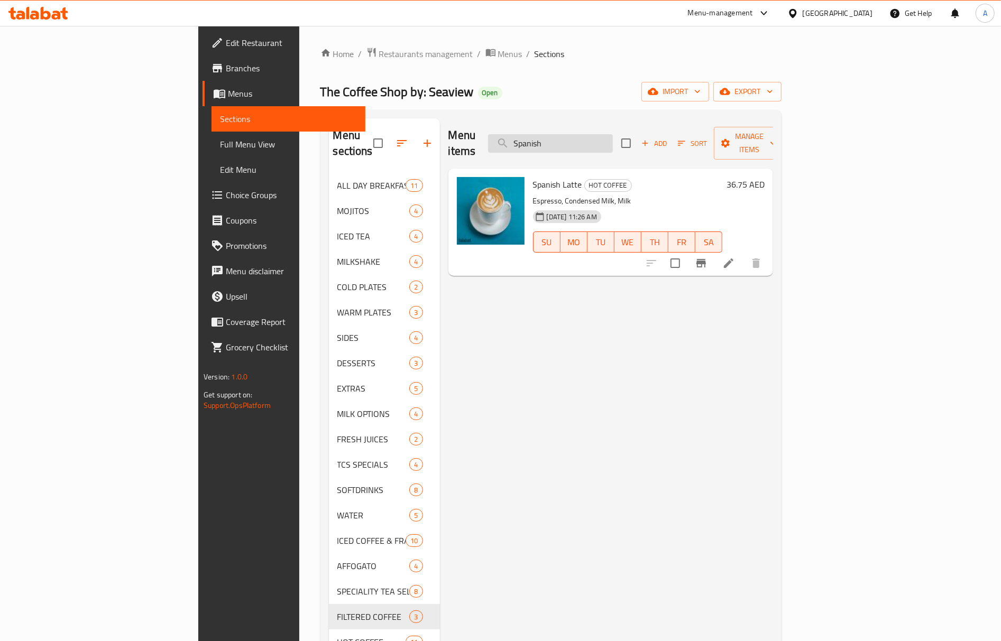
paste input "Americano"
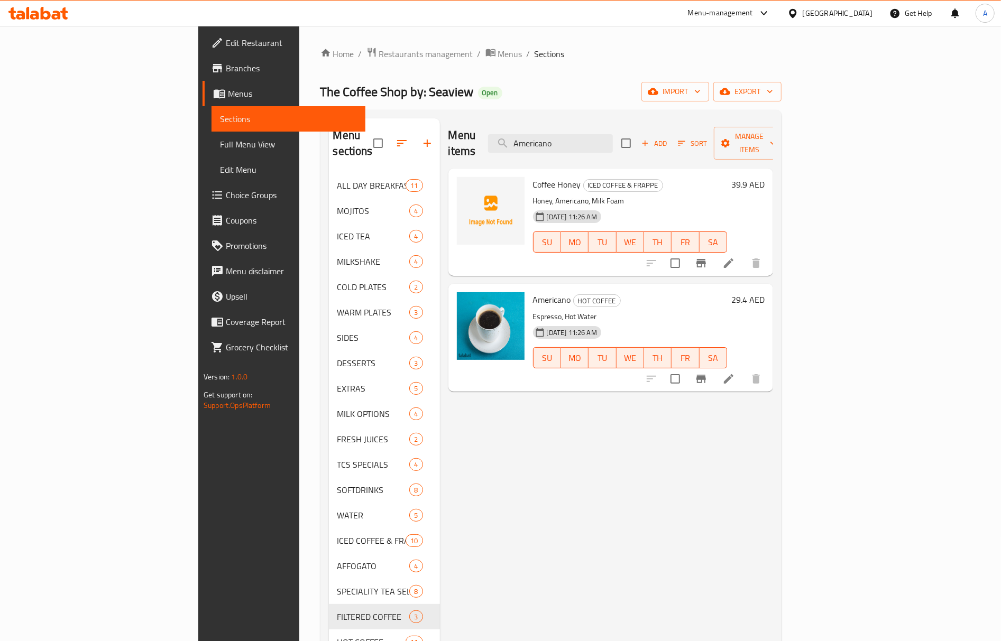
type input "Americano"
drag, startPoint x: 618, startPoint y: 187, endPoint x: 625, endPoint y: 189, distance: 7.1
click at [625, 195] on p "Honey, Americano, Milk Foam" at bounding box center [630, 201] width 194 height 13
click at [220, 139] on span "Full Menu View" at bounding box center [288, 144] width 137 height 13
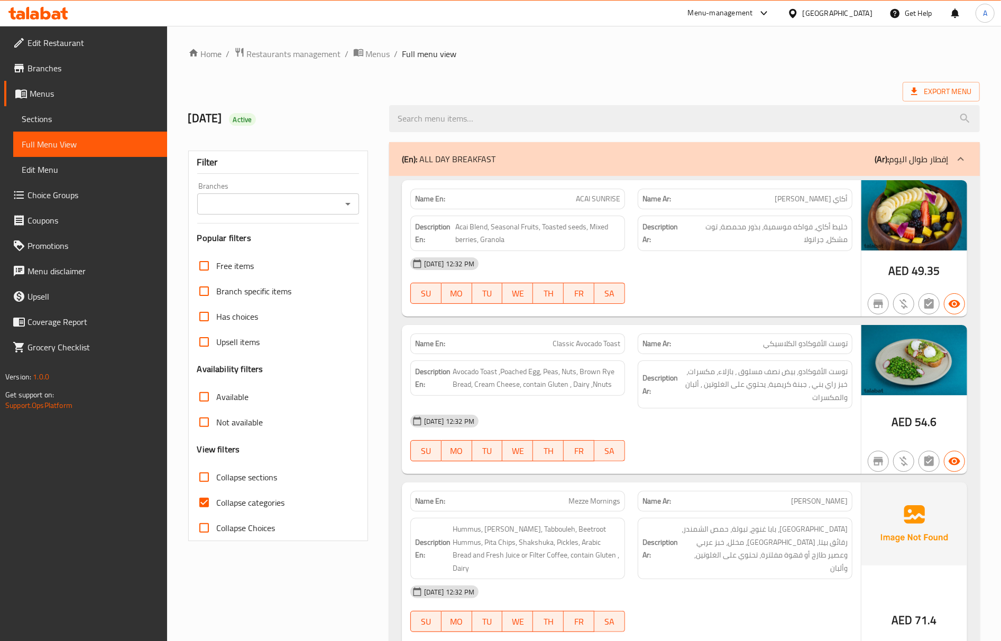
click at [689, 100] on div at bounding box center [684, 119] width 603 height 40
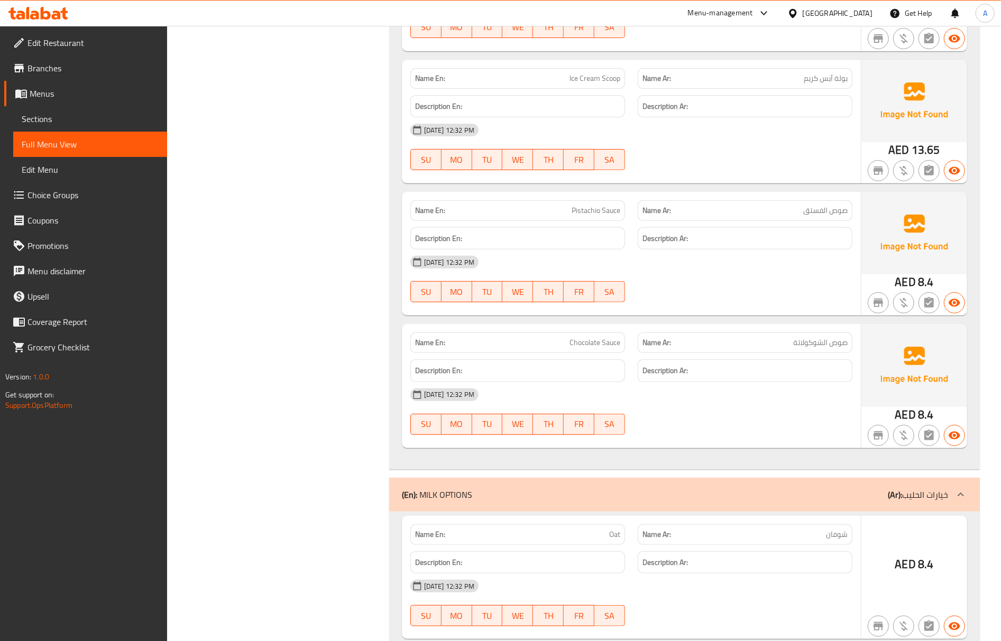
scroll to position [6275, 0]
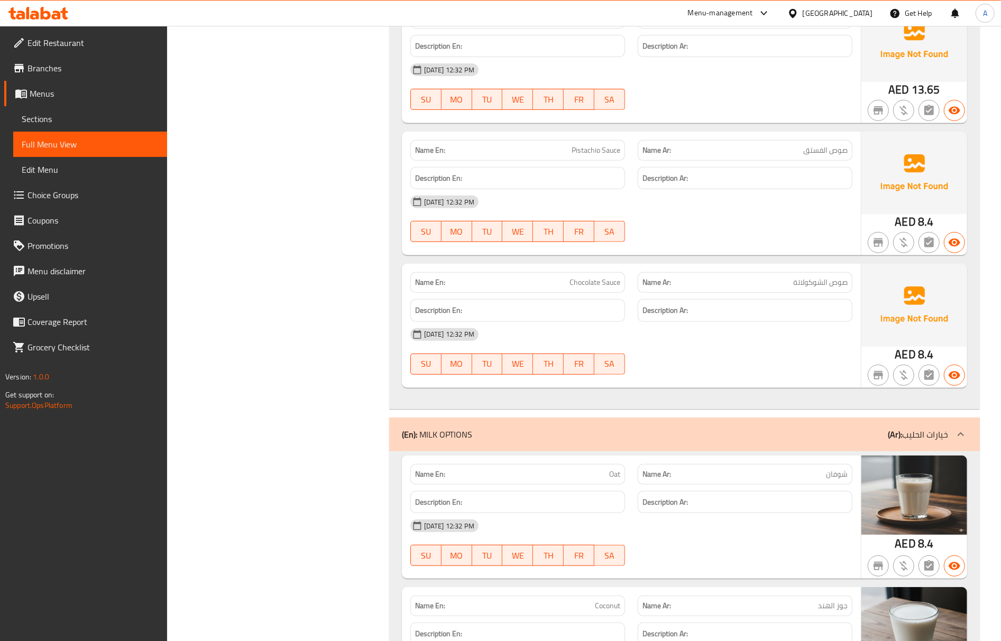
click at [840, 513] on div "02-10-2025 12:32 PM" at bounding box center [631, 525] width 455 height 25
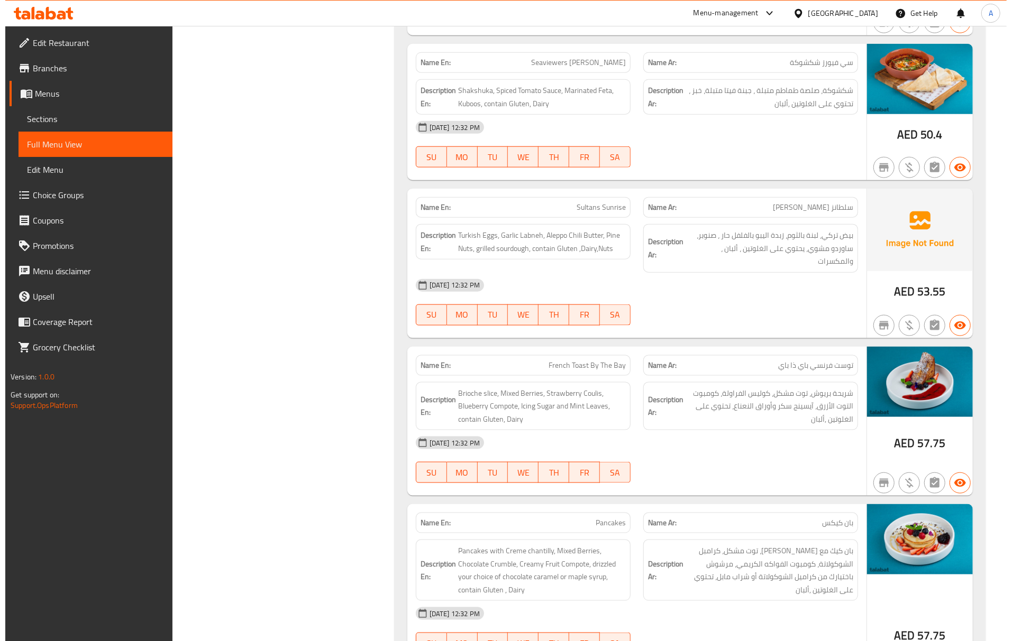
scroll to position [0, 0]
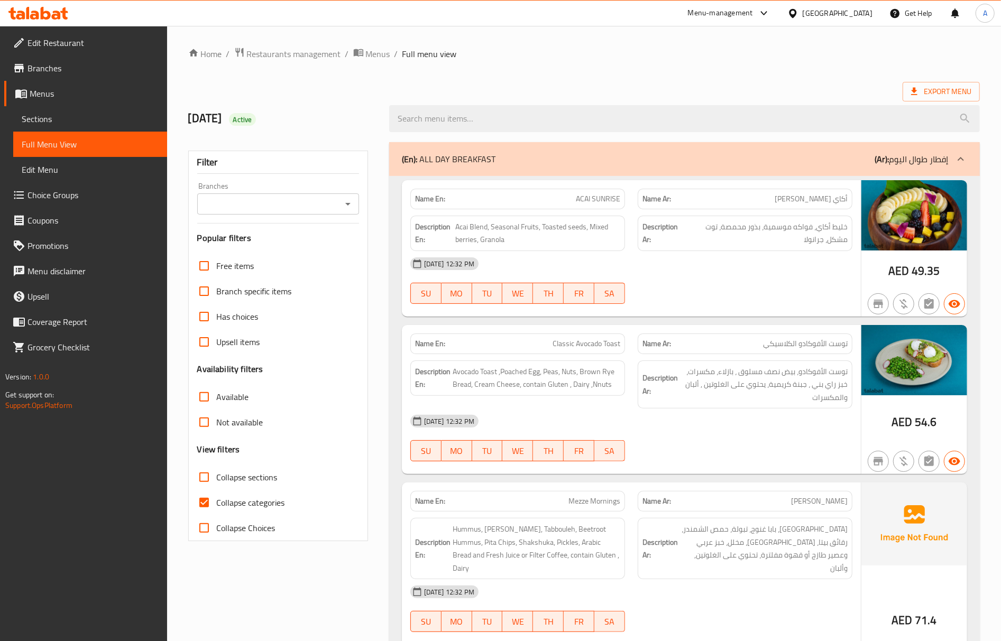
drag, startPoint x: 783, startPoint y: 514, endPoint x: 784, endPoint y: 93, distance: 420.9
drag, startPoint x: 981, startPoint y: 91, endPoint x: 970, endPoint y: 90, distance: 11.7
click at [967, 90] on span "Export Menu" at bounding box center [941, 91] width 60 height 13
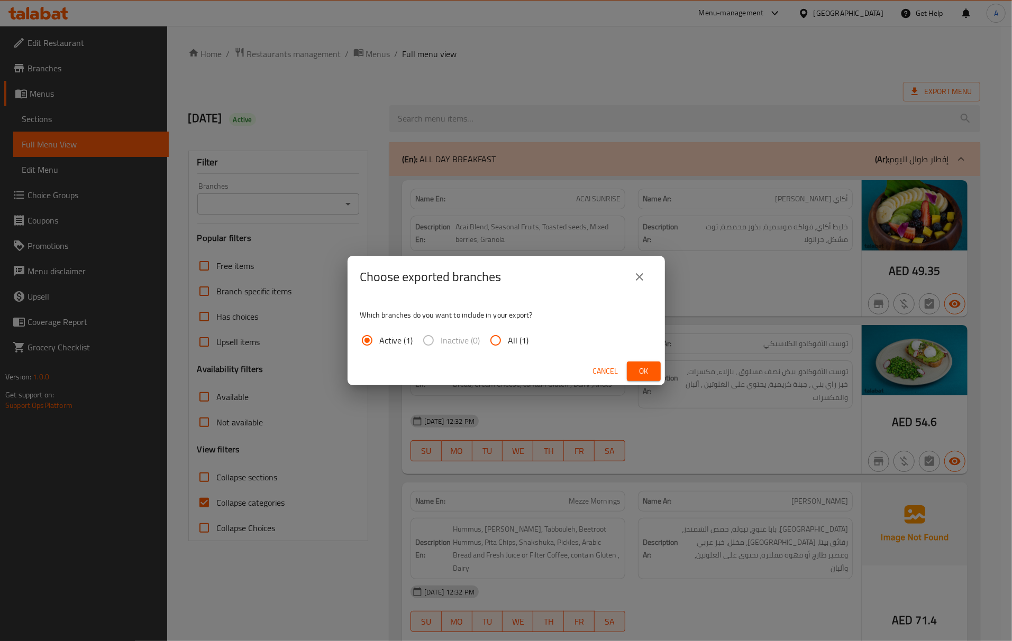
drag, startPoint x: 520, startPoint y: 342, endPoint x: 622, endPoint y: 369, distance: 105.7
click at [519, 343] on span "All (1)" at bounding box center [518, 340] width 21 height 13
click at [508, 343] on input "All (1)" at bounding box center [495, 340] width 25 height 25
radio input "true"
click at [651, 375] on span "Ok" at bounding box center [643, 371] width 17 height 13
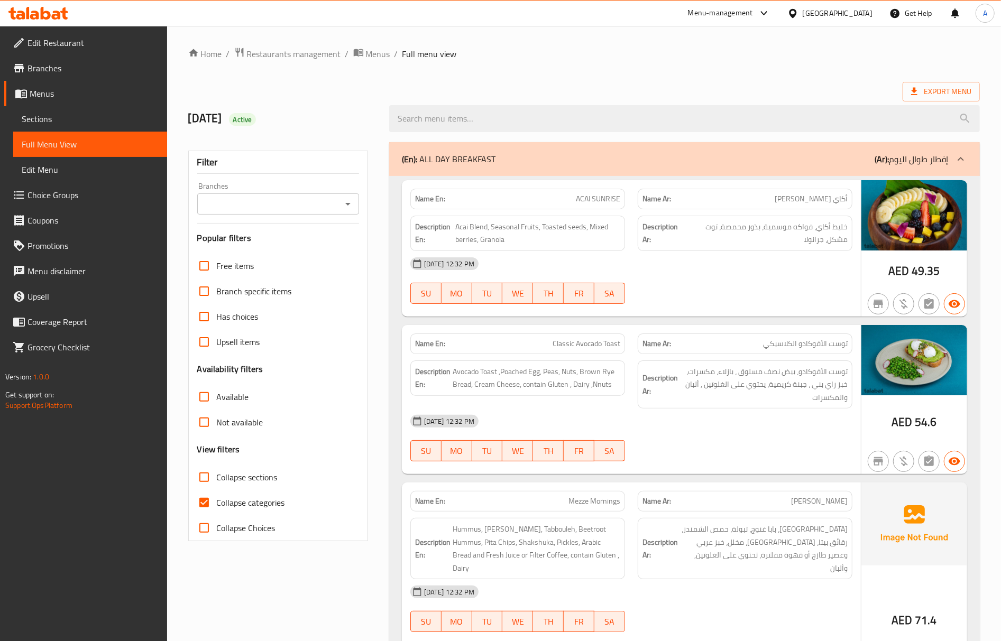
click at [845, 17] on div "[GEOGRAPHIC_DATA]" at bounding box center [838, 13] width 70 height 12
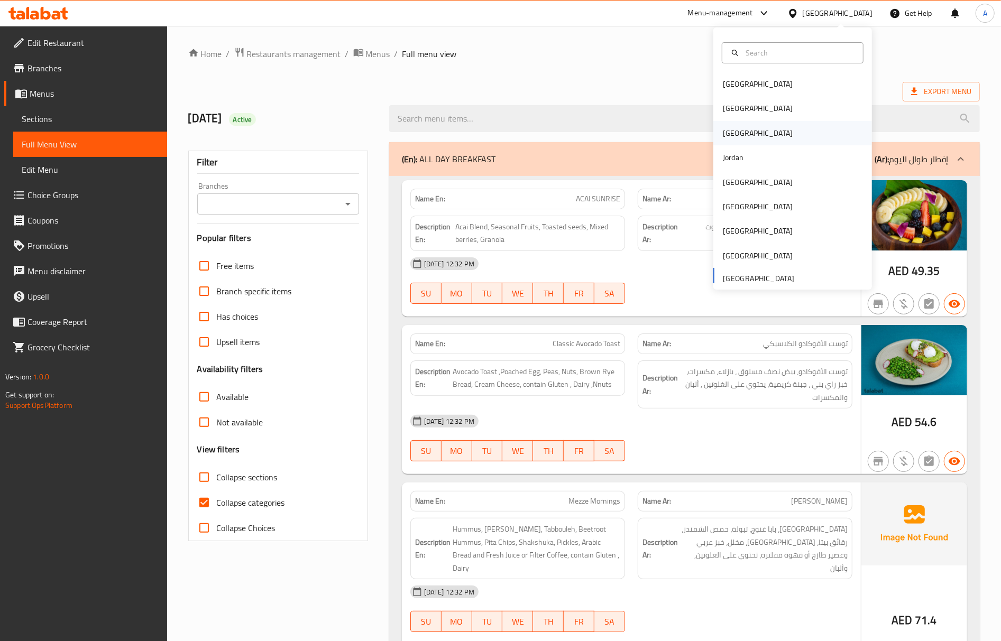
click at [723, 139] on div "Iraq" at bounding box center [758, 133] width 70 height 12
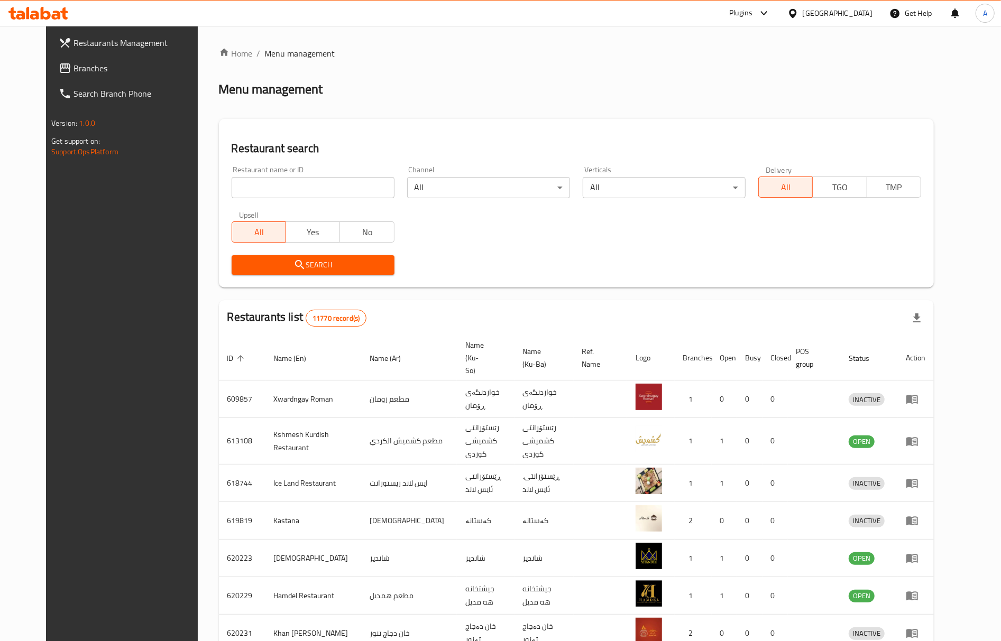
click at [282, 188] on input "search" at bounding box center [313, 187] width 163 height 21
paste input "628285"
type input "628285"
click at [265, 271] on span "Search" at bounding box center [313, 265] width 146 height 13
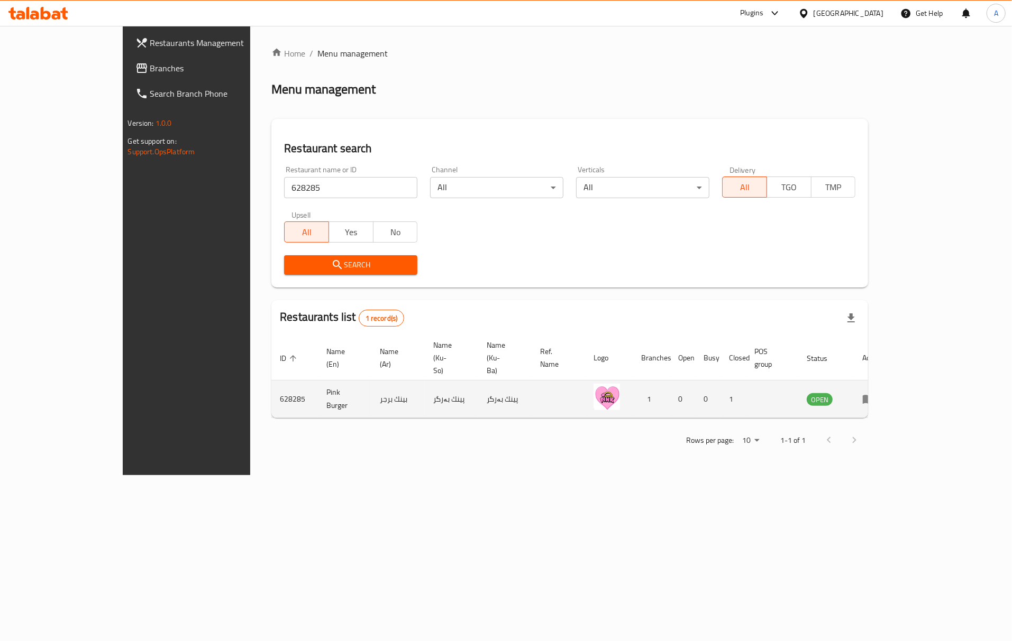
click at [874, 396] on icon "enhanced table" at bounding box center [868, 400] width 12 height 9
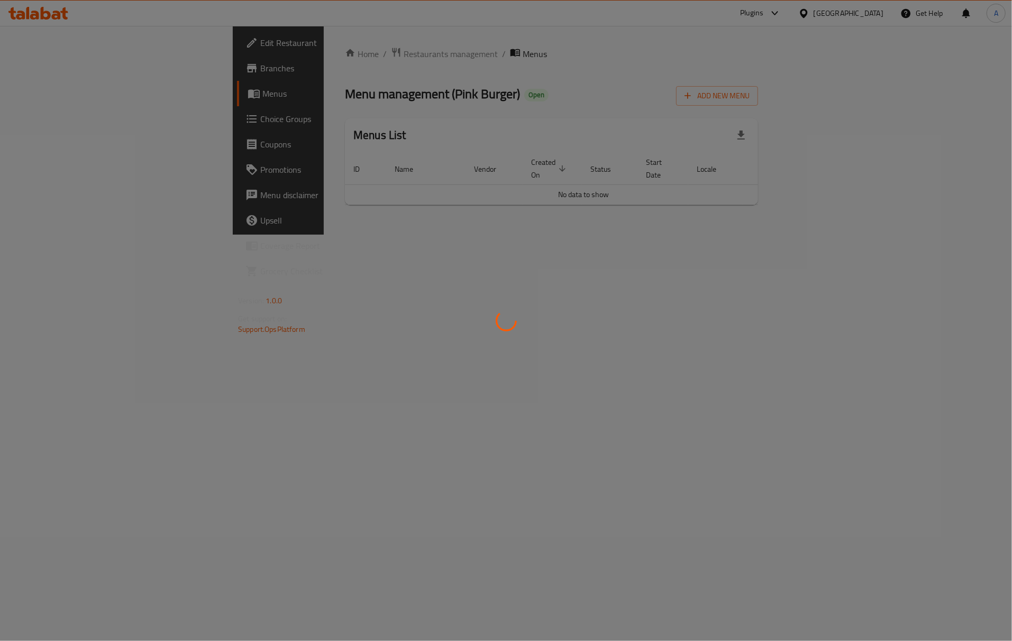
click at [28, 41] on div at bounding box center [506, 320] width 1012 height 641
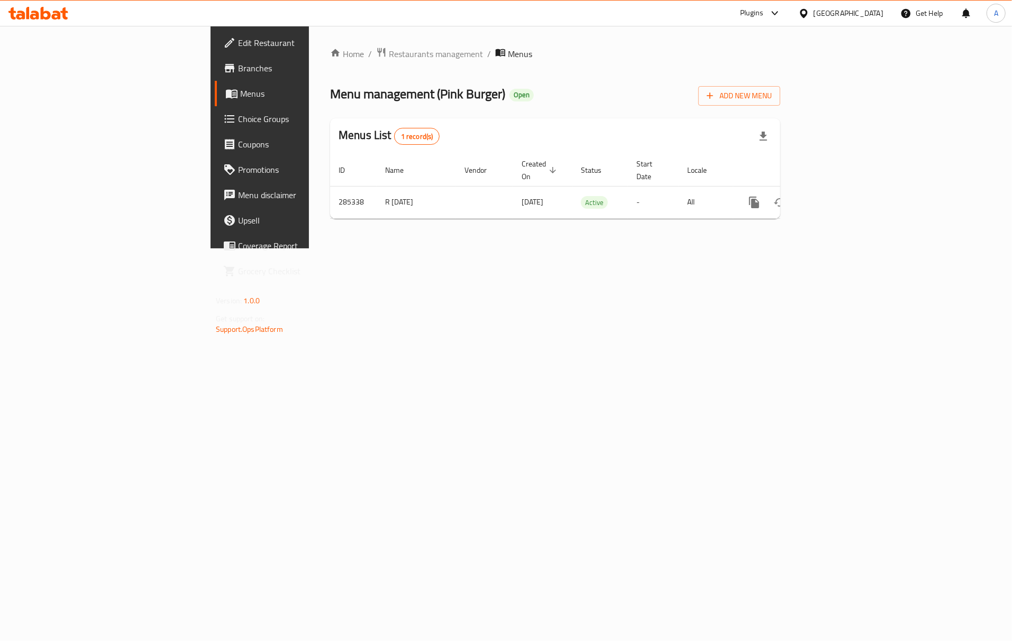
click at [238, 41] on span "Edit Restaurant" at bounding box center [304, 42] width 133 height 13
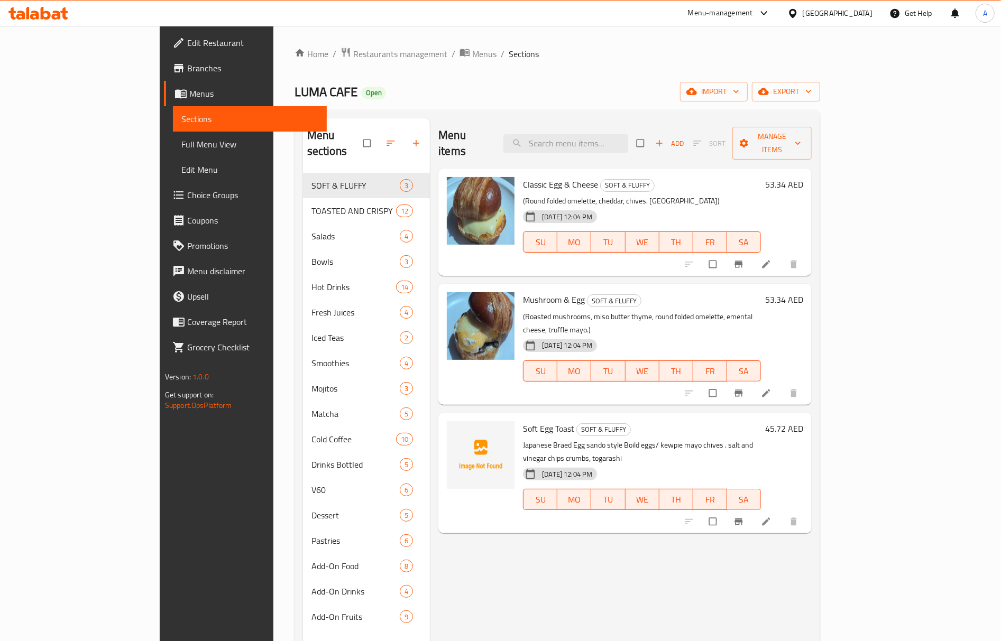
click at [736, 109] on div "Home / Restaurants management / Menus / Sections LUMA CAFE Open import export M…" at bounding box center [558, 407] width 526 height 721
click at [564, 73] on div "Home / Restaurants management / Menus / Sections LUMA CAFE Open import export M…" at bounding box center [558, 407] width 526 height 721
